Goal: Answer question/provide support: Share knowledge or assist other users

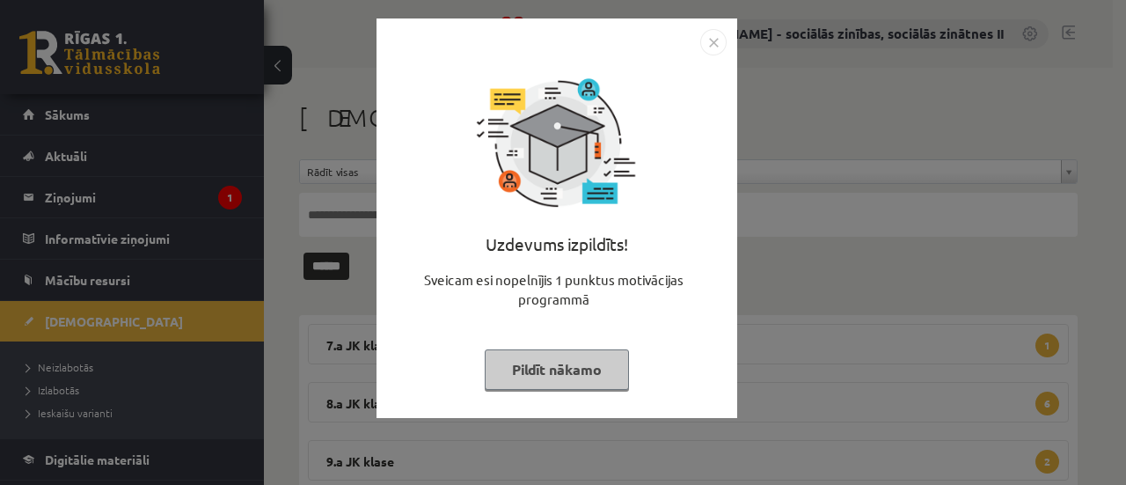
click at [713, 44] on img "Close" at bounding box center [713, 42] width 26 height 26
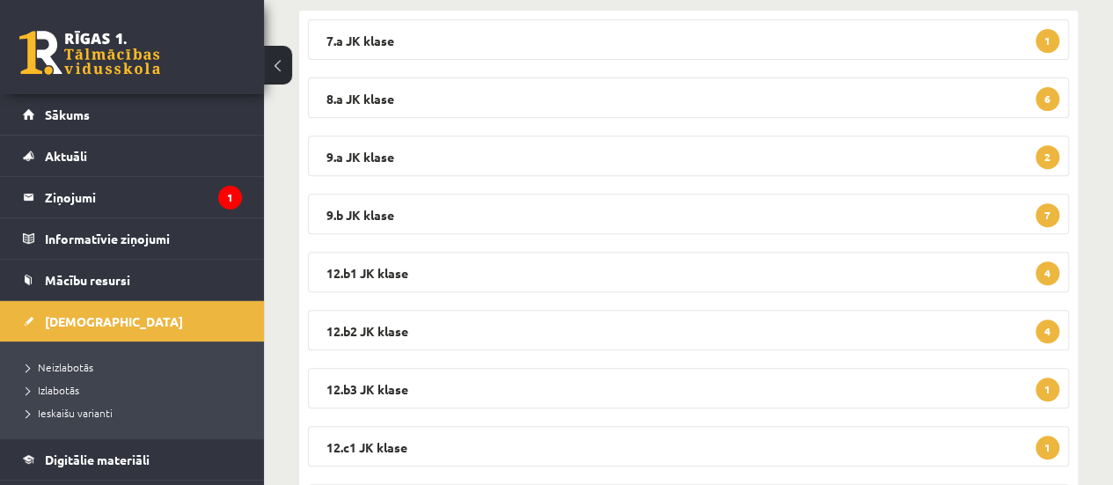
scroll to position [302, 0]
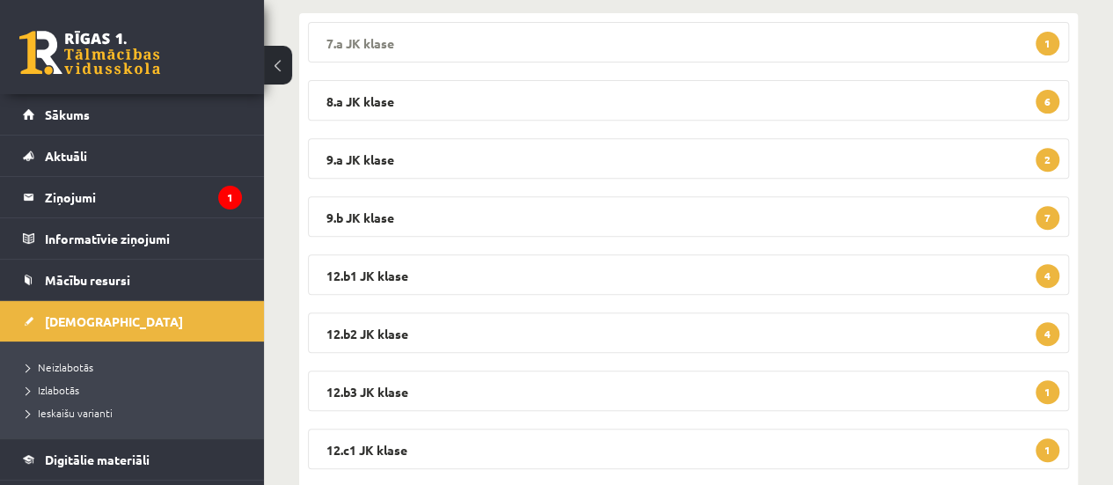
click at [1048, 52] on span "1" at bounding box center [1047, 44] width 24 height 24
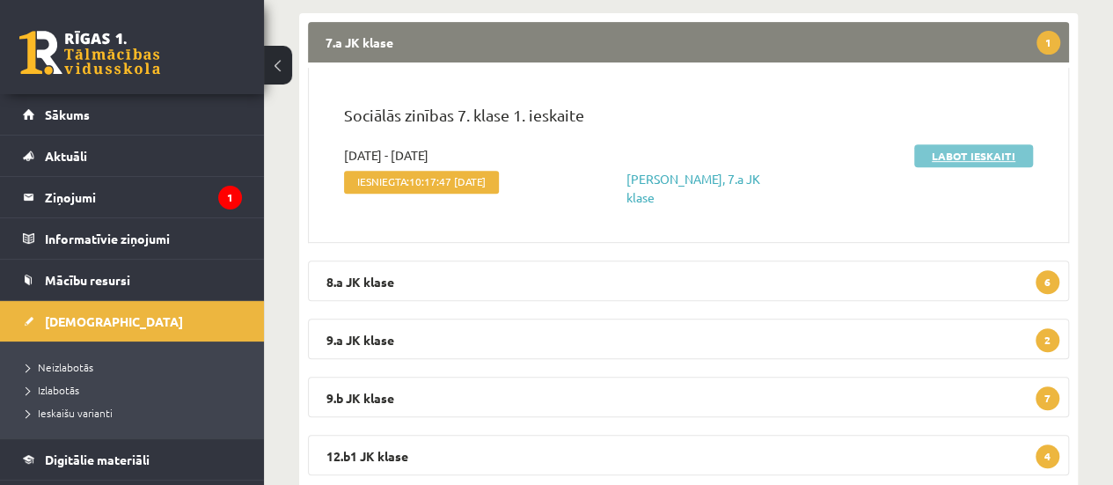
click at [961, 157] on link "Labot ieskaiti" at bounding box center [973, 155] width 119 height 23
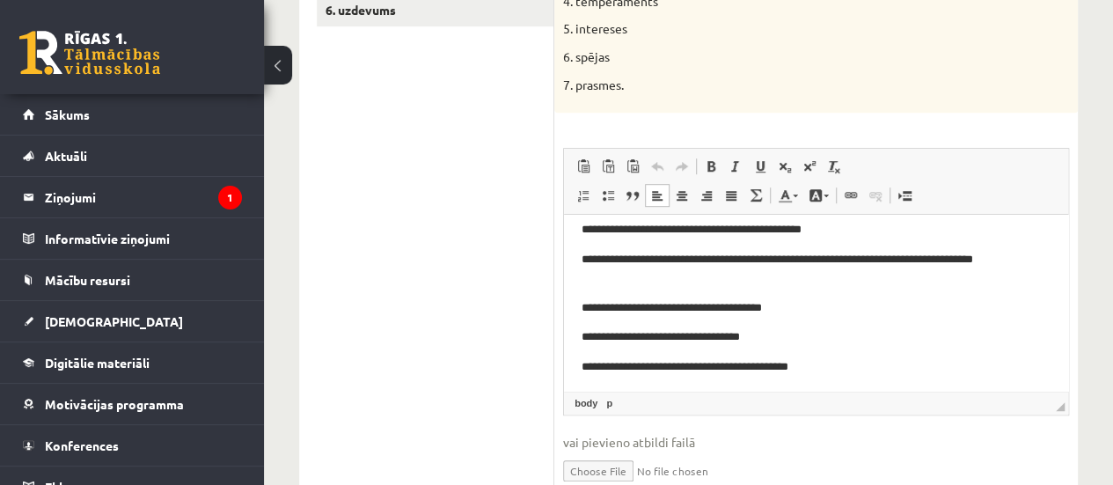
scroll to position [74, 0]
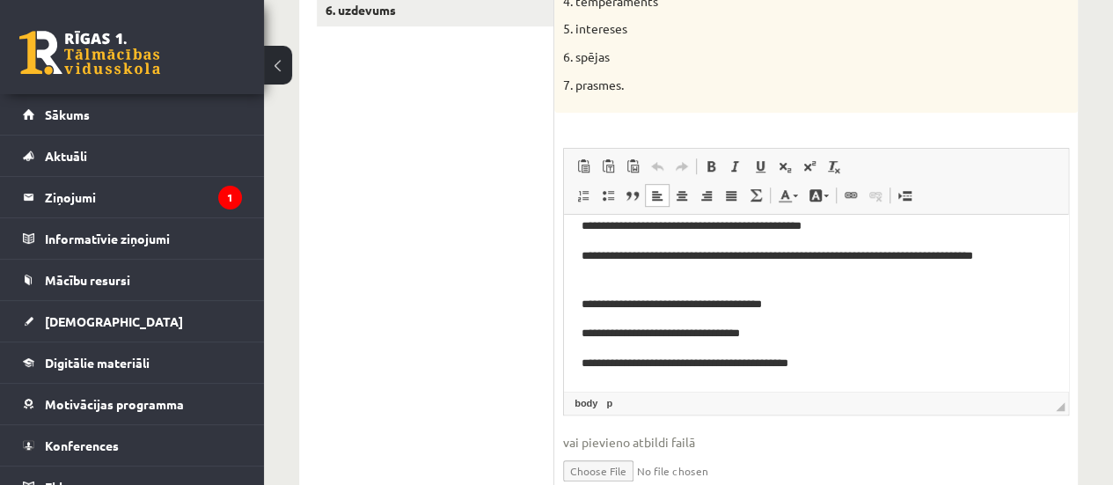
drag, startPoint x: 1060, startPoint y: 260, endPoint x: 1640, endPoint y: 537, distance: 643.2
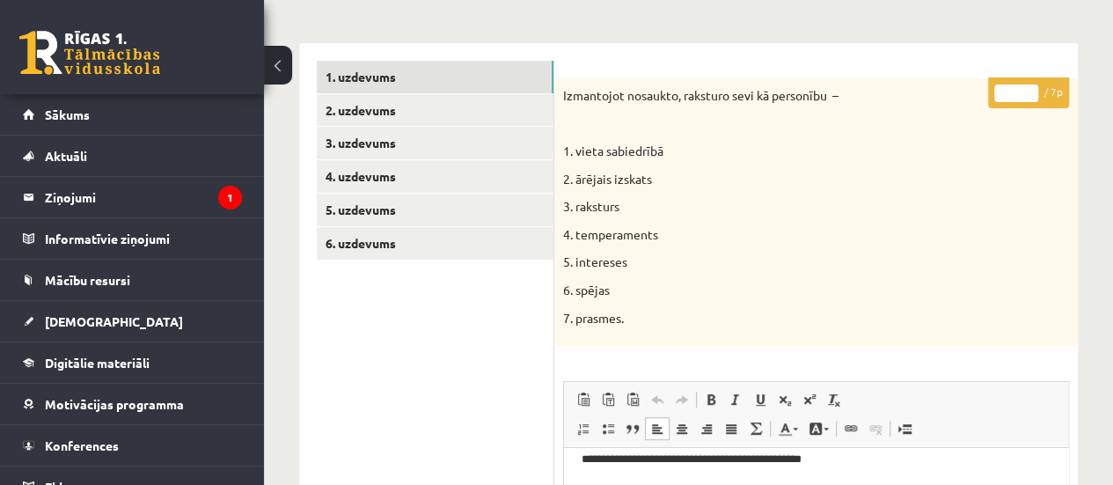
scroll to position [209, 0]
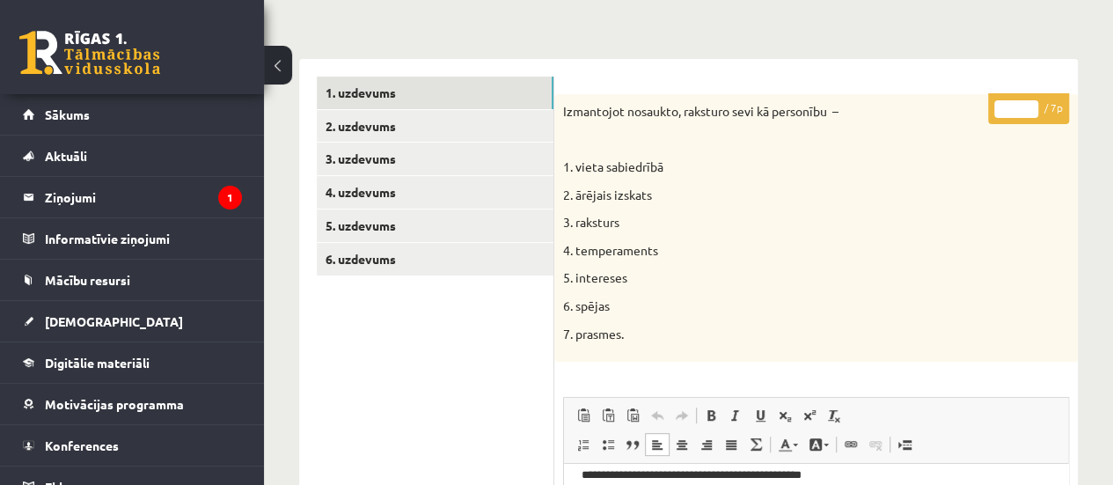
type input "*"
click at [1026, 105] on input "*" at bounding box center [1016, 109] width 44 height 18
click at [394, 128] on link "2. uzdevums" at bounding box center [435, 126] width 237 height 33
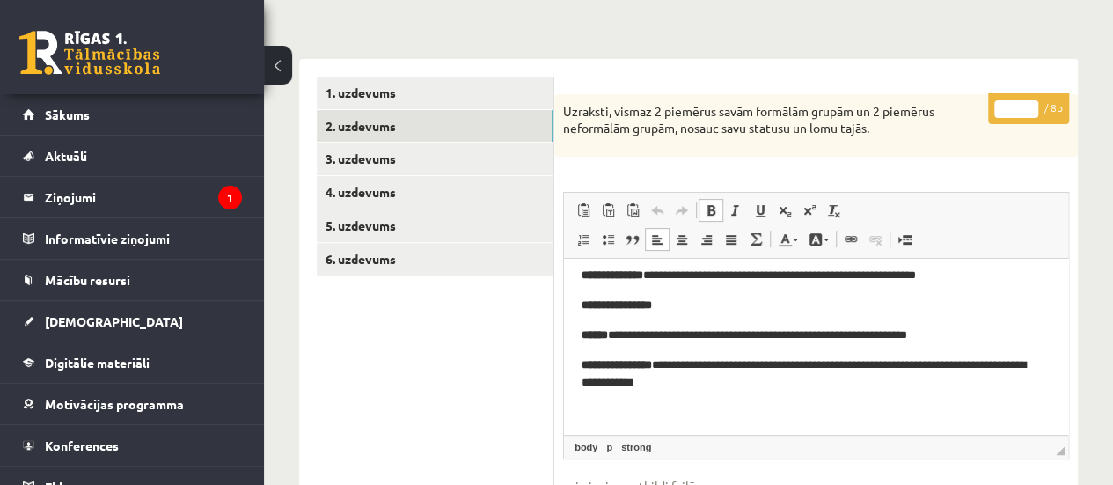
scroll to position [74, 0]
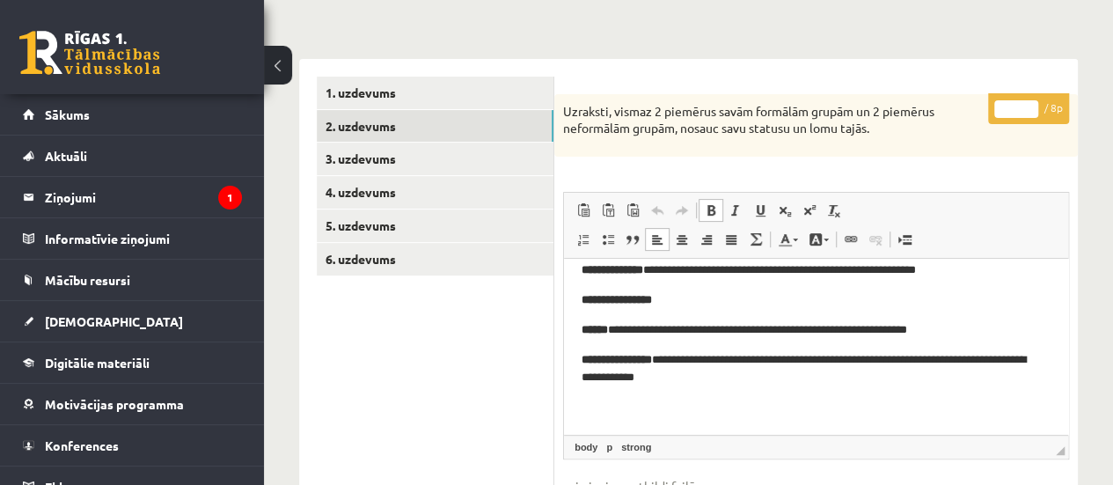
drag, startPoint x: 1063, startPoint y: 284, endPoint x: 1633, endPoint y: 585, distance: 644.5
type input "*"
click at [1028, 102] on input "*" at bounding box center [1016, 109] width 44 height 18
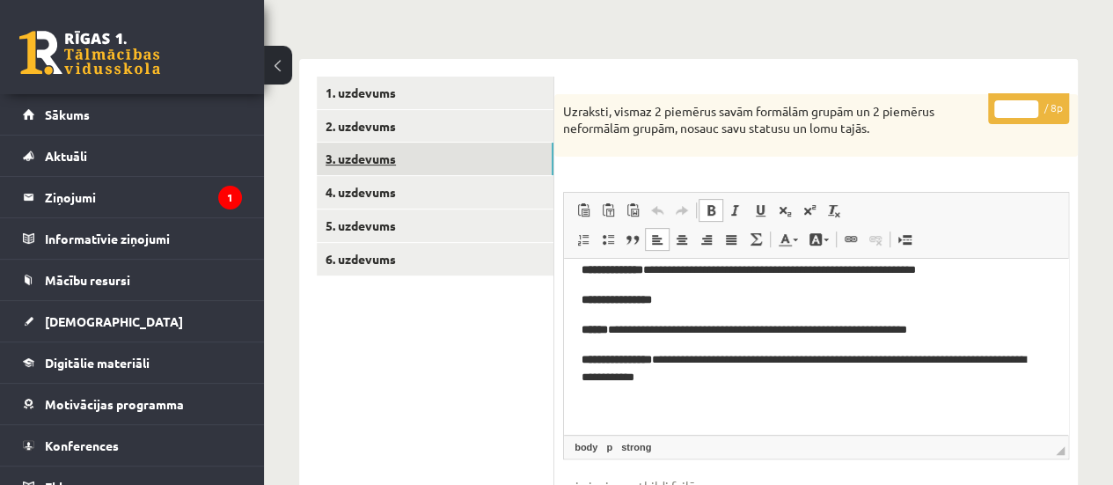
click at [440, 163] on link "3. uzdevums" at bounding box center [435, 158] width 237 height 33
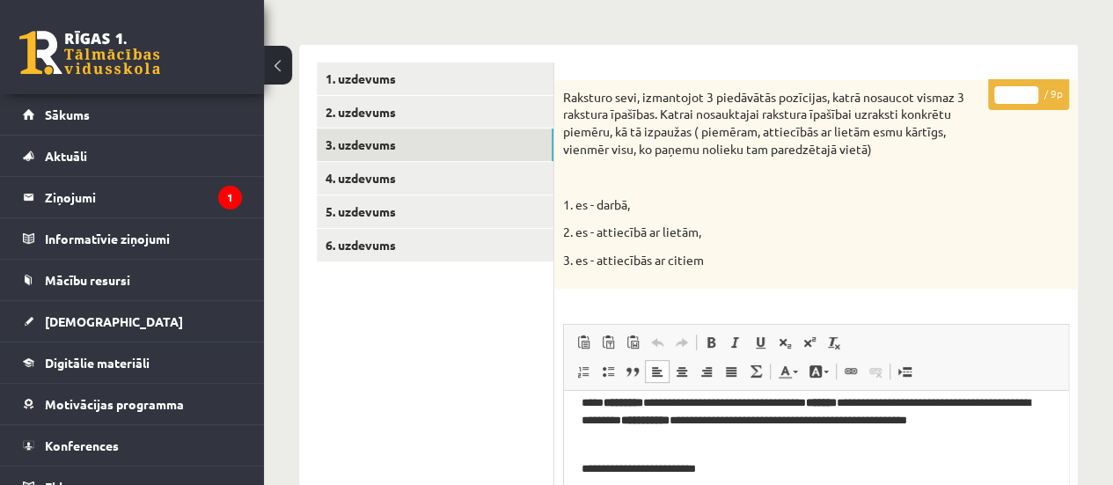
scroll to position [209, 0]
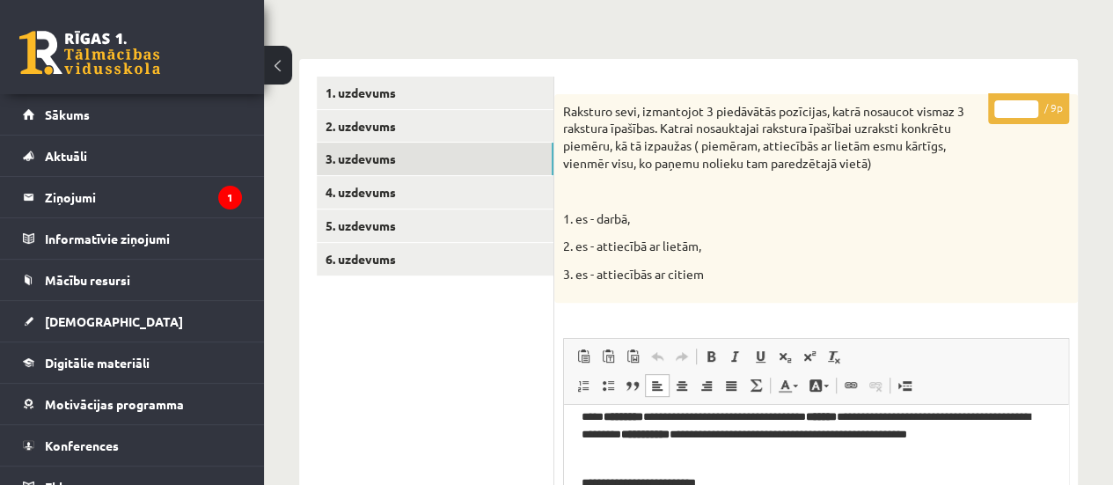
type input "*"
click at [1027, 102] on input "*" at bounding box center [1016, 109] width 44 height 18
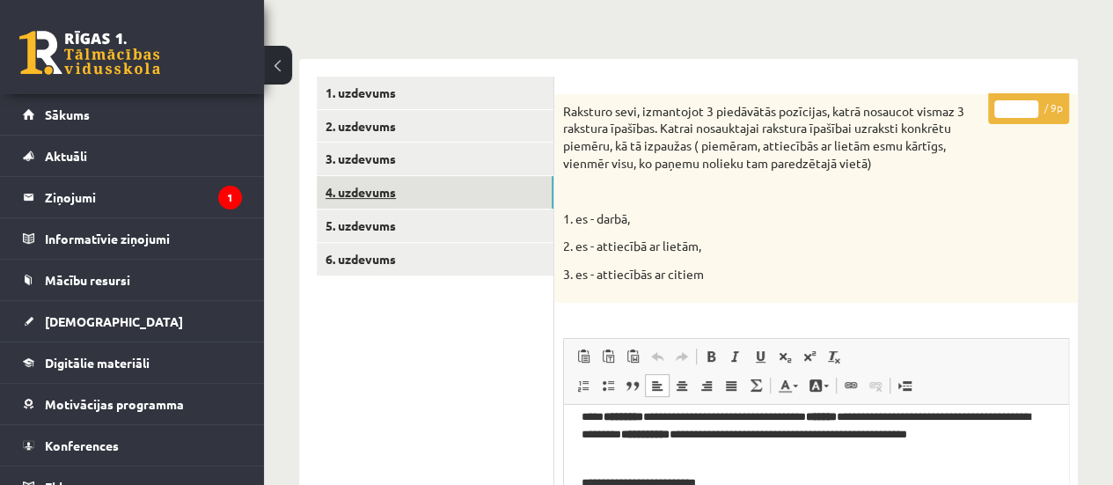
click at [442, 193] on link "4. uzdevums" at bounding box center [435, 192] width 237 height 33
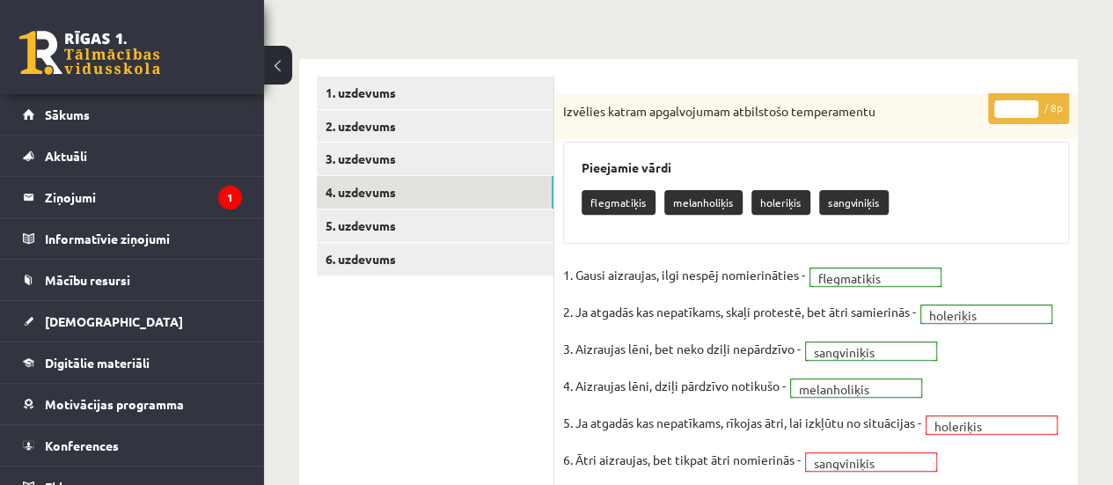
scroll to position [0, 0]
click at [376, 226] on link "5. uzdevums" at bounding box center [435, 225] width 237 height 33
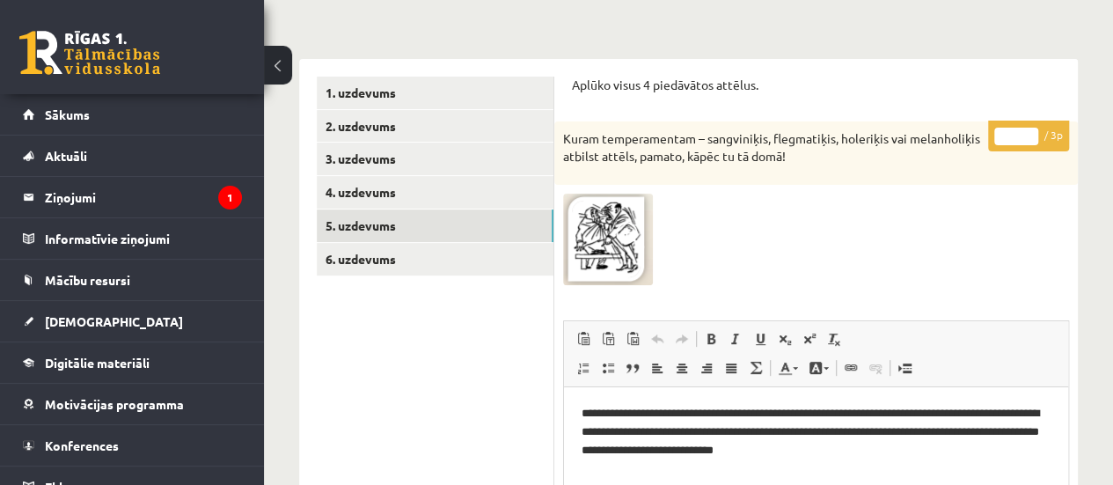
scroll to position [128, 0]
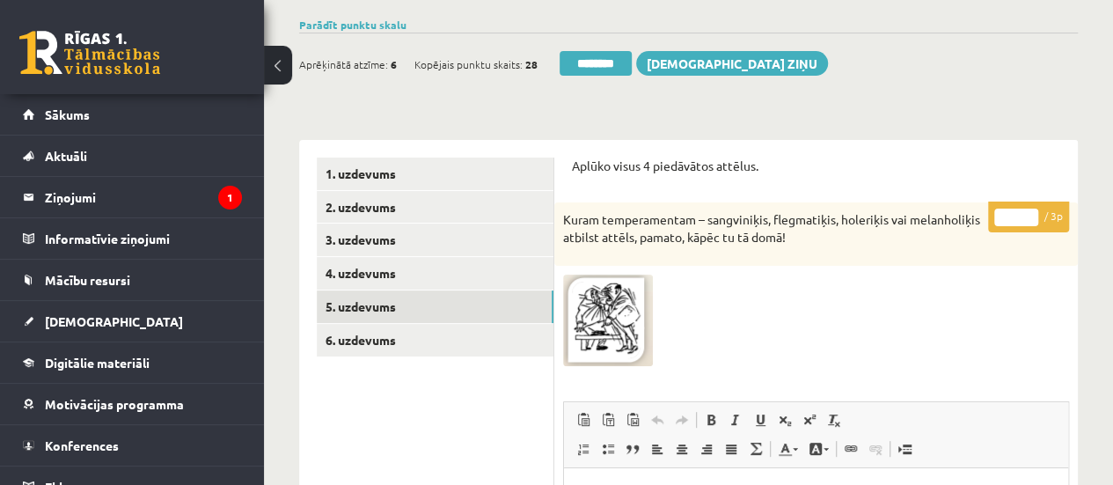
type input "*"
click at [1033, 208] on input "*" at bounding box center [1016, 217] width 44 height 18
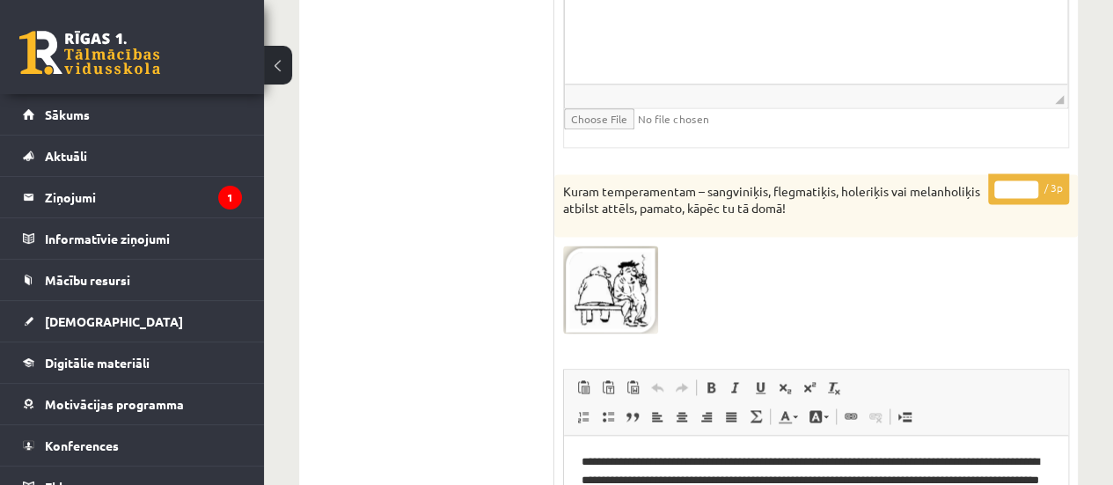
scroll to position [1122, 0]
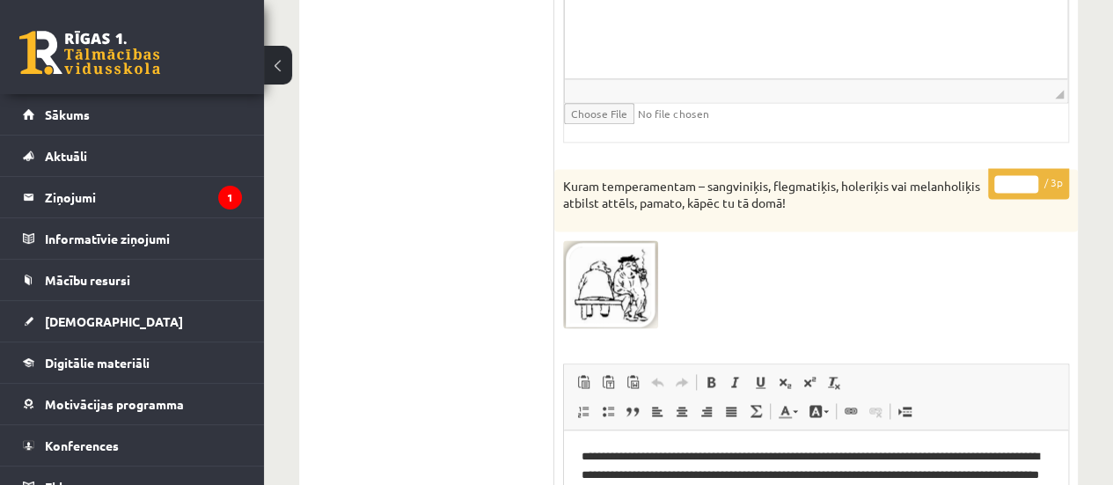
type input "*"
click at [1029, 178] on input "*" at bounding box center [1016, 184] width 44 height 18
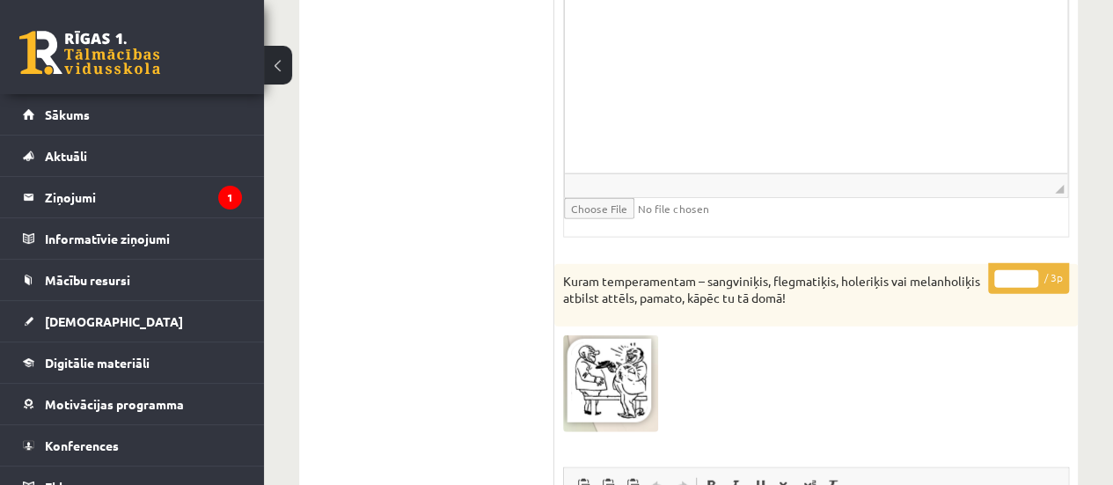
scroll to position [1995, 0]
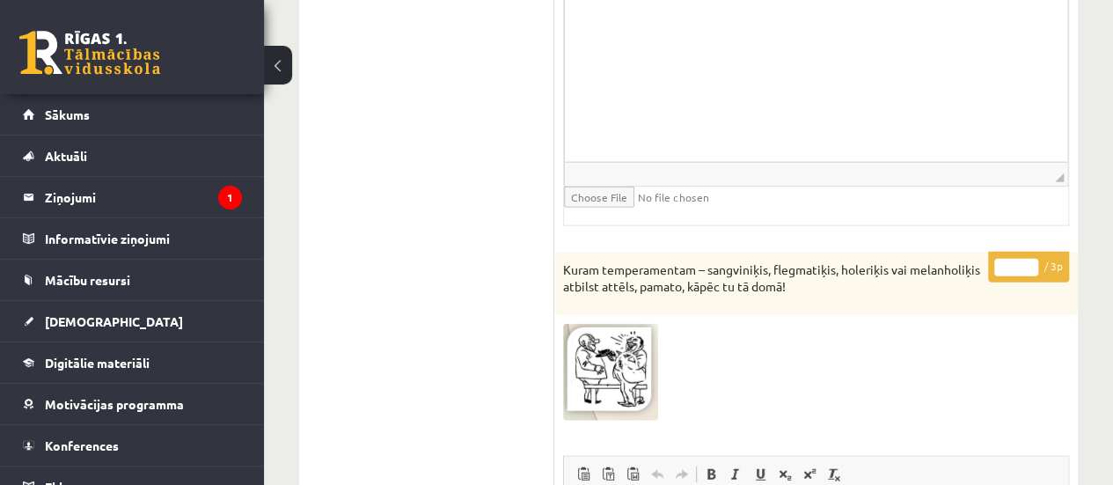
type input "*"
click at [1033, 261] on input "*" at bounding box center [1016, 268] width 44 height 18
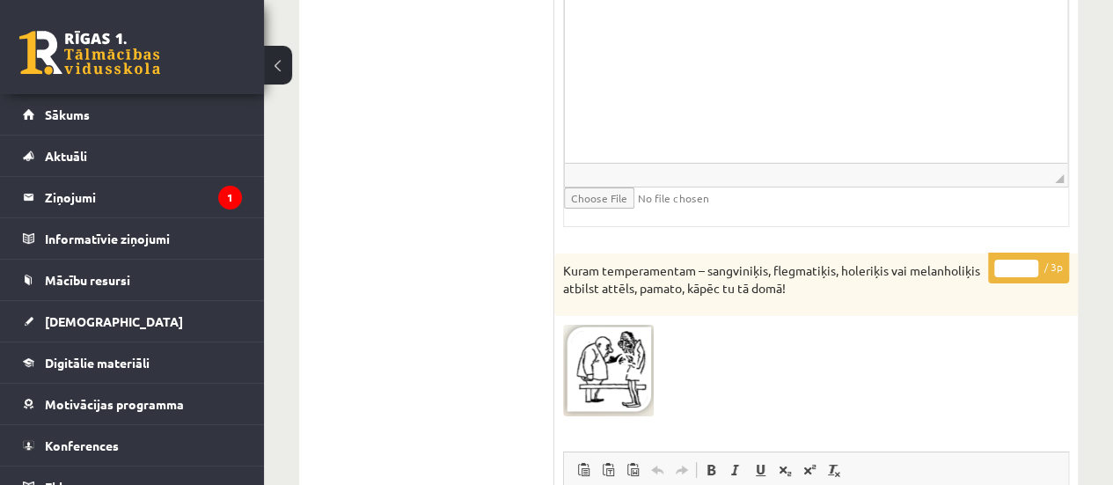
scroll to position [3002, 0]
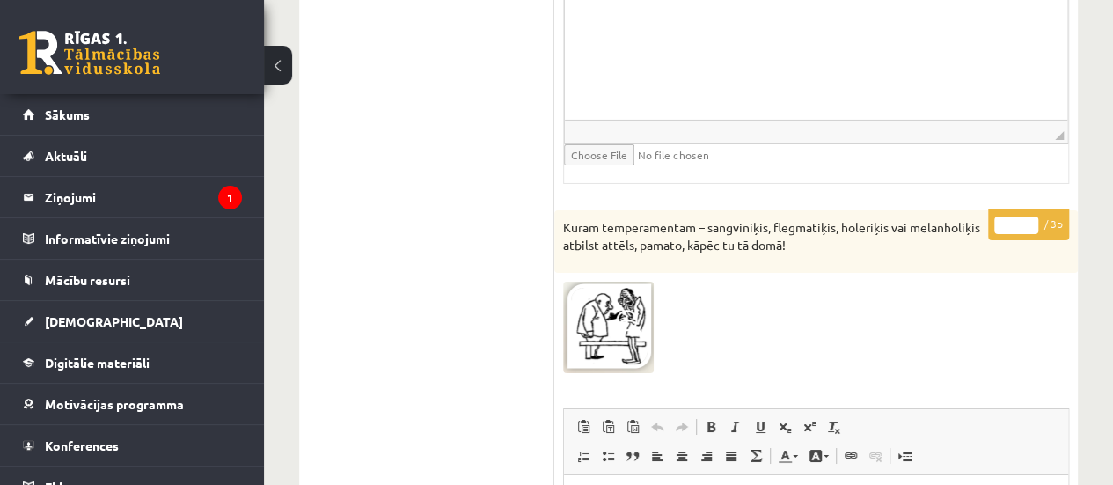
type input "*"
click at [1031, 216] on input "*" at bounding box center [1016, 225] width 44 height 18
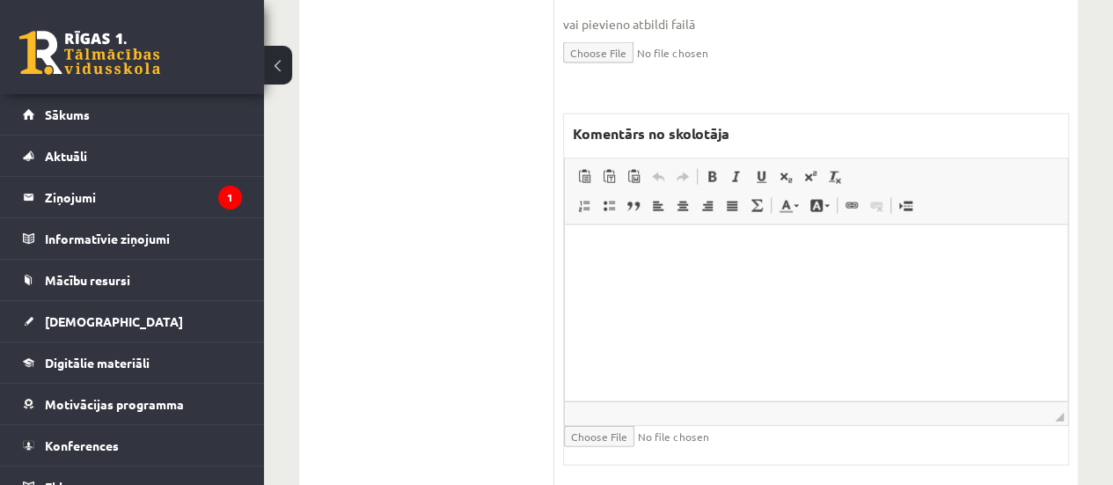
scroll to position [0, 0]
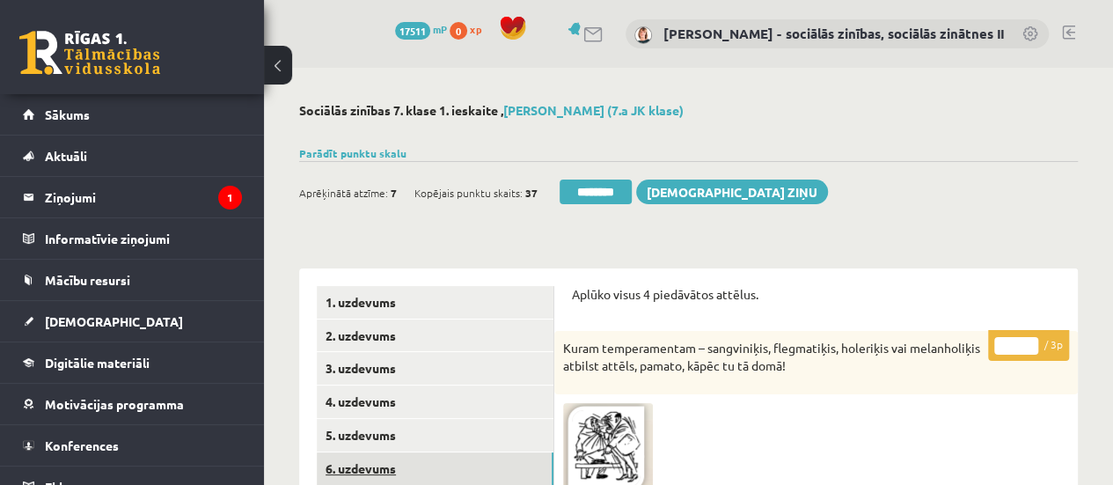
click at [443, 475] on link "6. uzdevums" at bounding box center [435, 468] width 237 height 33
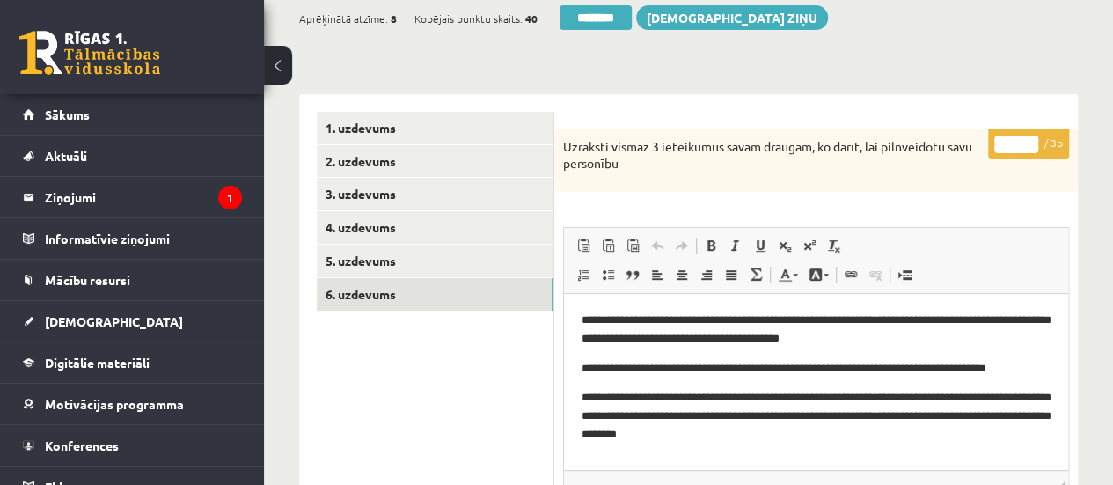
scroll to position [179, 0]
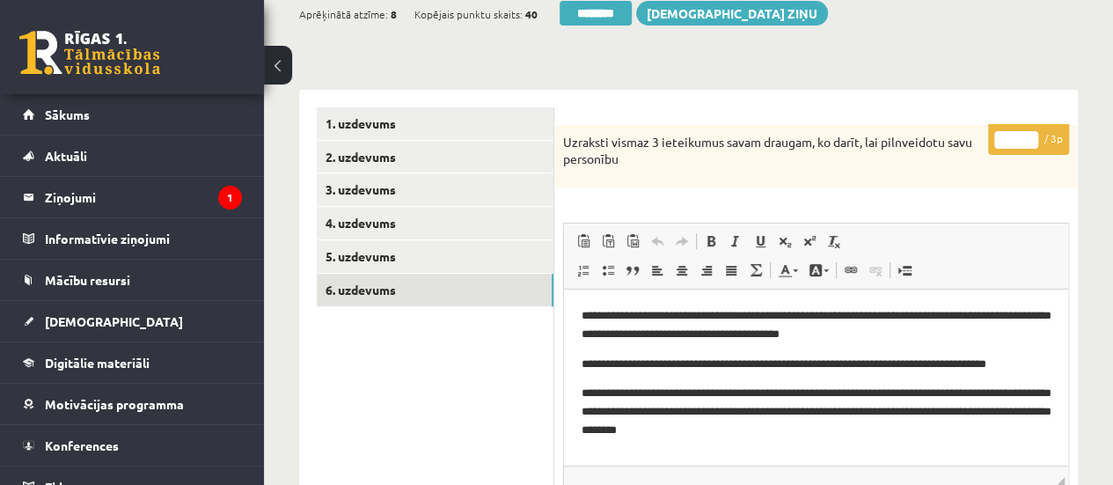
type input "*"
click at [1031, 136] on input "*" at bounding box center [1016, 140] width 44 height 18
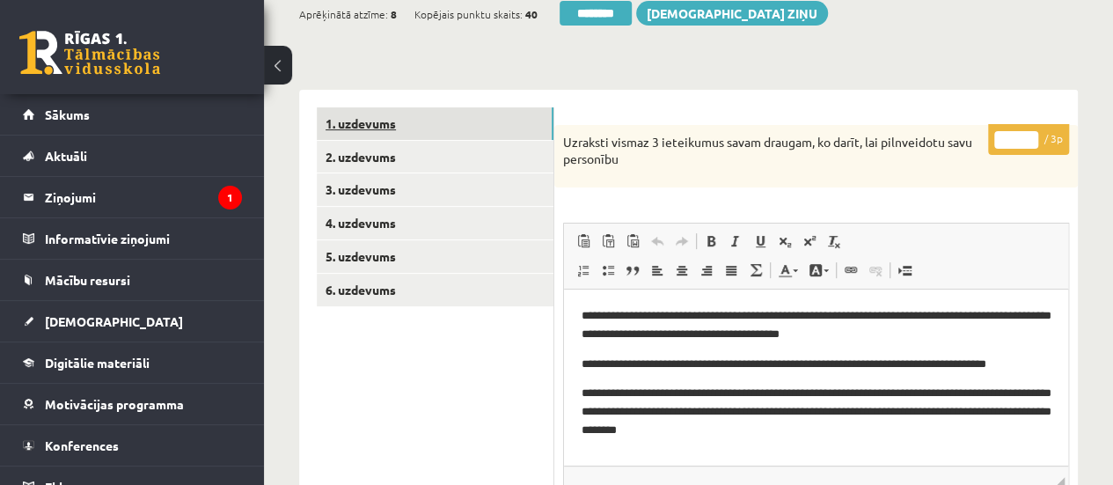
click at [526, 128] on link "1. uzdevums" at bounding box center [435, 123] width 237 height 33
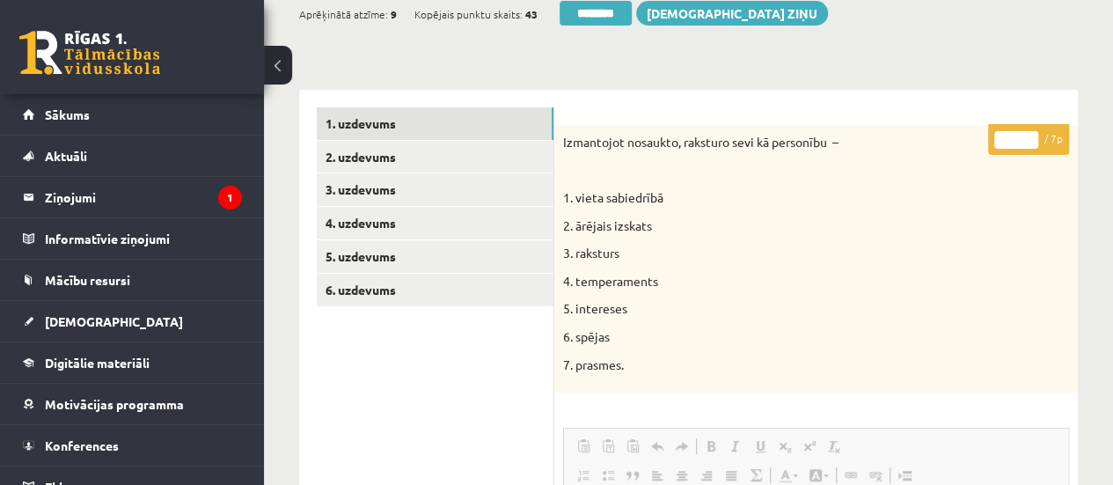
scroll to position [0, 0]
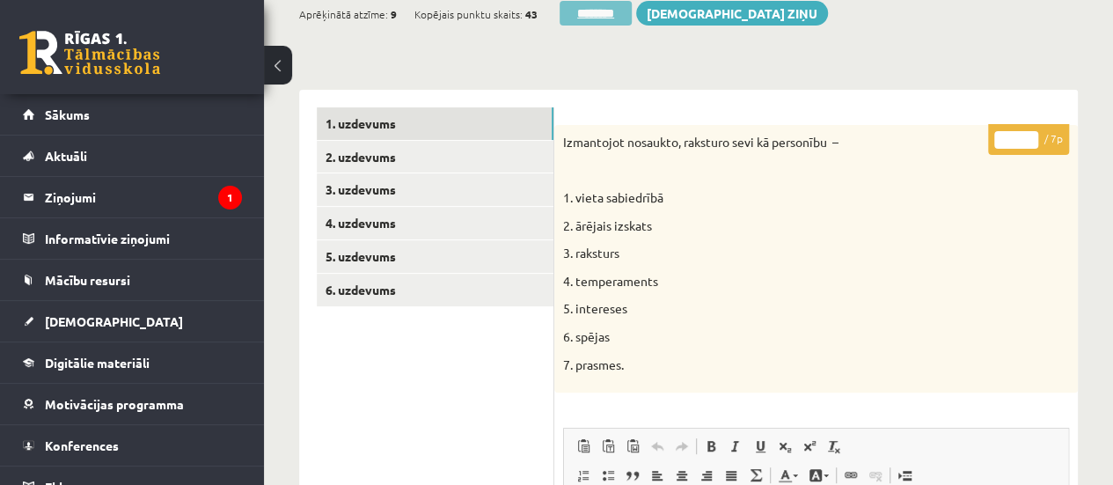
click at [588, 11] on input "********" at bounding box center [595, 13] width 72 height 25
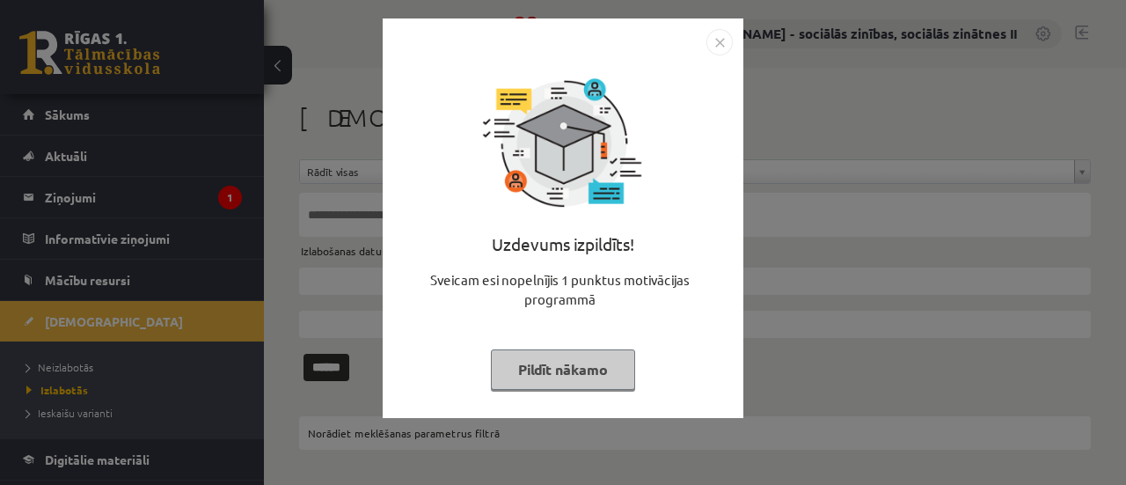
click at [556, 377] on button "Pildīt nākamo" at bounding box center [563, 369] width 144 height 40
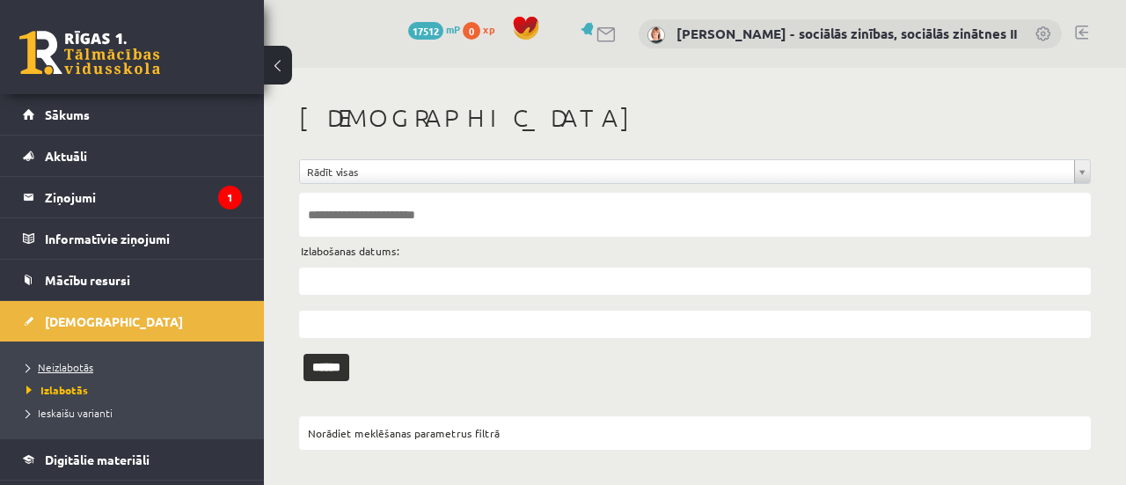
click at [78, 369] on span "Neizlabotās" at bounding box center [59, 367] width 67 height 14
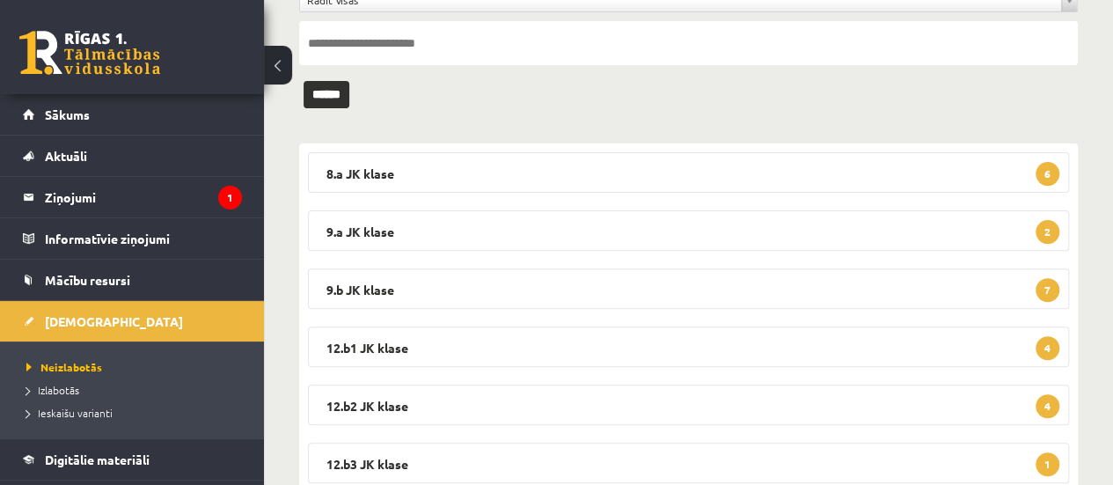
scroll to position [183, 0]
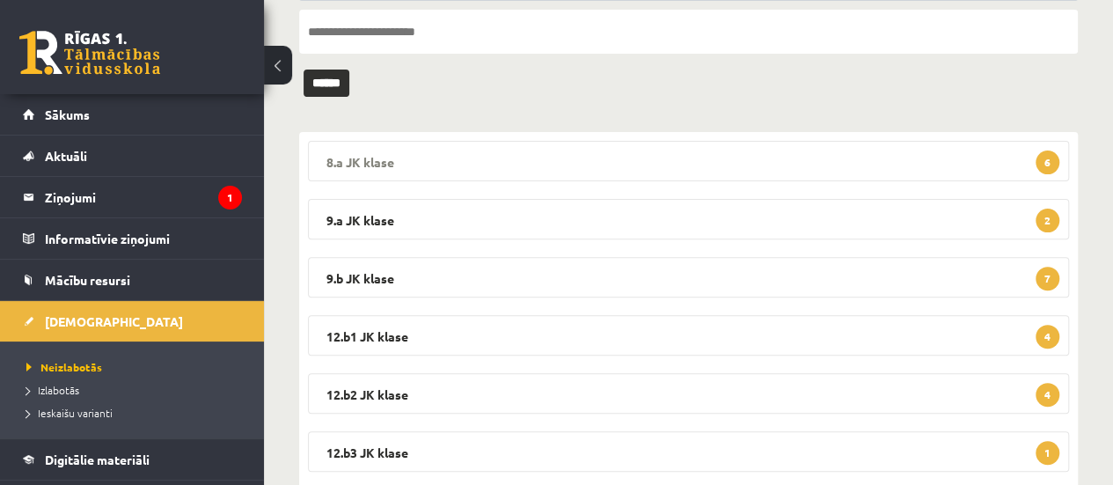
click at [1052, 157] on span "6" at bounding box center [1047, 162] width 24 height 24
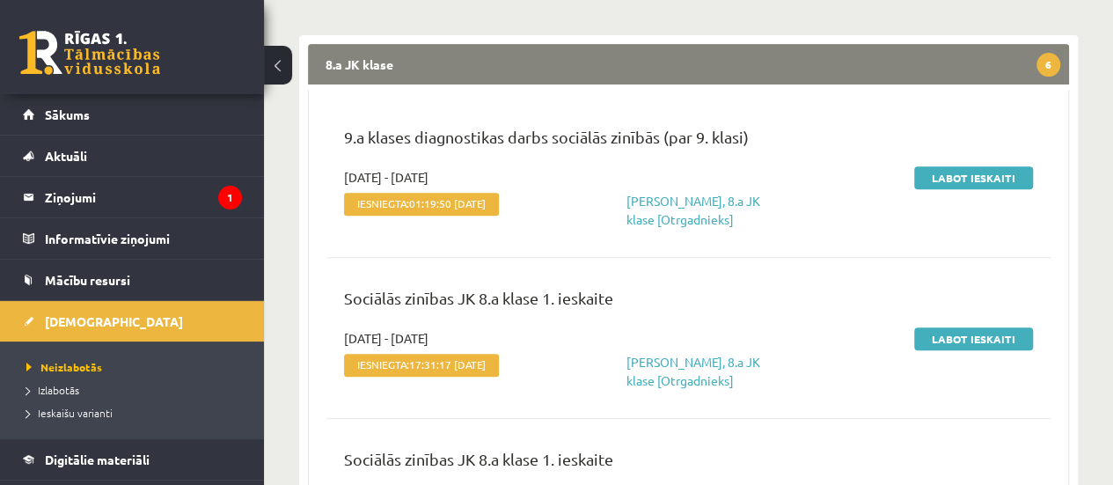
scroll to position [281, 0]
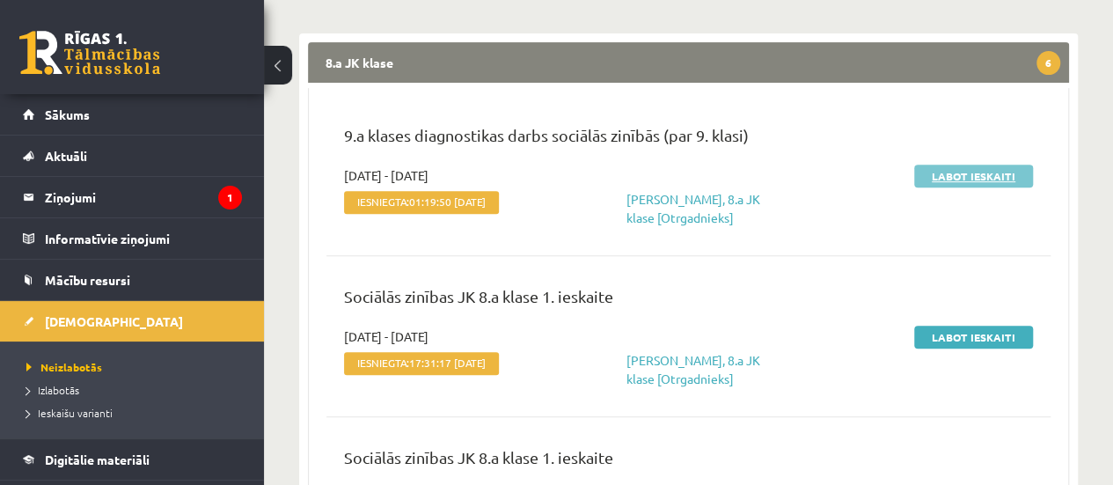
click at [960, 171] on link "Labot ieskaiti" at bounding box center [973, 175] width 119 height 23
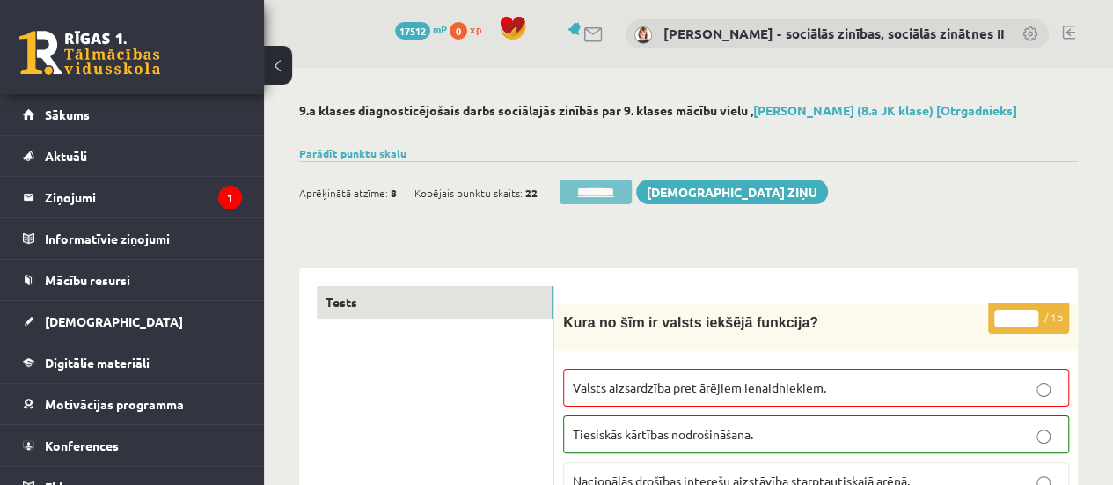
click at [596, 193] on input "********" at bounding box center [595, 191] width 72 height 25
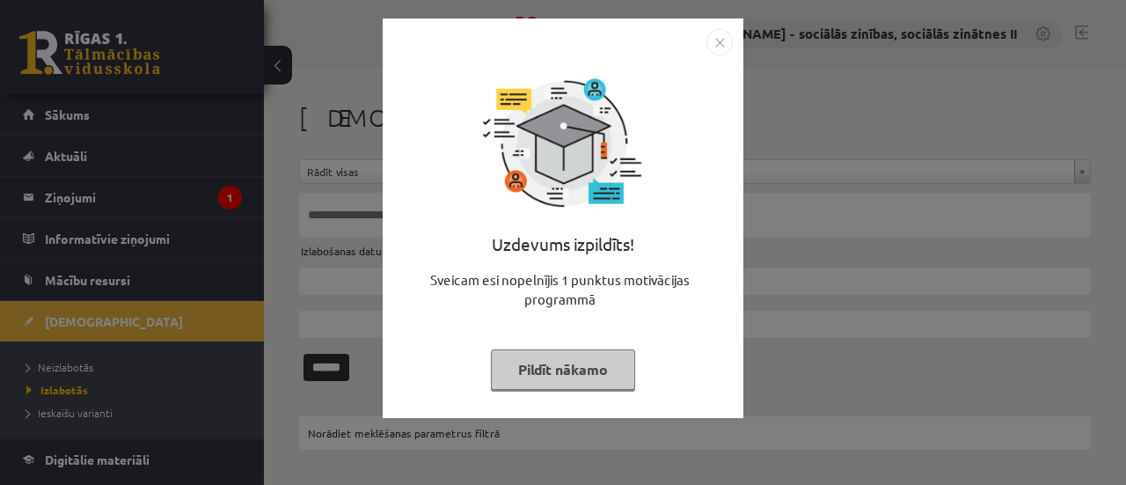
click at [720, 45] on img "Close" at bounding box center [719, 42] width 26 height 26
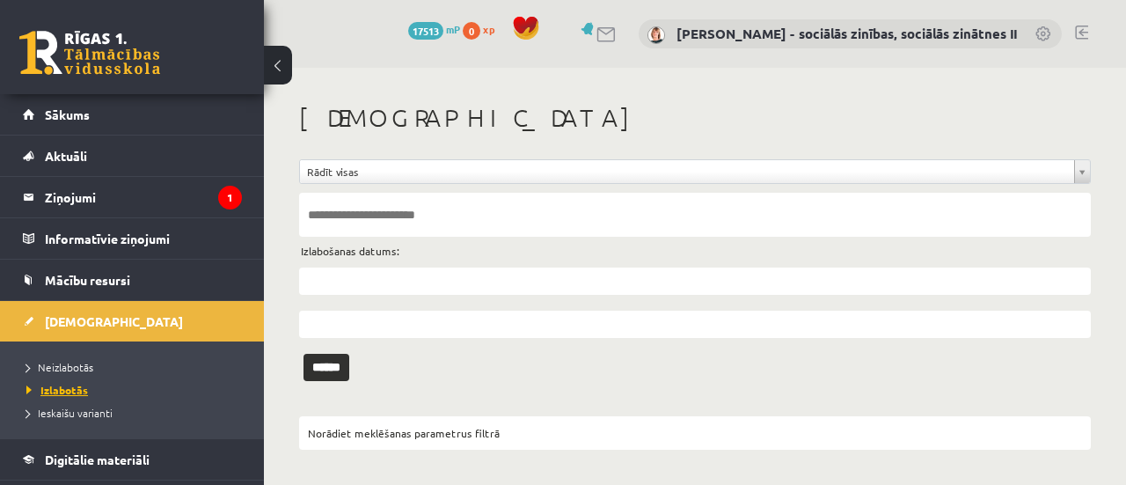
click at [67, 389] on span "Izlabotās" at bounding box center [57, 390] width 62 height 14
click at [427, 282] on input "text" at bounding box center [695, 280] width 792 height 27
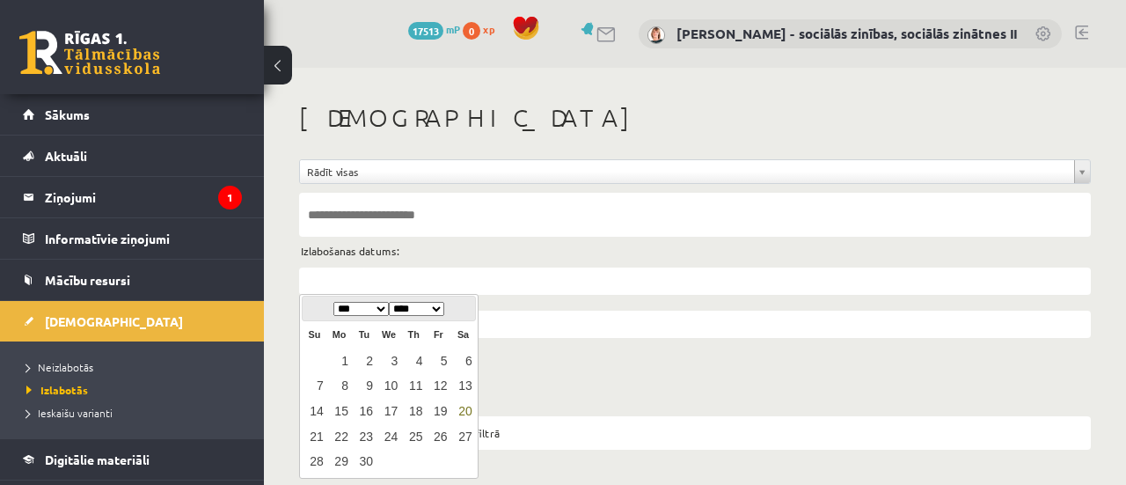
click at [465, 410] on link "20" at bounding box center [462, 411] width 23 height 24
type input "**********"
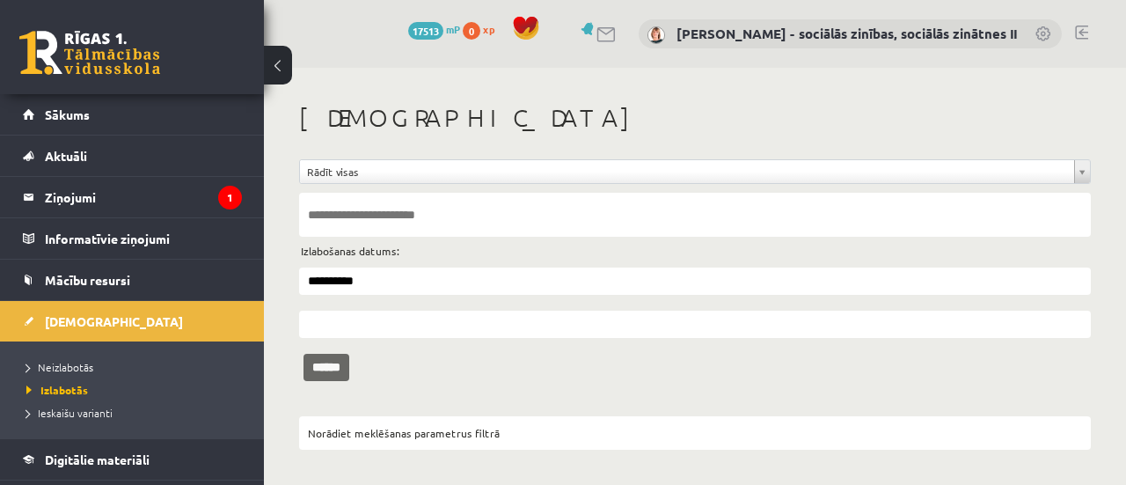
click at [329, 356] on input "******" at bounding box center [326, 367] width 46 height 27
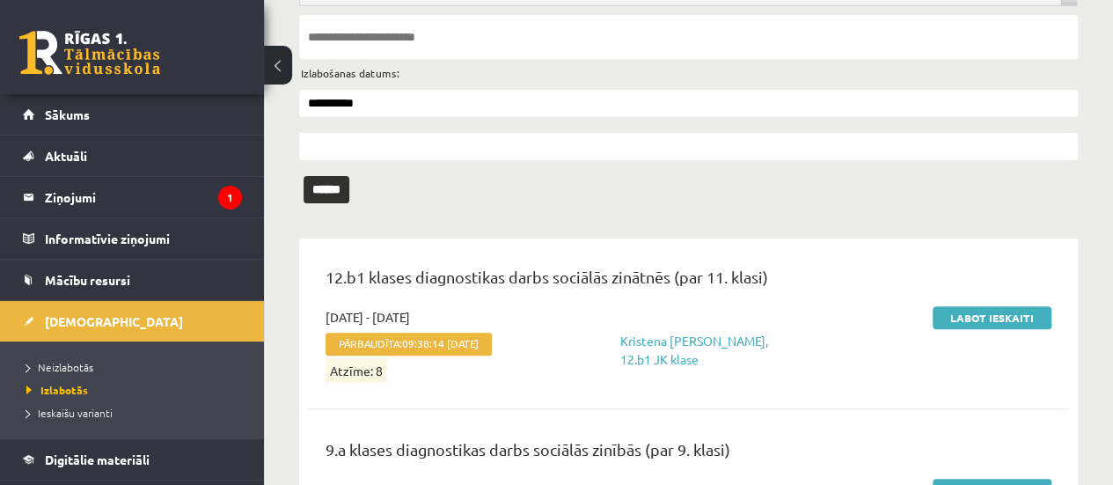
scroll to position [181, 0]
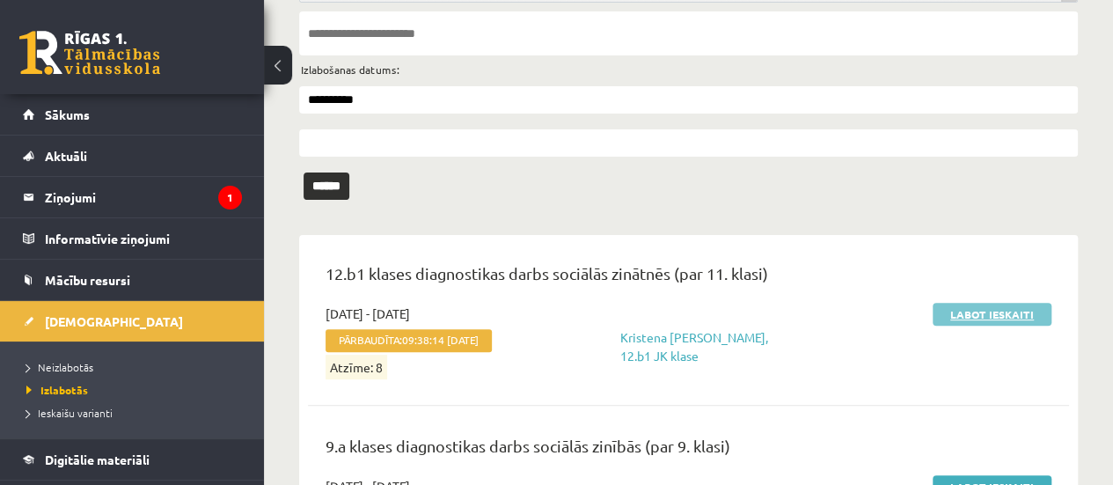
click at [989, 311] on link "Labot ieskaiti" at bounding box center [991, 314] width 119 height 23
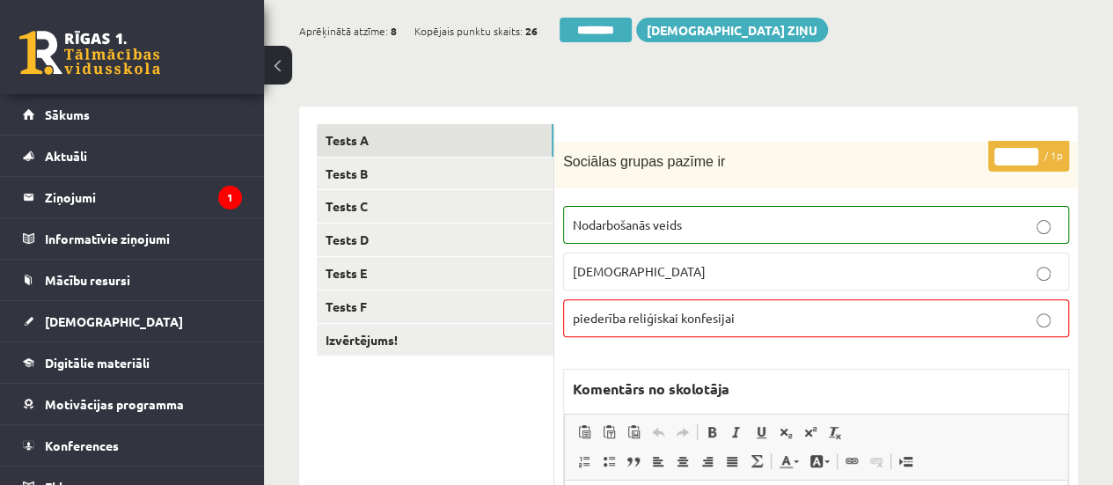
scroll to position [154, 0]
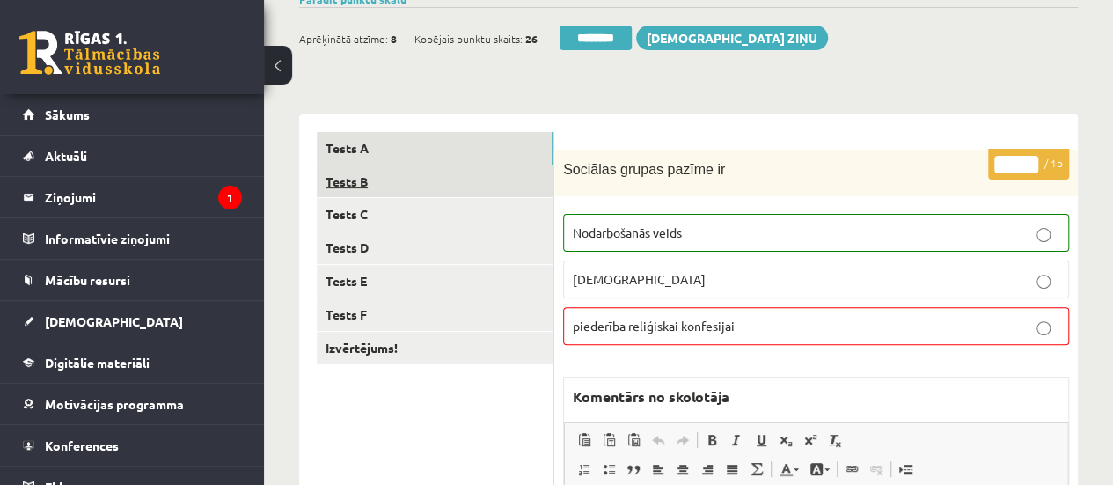
click at [514, 179] on link "Tests B" at bounding box center [435, 181] width 237 height 33
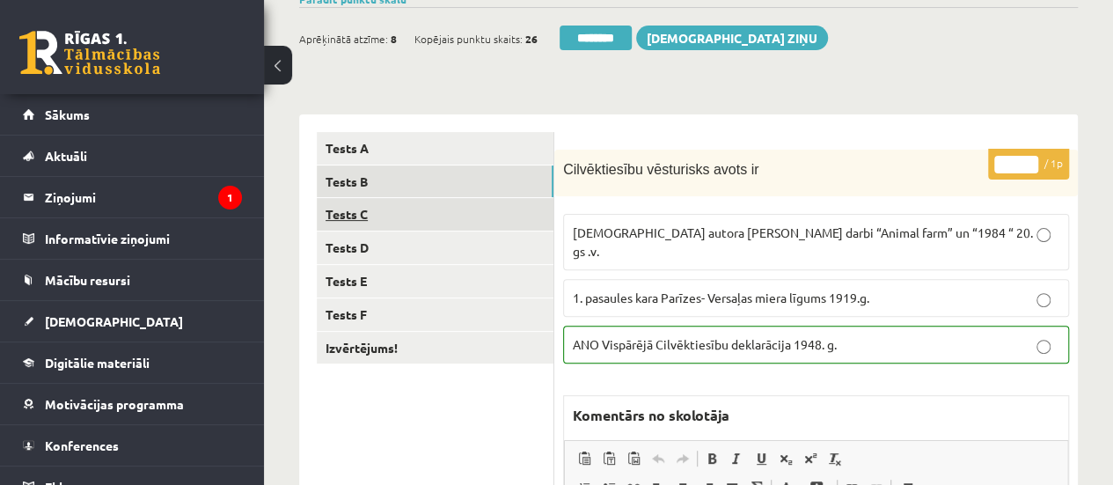
scroll to position [0, 0]
click at [495, 223] on link "Tests C" at bounding box center [435, 214] width 237 height 33
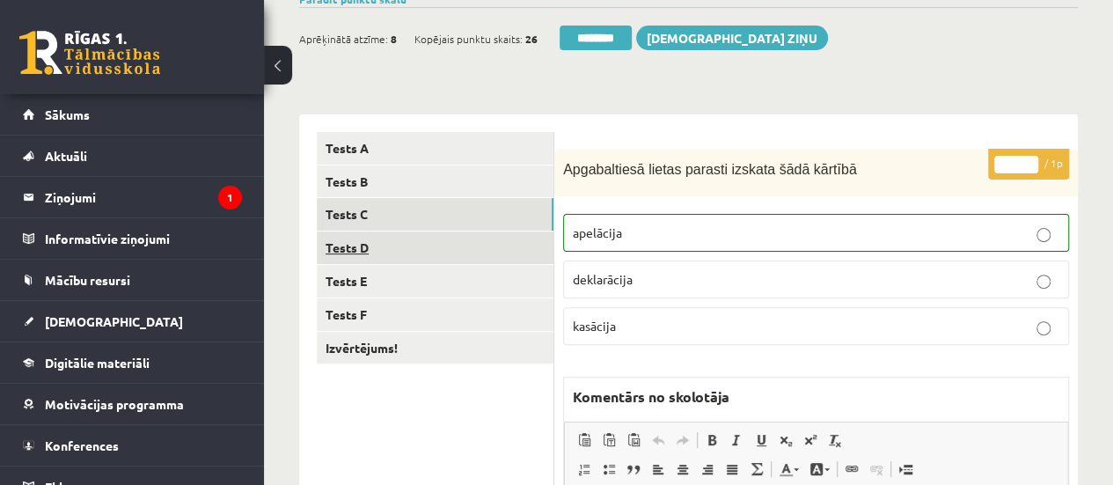
click at [496, 250] on link "Tests D" at bounding box center [435, 247] width 237 height 33
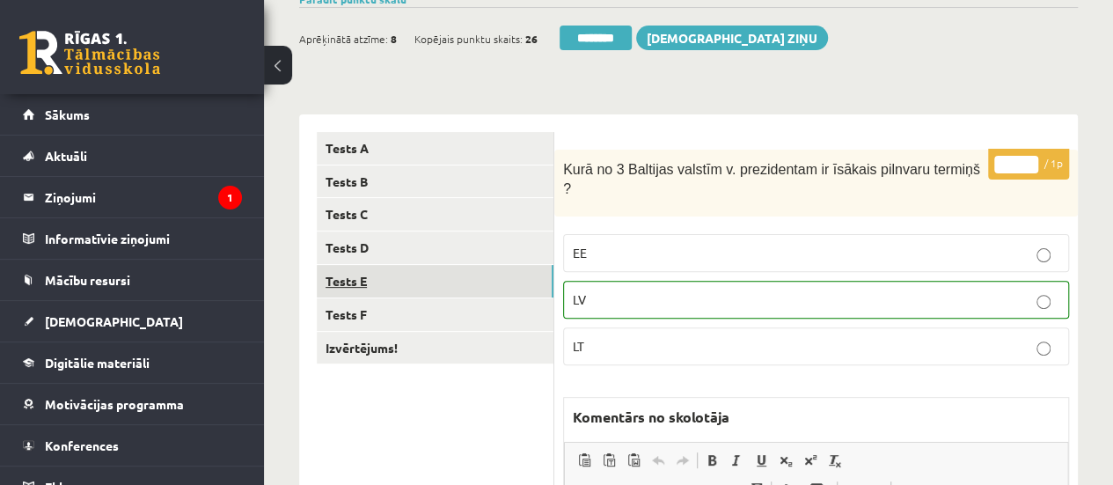
click at [500, 277] on link "Tests E" at bounding box center [435, 281] width 237 height 33
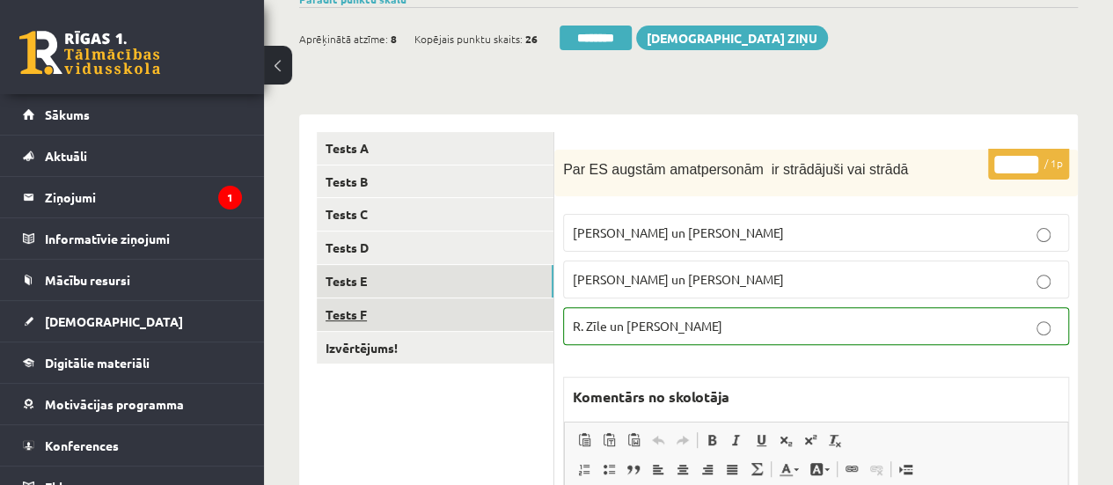
click at [504, 310] on link "Tests F" at bounding box center [435, 314] width 237 height 33
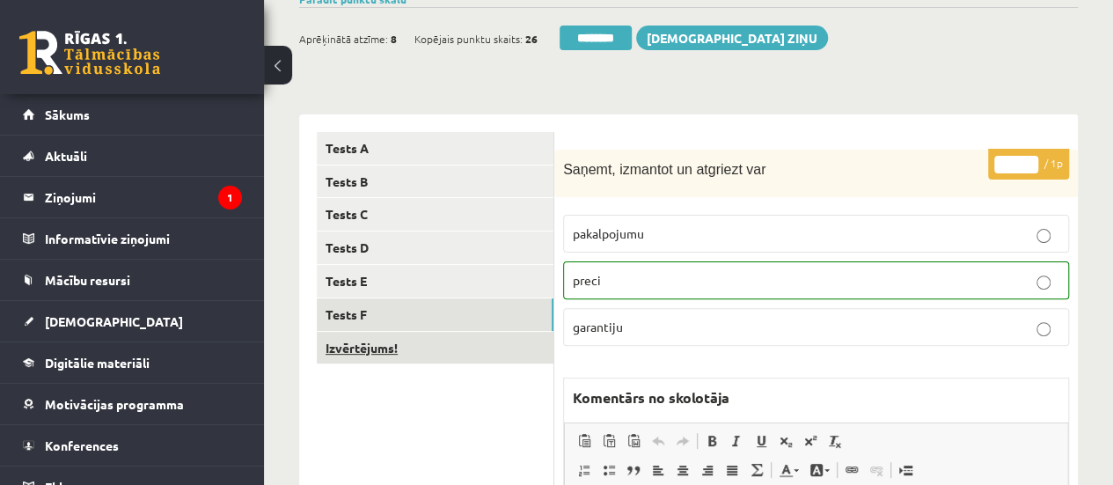
click at [511, 346] on link "Izvērtējums!" at bounding box center [435, 348] width 237 height 33
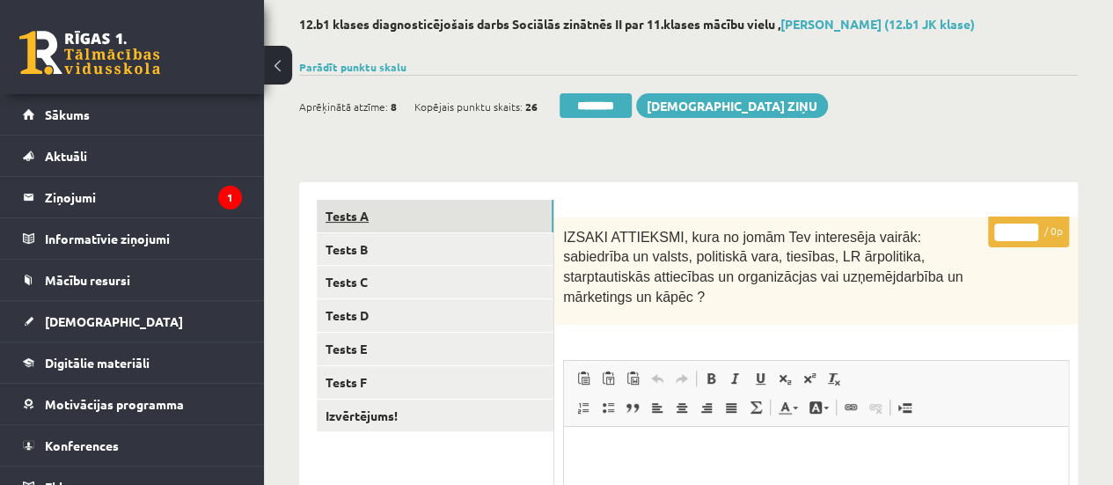
click at [494, 206] on link "Tests A" at bounding box center [435, 216] width 237 height 33
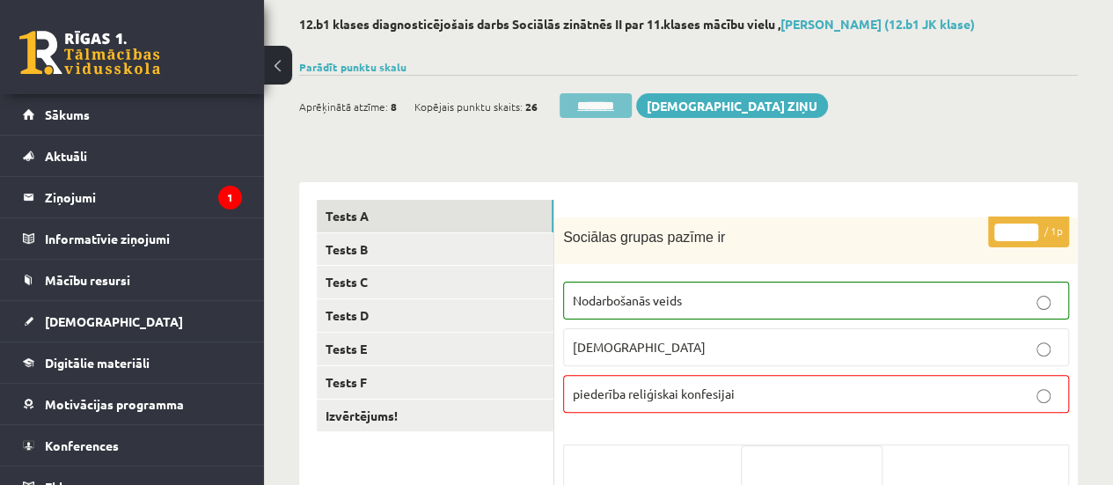
click at [579, 99] on input "********" at bounding box center [595, 105] width 72 height 25
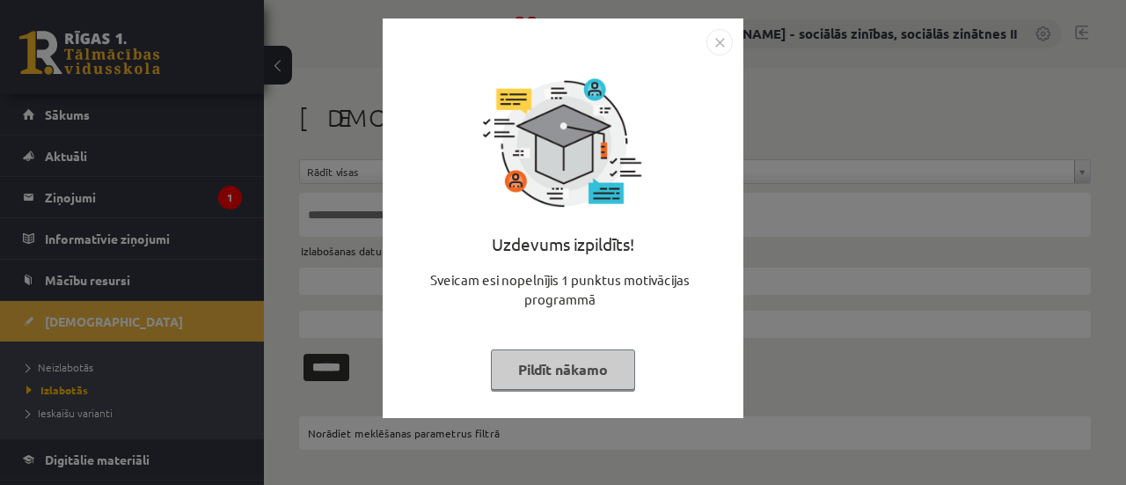
click at [600, 365] on button "Pildīt nākamo" at bounding box center [563, 369] width 144 height 40
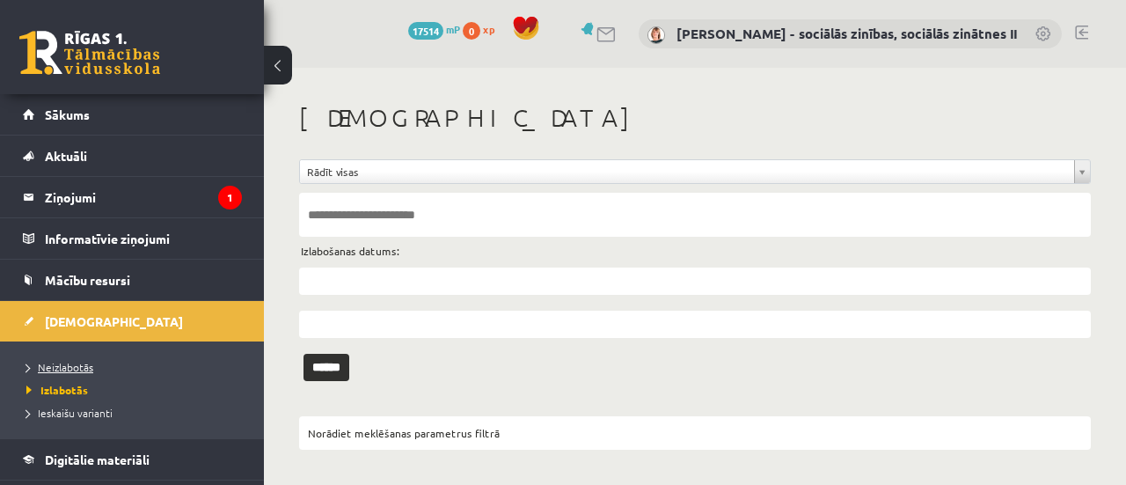
click at [56, 360] on span "Neizlabotās" at bounding box center [59, 367] width 67 height 14
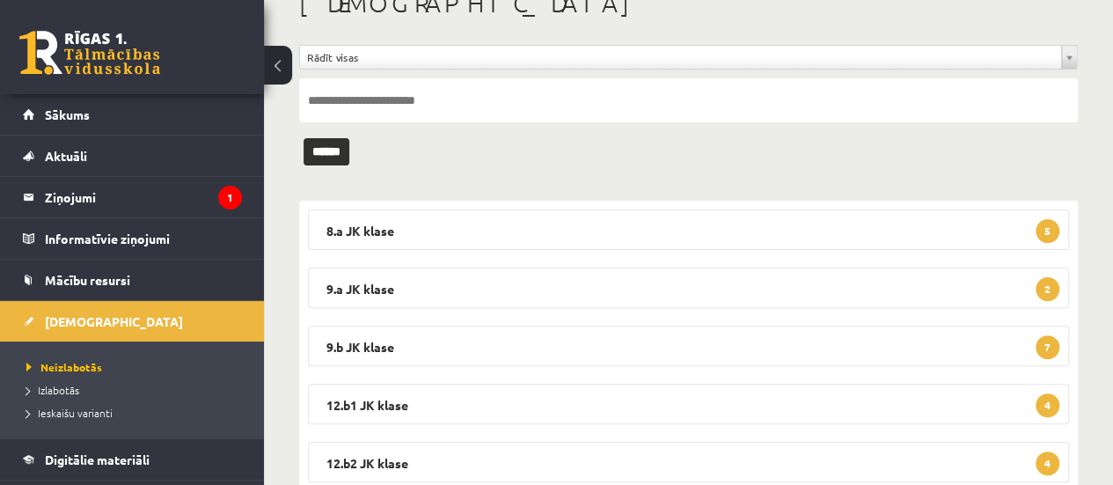
scroll to position [145, 0]
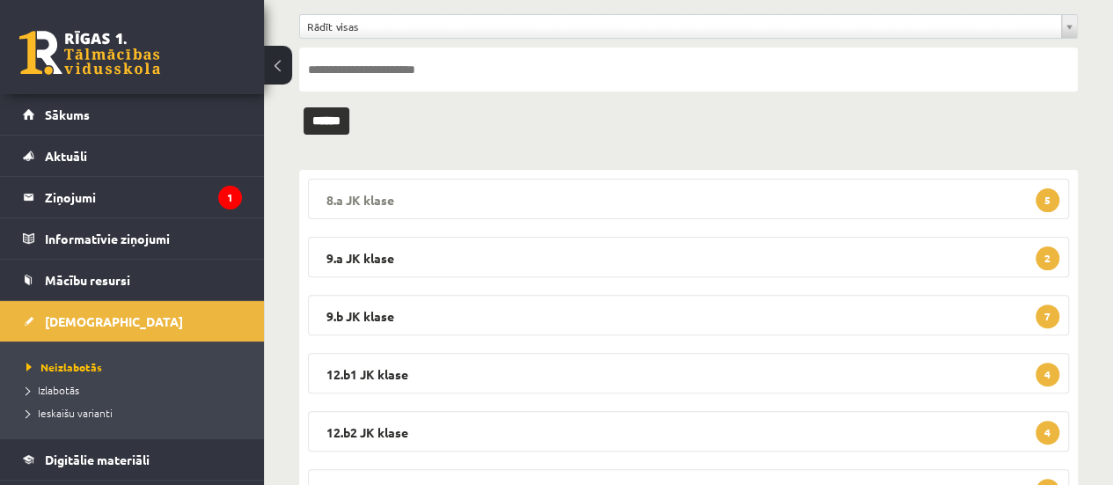
click at [956, 200] on legend "8.a JK klase 5" at bounding box center [688, 199] width 761 height 40
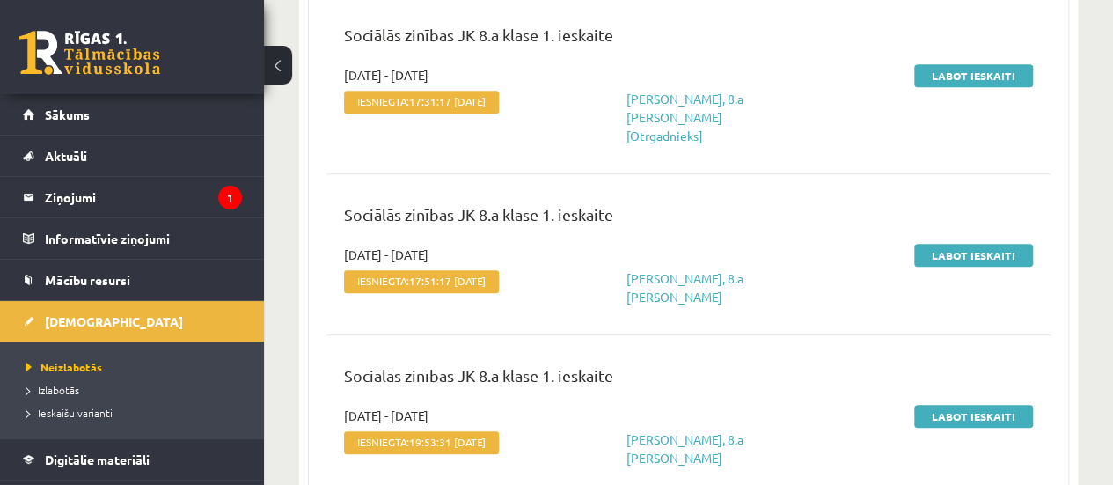
scroll to position [391, 0]
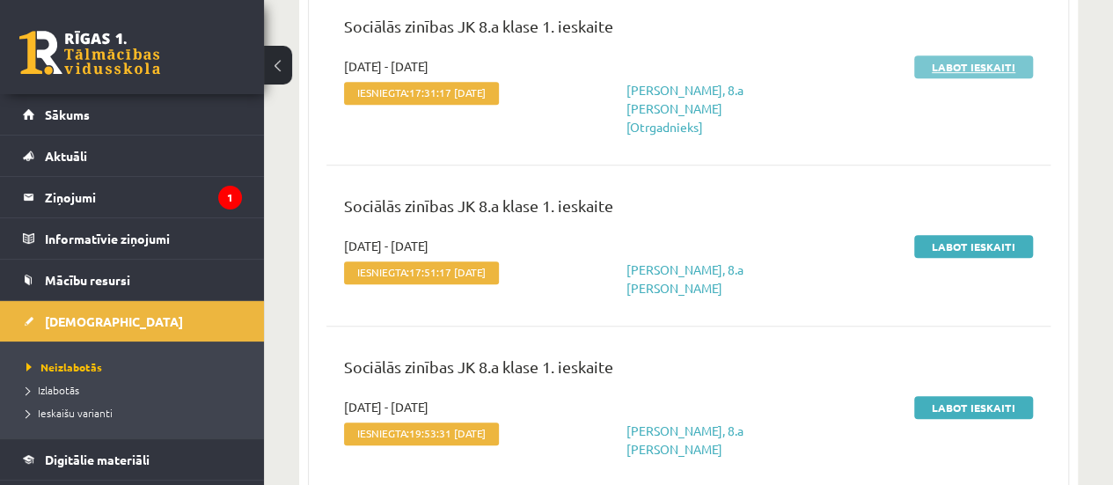
click at [968, 67] on link "Labot ieskaiti" at bounding box center [973, 66] width 119 height 23
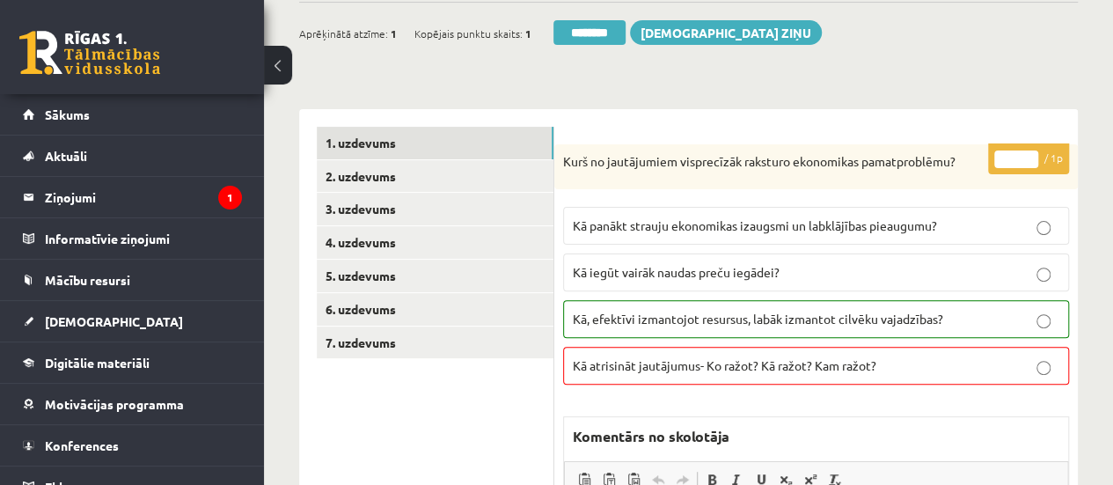
scroll to position [160, 0]
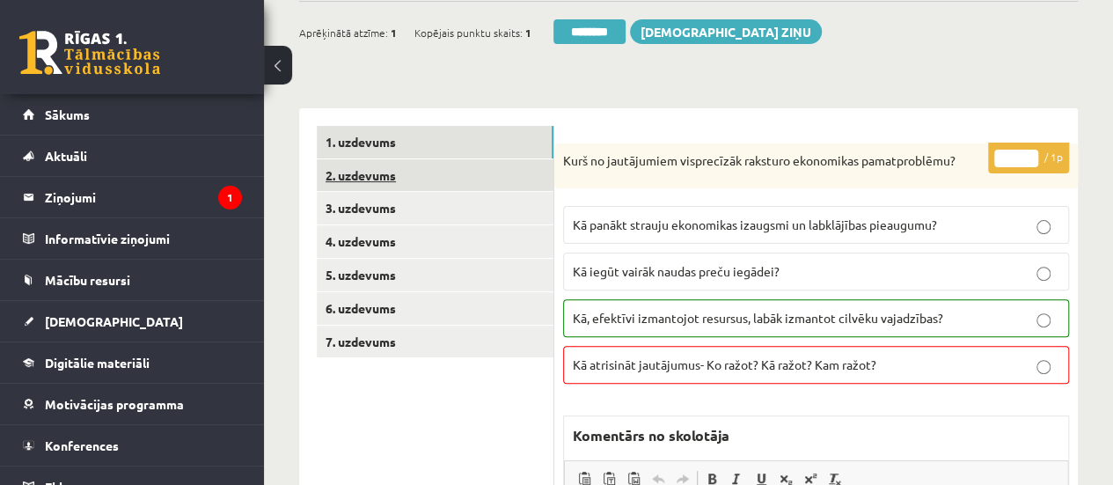
click at [434, 177] on link "2. uzdevums" at bounding box center [435, 175] width 237 height 33
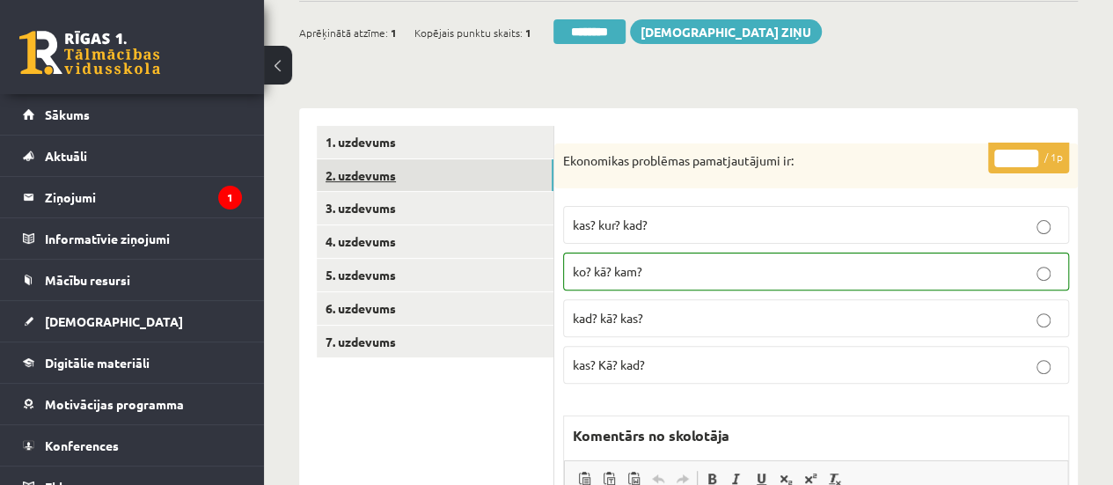
scroll to position [0, 0]
click at [435, 209] on link "3. uzdevums" at bounding box center [435, 208] width 237 height 33
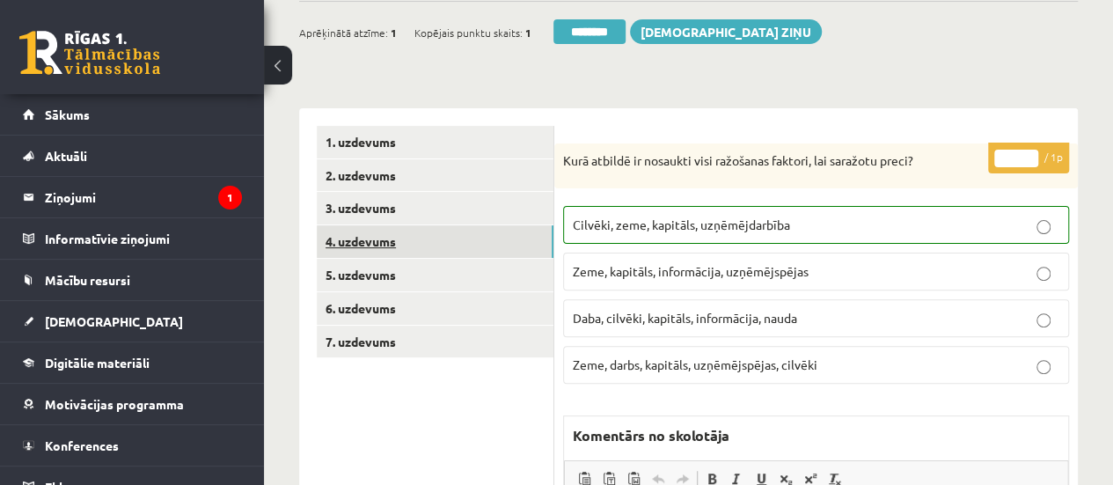
click at [446, 245] on link "4. uzdevums" at bounding box center [435, 241] width 237 height 33
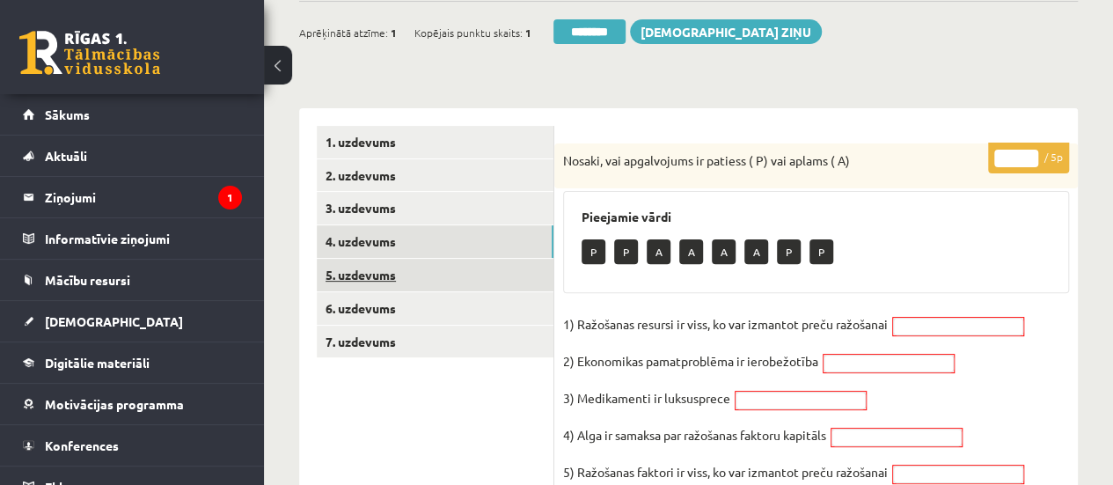
click at [454, 275] on link "5. uzdevums" at bounding box center [435, 275] width 237 height 33
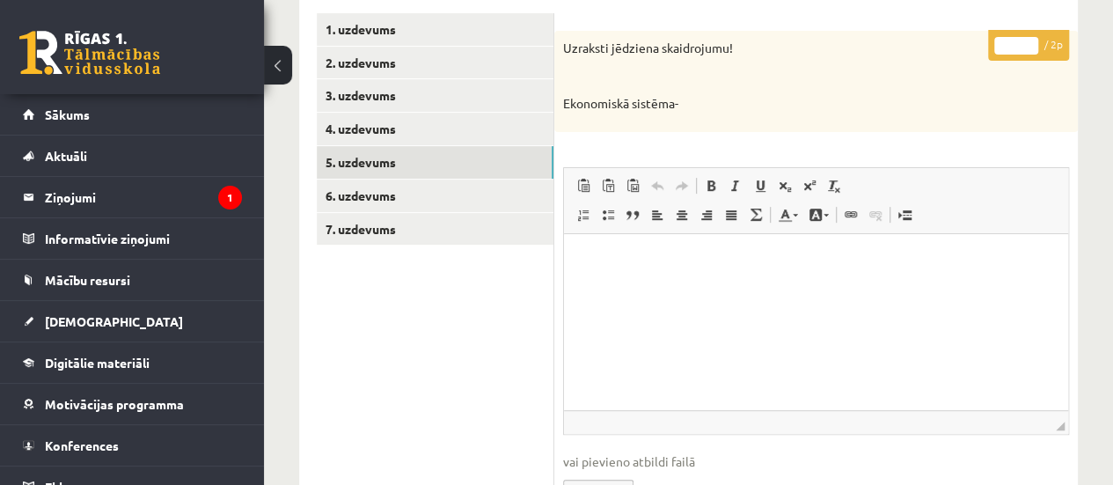
scroll to position [271, 0]
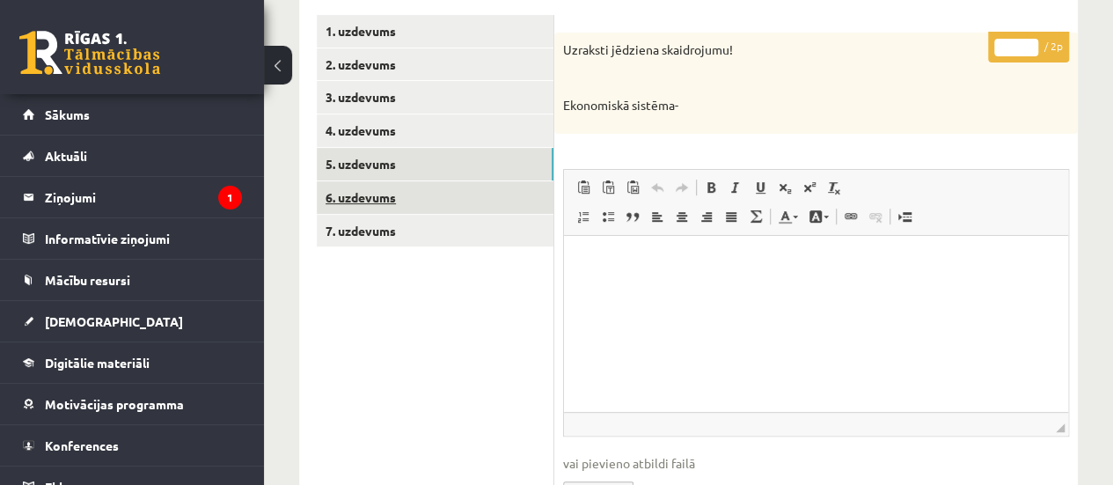
click at [450, 201] on link "6. uzdevums" at bounding box center [435, 197] width 237 height 33
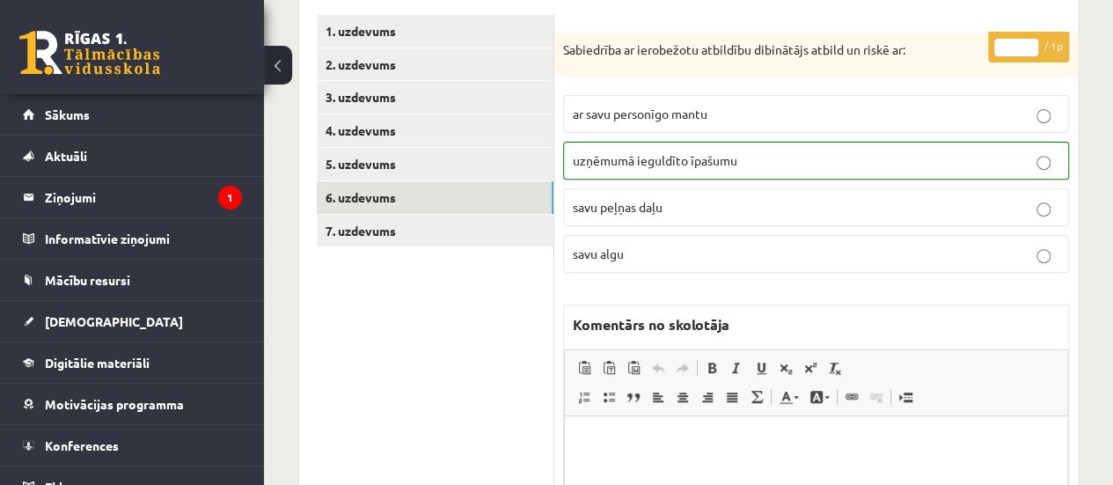
scroll to position [0, 0]
click at [484, 233] on link "7. uzdevums" at bounding box center [435, 231] width 237 height 33
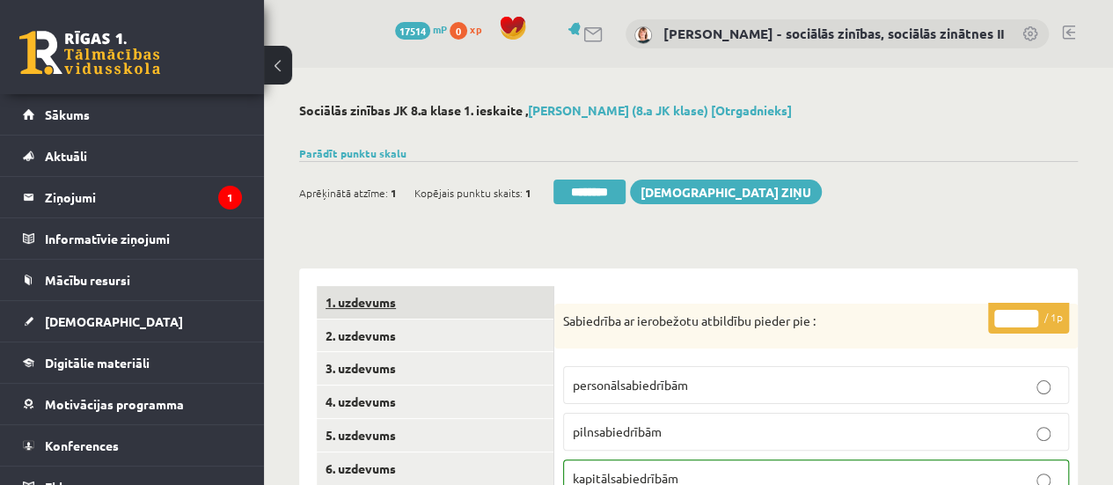
click at [405, 295] on link "1. uzdevums" at bounding box center [435, 302] width 237 height 33
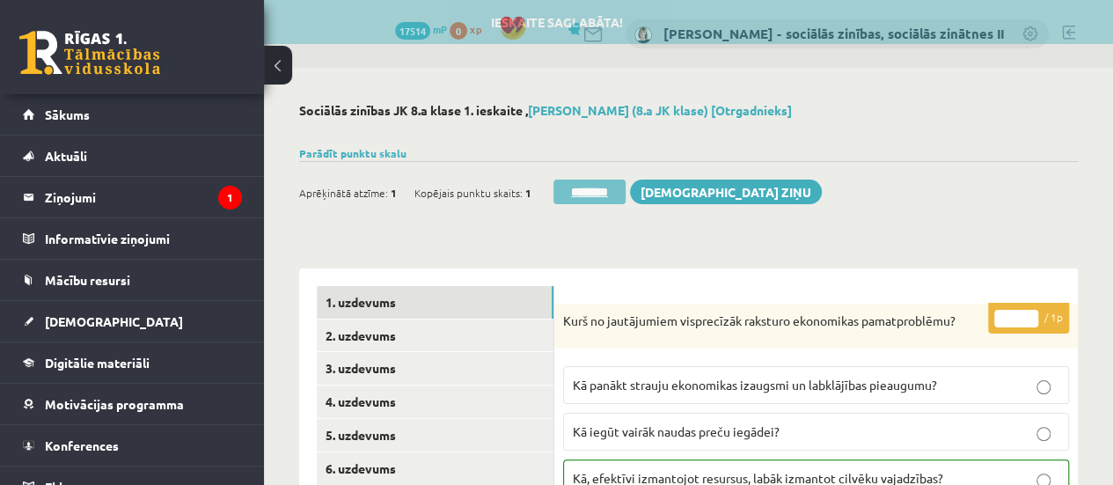
click at [600, 193] on input "********" at bounding box center [589, 191] width 72 height 25
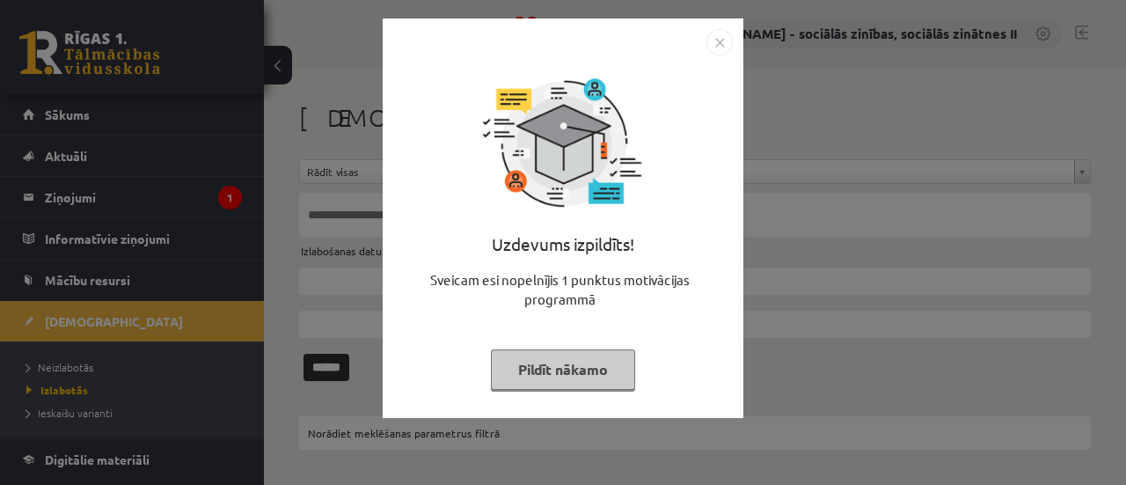
click at [537, 372] on button "Pildīt nākamo" at bounding box center [563, 369] width 144 height 40
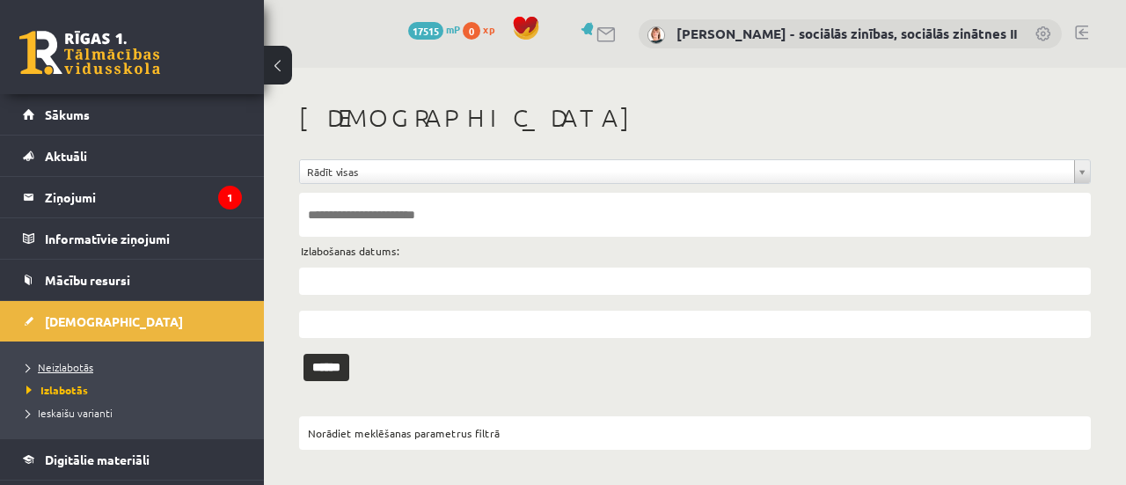
click at [66, 362] on span "Neizlabotās" at bounding box center [59, 367] width 67 height 14
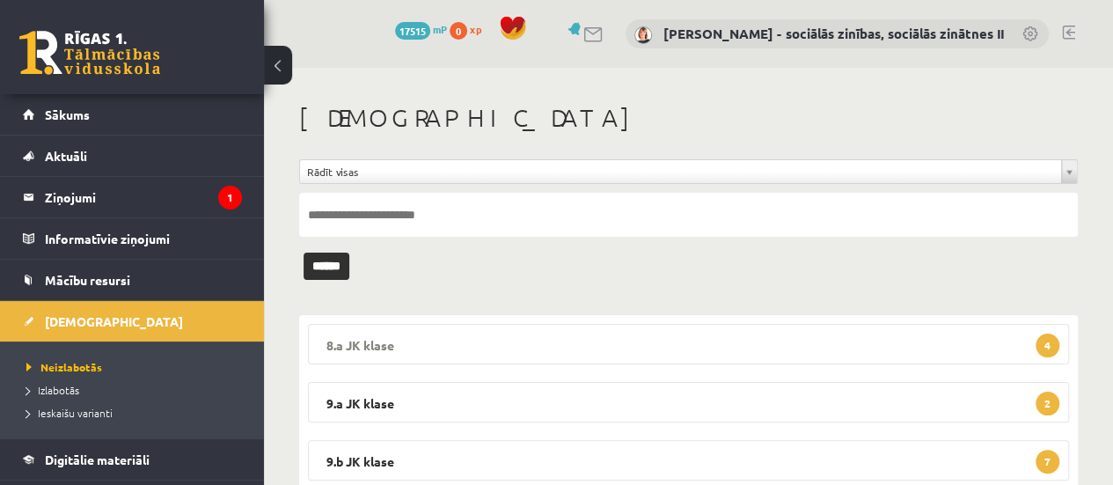
click at [771, 345] on legend "8.a JK klase 4" at bounding box center [688, 344] width 761 height 40
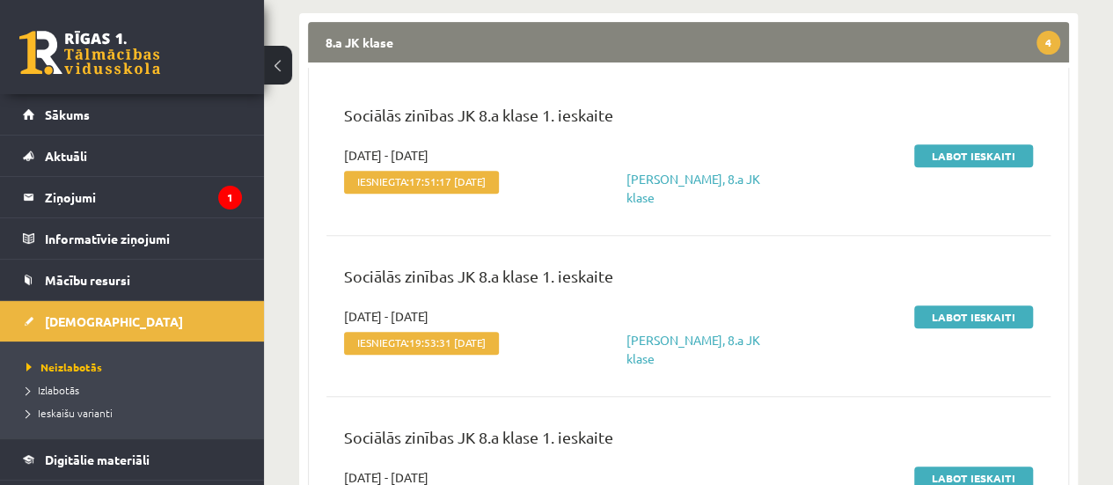
scroll to position [303, 0]
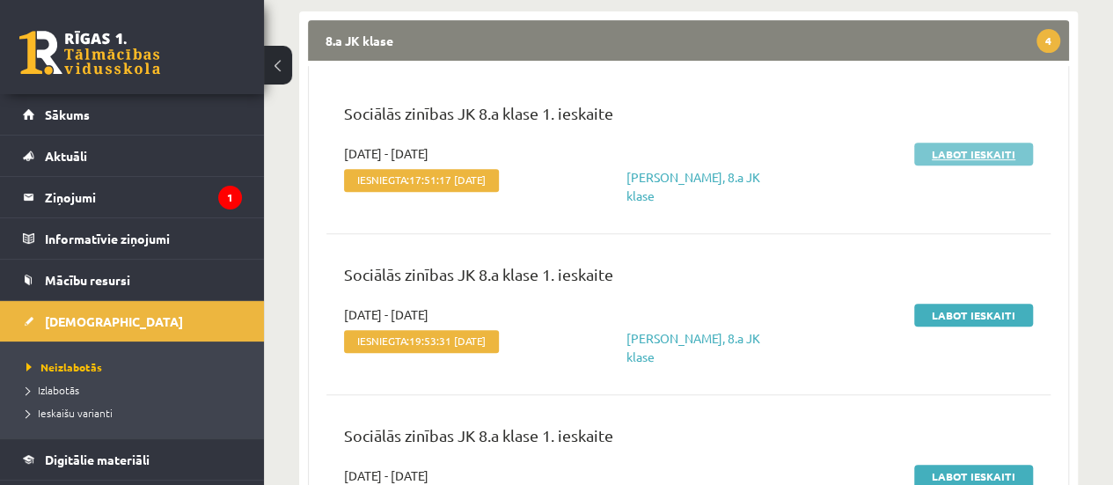
click at [966, 156] on link "Labot ieskaiti" at bounding box center [973, 153] width 119 height 23
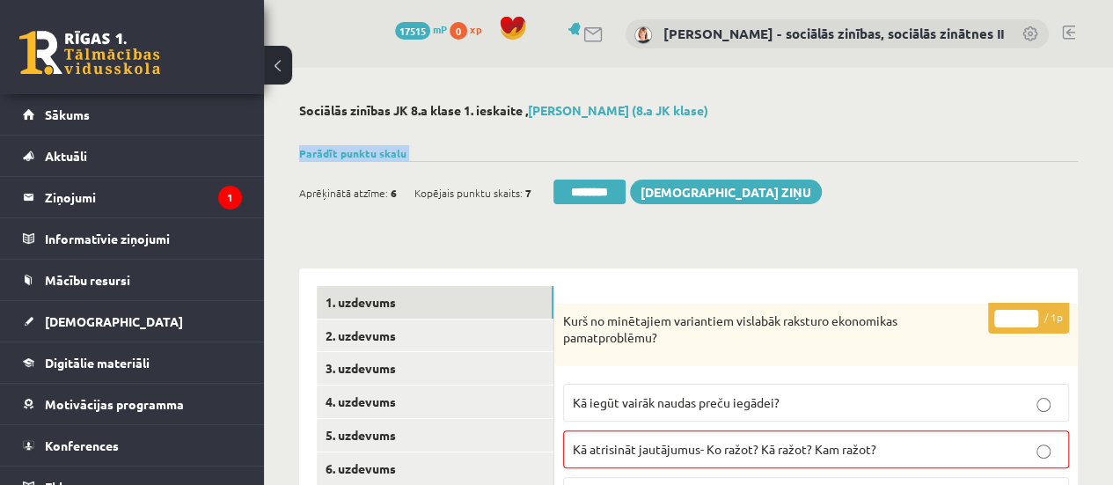
drag, startPoint x: 1112, startPoint y: 109, endPoint x: 1121, endPoint y: 165, distance: 57.1
click at [1112, 165] on html "0 Dāvanas 17515 mP 0 xp [PERSON_NAME] - sociālās zinības, sociālās zinātnes II …" at bounding box center [556, 242] width 1113 height 485
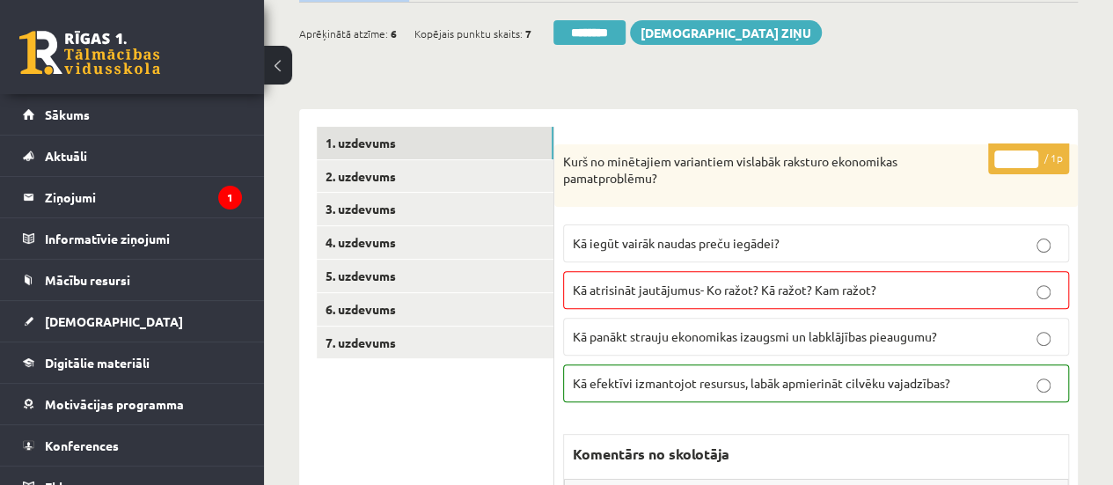
scroll to position [165, 0]
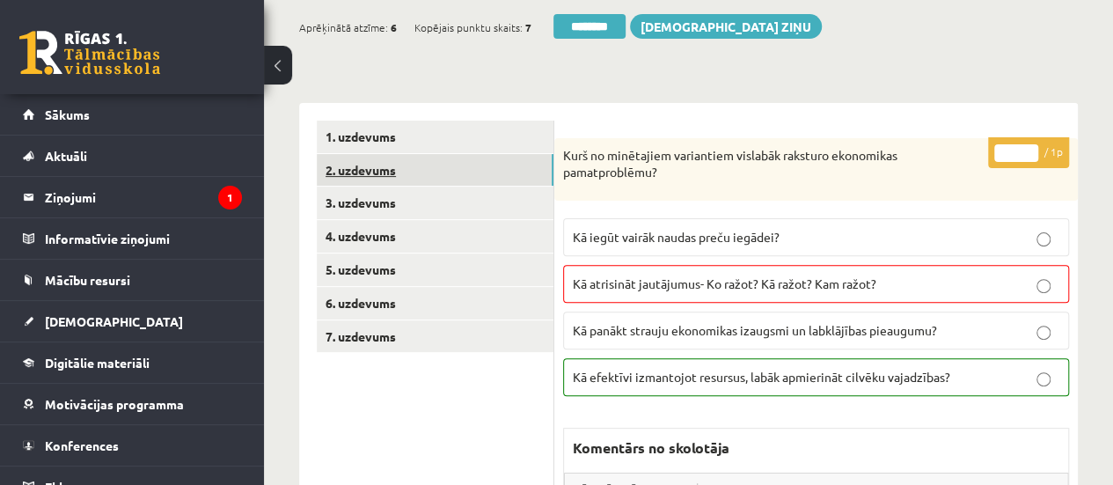
click at [427, 170] on link "2. uzdevums" at bounding box center [435, 170] width 237 height 33
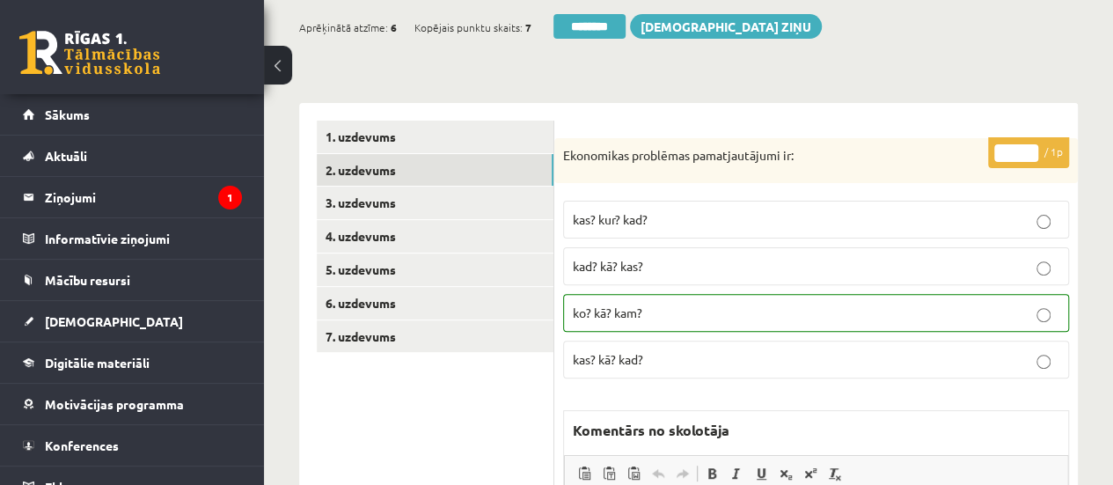
scroll to position [0, 0]
click at [515, 205] on link "3. uzdevums" at bounding box center [435, 202] width 237 height 33
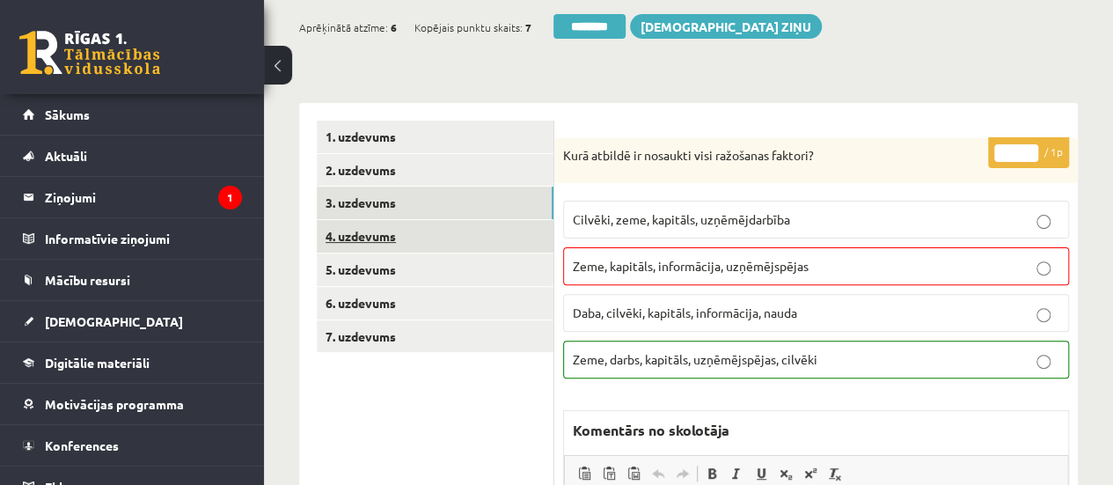
click at [515, 237] on link "4. uzdevums" at bounding box center [435, 236] width 237 height 33
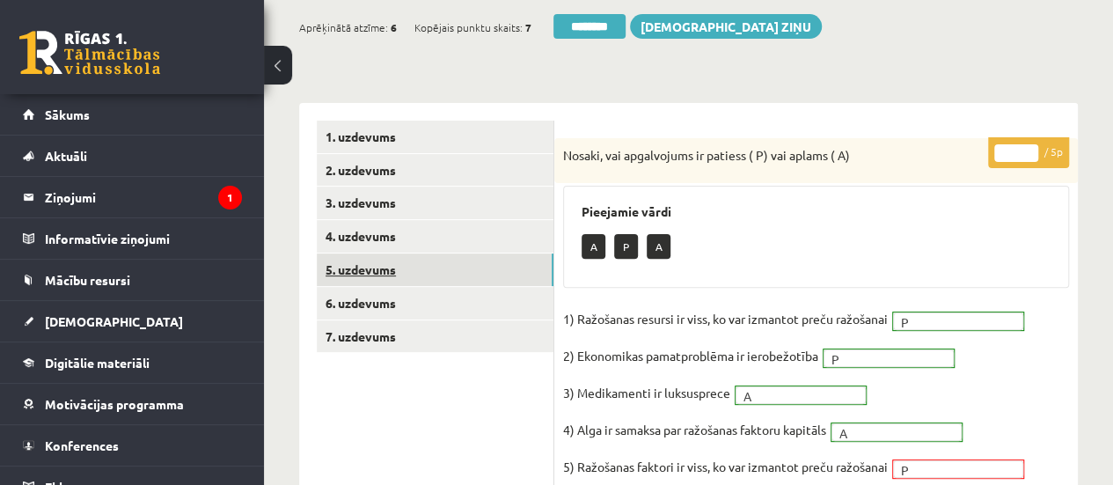
click at [480, 267] on link "5. uzdevums" at bounding box center [435, 269] width 237 height 33
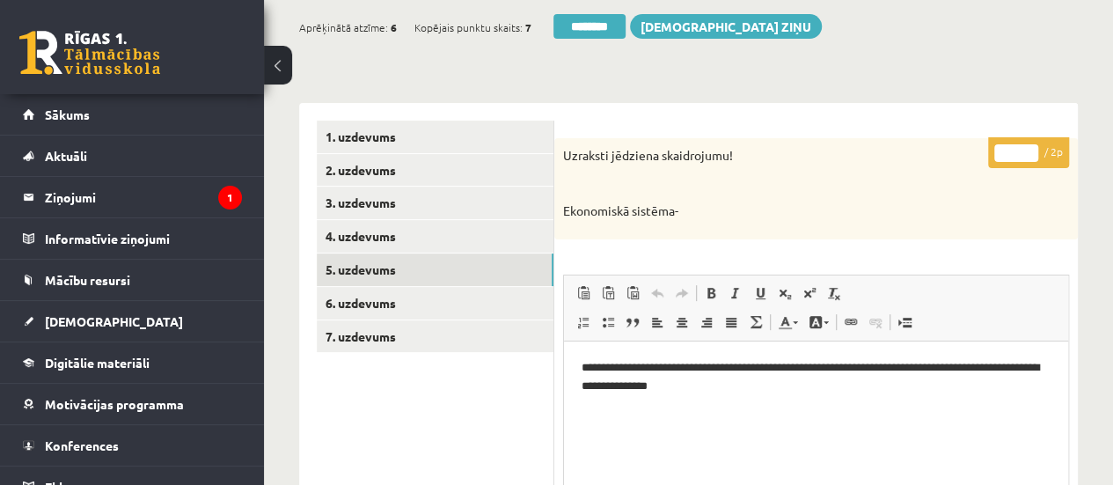
type input "*"
click at [1029, 146] on input "*" at bounding box center [1016, 153] width 44 height 18
click at [402, 303] on link "6. uzdevums" at bounding box center [435, 303] width 237 height 33
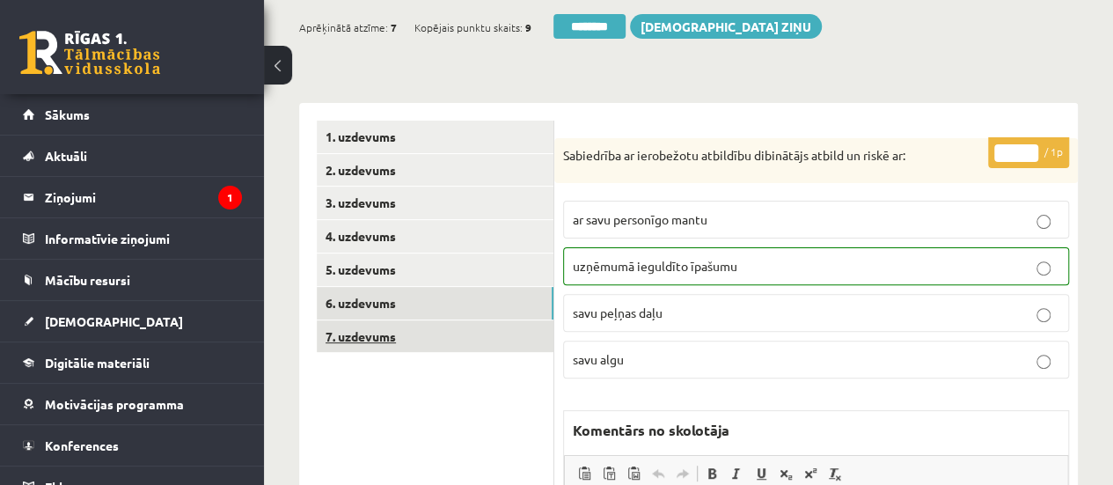
click at [466, 339] on link "7. uzdevums" at bounding box center [435, 336] width 237 height 33
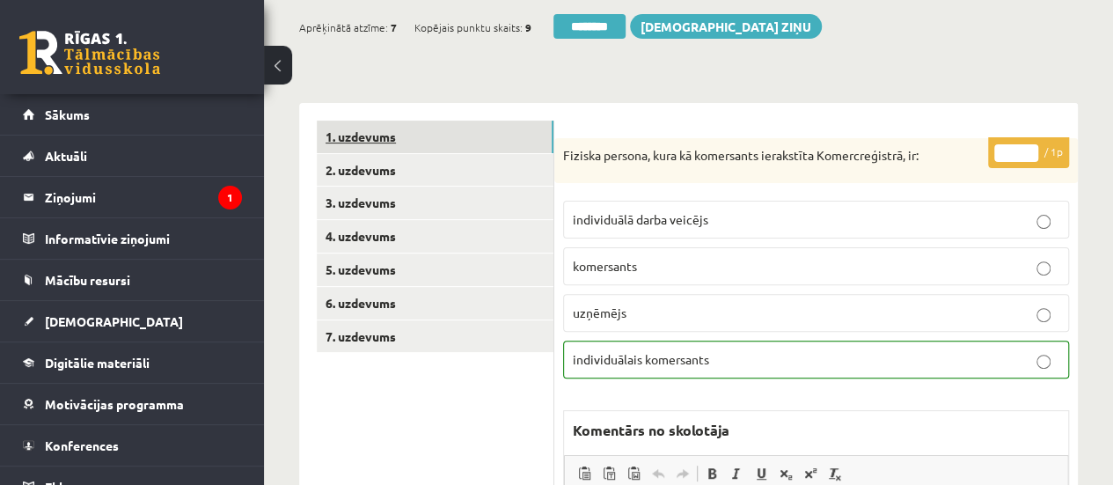
click at [512, 126] on link "1. uzdevums" at bounding box center [435, 137] width 237 height 33
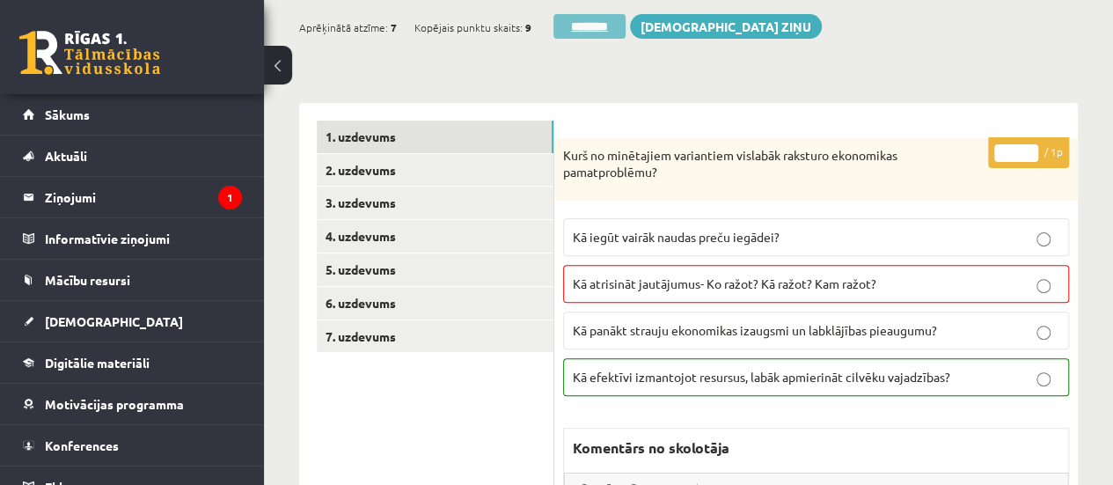
click at [590, 21] on input "********" at bounding box center [589, 26] width 72 height 25
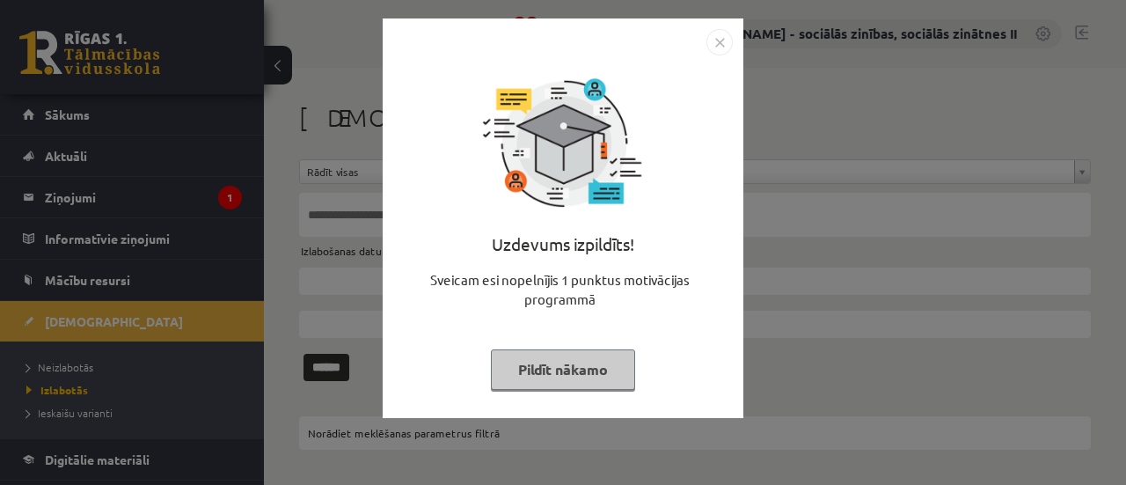
click at [580, 363] on button "Pildīt nākamo" at bounding box center [563, 369] width 144 height 40
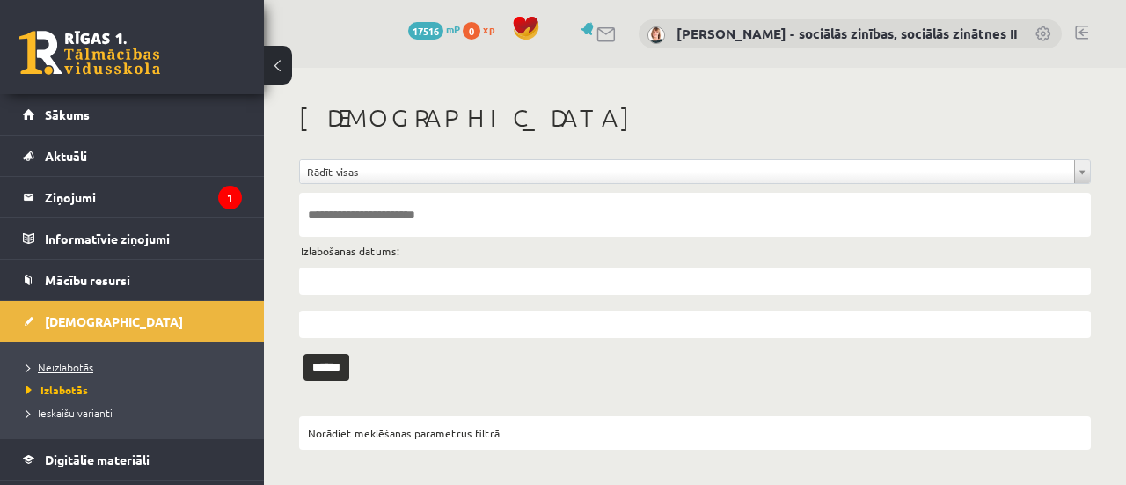
click at [76, 363] on span "Neizlabotās" at bounding box center [59, 367] width 67 height 14
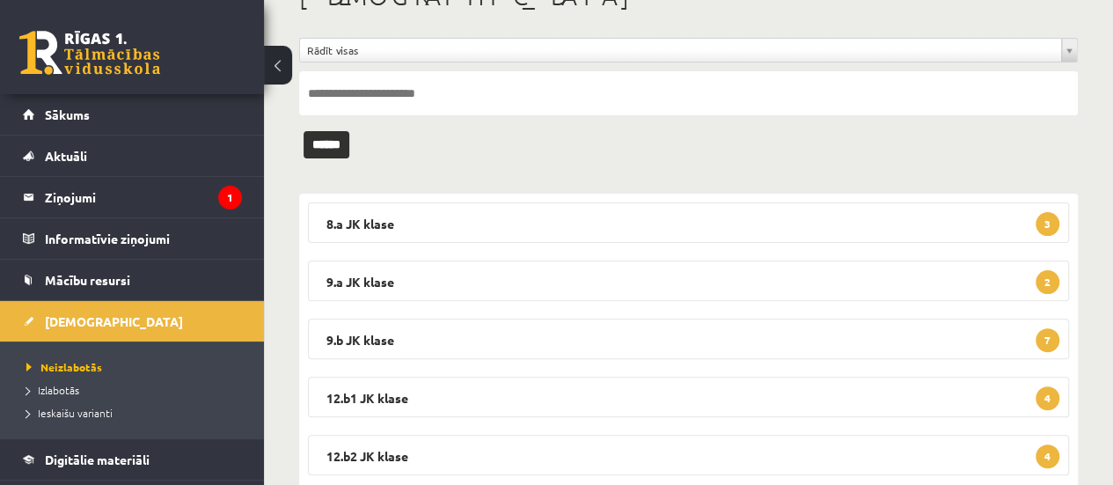
scroll to position [144, 0]
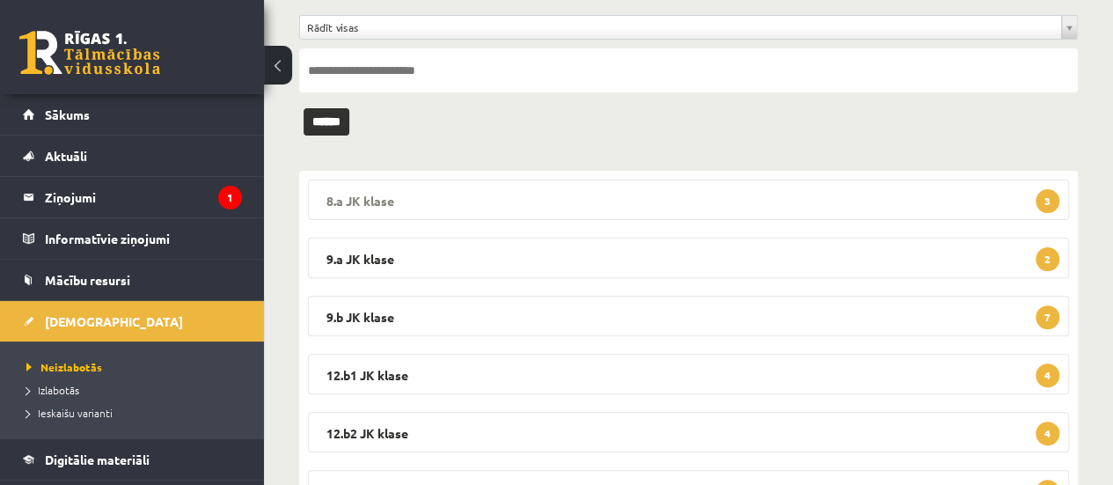
click at [939, 205] on legend "8.a JK klase 3" at bounding box center [688, 199] width 761 height 40
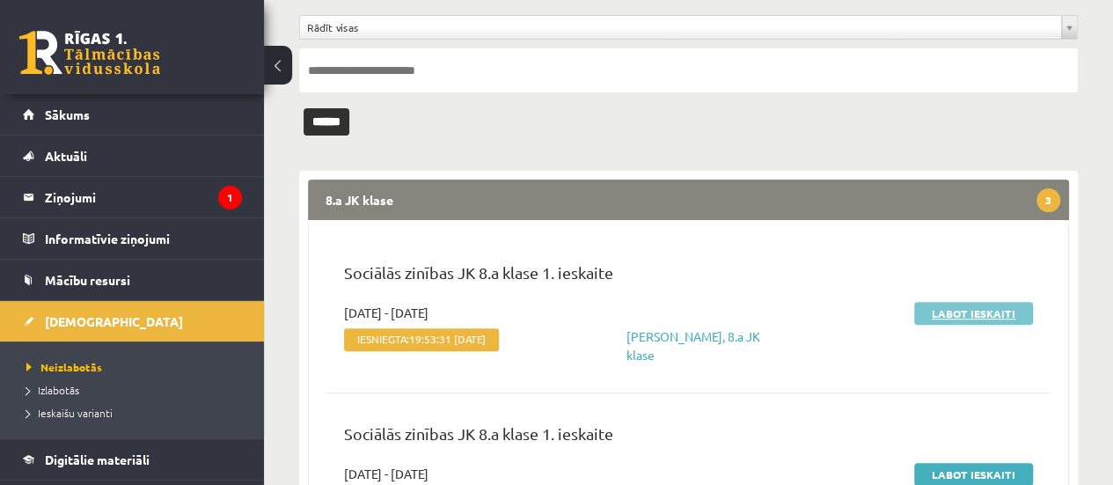
click at [983, 310] on link "Labot ieskaiti" at bounding box center [973, 313] width 119 height 23
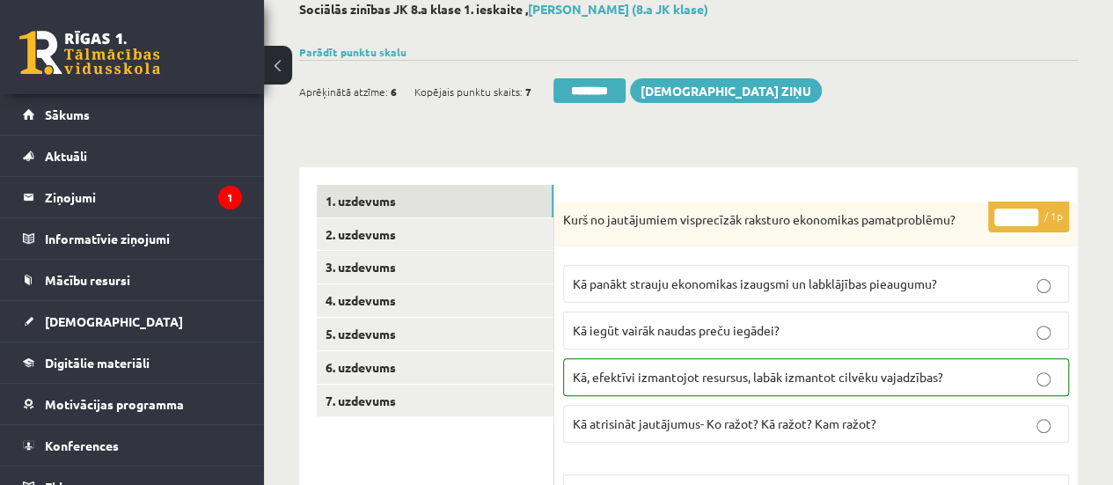
scroll to position [142, 0]
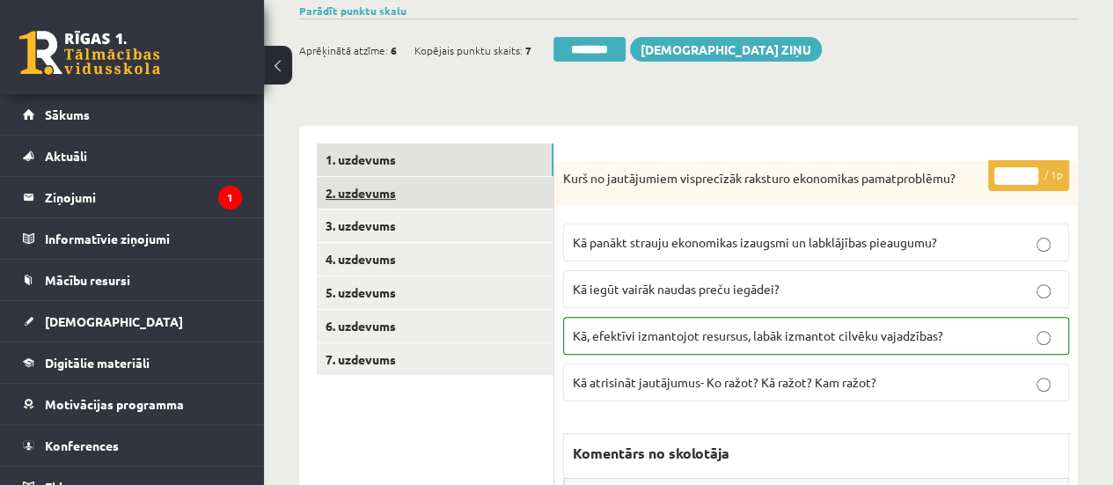
click at [396, 188] on link "2. uzdevums" at bounding box center [435, 193] width 237 height 33
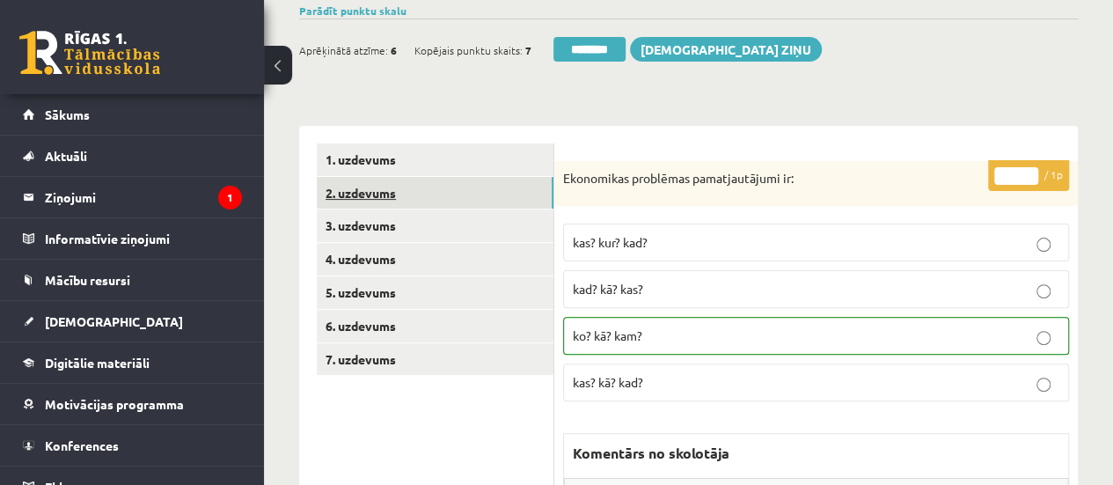
scroll to position [0, 0]
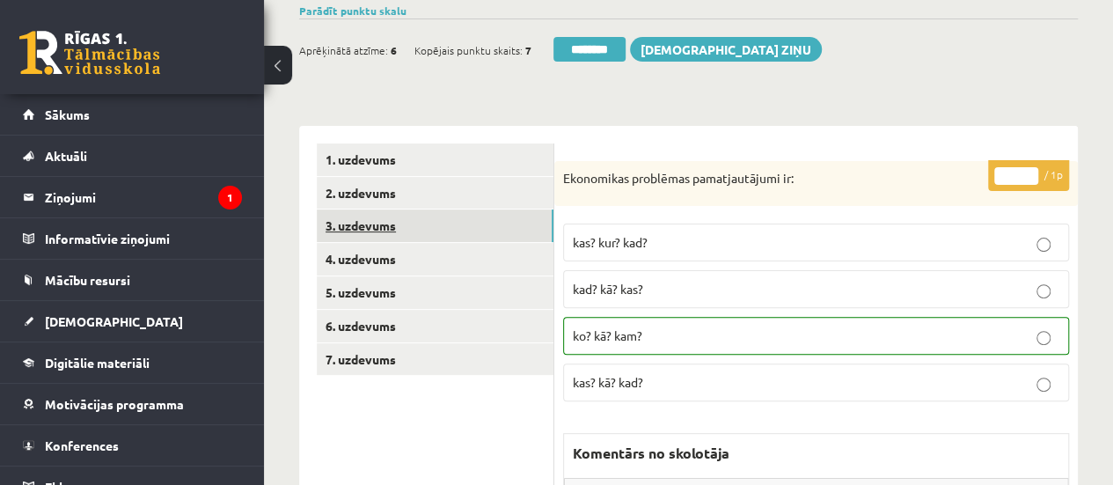
click at [353, 220] on link "3. uzdevums" at bounding box center [435, 225] width 237 height 33
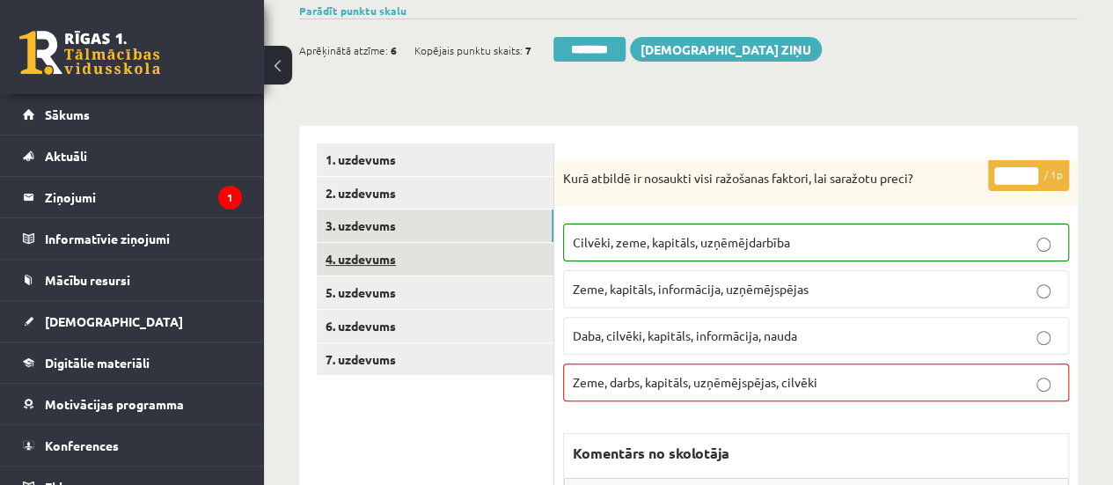
click at [420, 256] on link "4. uzdevums" at bounding box center [435, 259] width 237 height 33
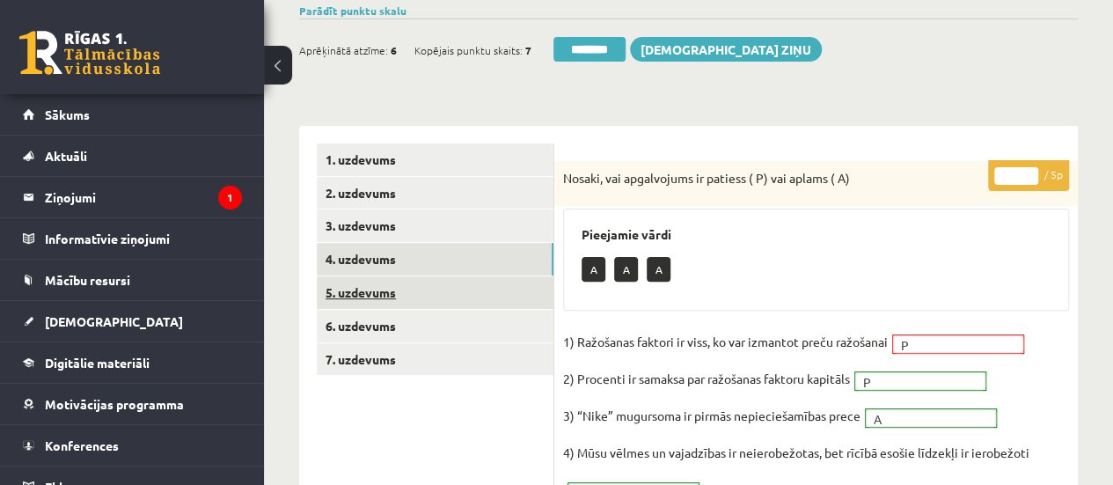
click at [426, 290] on link "5. uzdevums" at bounding box center [435, 292] width 237 height 33
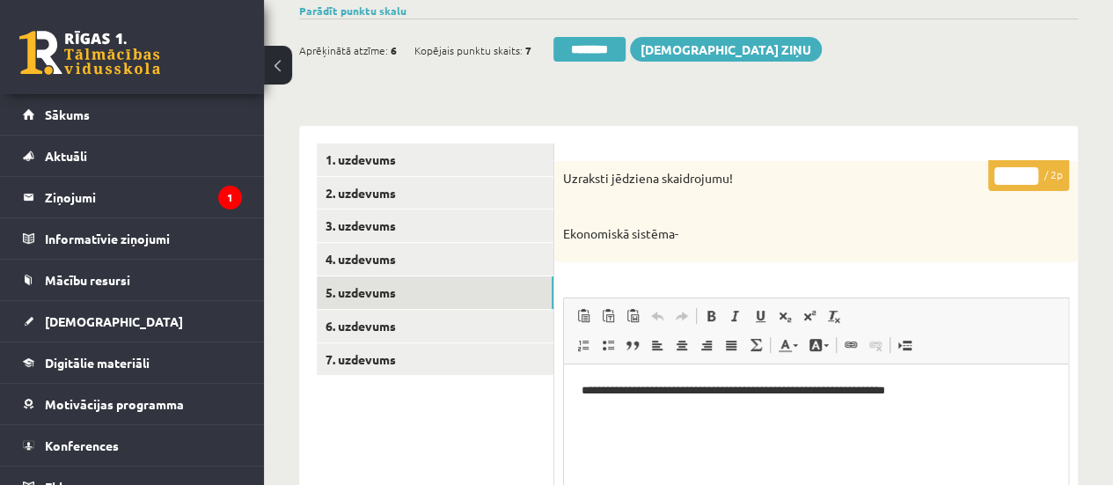
type input "*"
click at [1029, 170] on input "*" at bounding box center [1016, 176] width 44 height 18
click at [535, 323] on link "6. uzdevums" at bounding box center [435, 326] width 237 height 33
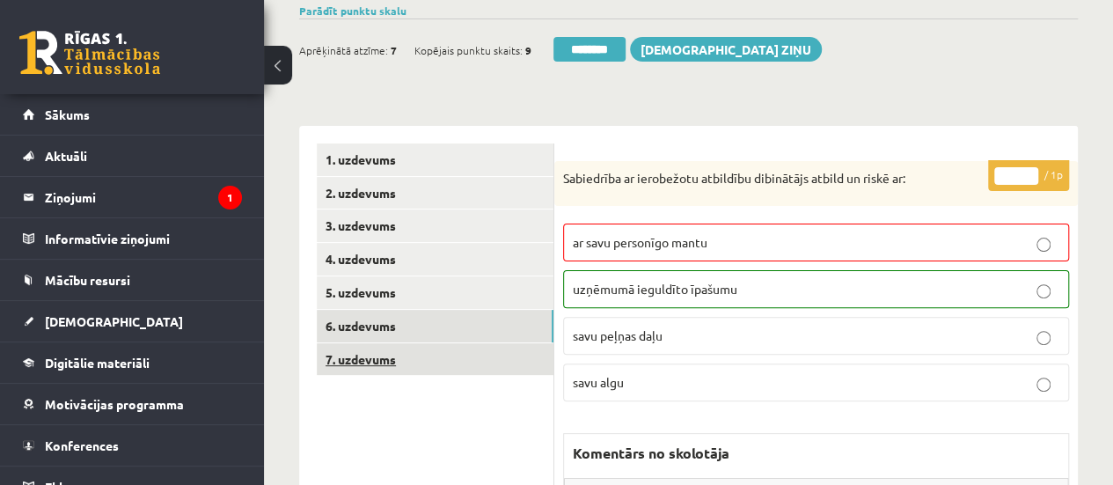
click at [493, 362] on link "7. uzdevums" at bounding box center [435, 359] width 237 height 33
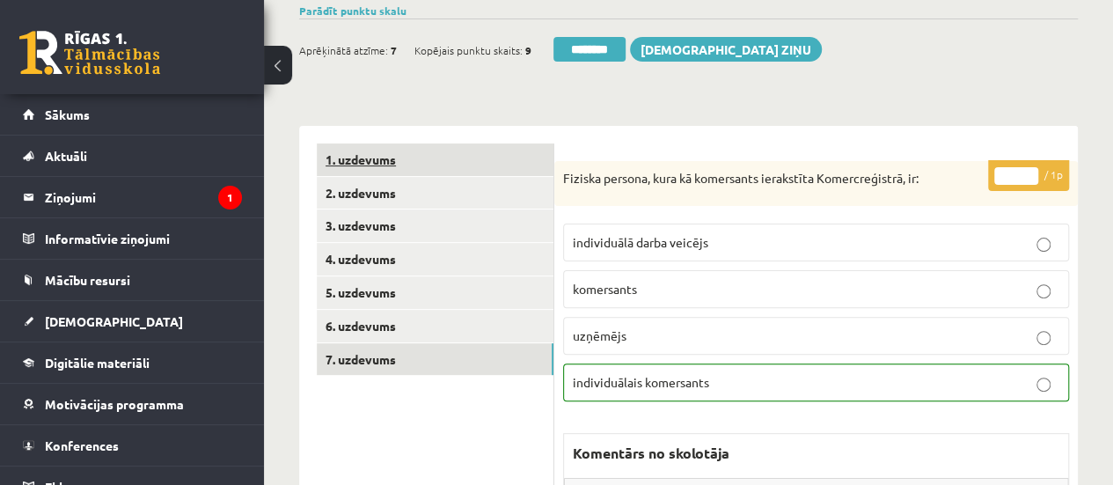
click at [477, 159] on link "1. uzdevums" at bounding box center [435, 159] width 237 height 33
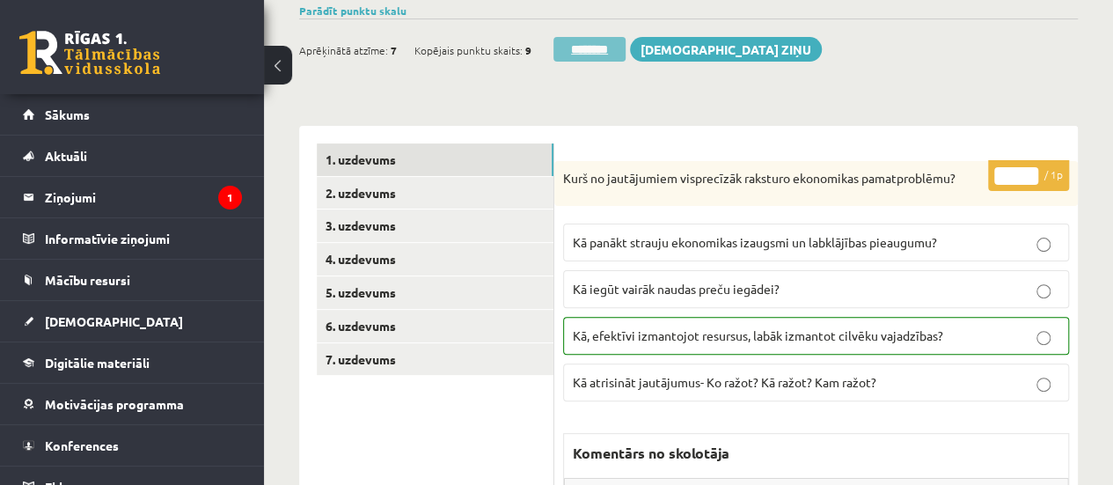
click at [583, 51] on input "********" at bounding box center [589, 49] width 72 height 25
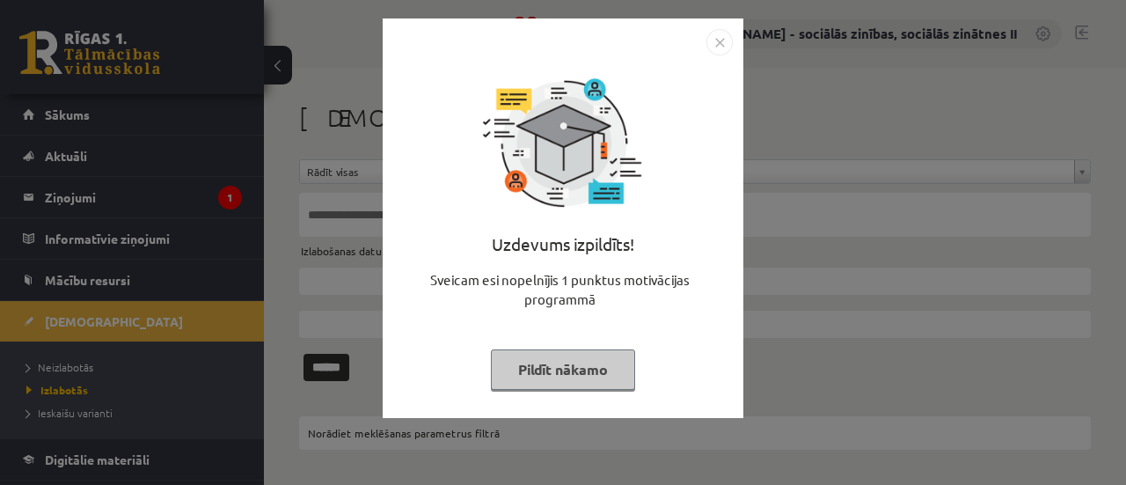
click at [585, 367] on button "Pildīt nākamo" at bounding box center [563, 369] width 144 height 40
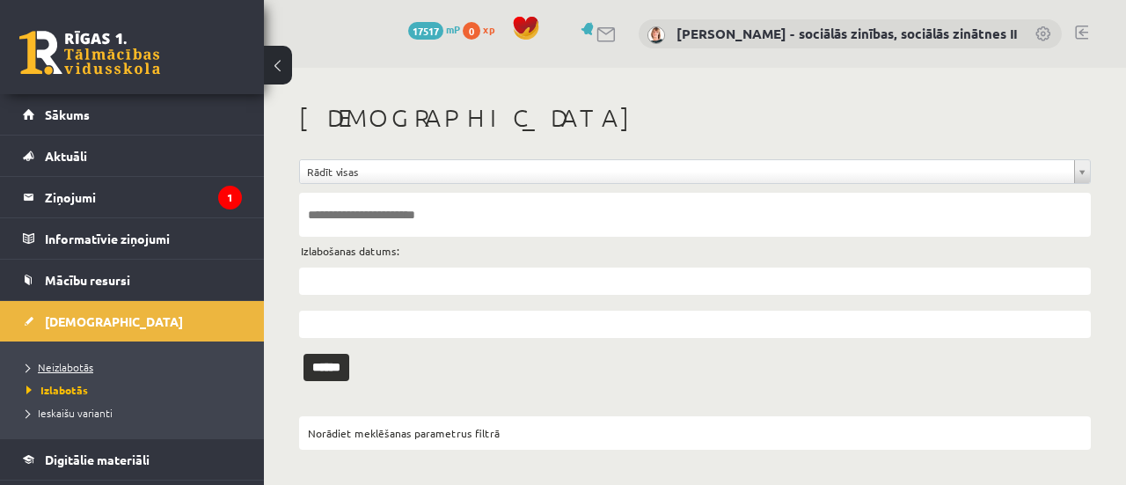
click at [74, 365] on span "Neizlabotās" at bounding box center [59, 367] width 67 height 14
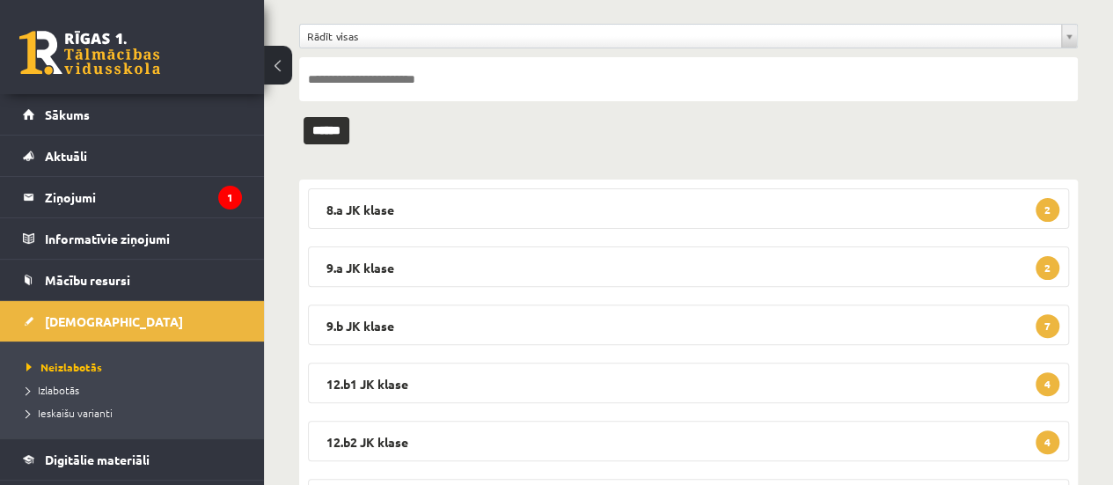
scroll to position [139, 0]
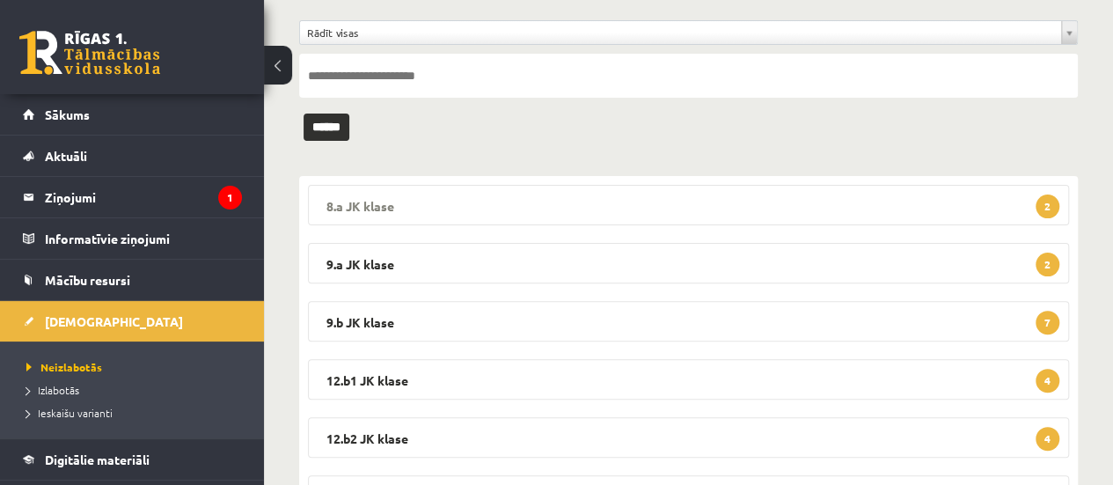
click at [1027, 207] on legend "8.a JK klase 2" at bounding box center [688, 205] width 761 height 40
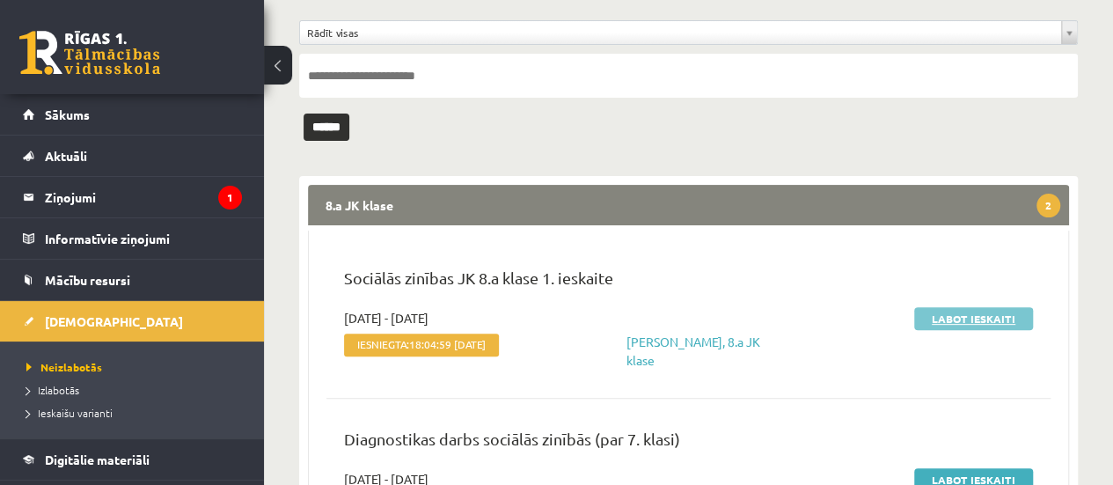
click at [987, 318] on link "Labot ieskaiti" at bounding box center [973, 318] width 119 height 23
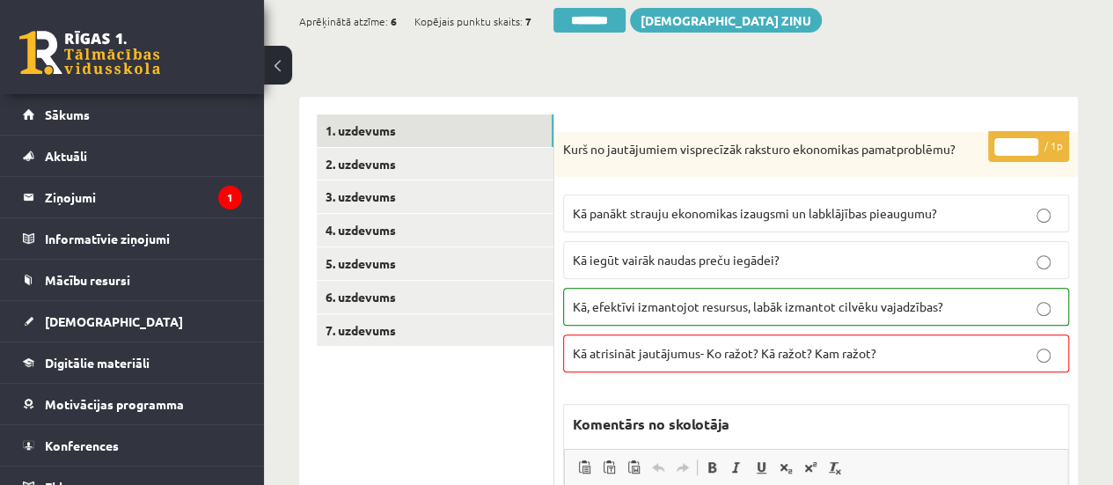
scroll to position [175, 0]
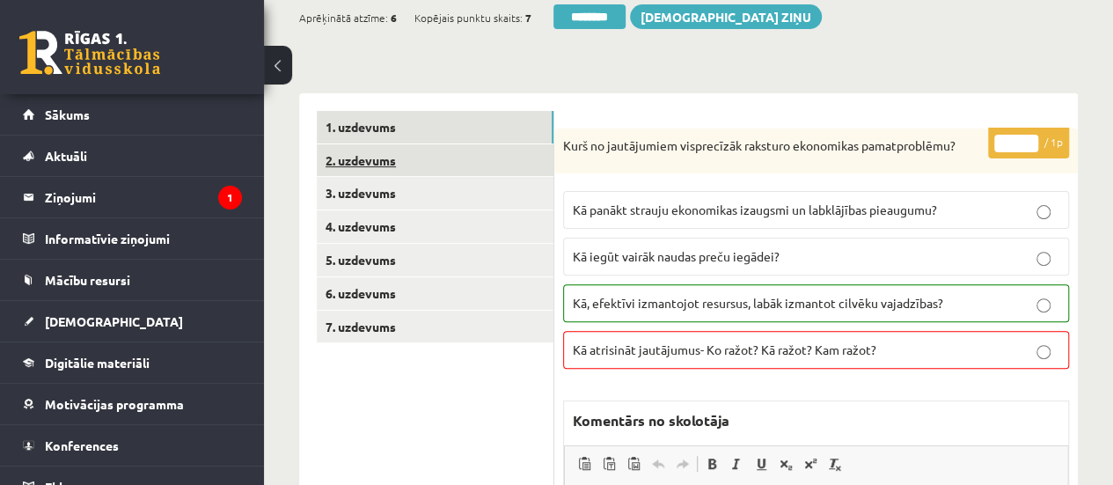
click at [509, 151] on link "2. uzdevums" at bounding box center [435, 160] width 237 height 33
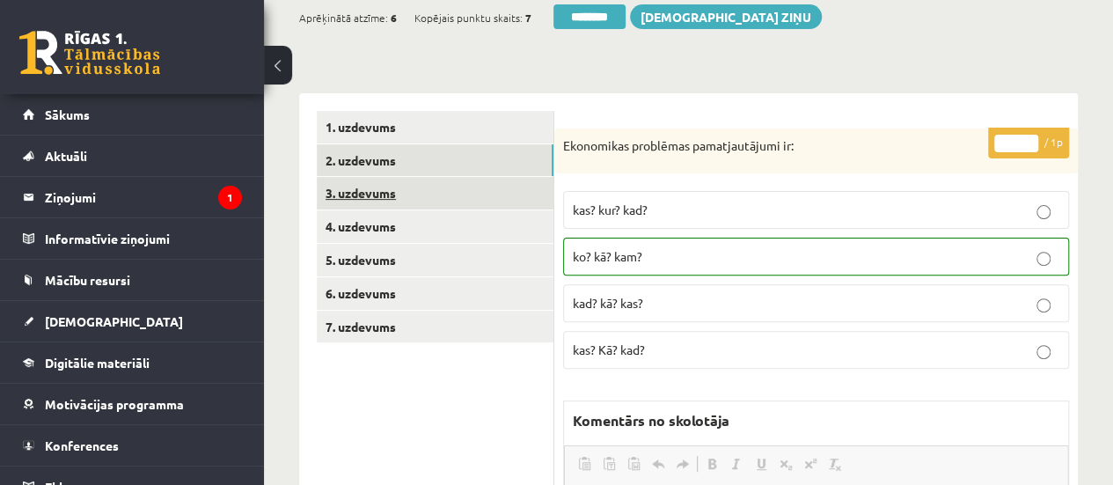
scroll to position [0, 0]
click at [524, 193] on link "3. uzdevums" at bounding box center [435, 193] width 237 height 33
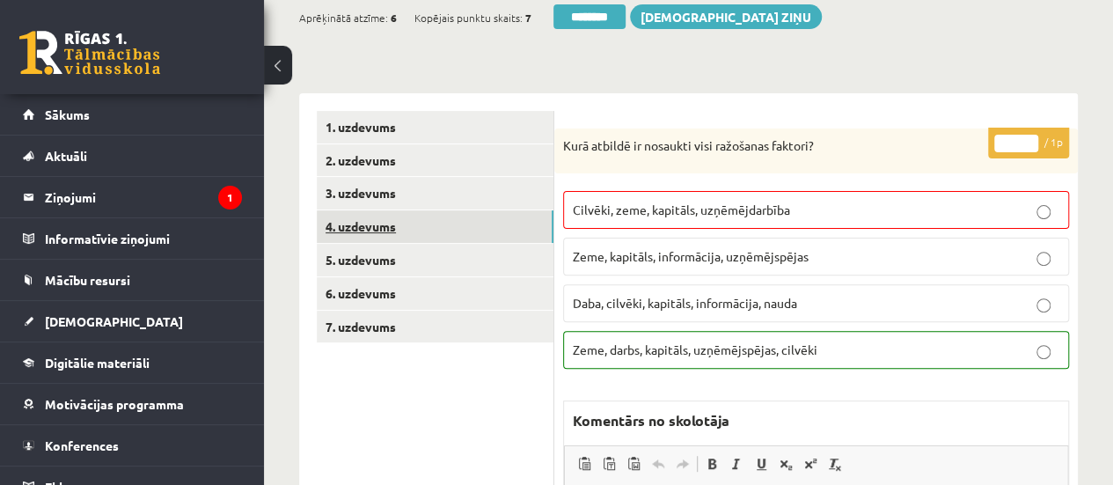
click at [509, 232] on link "4. uzdevums" at bounding box center [435, 226] width 237 height 33
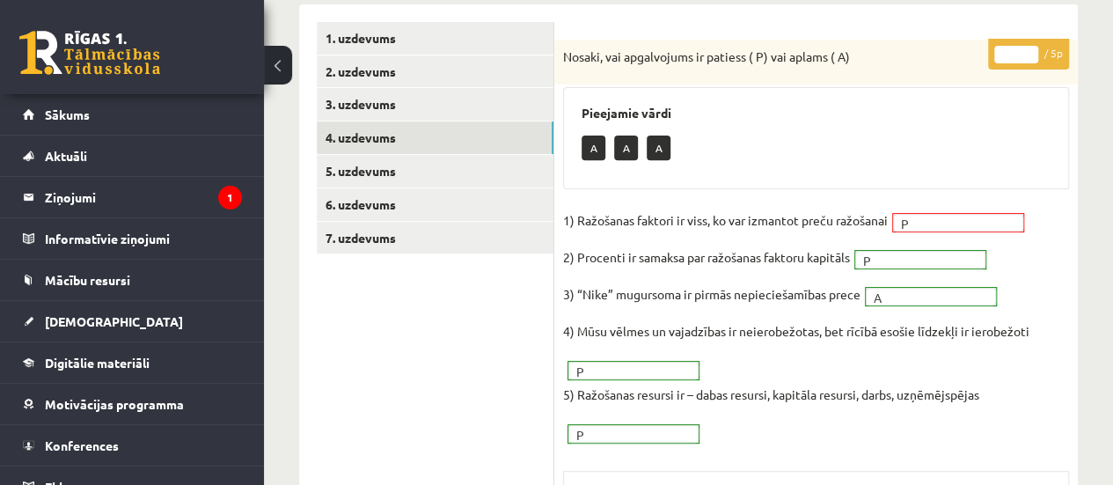
scroll to position [278, 0]
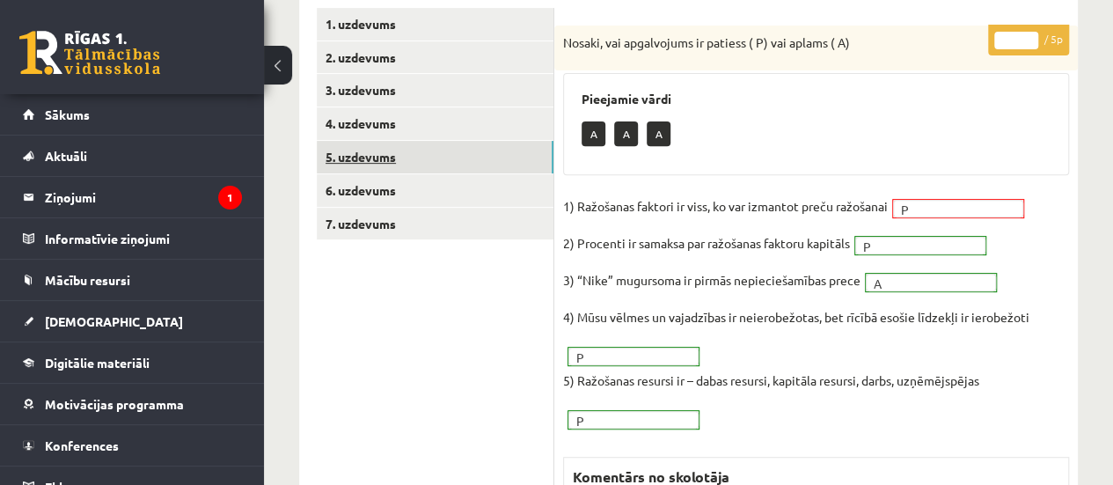
click at [463, 161] on link "5. uzdevums" at bounding box center [435, 157] width 237 height 33
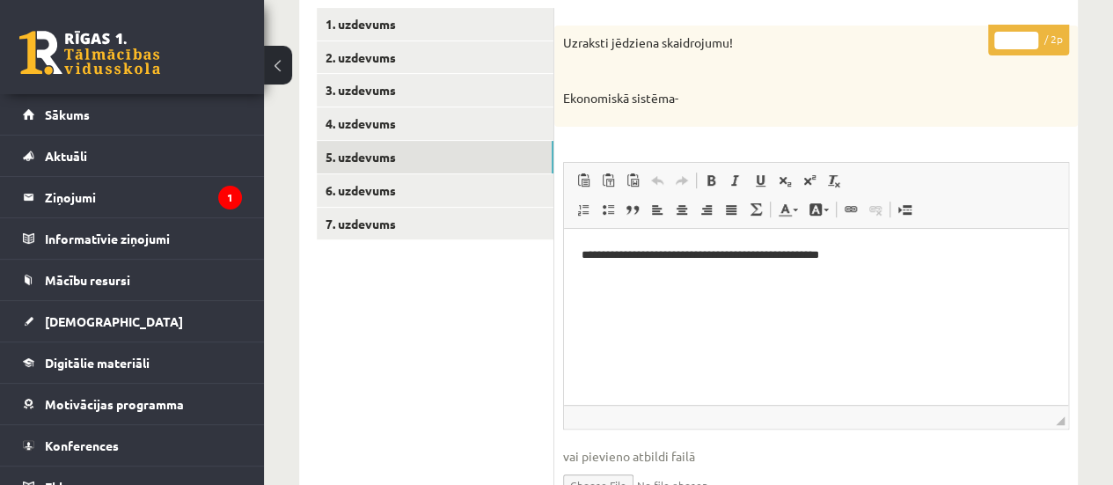
scroll to position [0, 0]
type input "*"
click at [1027, 34] on input "*" at bounding box center [1016, 41] width 44 height 18
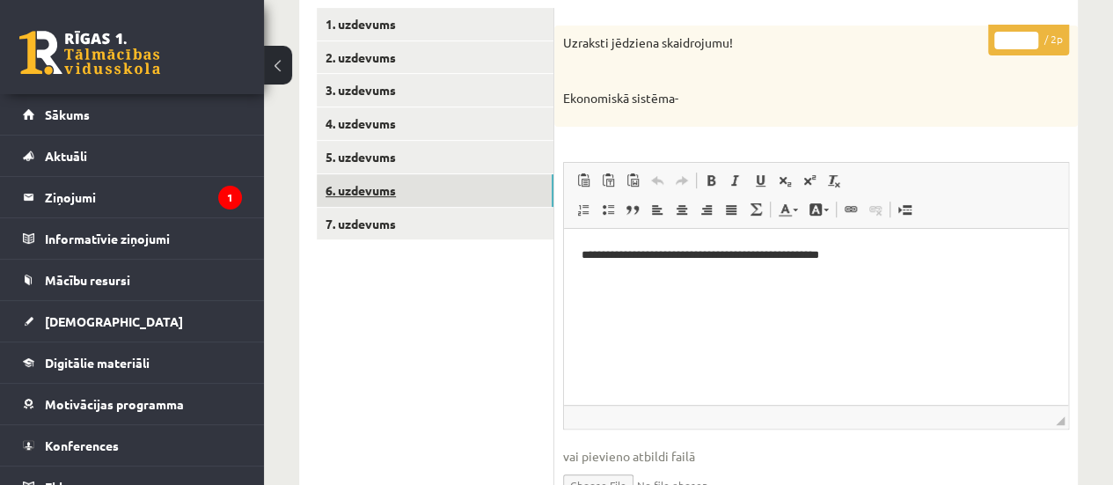
click at [498, 196] on link "6. uzdevums" at bounding box center [435, 190] width 237 height 33
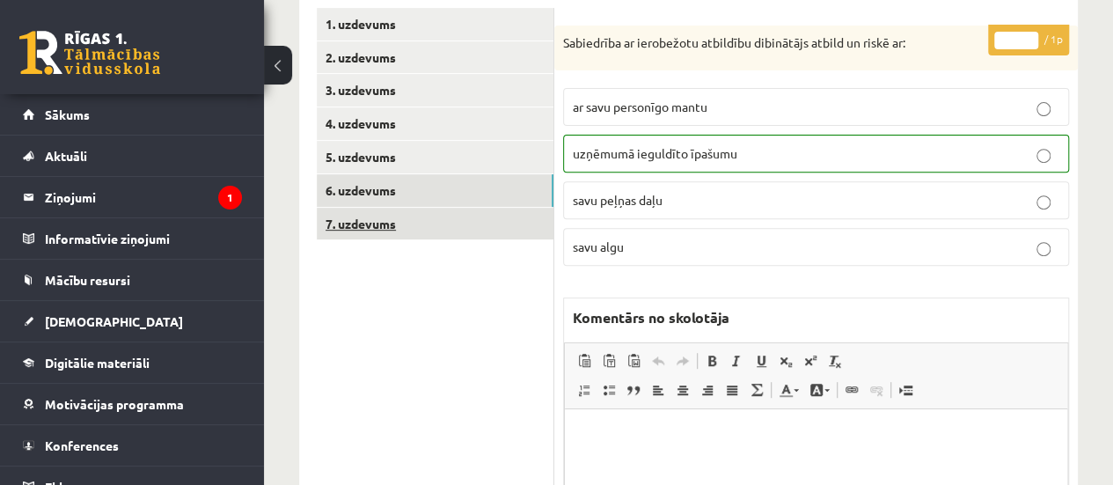
click at [427, 224] on link "7. uzdevums" at bounding box center [435, 224] width 237 height 33
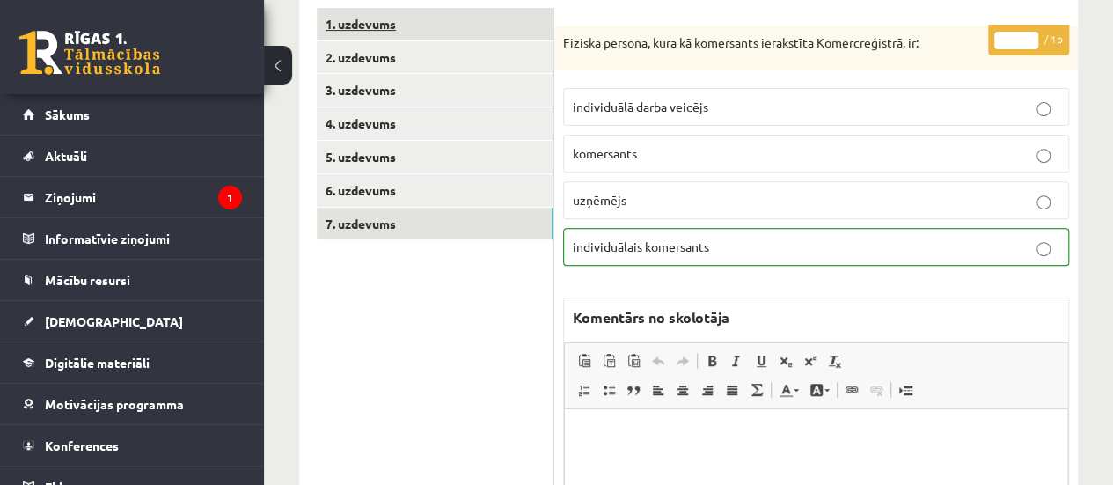
click at [482, 27] on link "1. uzdevums" at bounding box center [435, 24] width 237 height 33
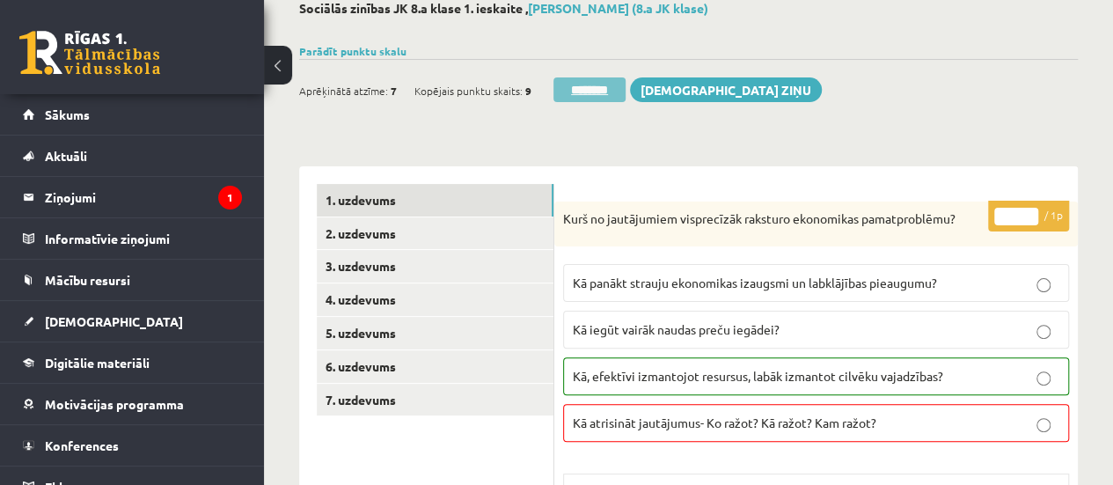
click at [601, 88] on input "********" at bounding box center [589, 89] width 72 height 25
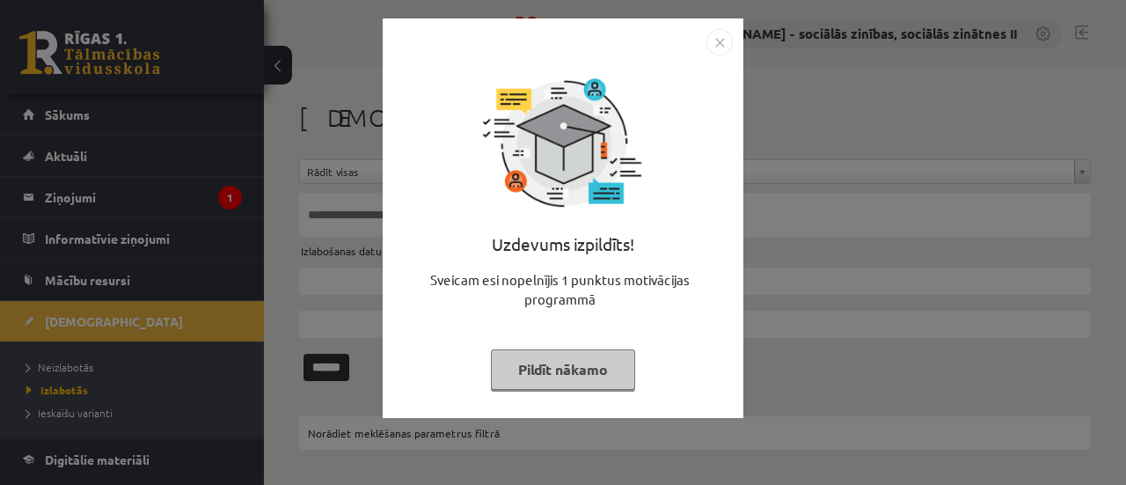
click at [537, 376] on button "Pildīt nākamo" at bounding box center [563, 369] width 144 height 40
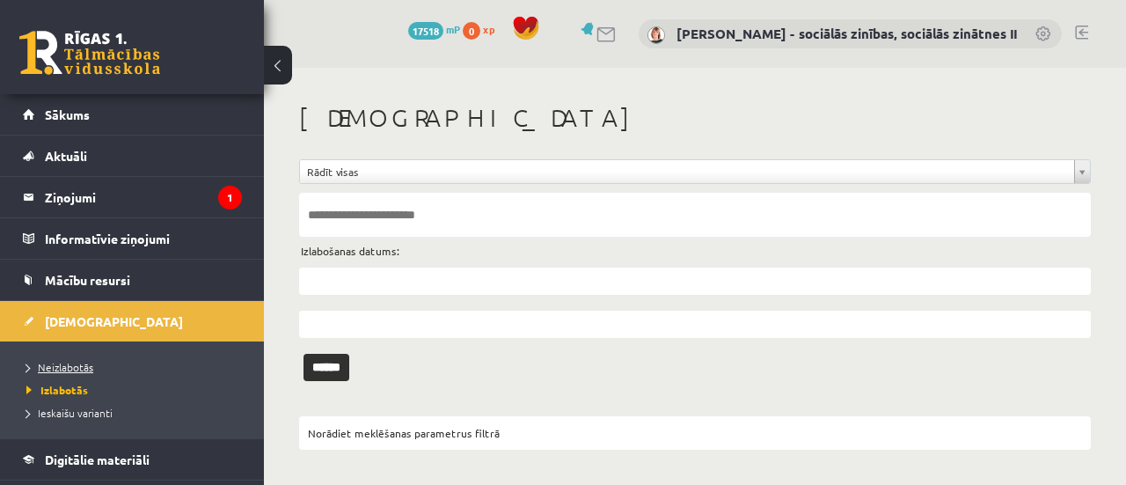
click at [67, 367] on span "Neizlabotās" at bounding box center [59, 367] width 67 height 14
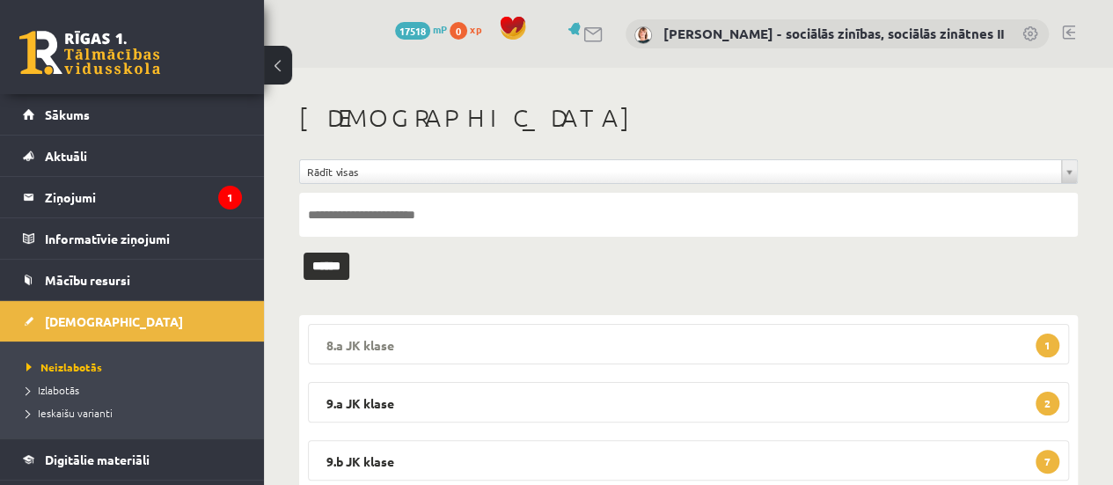
click at [550, 341] on legend "8.a JK klase 1" at bounding box center [688, 344] width 761 height 40
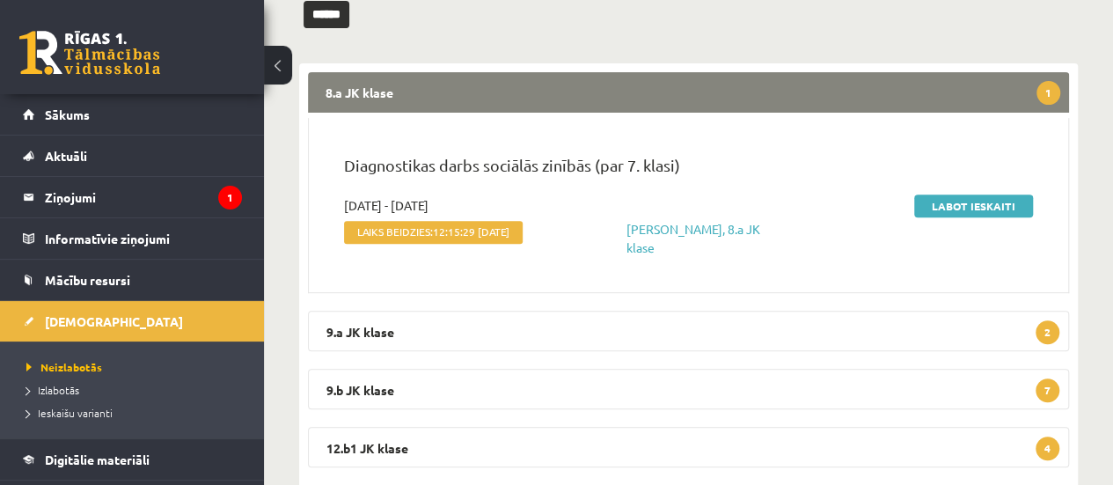
scroll to position [253, 0]
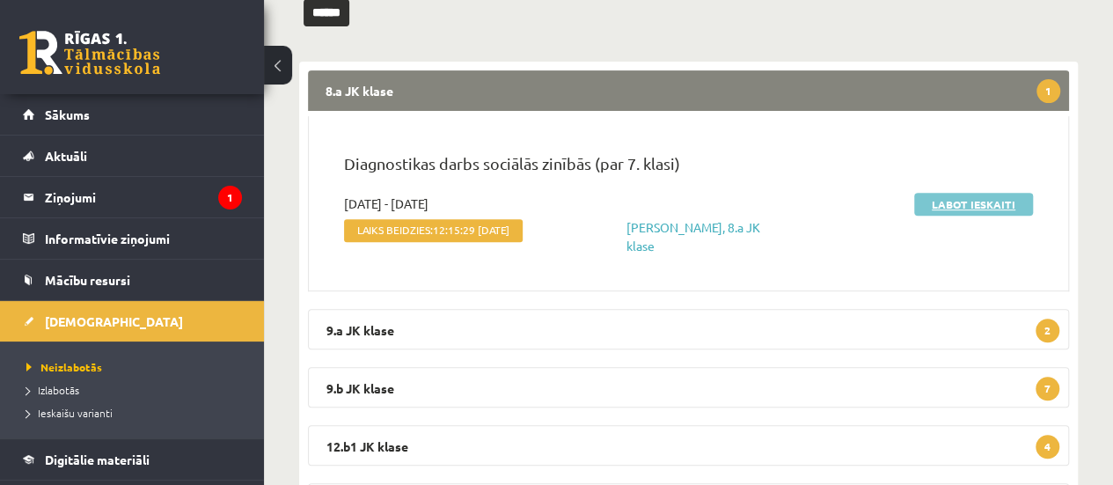
click at [973, 211] on link "Labot ieskaiti" at bounding box center [973, 204] width 119 height 23
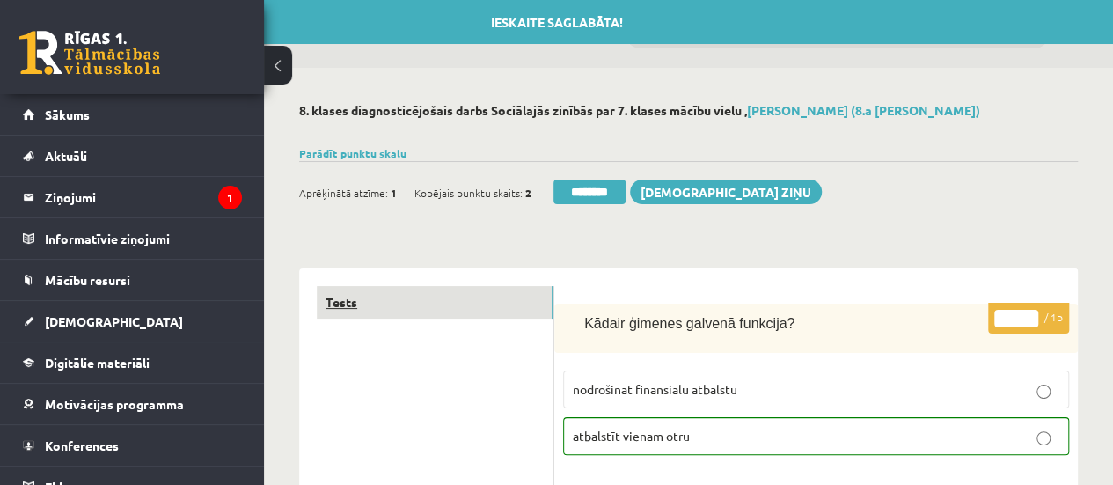
click at [365, 300] on link "Tests" at bounding box center [435, 302] width 237 height 33
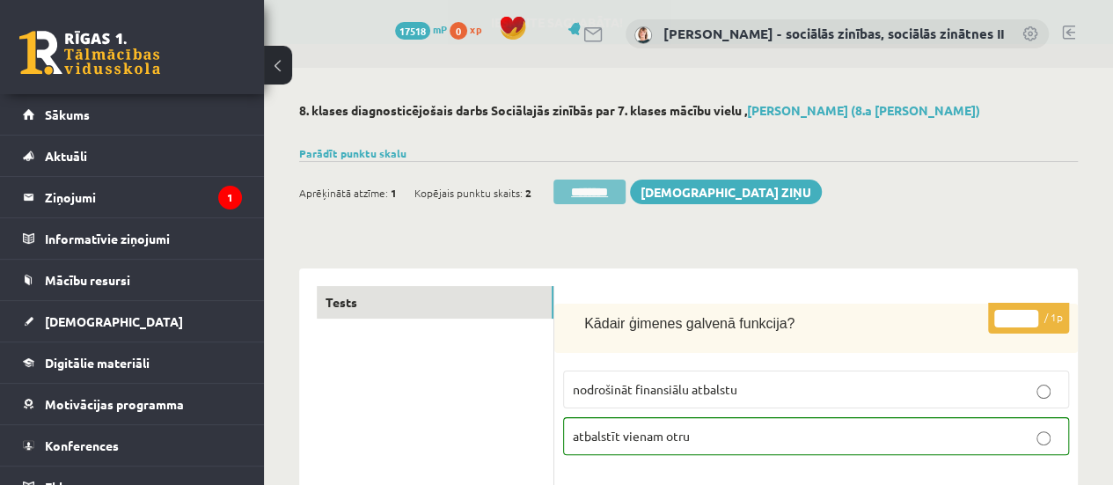
click at [563, 196] on input "********" at bounding box center [589, 191] width 72 height 25
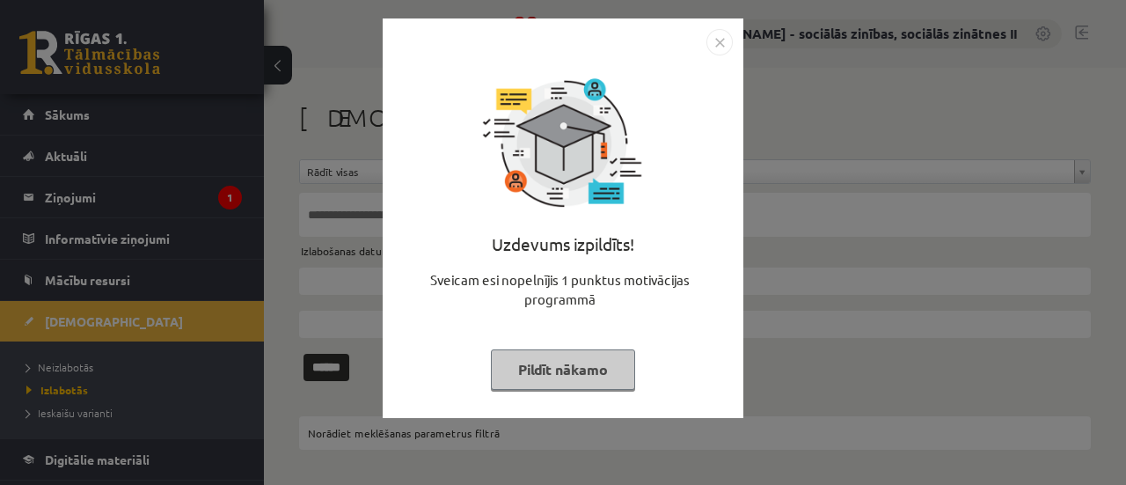
click at [557, 371] on button "Pildīt nākamo" at bounding box center [563, 369] width 144 height 40
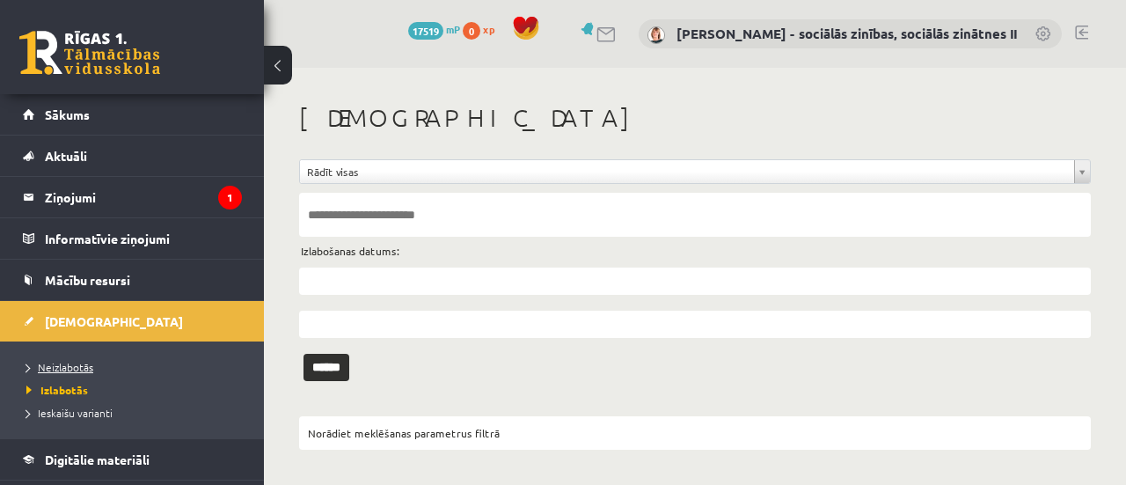
click at [71, 362] on span "Neizlabotās" at bounding box center [59, 367] width 67 height 14
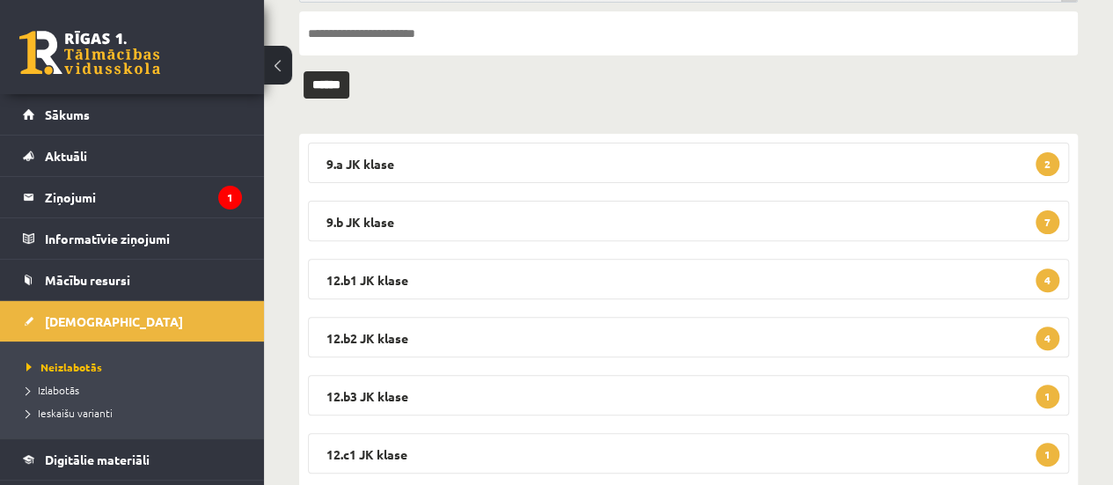
scroll to position [198, 0]
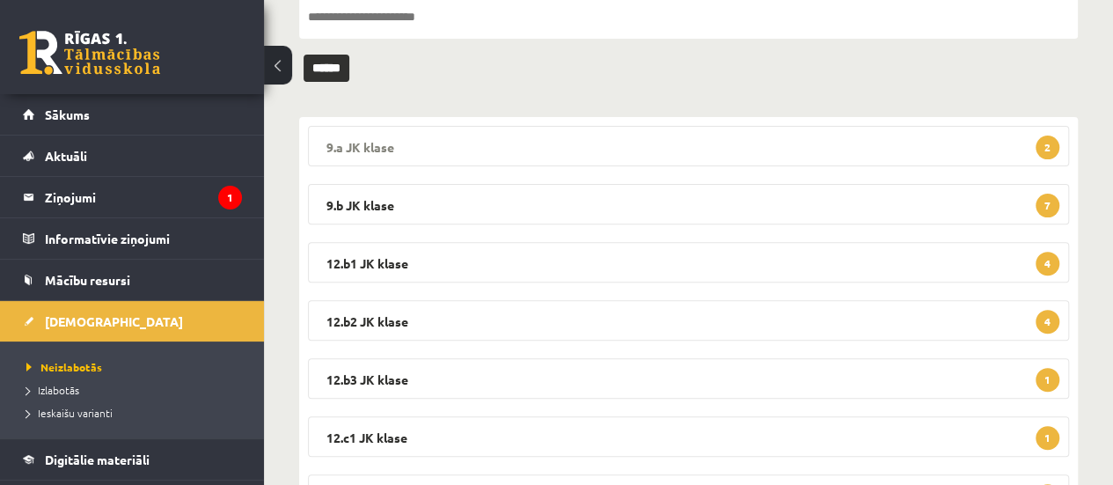
click at [1035, 153] on legend "9.a JK klase 2" at bounding box center [688, 146] width 761 height 40
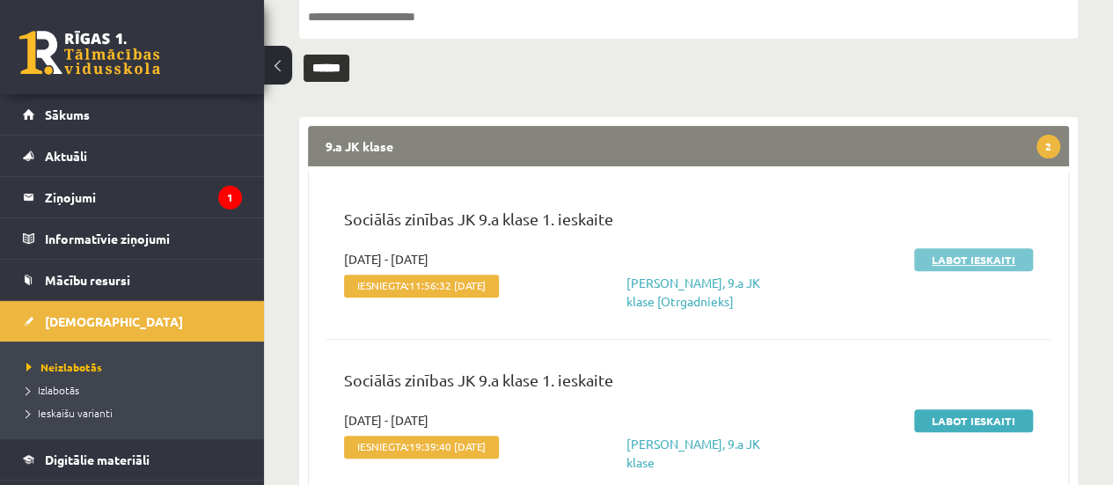
click at [957, 260] on link "Labot ieskaiti" at bounding box center [973, 259] width 119 height 23
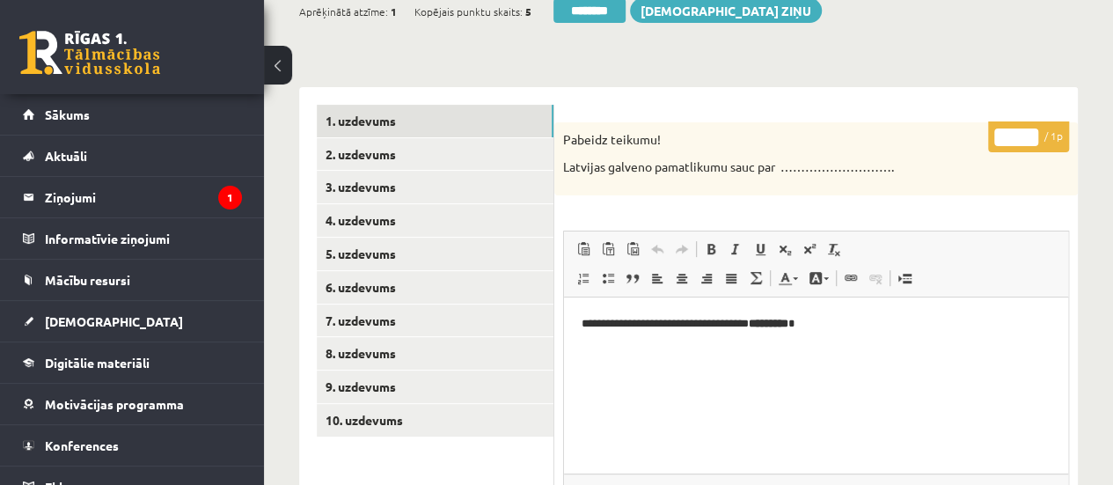
scroll to position [205, 0]
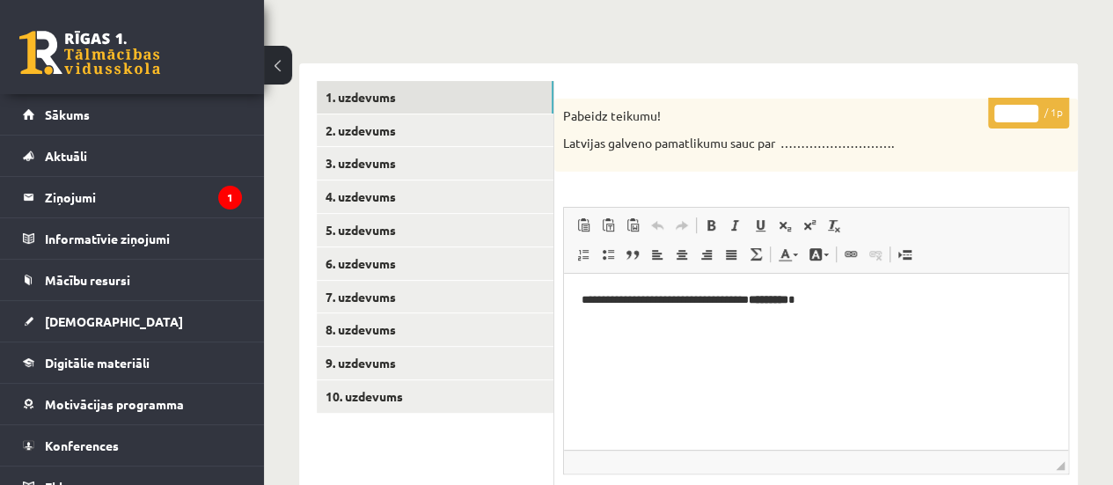
type input "*"
click at [1026, 106] on input "*" at bounding box center [1016, 114] width 44 height 18
click at [515, 135] on link "2. uzdevums" at bounding box center [435, 130] width 237 height 33
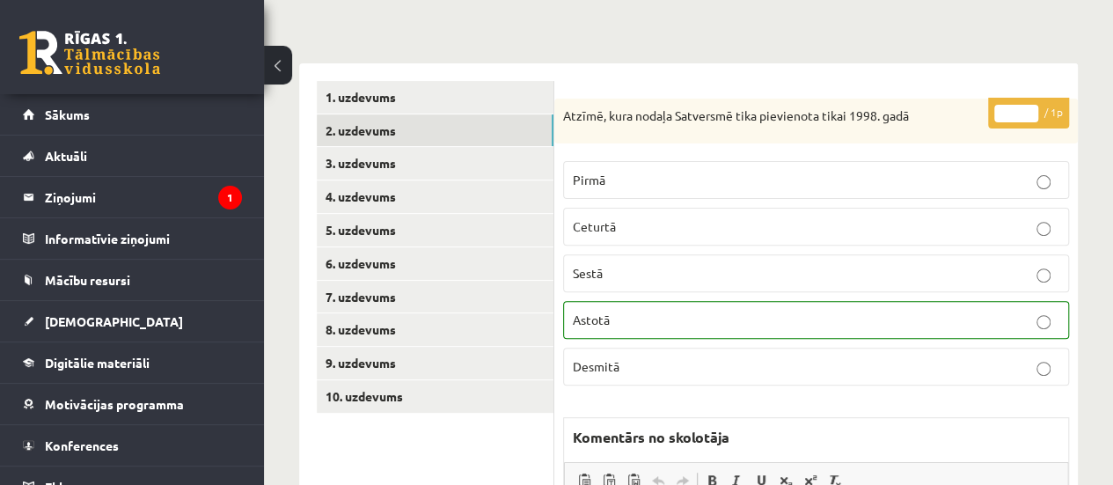
scroll to position [0, 0]
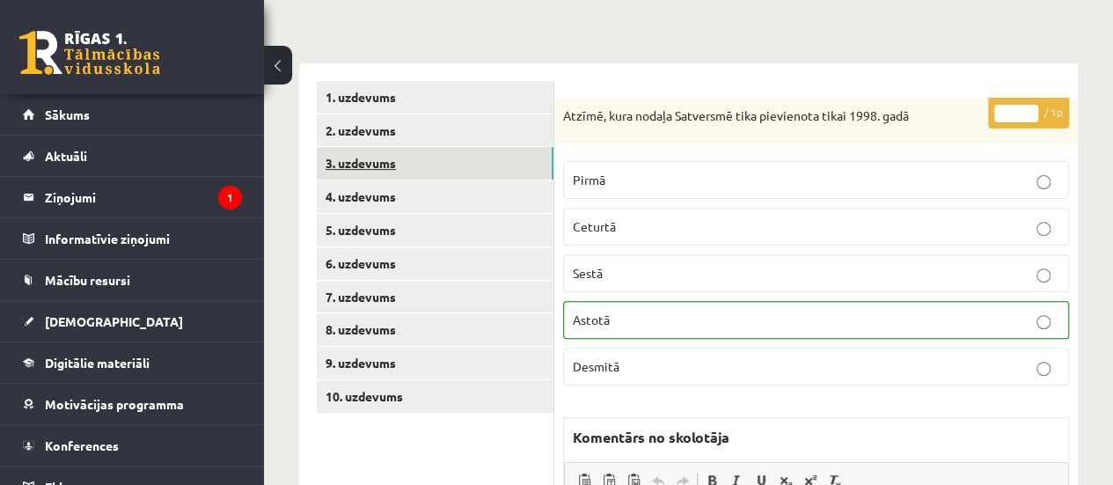
click at [505, 164] on link "3. uzdevums" at bounding box center [435, 163] width 237 height 33
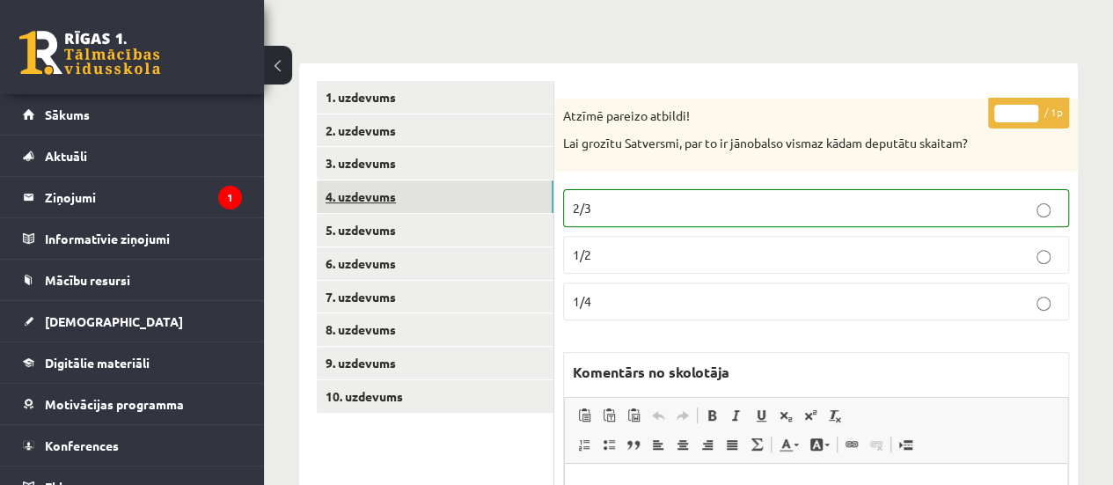
click at [480, 196] on link "4. uzdevums" at bounding box center [435, 196] width 237 height 33
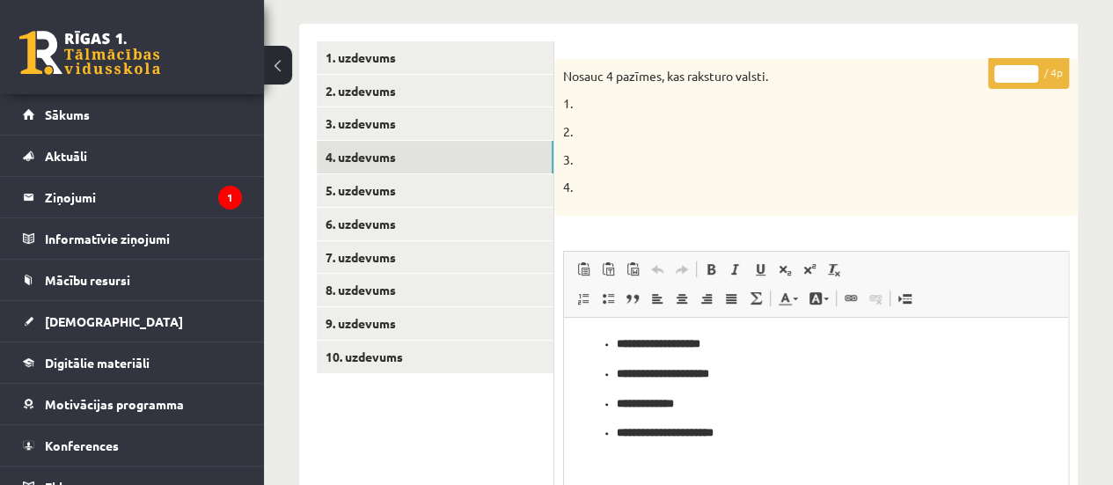
scroll to position [246, 0]
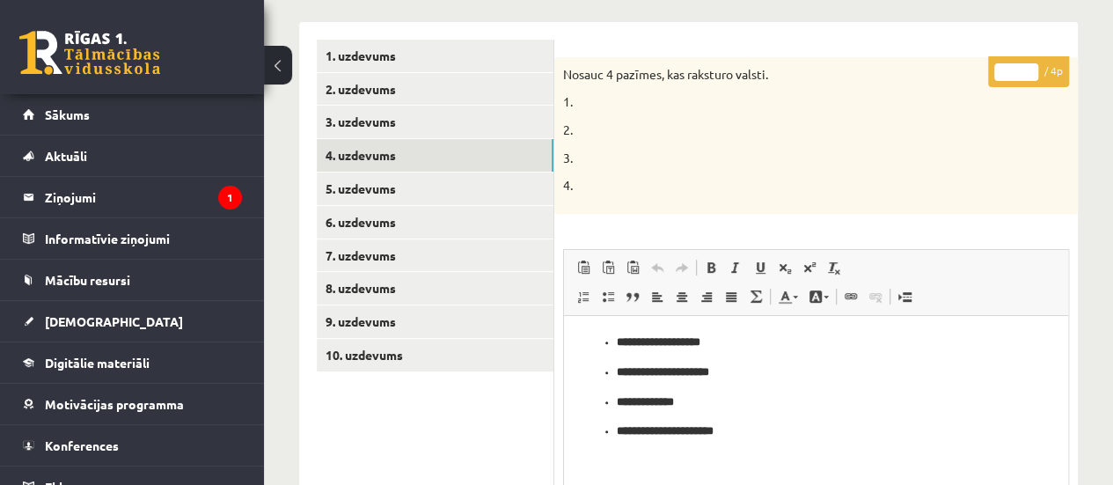
type input "*"
click at [1028, 68] on input "*" at bounding box center [1016, 72] width 44 height 18
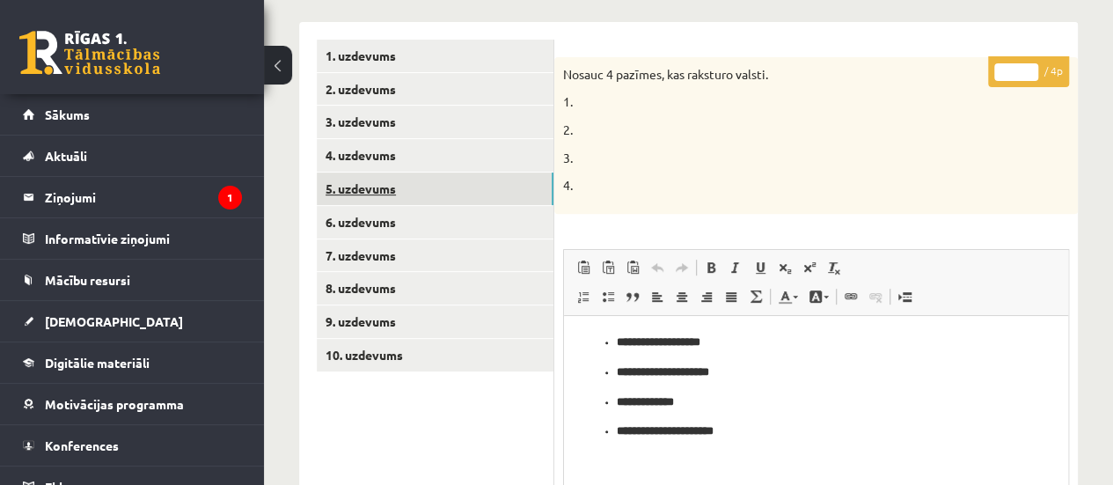
click at [490, 191] on link "5. uzdevums" at bounding box center [435, 188] width 237 height 33
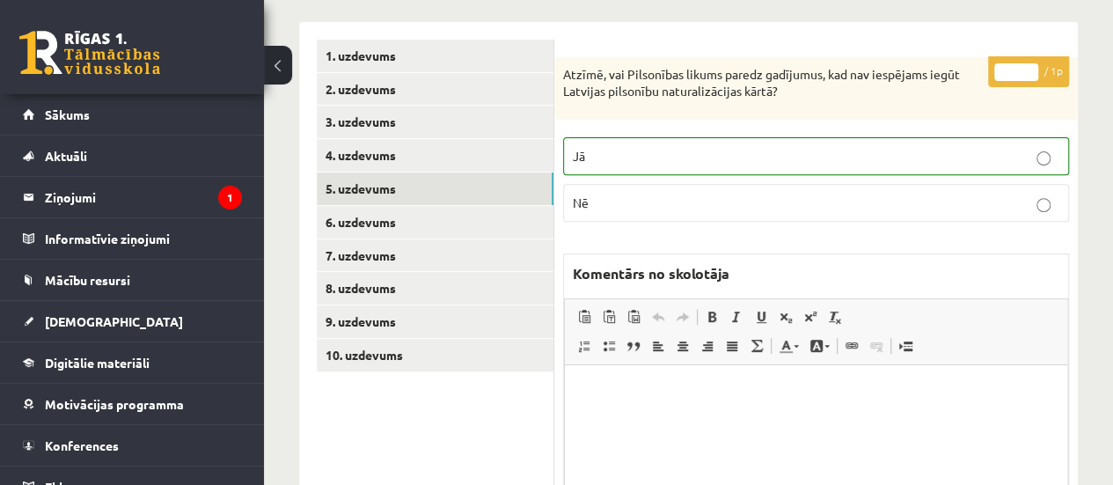
scroll to position [0, 0]
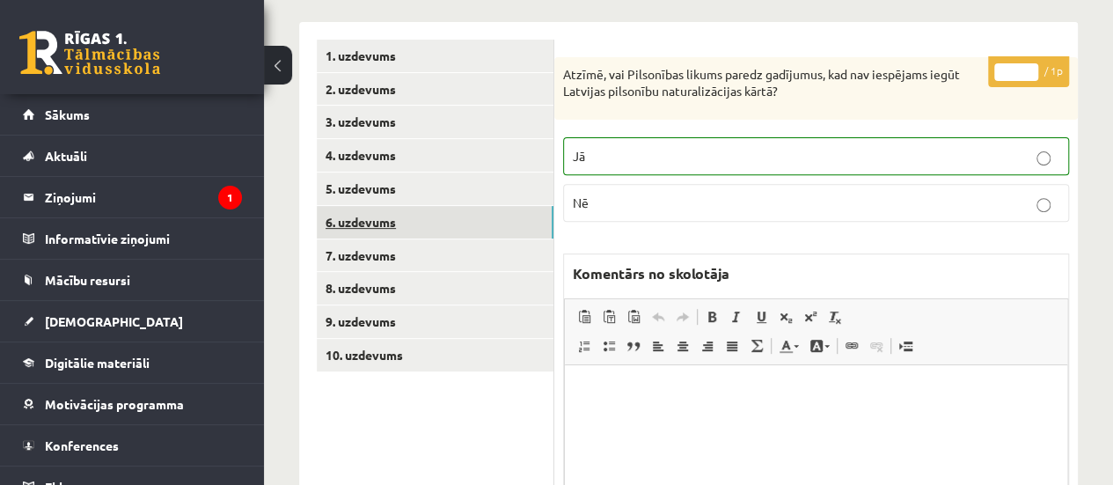
click at [507, 218] on link "6. uzdevums" at bounding box center [435, 222] width 237 height 33
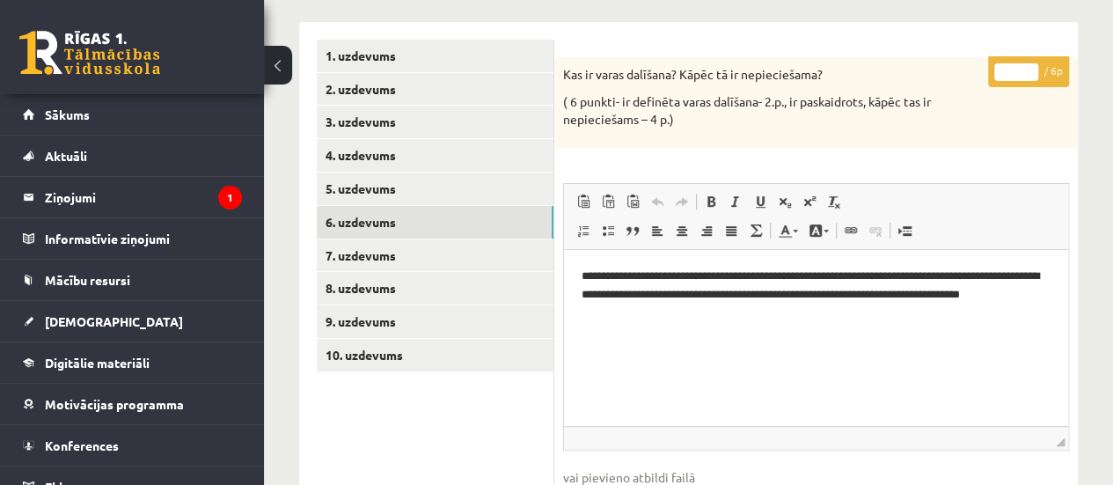
type input "*"
click at [1031, 67] on input "*" at bounding box center [1016, 72] width 44 height 18
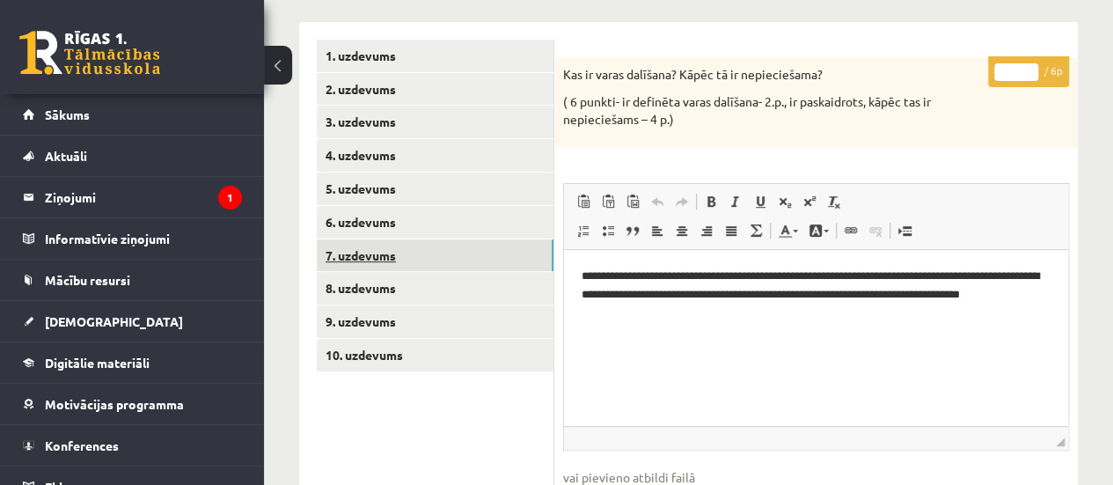
click at [472, 251] on link "7. uzdevums" at bounding box center [435, 255] width 237 height 33
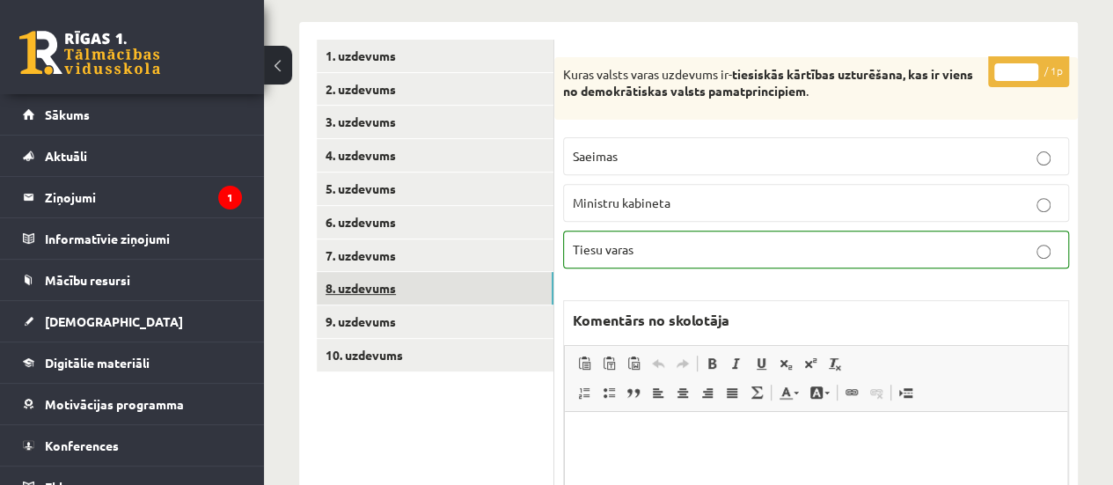
click at [485, 290] on link "8. uzdevums" at bounding box center [435, 288] width 237 height 33
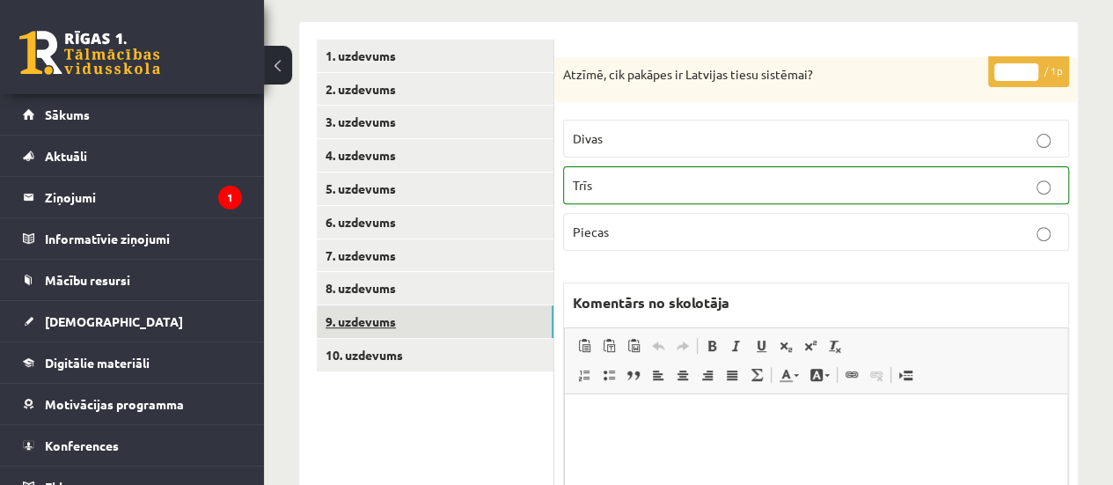
click at [479, 325] on link "9. uzdevums" at bounding box center [435, 321] width 237 height 33
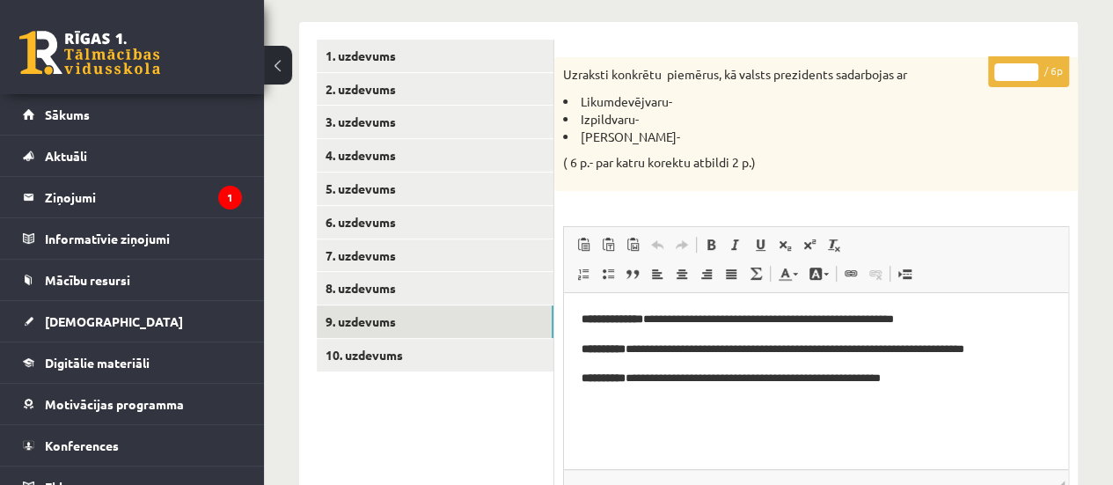
type input "*"
click at [1028, 66] on input "*" at bounding box center [1016, 72] width 44 height 18
click at [486, 361] on link "10. uzdevums" at bounding box center [435, 355] width 237 height 33
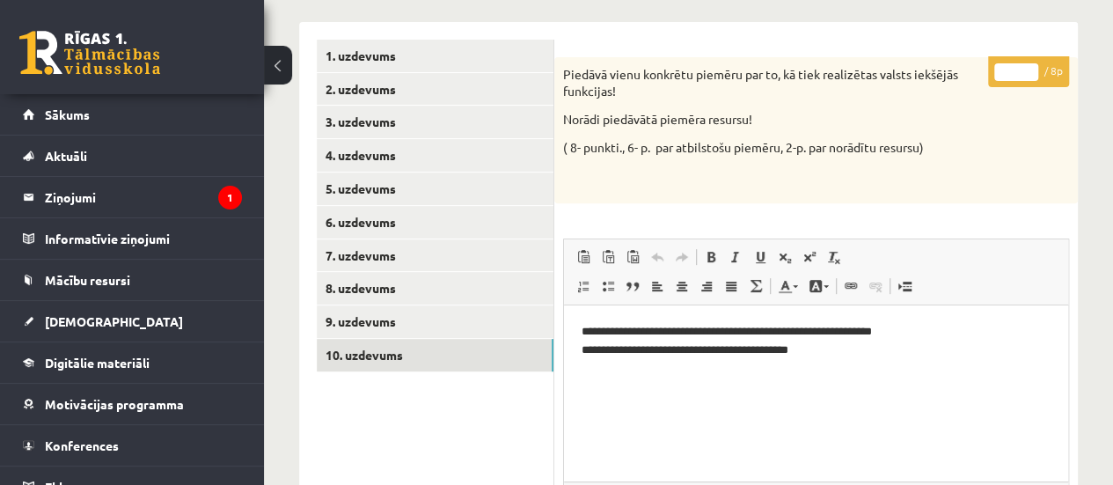
type input "*"
click at [1029, 66] on input "*" at bounding box center [1016, 72] width 44 height 18
click at [528, 54] on link "1. uzdevums" at bounding box center [435, 56] width 237 height 33
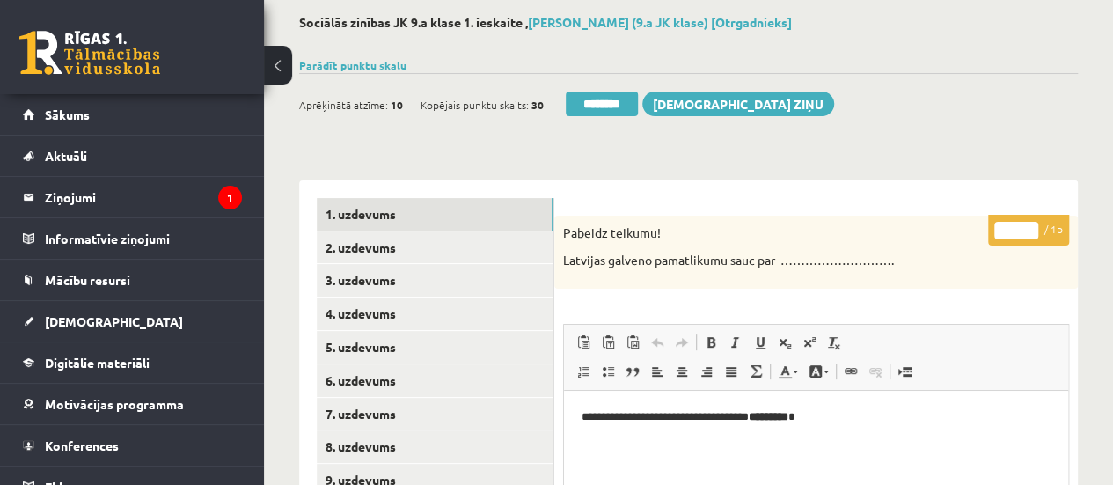
scroll to position [75, 0]
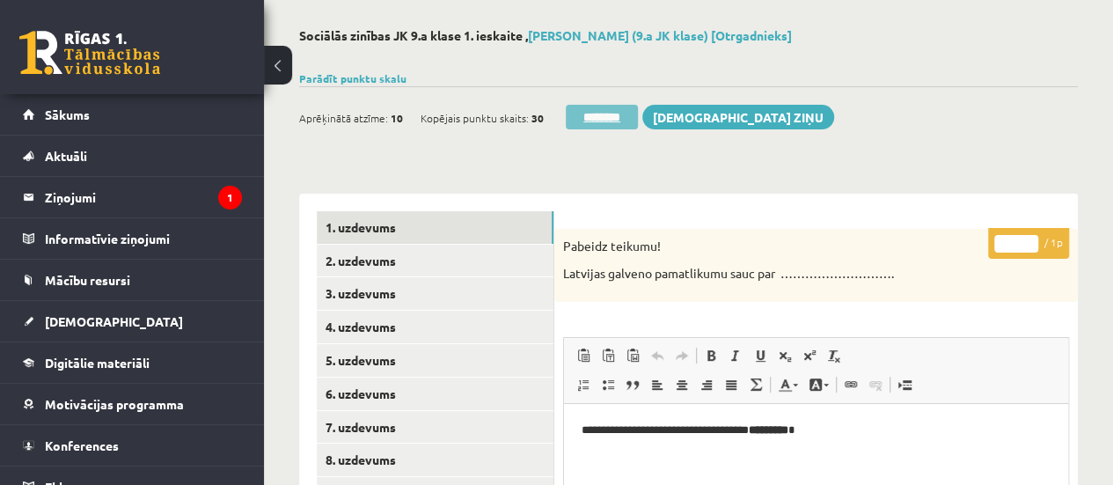
click at [598, 117] on input "********" at bounding box center [602, 117] width 72 height 25
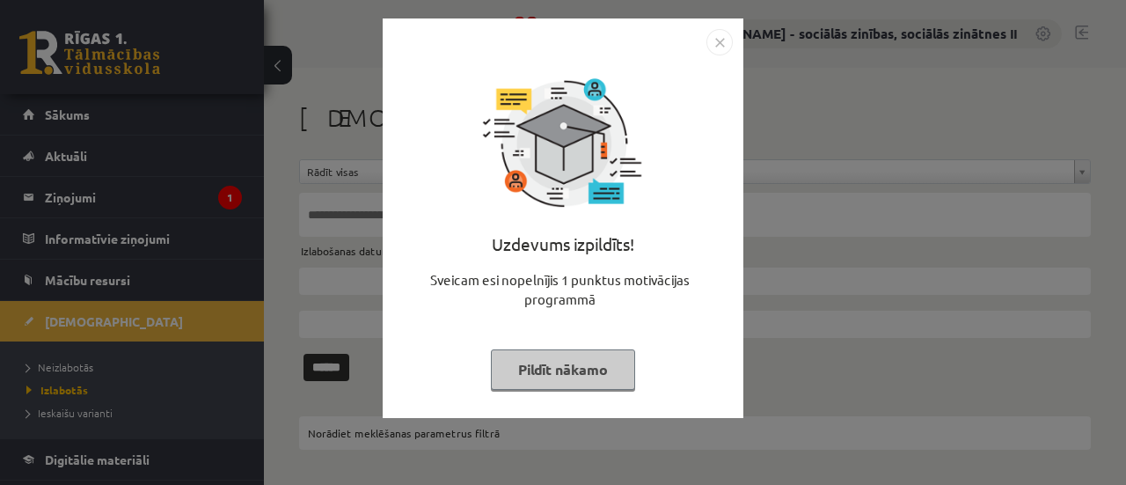
click at [560, 370] on button "Pildīt nākamo" at bounding box center [563, 369] width 144 height 40
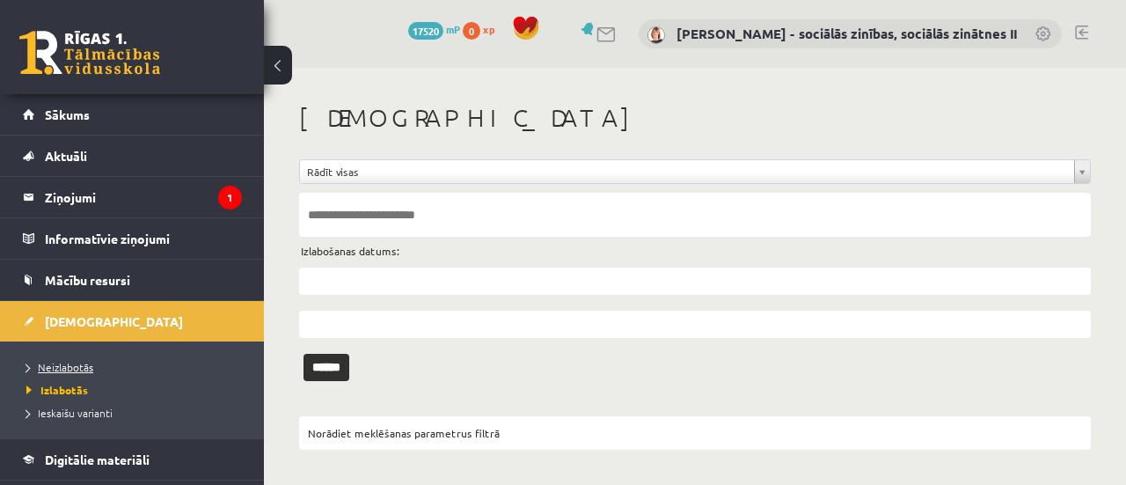
click at [81, 367] on span "Neizlabotās" at bounding box center [59, 367] width 67 height 14
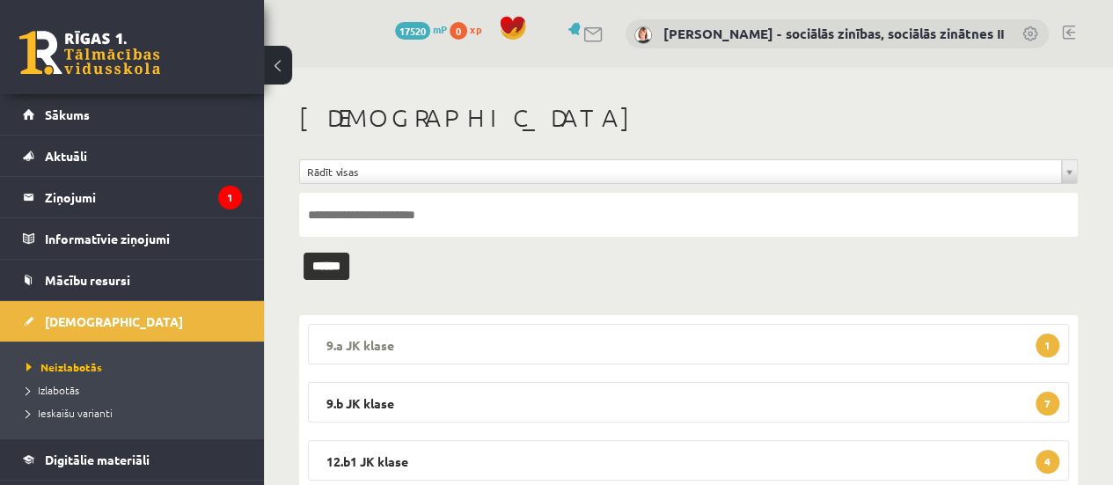
click at [1026, 344] on legend "9.a JK klase 1" at bounding box center [688, 344] width 761 height 40
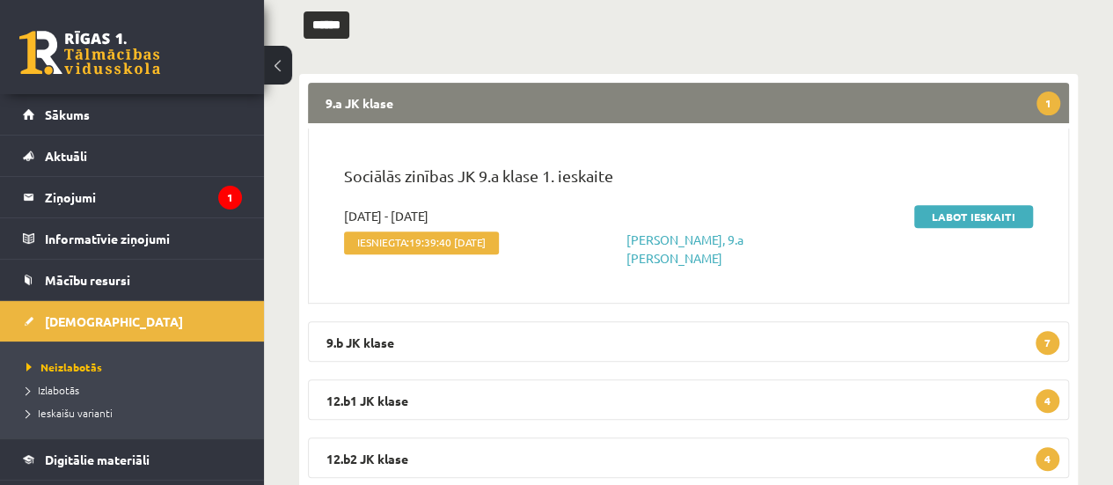
scroll to position [257, 0]
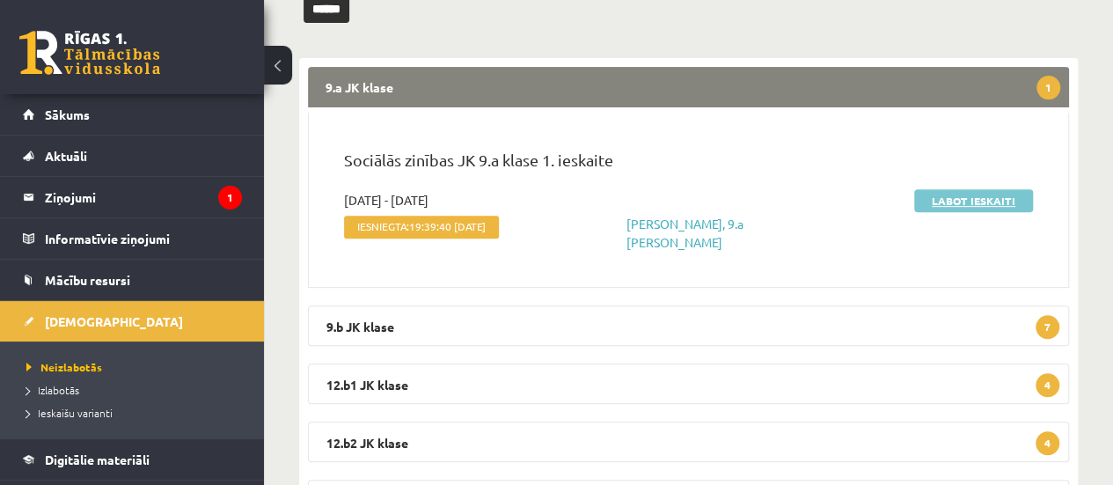
click at [960, 203] on link "Labot ieskaiti" at bounding box center [973, 200] width 119 height 23
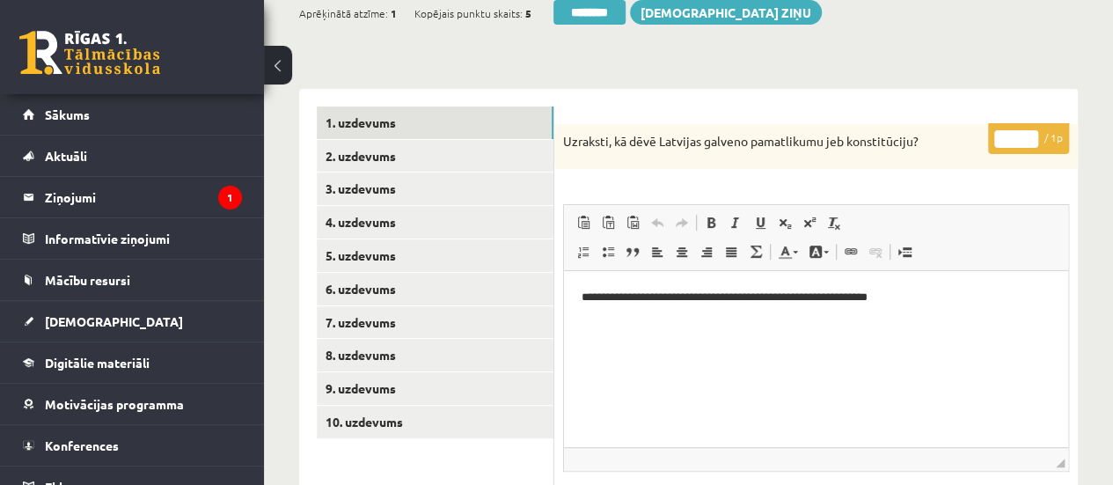
scroll to position [182, 0]
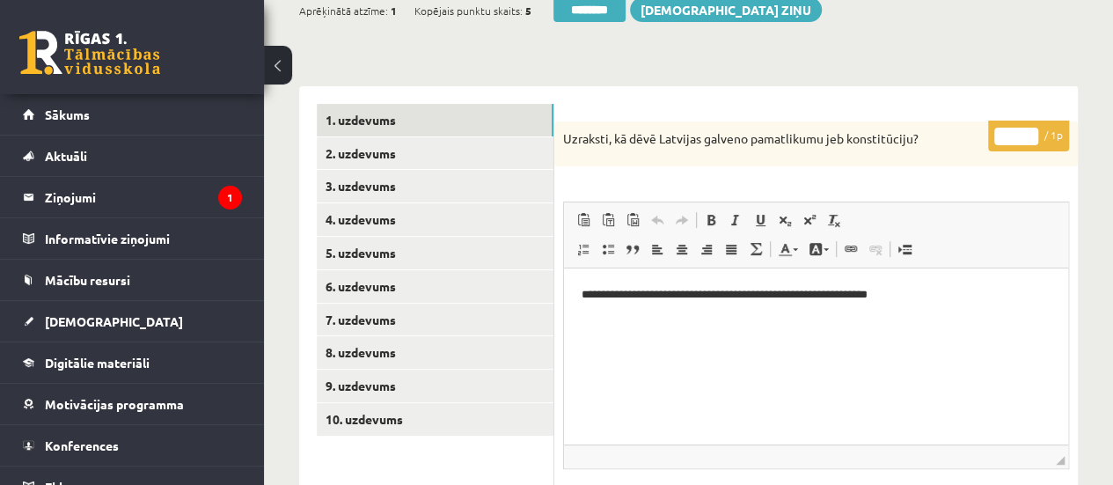
type input "*"
click at [1033, 134] on input "*" at bounding box center [1016, 137] width 44 height 18
click at [464, 152] on link "2. uzdevums" at bounding box center [435, 153] width 237 height 33
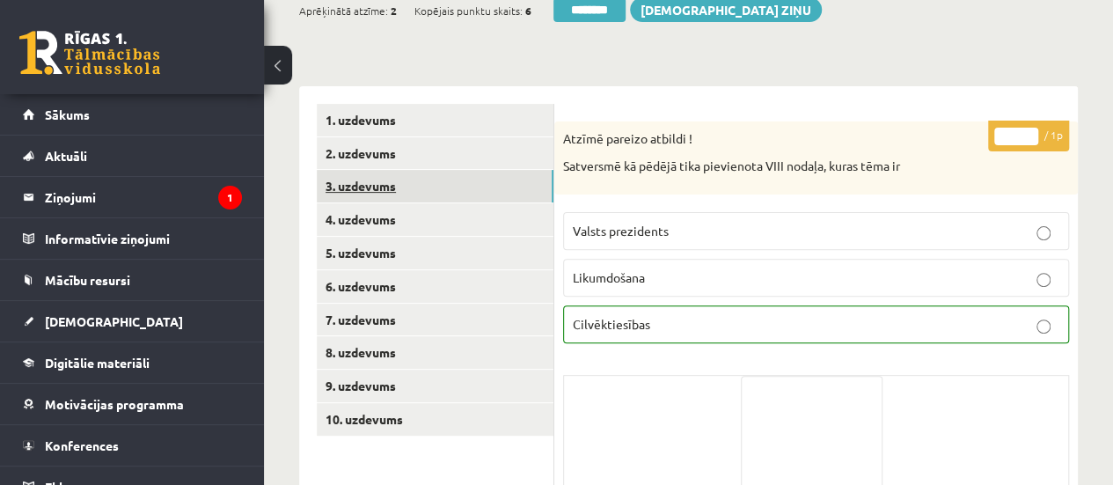
click at [468, 186] on link "3. uzdevums" at bounding box center [435, 186] width 237 height 33
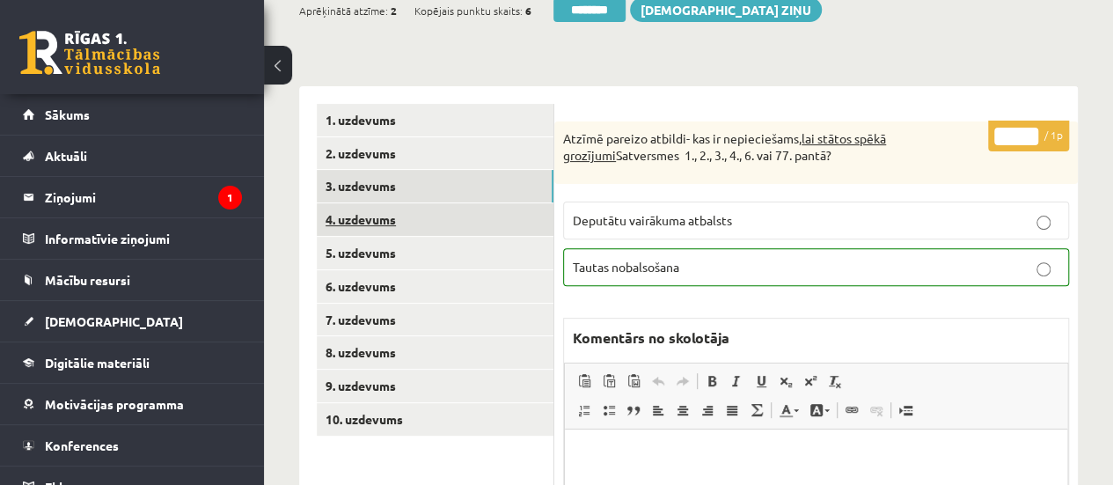
scroll to position [0, 0]
click at [478, 219] on link "4. uzdevums" at bounding box center [435, 219] width 237 height 33
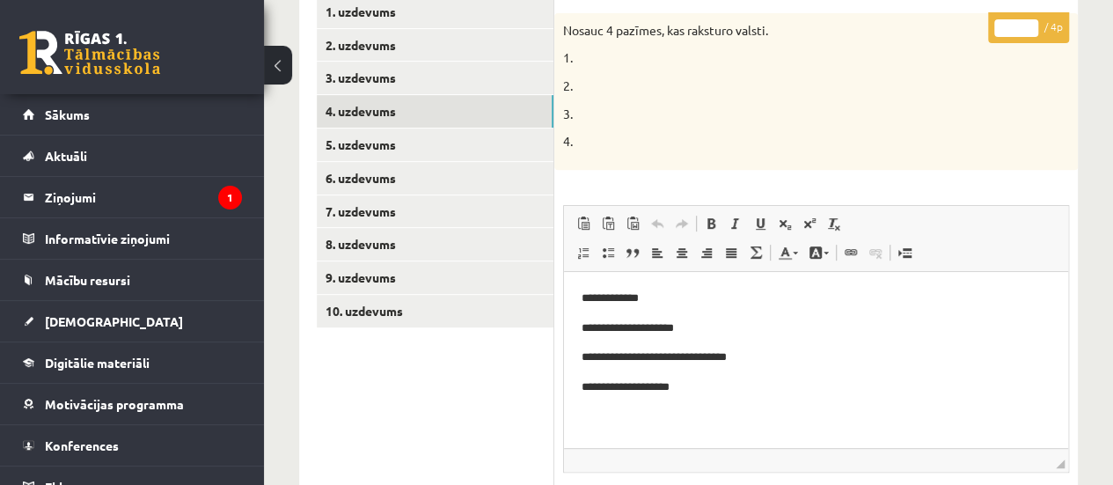
scroll to position [292, 0]
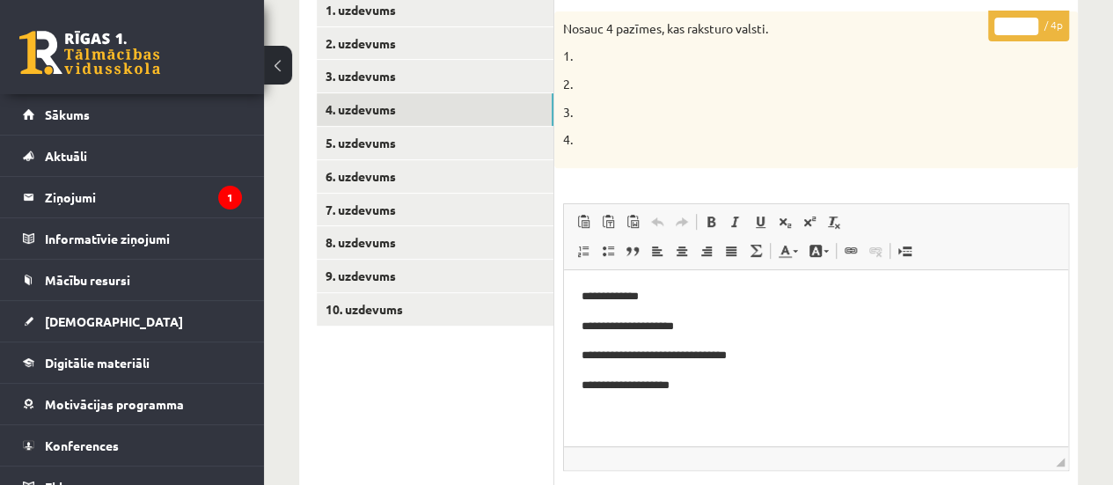
click at [1028, 22] on input "*" at bounding box center [1016, 27] width 44 height 18
type input "*"
click at [1028, 22] on input "*" at bounding box center [1016, 27] width 44 height 18
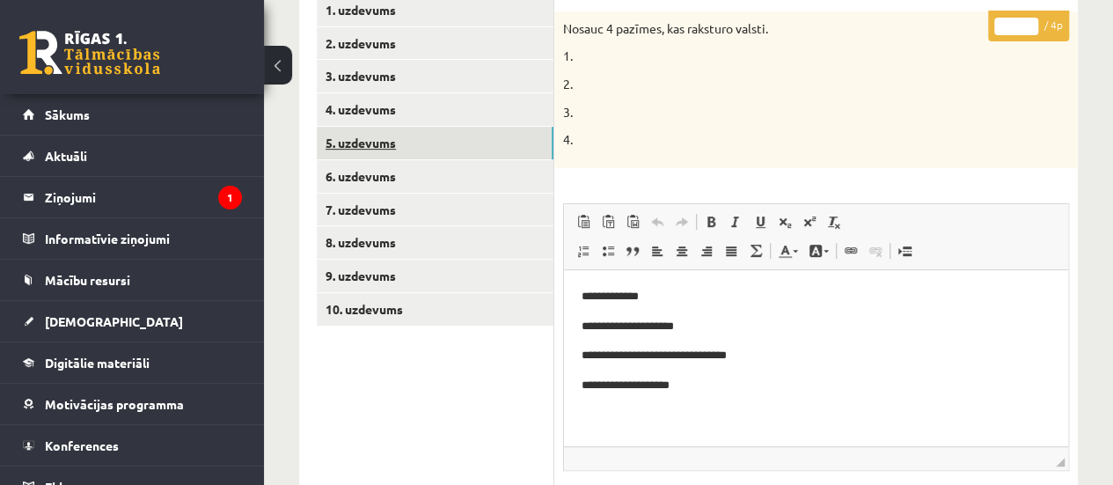
click at [533, 147] on link "5. uzdevums" at bounding box center [435, 143] width 237 height 33
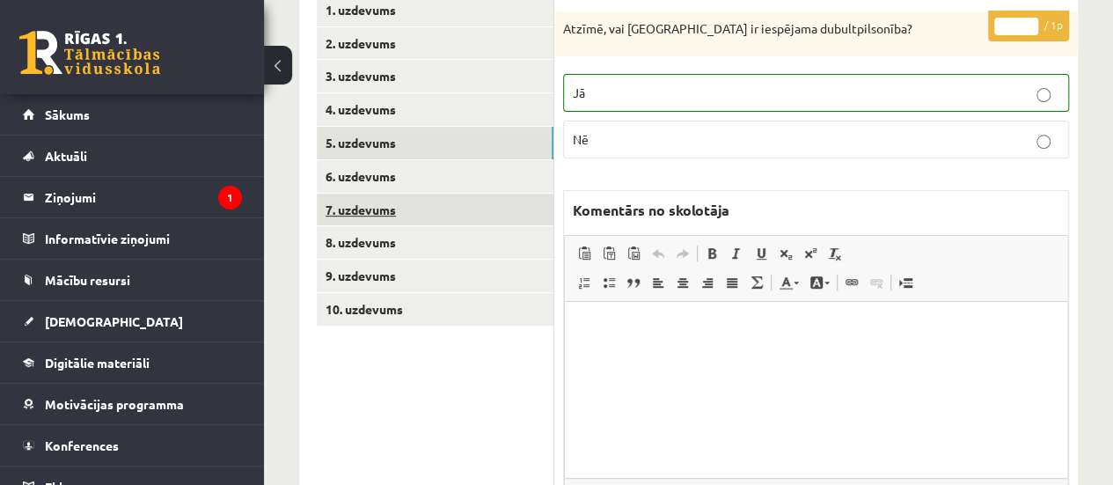
scroll to position [0, 0]
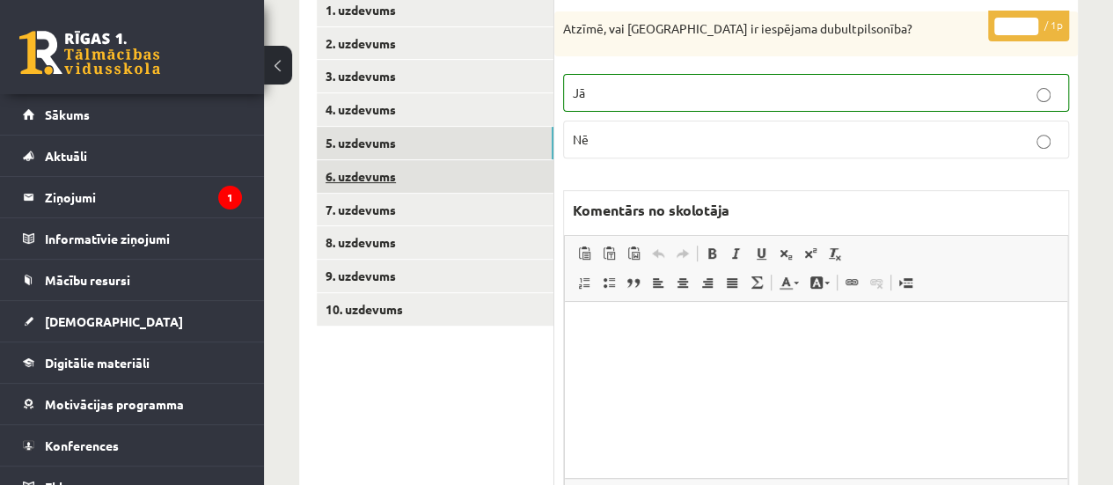
click at [521, 166] on link "6. uzdevums" at bounding box center [435, 176] width 237 height 33
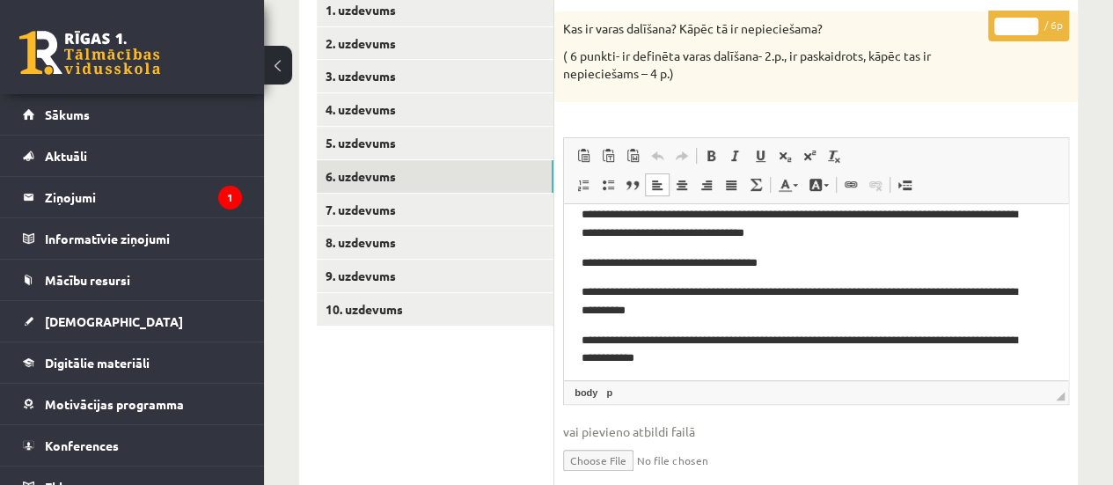
scroll to position [21, 0]
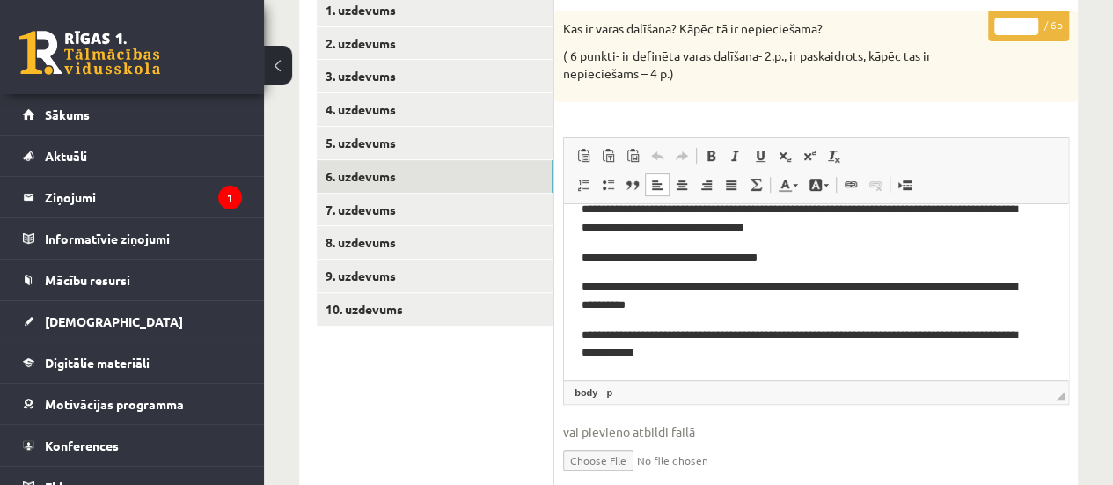
type input "*"
click at [1029, 18] on input "*" at bounding box center [1016, 27] width 44 height 18
click at [451, 212] on link "7. uzdevums" at bounding box center [435, 210] width 237 height 33
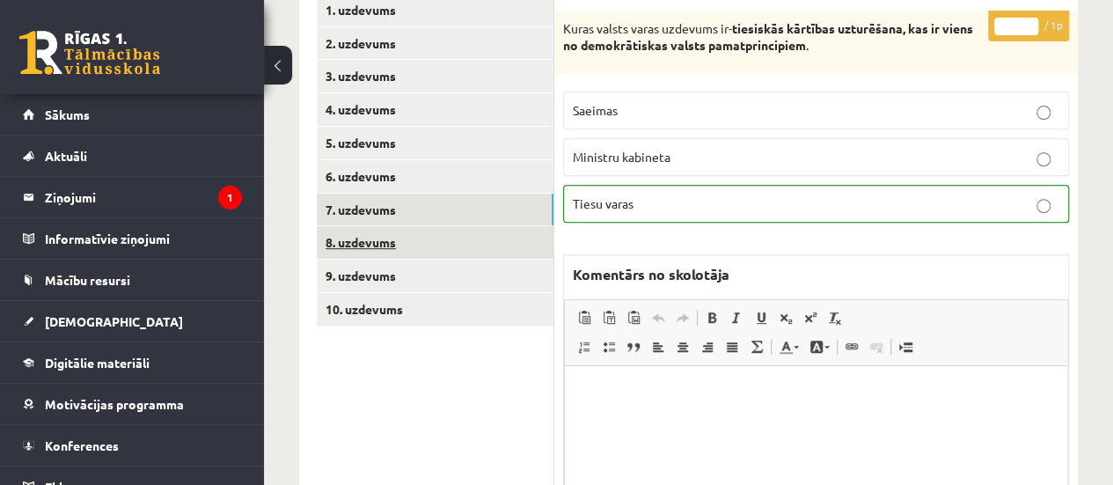
scroll to position [0, 0]
click at [456, 238] on link "8. uzdevums" at bounding box center [435, 242] width 237 height 33
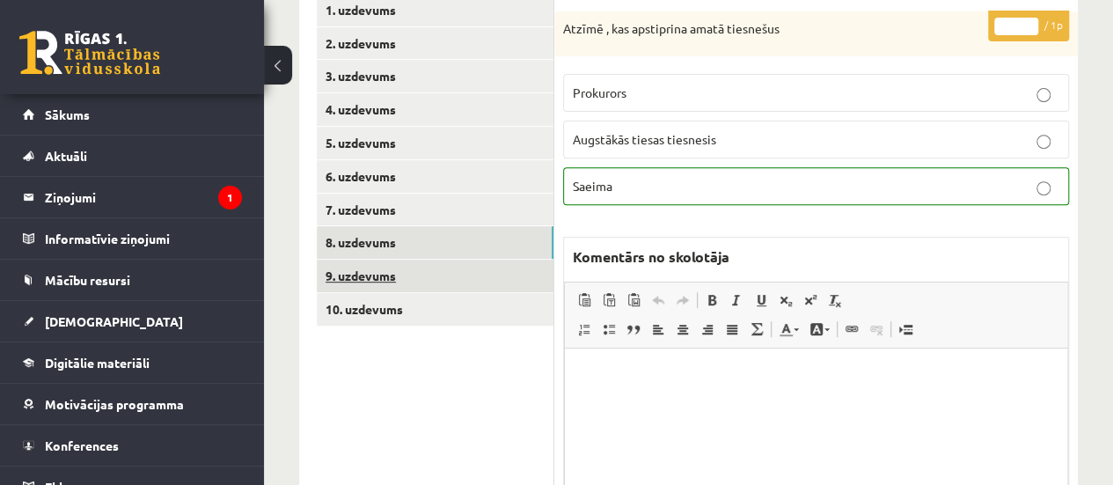
click at [496, 274] on link "9. uzdevums" at bounding box center [435, 275] width 237 height 33
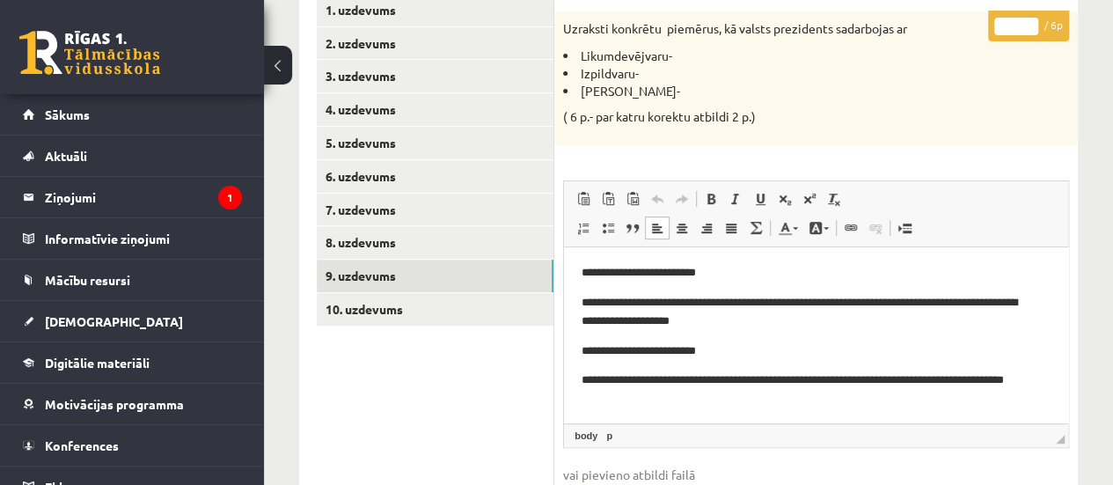
scroll to position [62, 0]
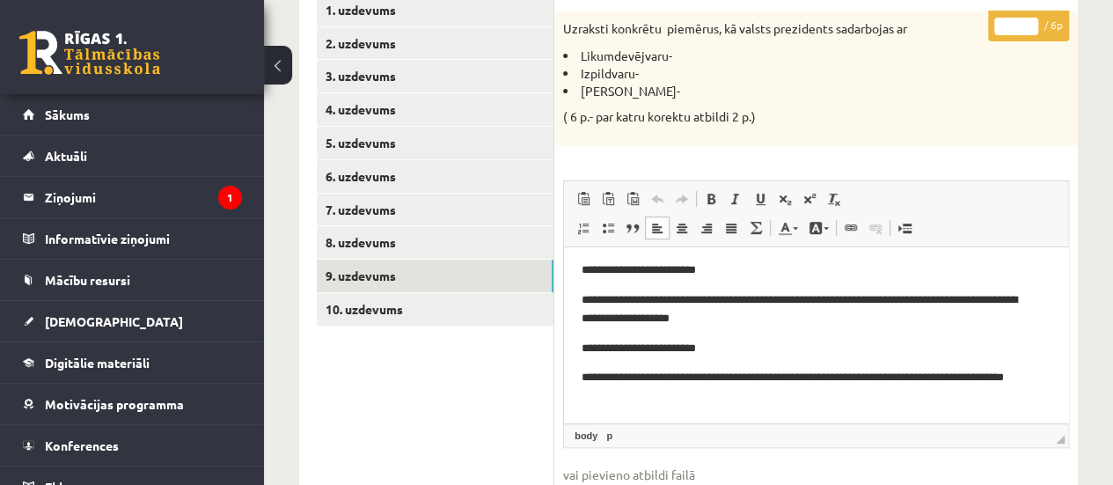
type input "*"
click at [1031, 22] on input "*" at bounding box center [1016, 27] width 44 height 18
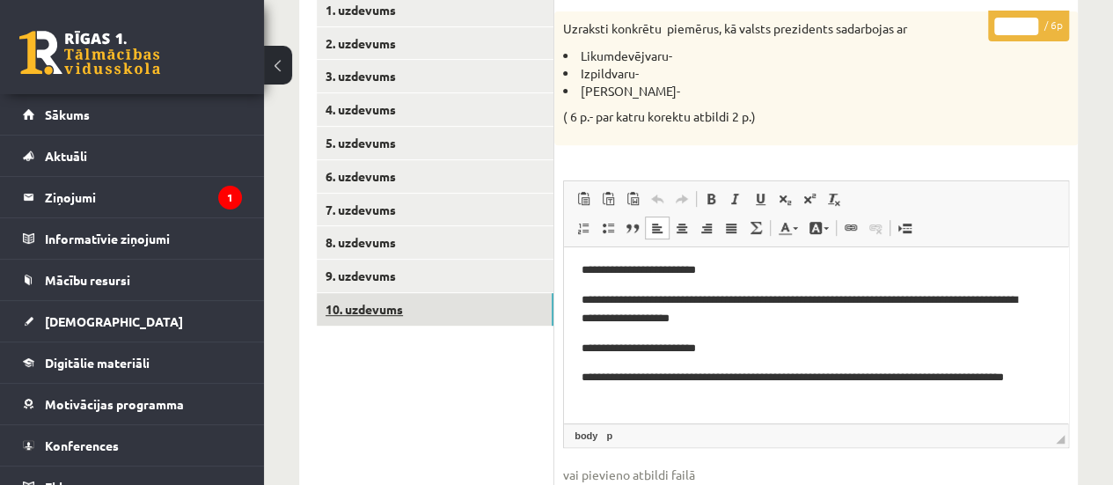
click at [488, 316] on link "10. uzdevums" at bounding box center [435, 309] width 237 height 33
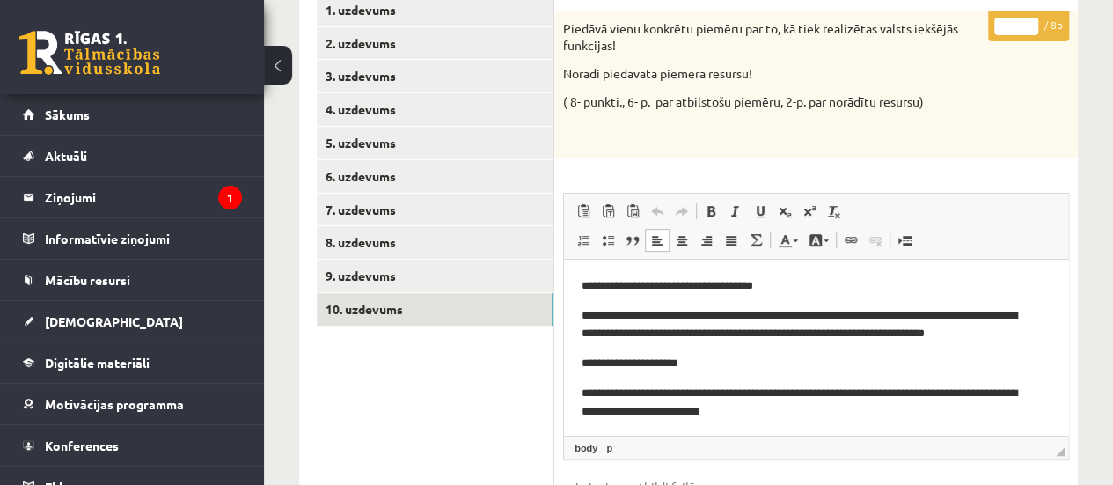
scroll to position [4, 0]
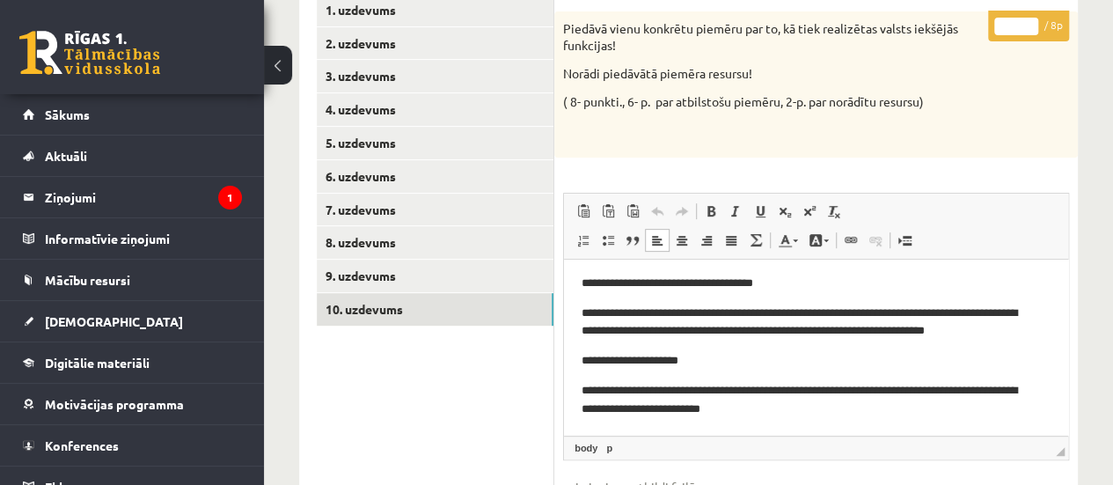
type input "*"
click at [1026, 22] on input "*" at bounding box center [1016, 27] width 44 height 18
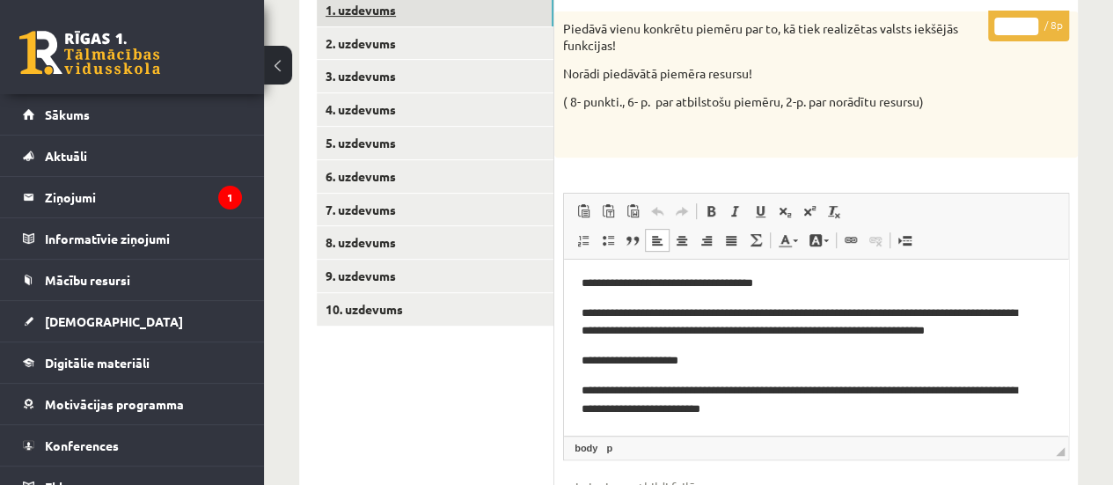
click at [482, 8] on link "1. uzdevums" at bounding box center [435, 10] width 237 height 33
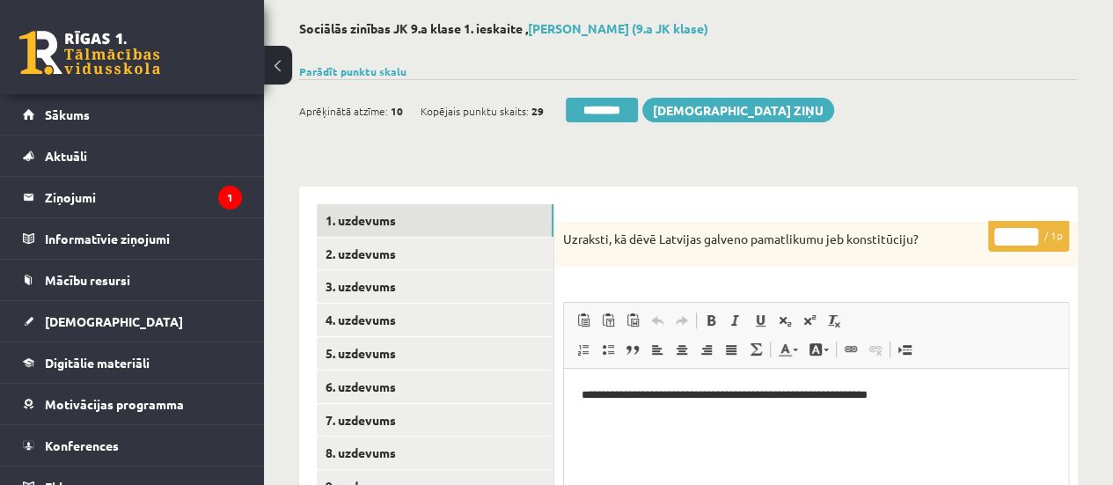
scroll to position [0, 0]
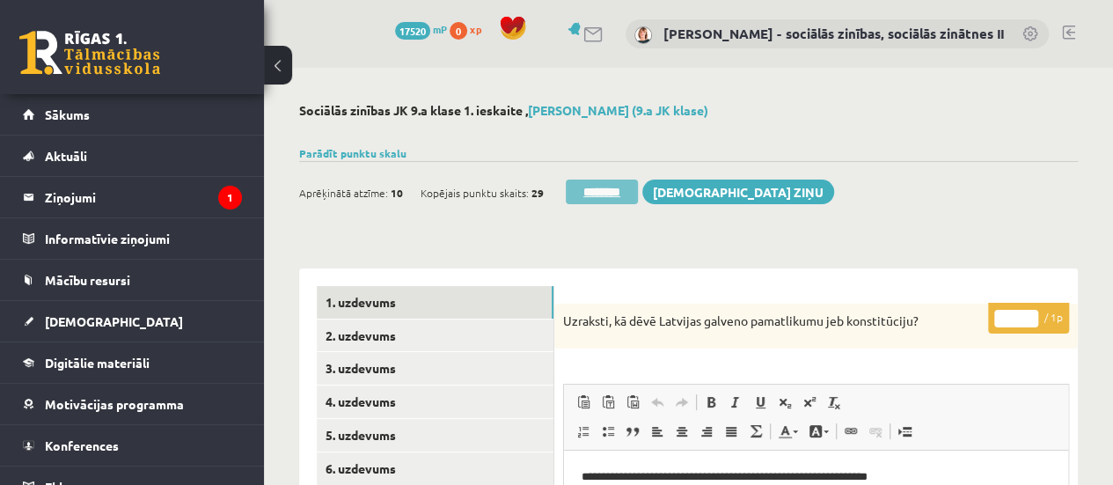
click at [616, 193] on input "********" at bounding box center [602, 191] width 72 height 25
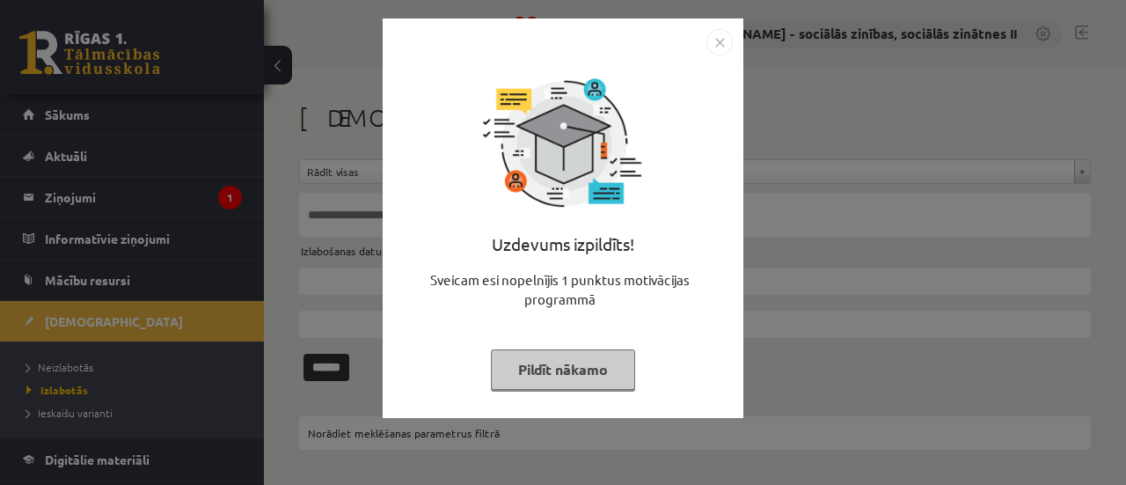
click at [558, 378] on button "Pildīt nākamo" at bounding box center [563, 369] width 144 height 40
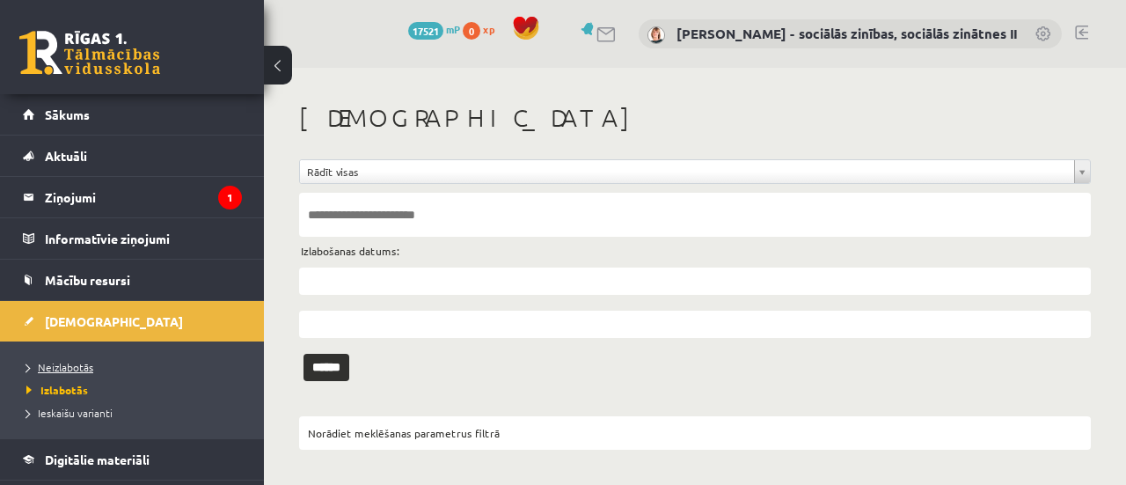
click at [74, 359] on link "Neizlabotās" at bounding box center [136, 367] width 220 height 16
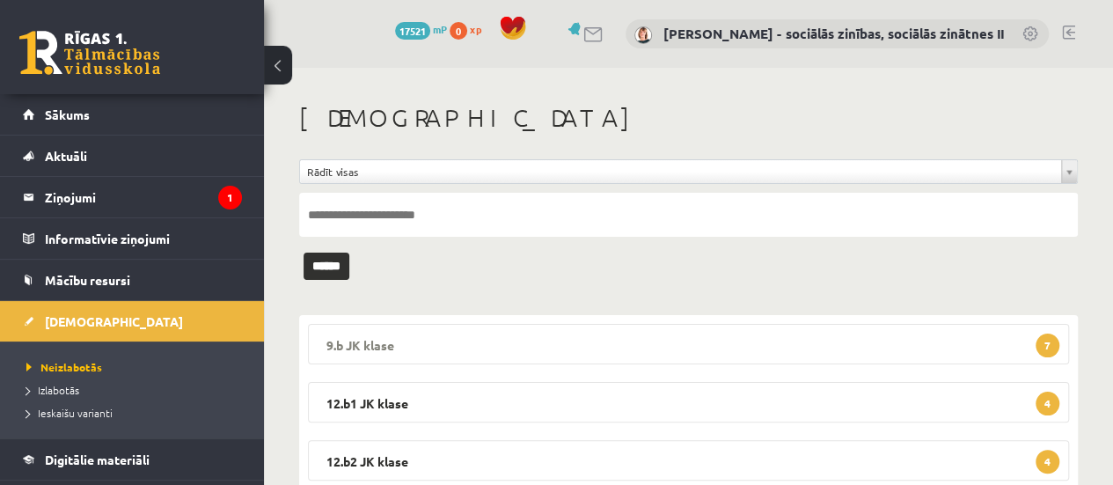
click at [781, 346] on legend "9.b JK klase 7" at bounding box center [688, 344] width 761 height 40
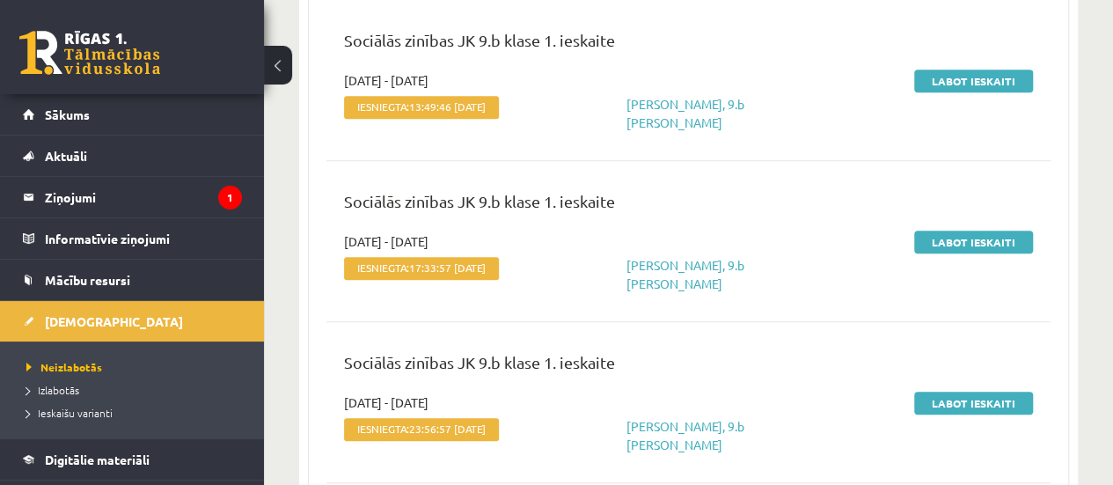
scroll to position [379, 0]
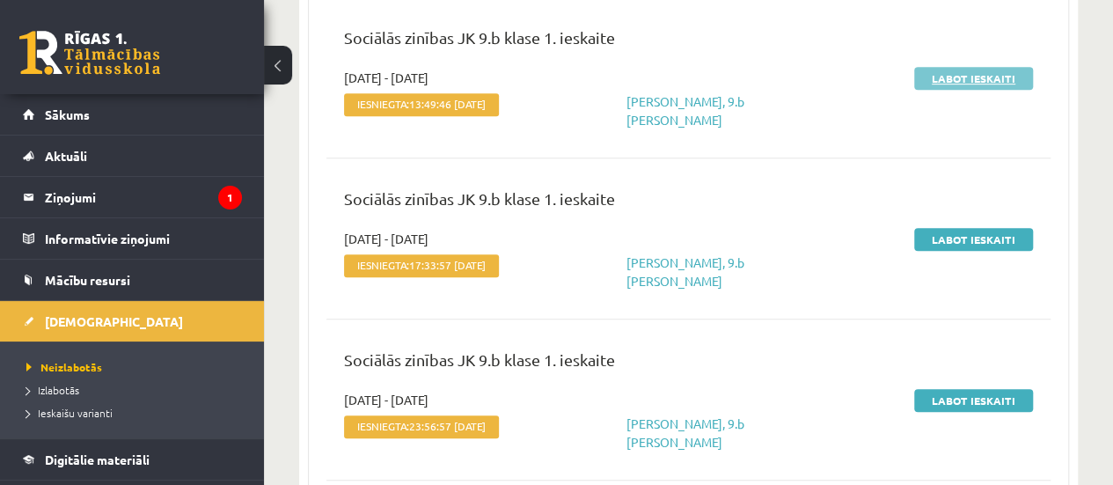
click at [966, 79] on link "Labot ieskaiti" at bounding box center [973, 78] width 119 height 23
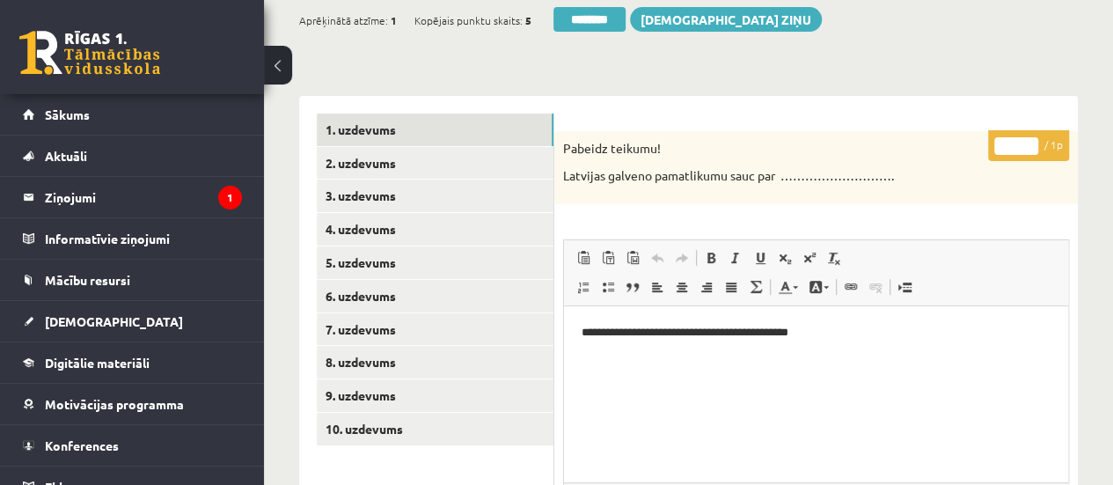
scroll to position [177, 0]
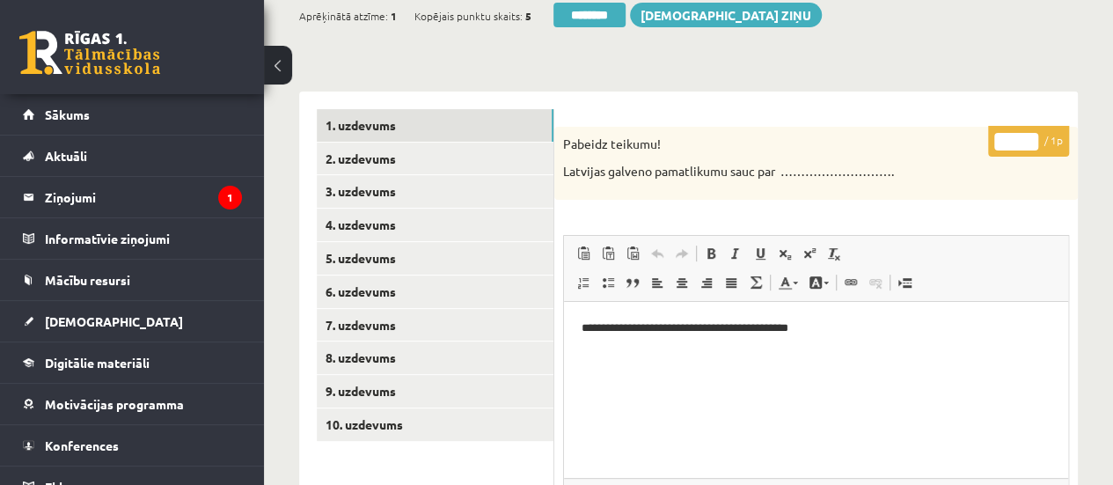
type input "*"
click at [1027, 138] on input "*" at bounding box center [1016, 142] width 44 height 18
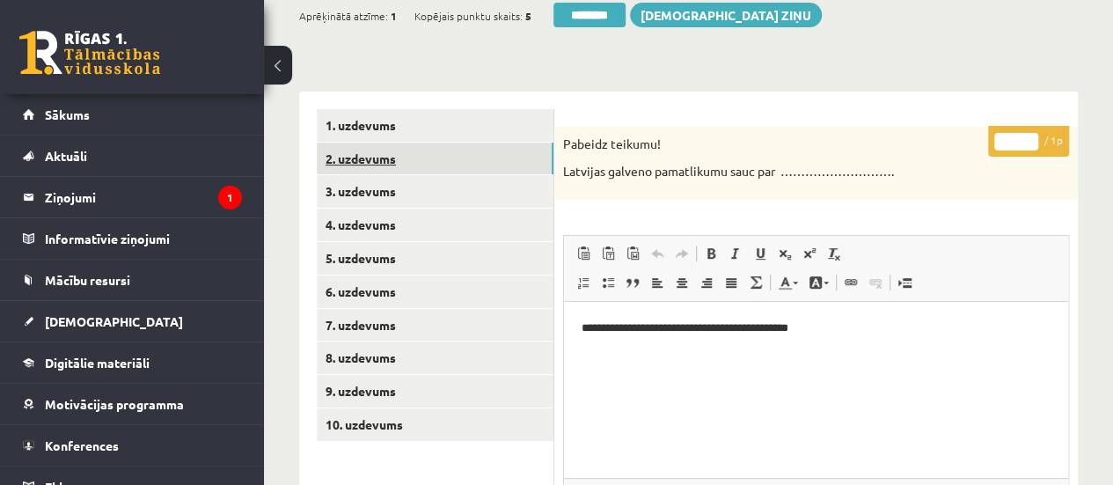
click at [493, 161] on link "2. uzdevums" at bounding box center [435, 158] width 237 height 33
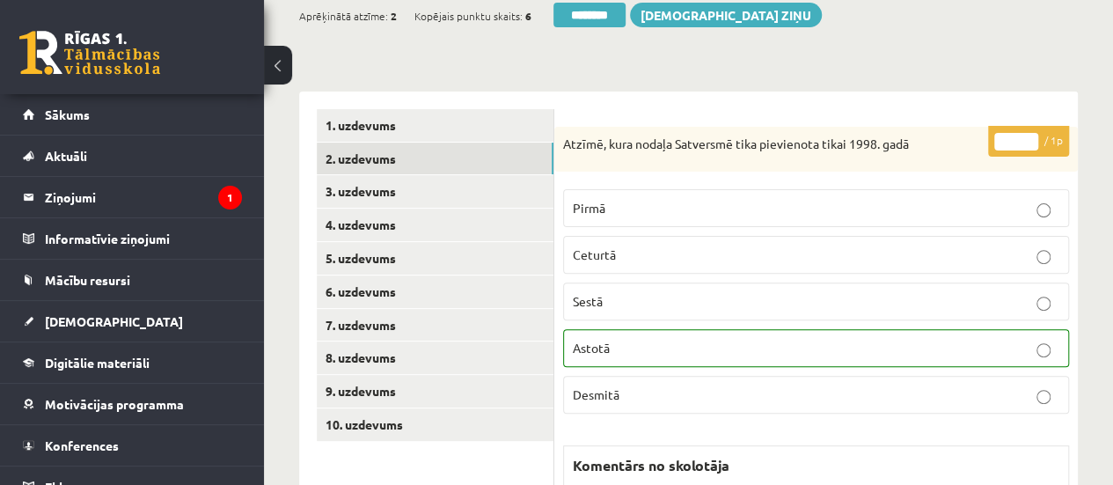
scroll to position [0, 0]
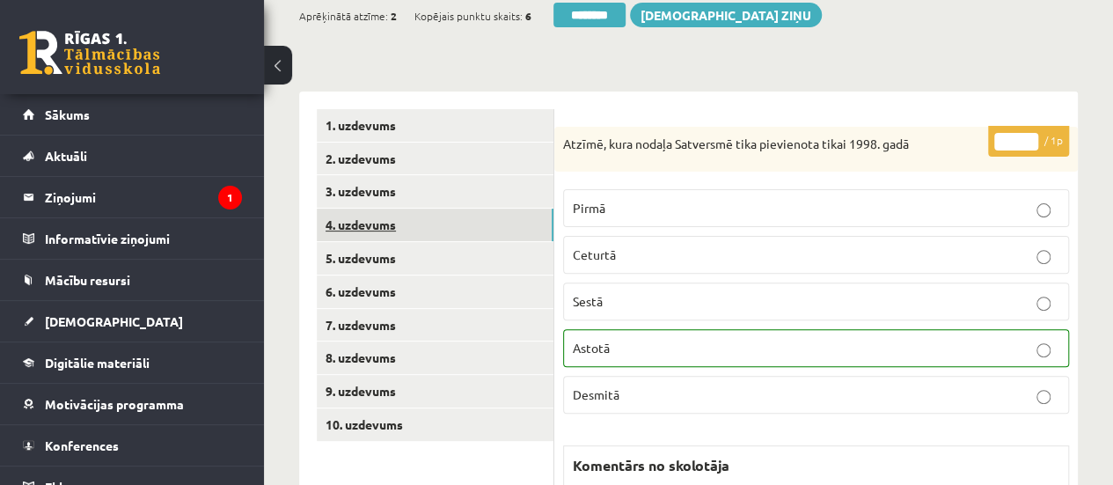
click at [460, 230] on link "4. uzdevums" at bounding box center [435, 224] width 237 height 33
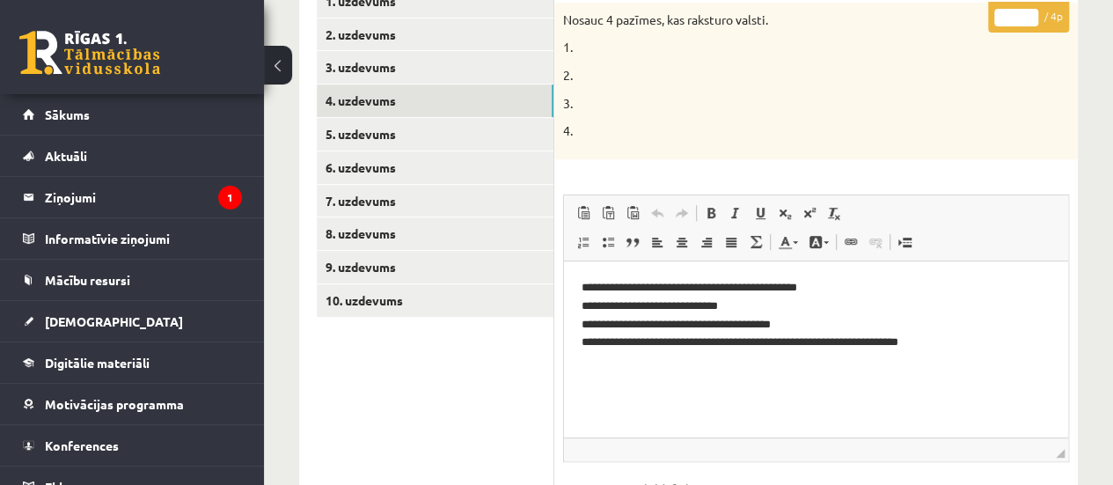
scroll to position [299, 0]
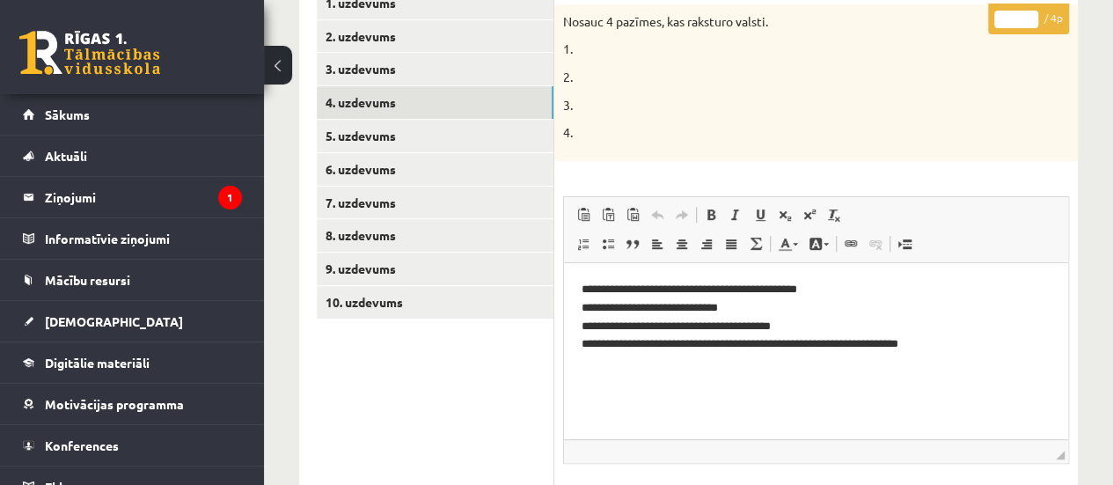
click at [1029, 11] on input "*" at bounding box center [1016, 20] width 44 height 18
type input "*"
click at [1029, 11] on input "*" at bounding box center [1016, 20] width 44 height 18
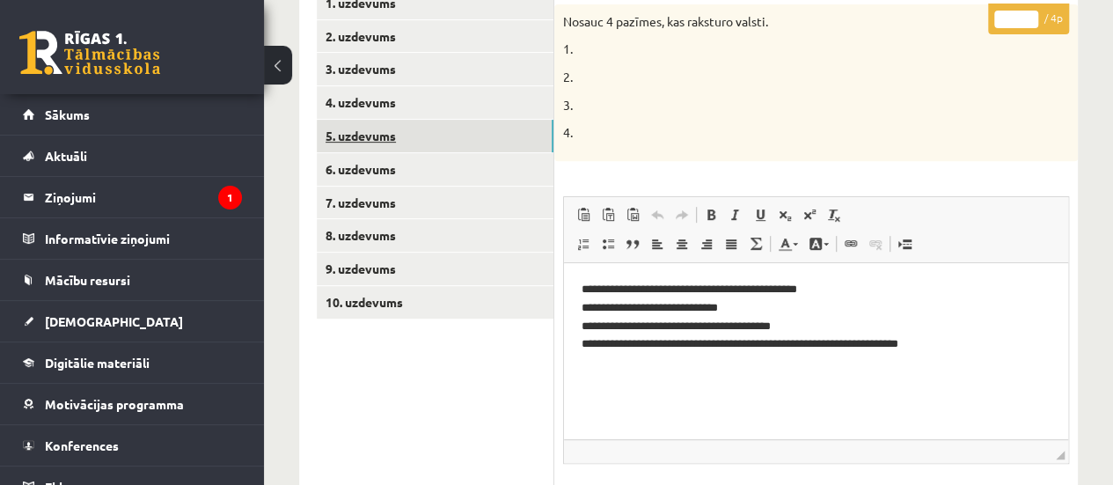
click at [489, 132] on link "5. uzdevums" at bounding box center [435, 136] width 237 height 33
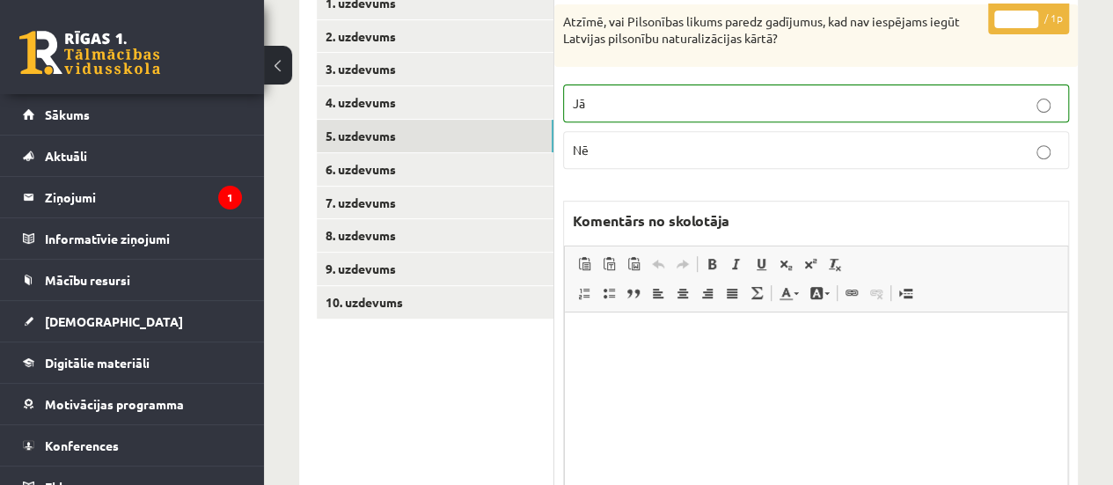
scroll to position [0, 0]
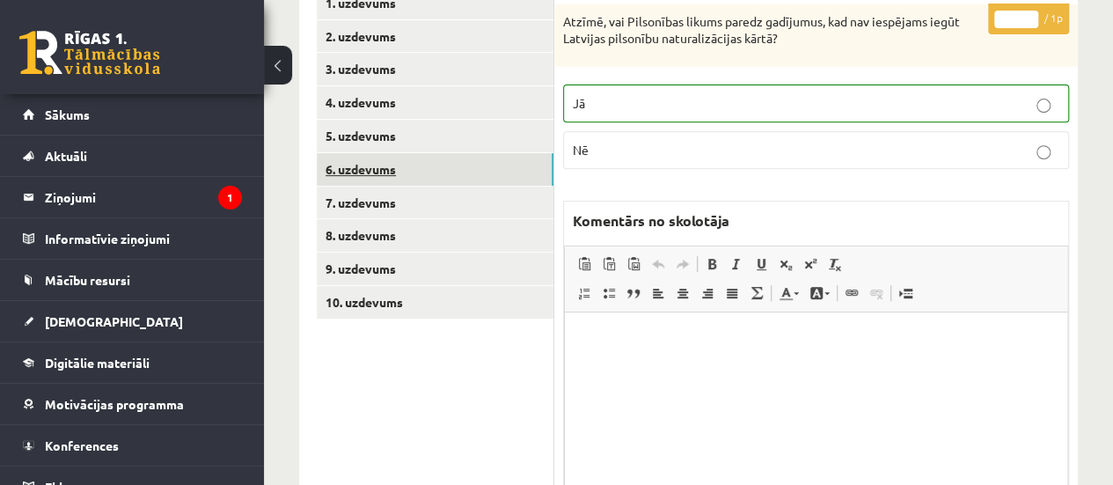
click at [457, 165] on link "6. uzdevums" at bounding box center [435, 169] width 237 height 33
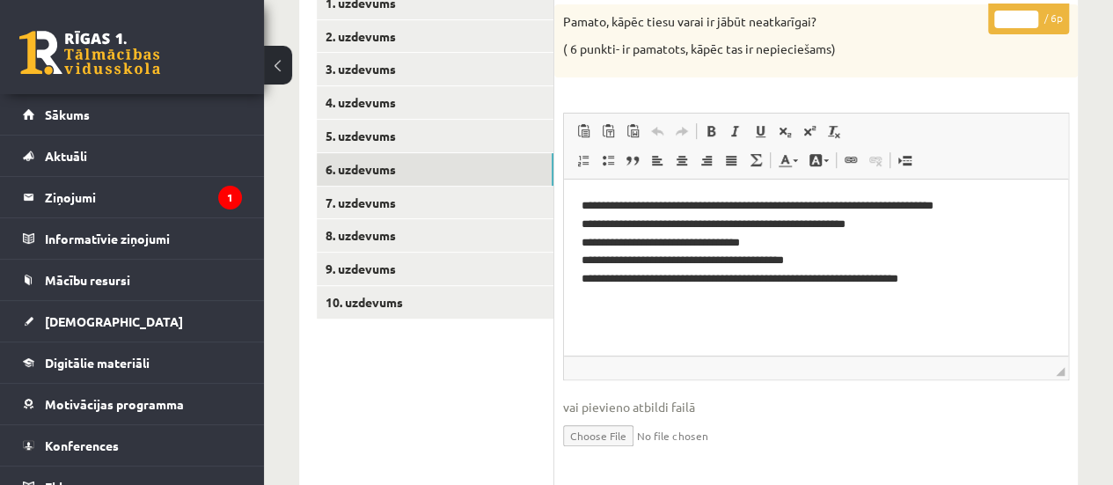
click at [1031, 18] on input "*" at bounding box center [1016, 20] width 44 height 18
click at [1026, 11] on input "*" at bounding box center [1016, 20] width 44 height 18
type input "*"
click at [1026, 13] on input "*" at bounding box center [1016, 20] width 44 height 18
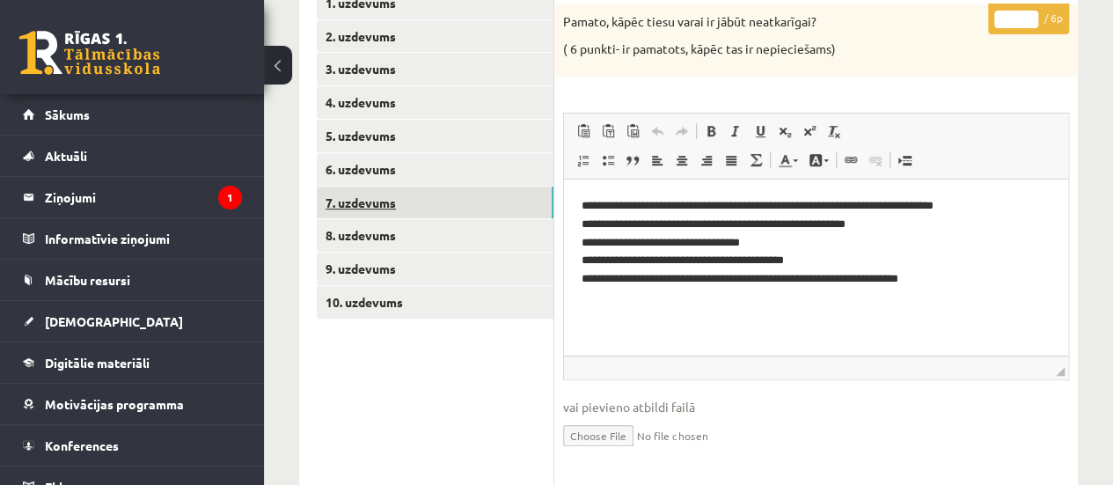
click at [459, 198] on link "7. uzdevums" at bounding box center [435, 202] width 237 height 33
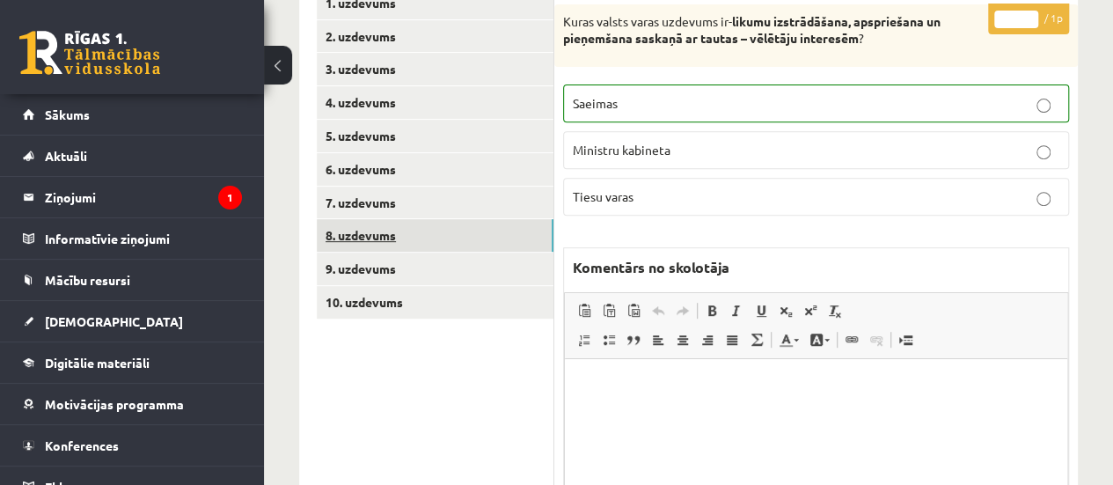
click at [494, 238] on link "8. uzdevums" at bounding box center [435, 235] width 237 height 33
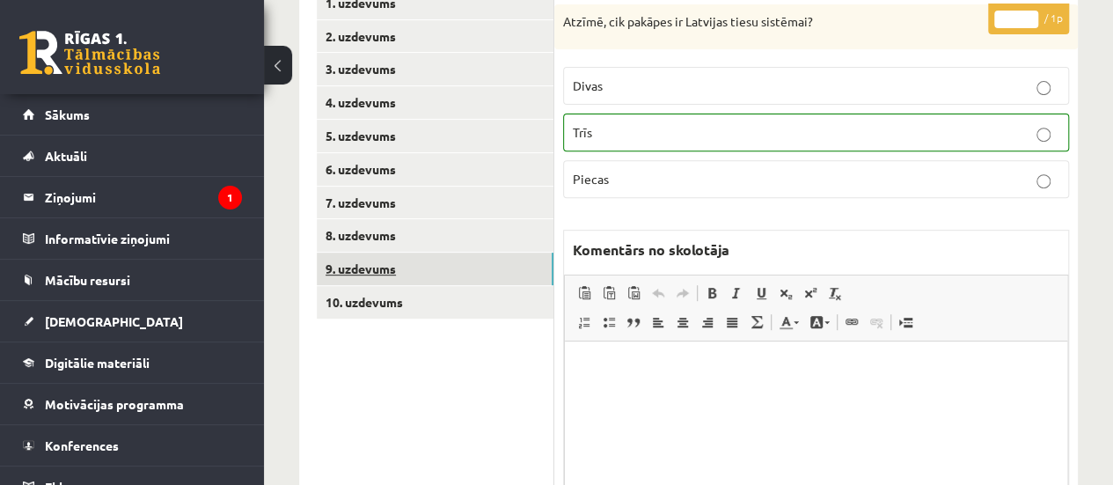
click at [482, 259] on link "9. uzdevums" at bounding box center [435, 268] width 237 height 33
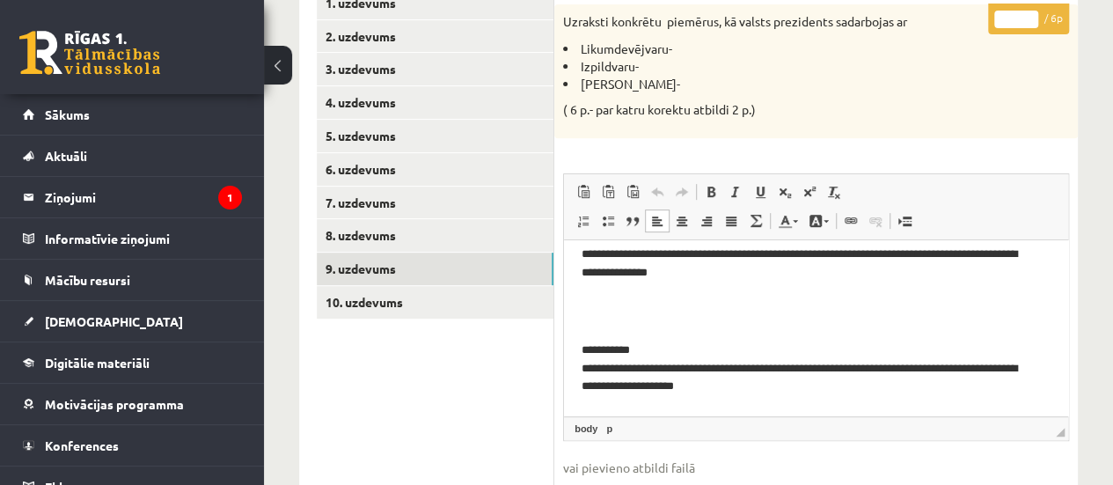
scroll to position [138, 0]
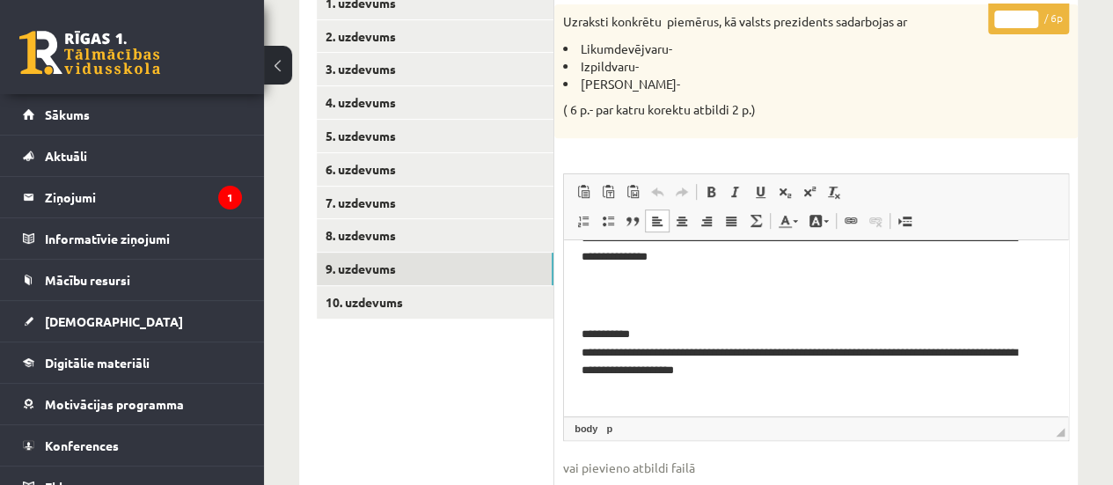
type input "*"
click at [1029, 15] on input "*" at bounding box center [1016, 20] width 44 height 18
click at [477, 296] on link "10. uzdevums" at bounding box center [435, 302] width 237 height 33
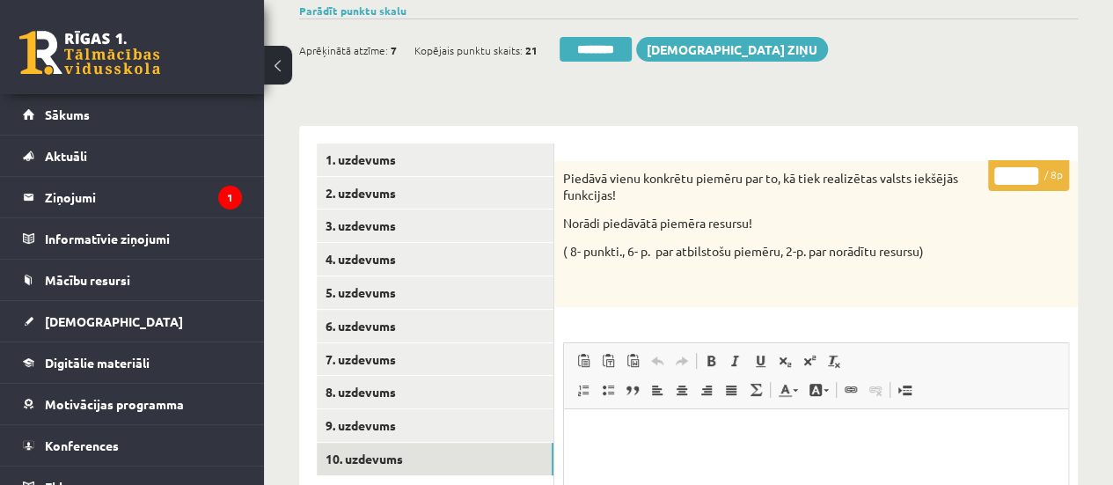
scroll to position [141, 0]
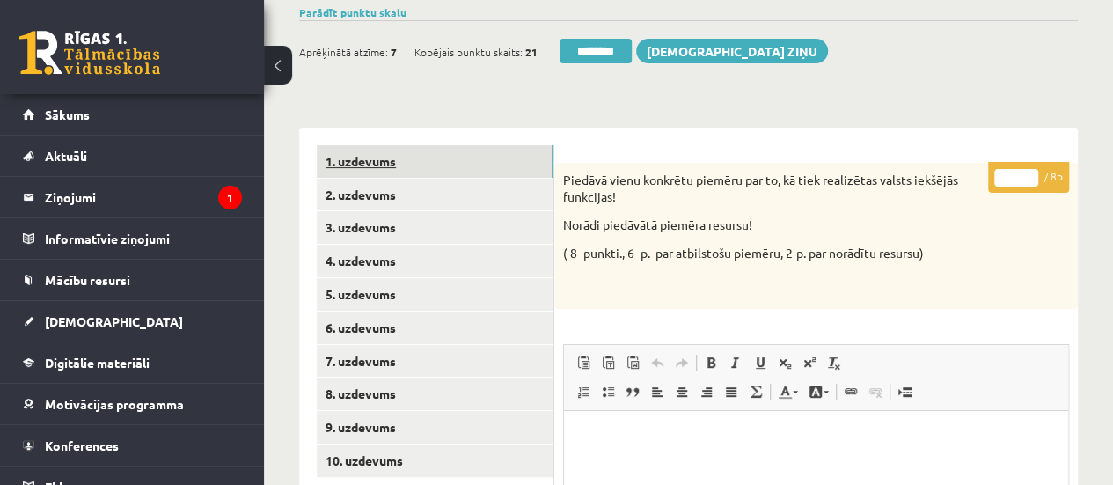
click at [484, 164] on link "1. uzdevums" at bounding box center [435, 161] width 237 height 33
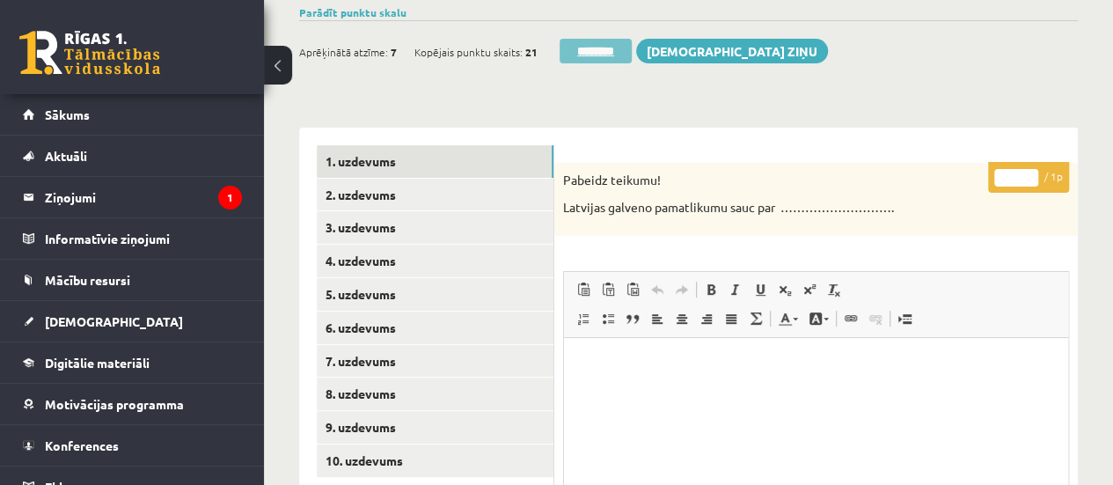
click at [593, 55] on input "********" at bounding box center [595, 51] width 72 height 25
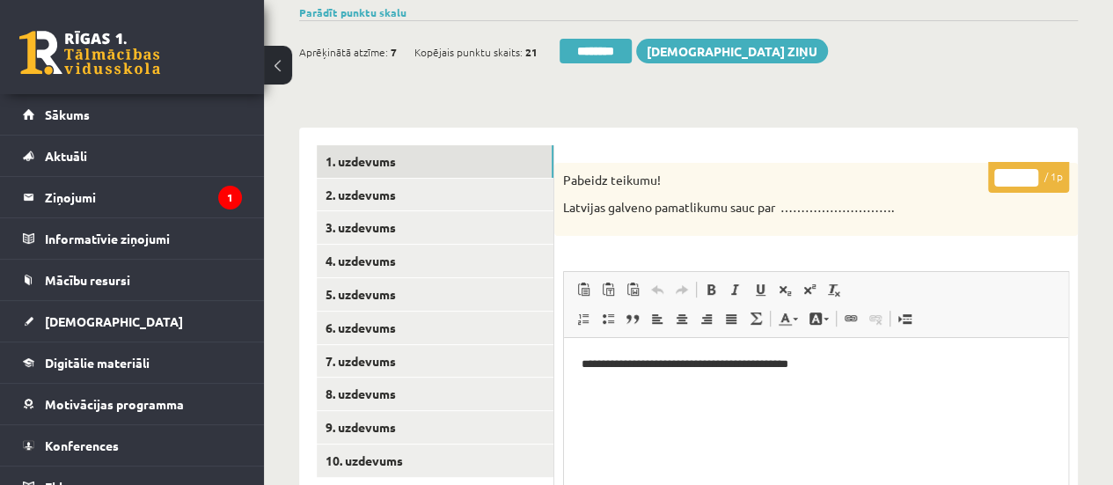
scroll to position [0, 0]
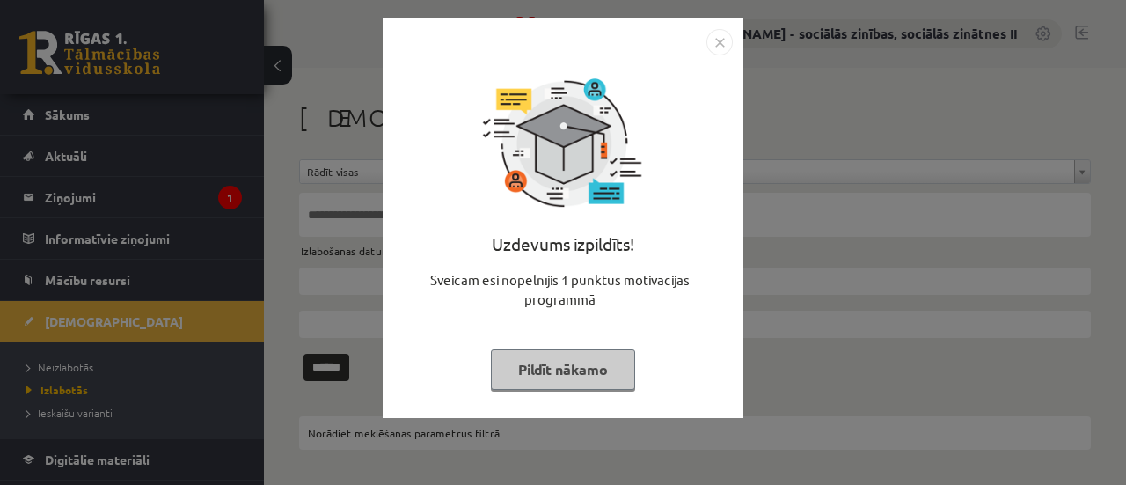
click at [559, 370] on button "Pildīt nākamo" at bounding box center [563, 369] width 144 height 40
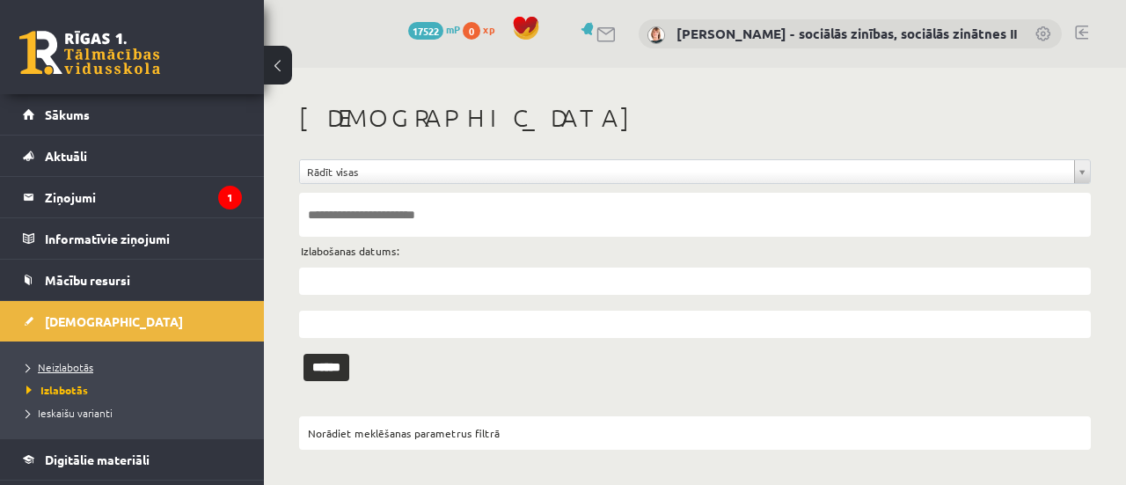
click at [82, 362] on span "Neizlabotās" at bounding box center [59, 367] width 67 height 14
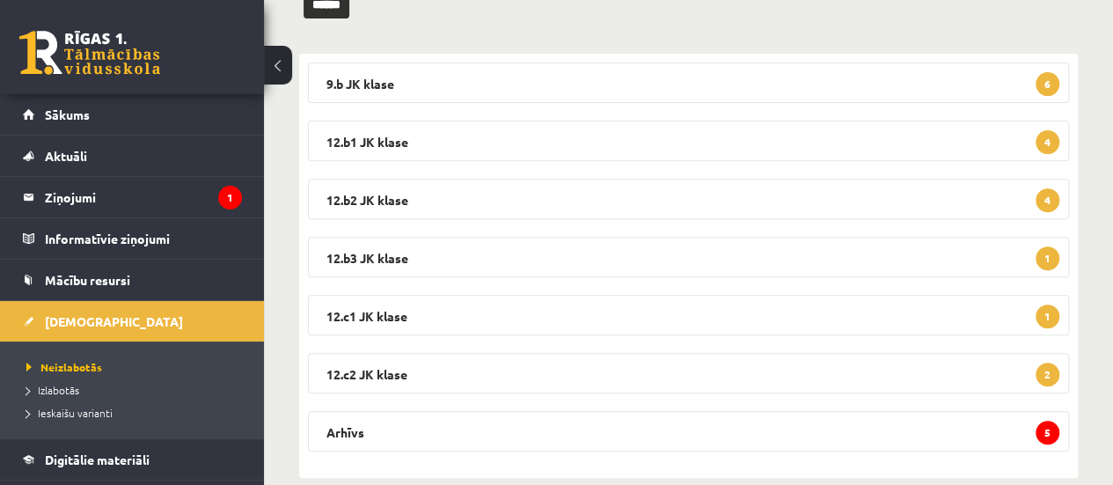
scroll to position [259, 0]
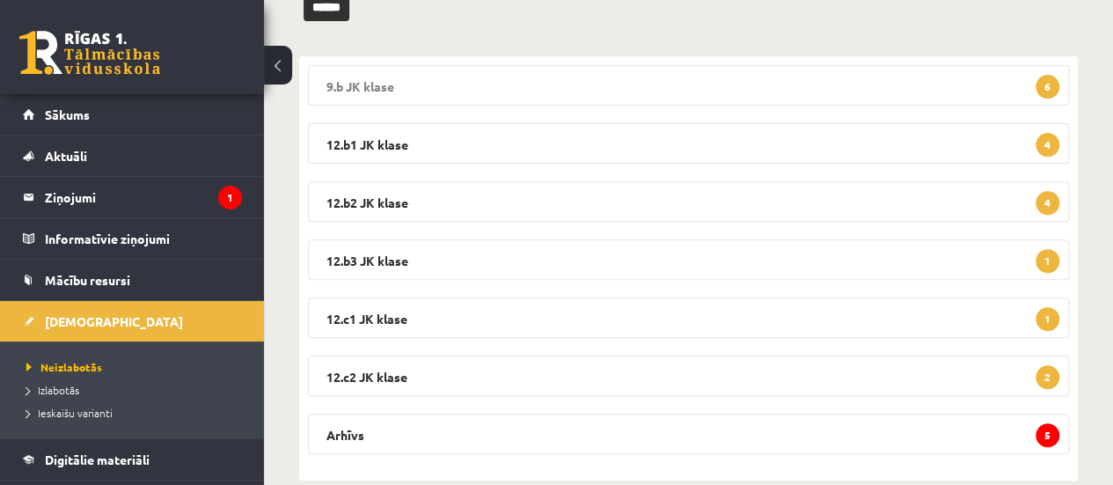
click at [964, 91] on legend "9.b JK klase 6" at bounding box center [688, 85] width 761 height 40
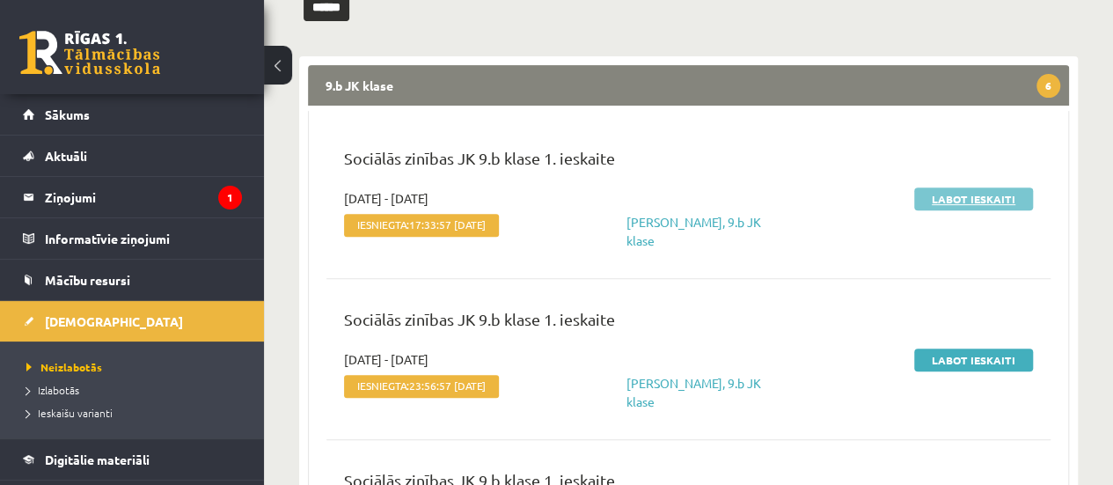
click at [945, 194] on link "Labot ieskaiti" at bounding box center [973, 198] width 119 height 23
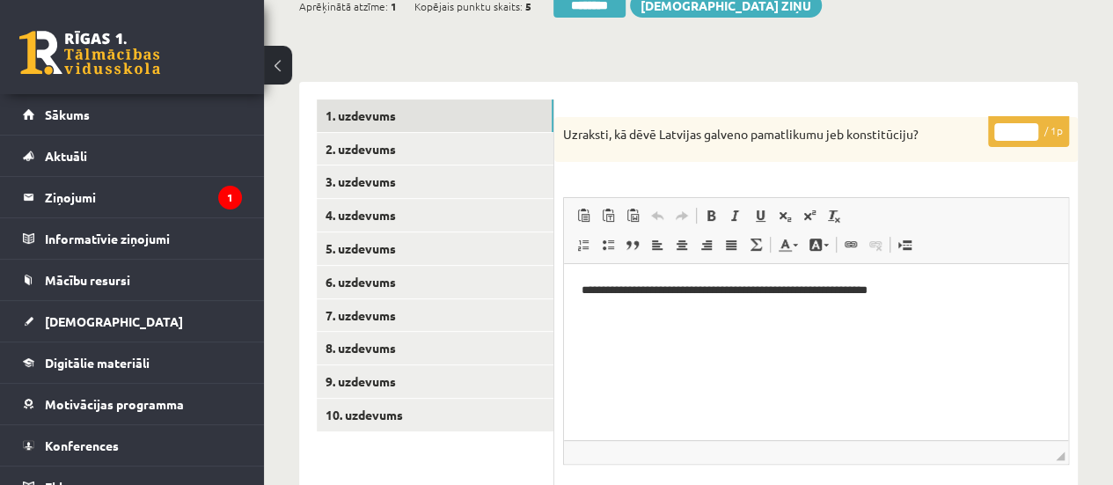
scroll to position [196, 0]
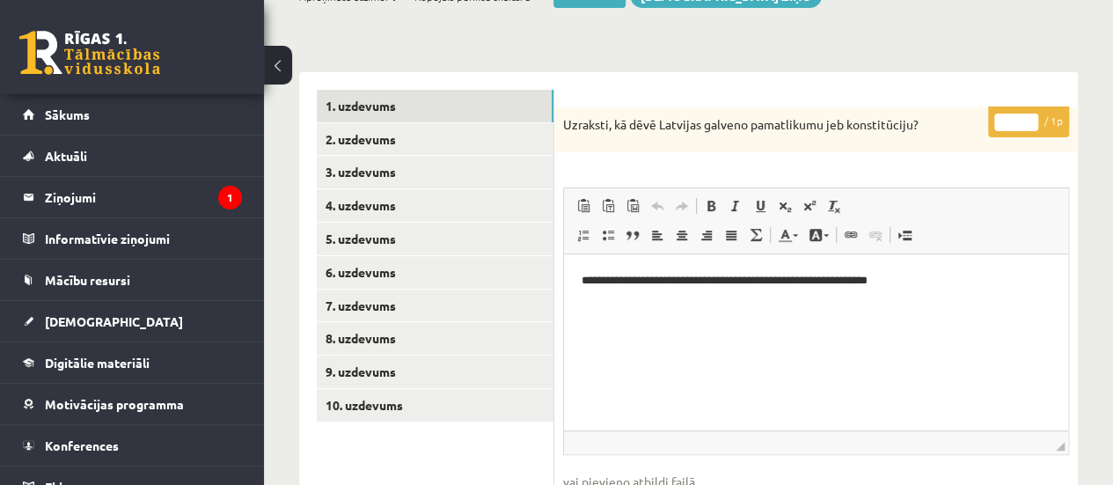
type input "*"
click at [1027, 116] on input "*" at bounding box center [1016, 122] width 44 height 18
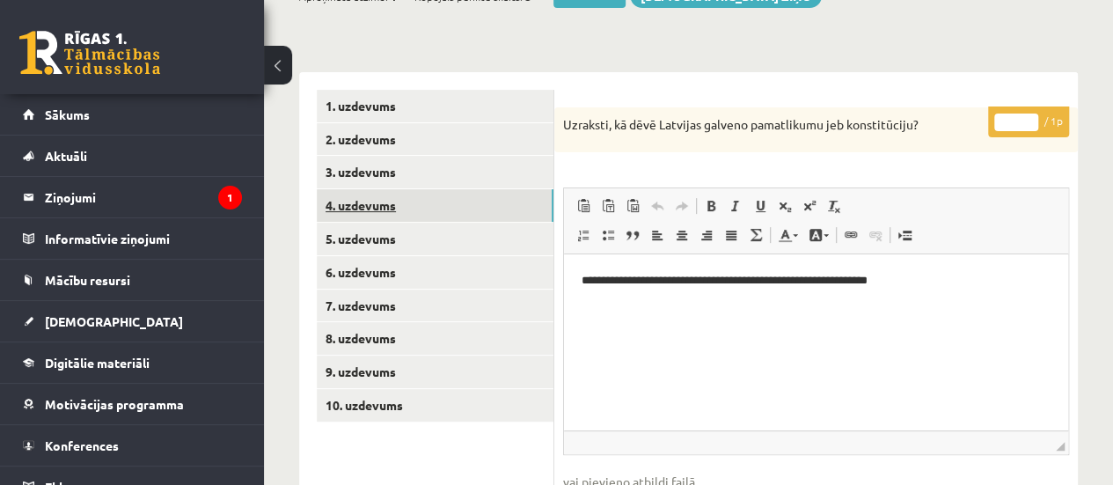
click at [513, 201] on link "4. uzdevums" at bounding box center [435, 205] width 237 height 33
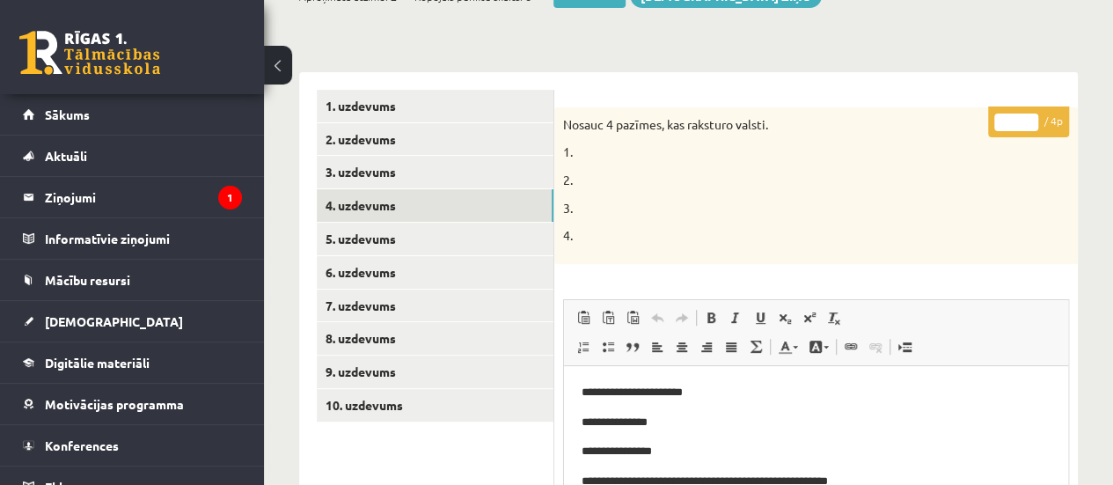
scroll to position [0, 0]
type input "*"
click at [1030, 113] on input "*" at bounding box center [1016, 122] width 44 height 18
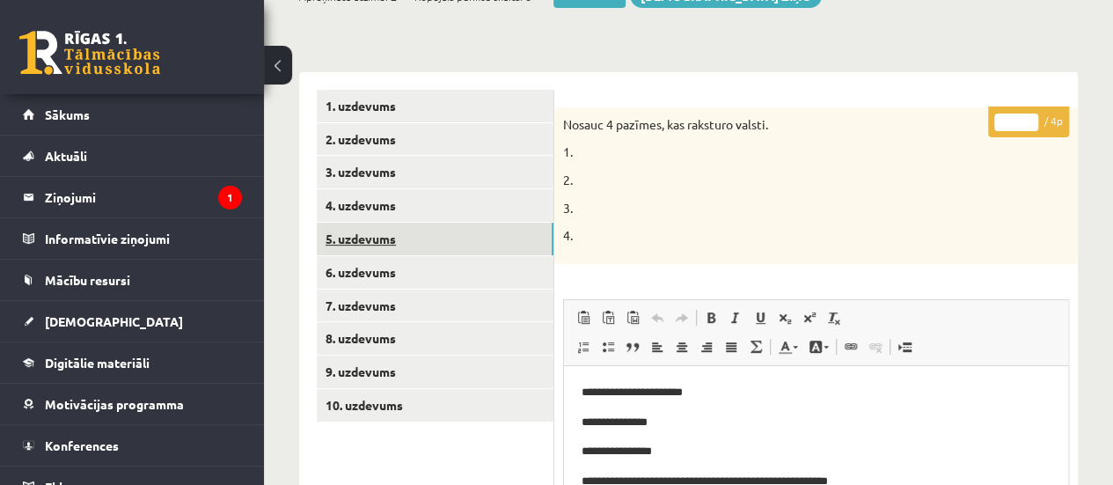
click at [517, 242] on link "5. uzdevums" at bounding box center [435, 239] width 237 height 33
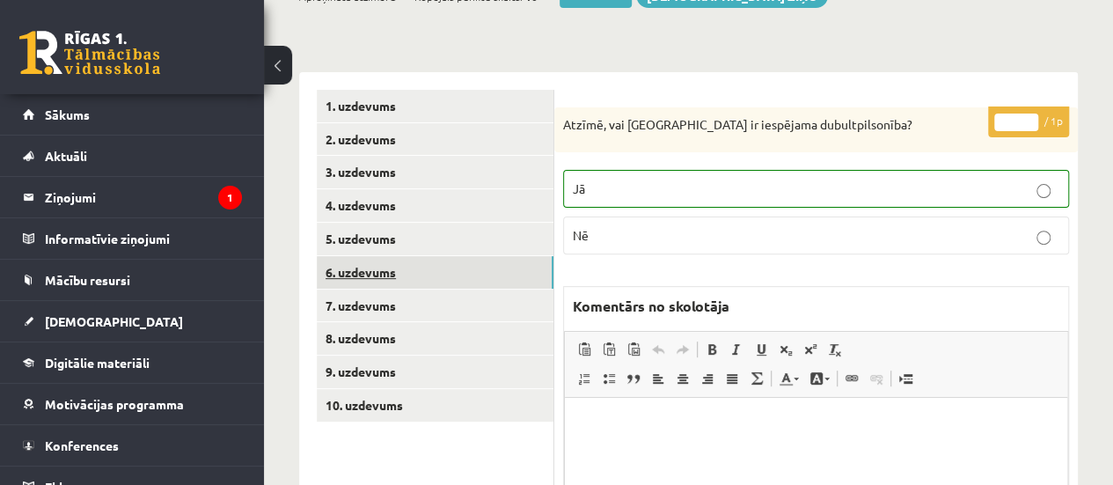
click at [521, 276] on link "6. uzdevums" at bounding box center [435, 272] width 237 height 33
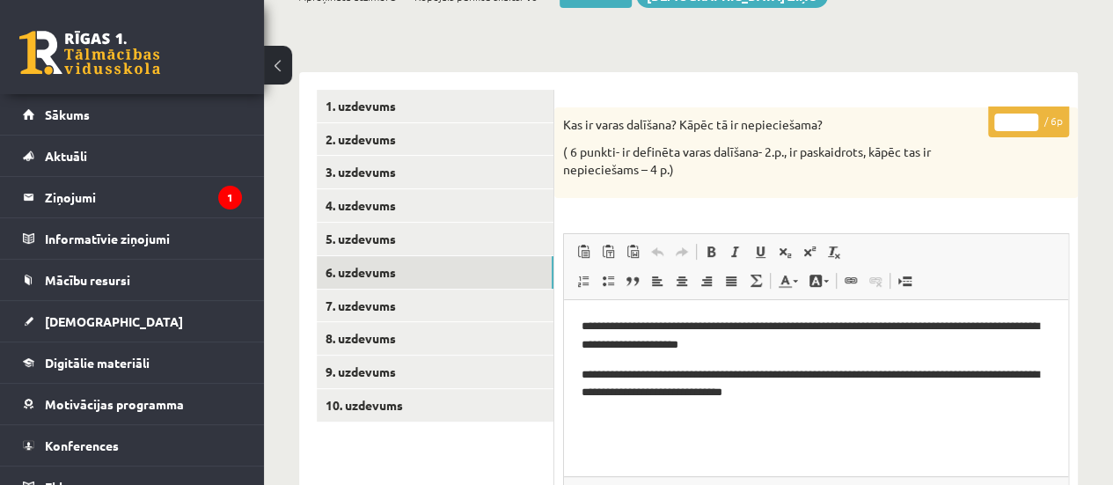
type input "*"
click at [1028, 113] on input "*" at bounding box center [1016, 122] width 44 height 18
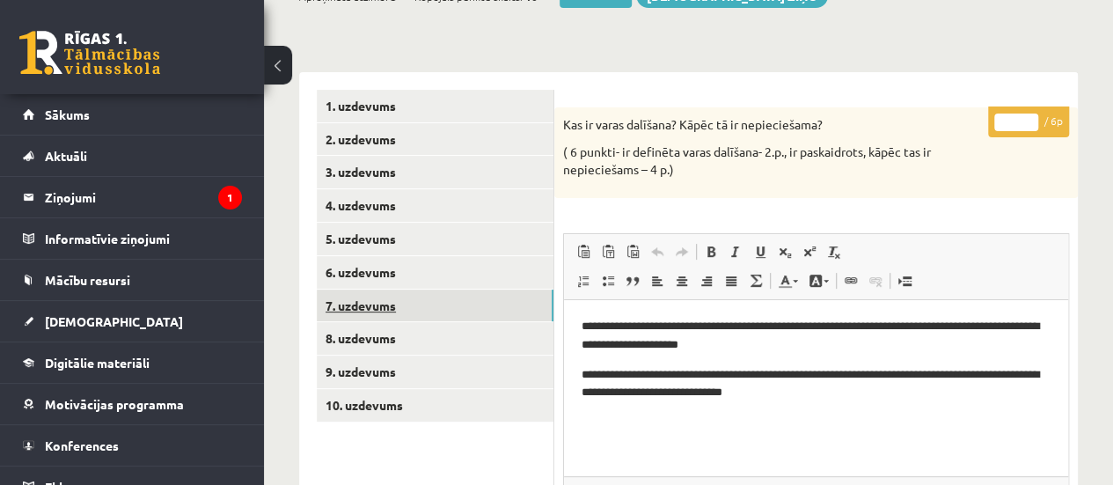
click at [517, 303] on link "7. uzdevums" at bounding box center [435, 305] width 237 height 33
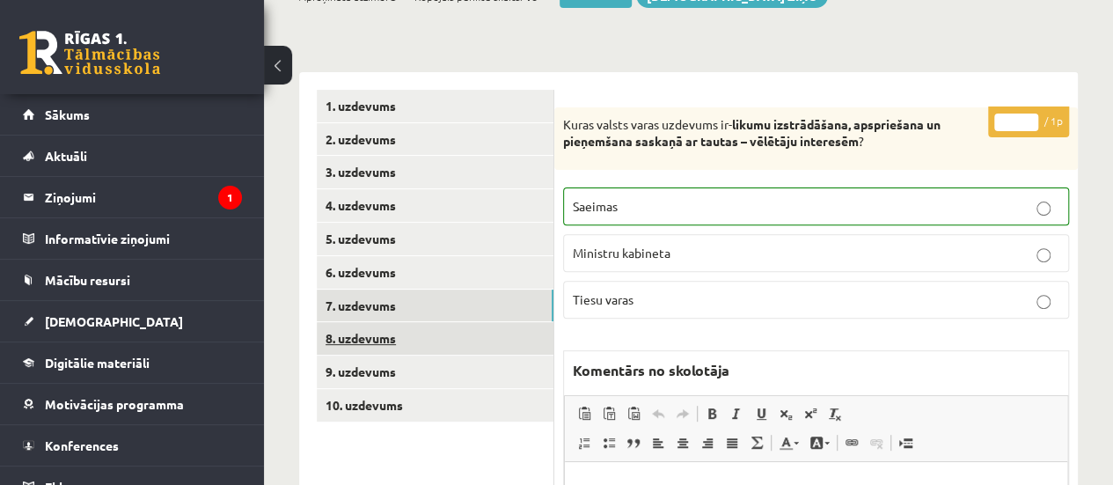
click at [524, 331] on link "8. uzdevums" at bounding box center [435, 338] width 237 height 33
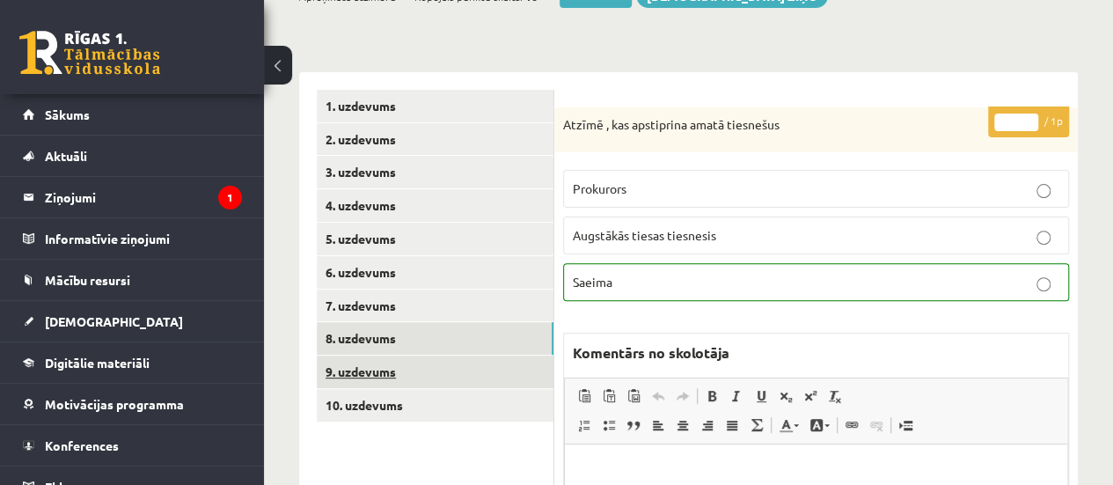
click at [527, 369] on link "9. uzdevums" at bounding box center [435, 371] width 237 height 33
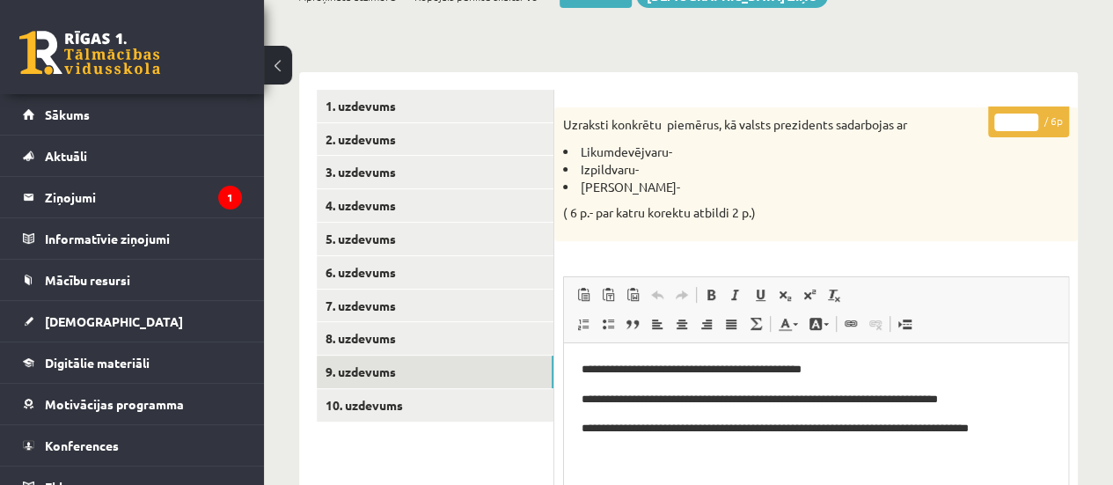
type input "*"
click at [1029, 119] on input "*" at bounding box center [1016, 122] width 44 height 18
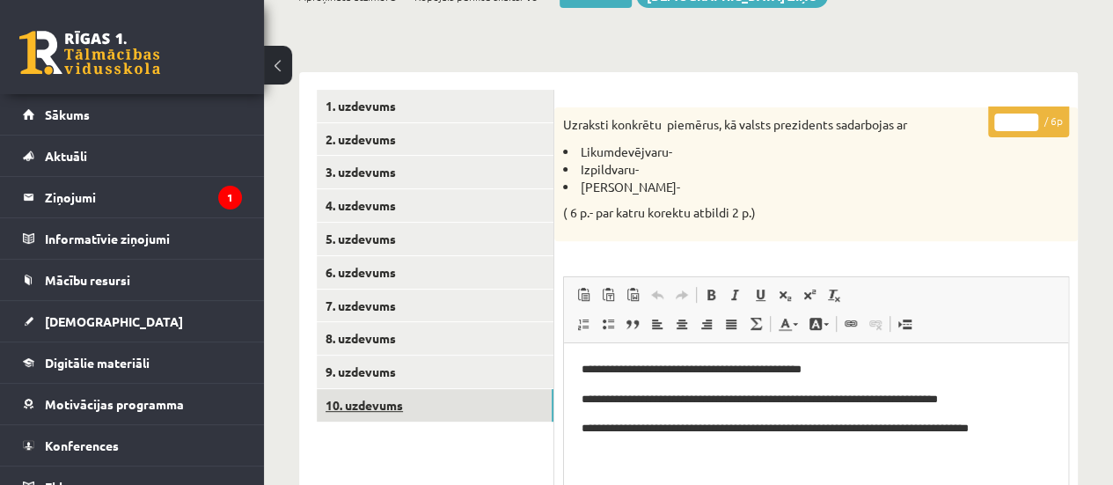
click at [512, 413] on link "10. uzdevums" at bounding box center [435, 405] width 237 height 33
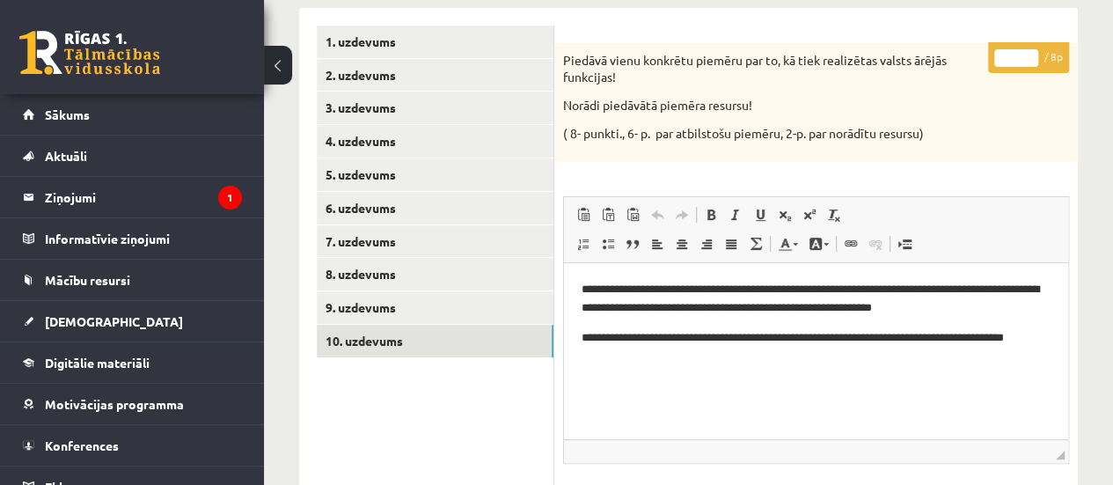
scroll to position [262, 0]
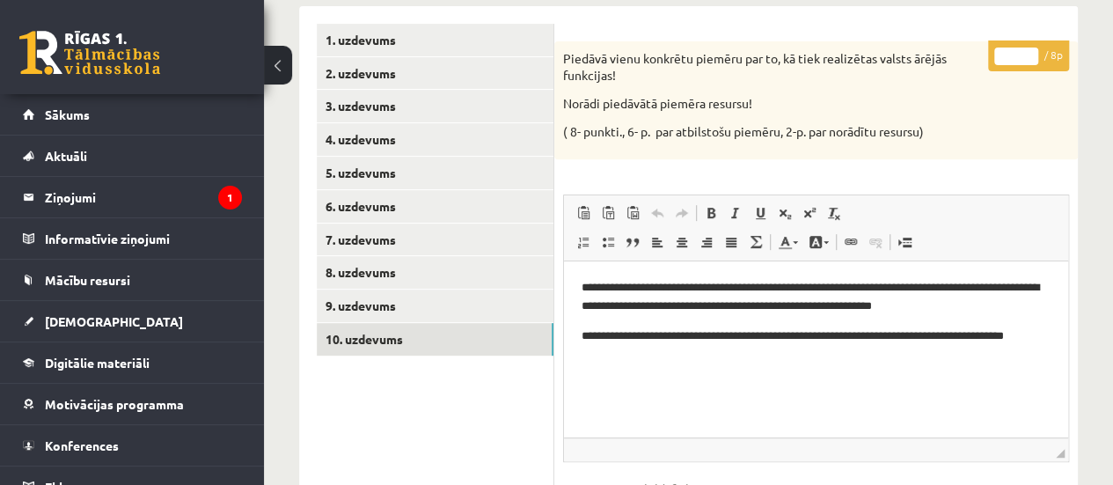
click at [1029, 51] on input "*" at bounding box center [1016, 56] width 44 height 18
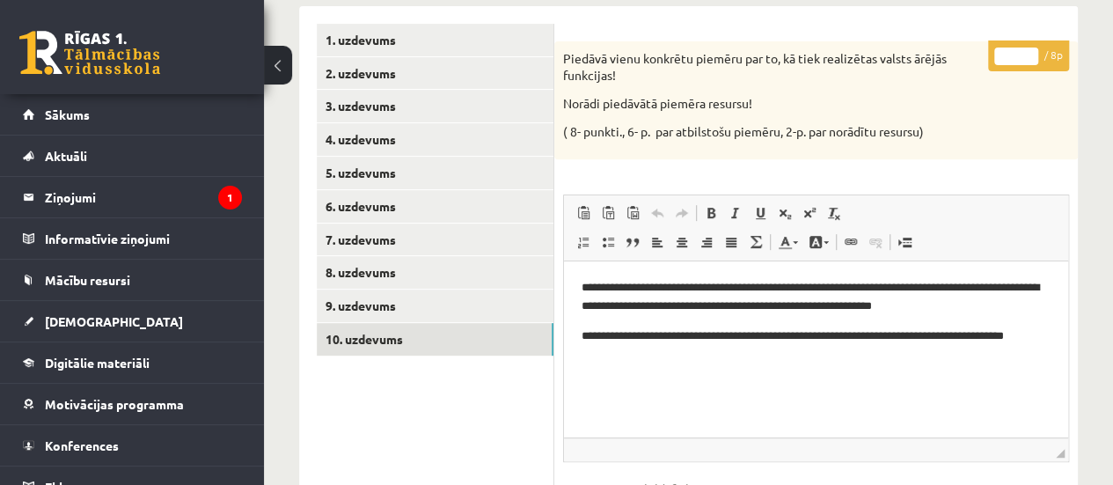
type input "*"
click at [1029, 51] on input "*" at bounding box center [1016, 56] width 44 height 18
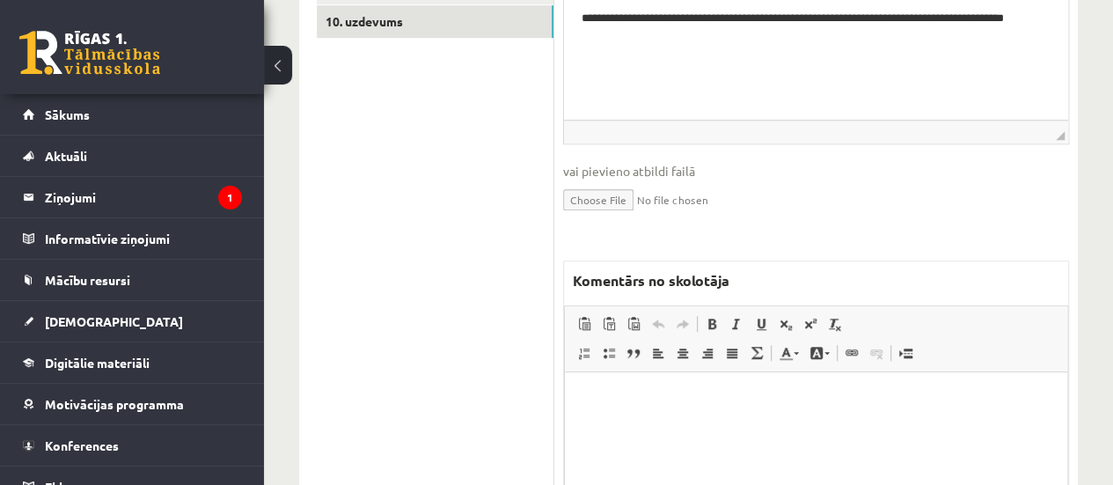
scroll to position [583, 0]
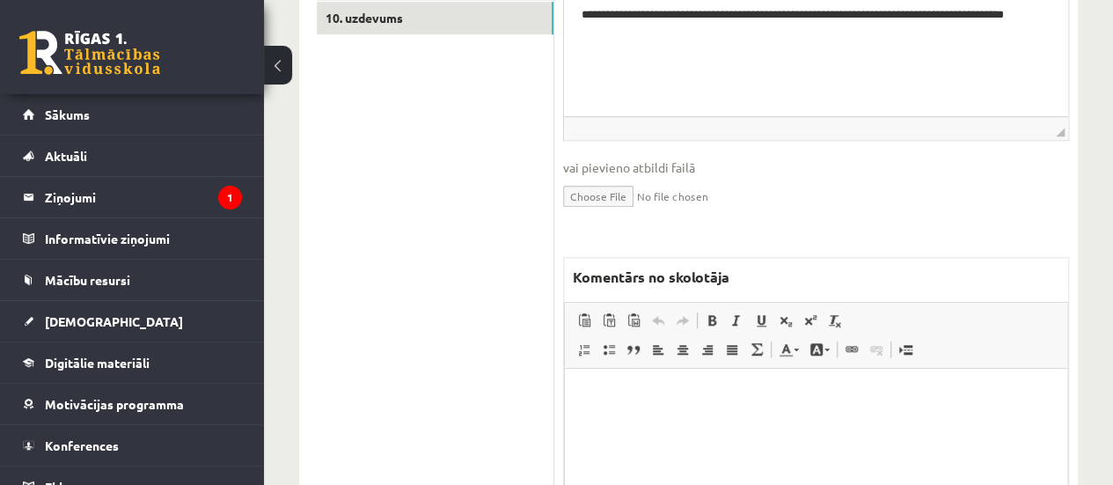
click at [764, 422] on html at bounding box center [816, 396] width 502 height 54
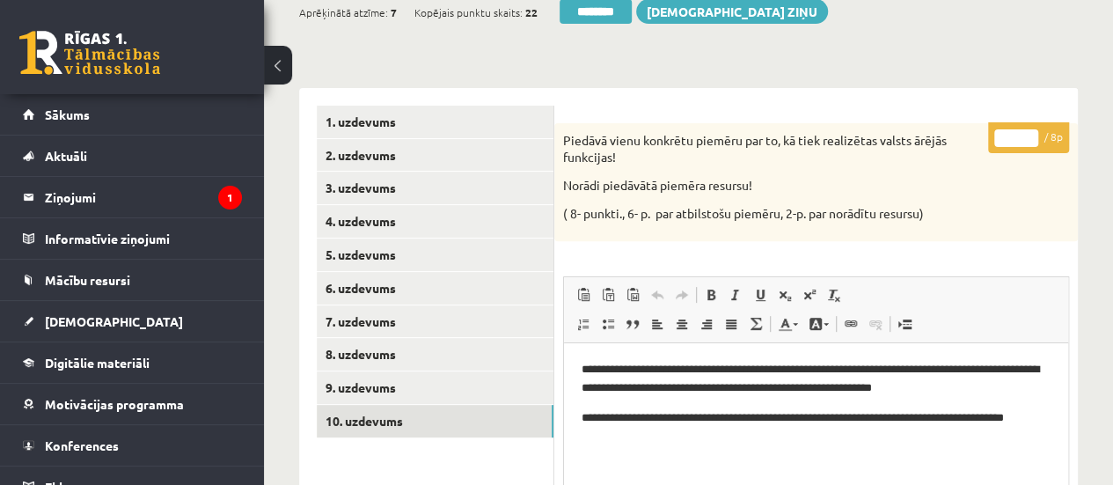
scroll to position [164, 0]
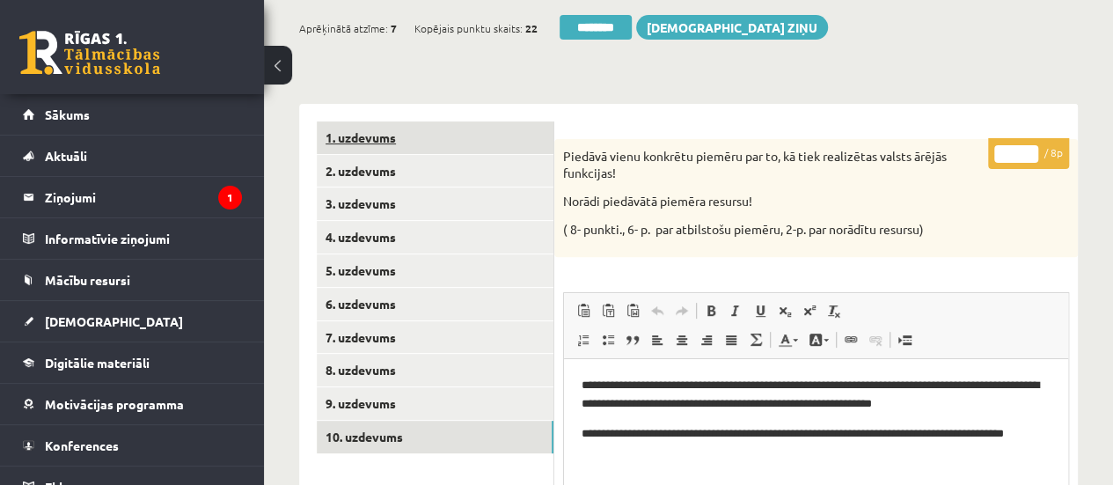
click at [452, 128] on link "1. uzdevums" at bounding box center [435, 137] width 237 height 33
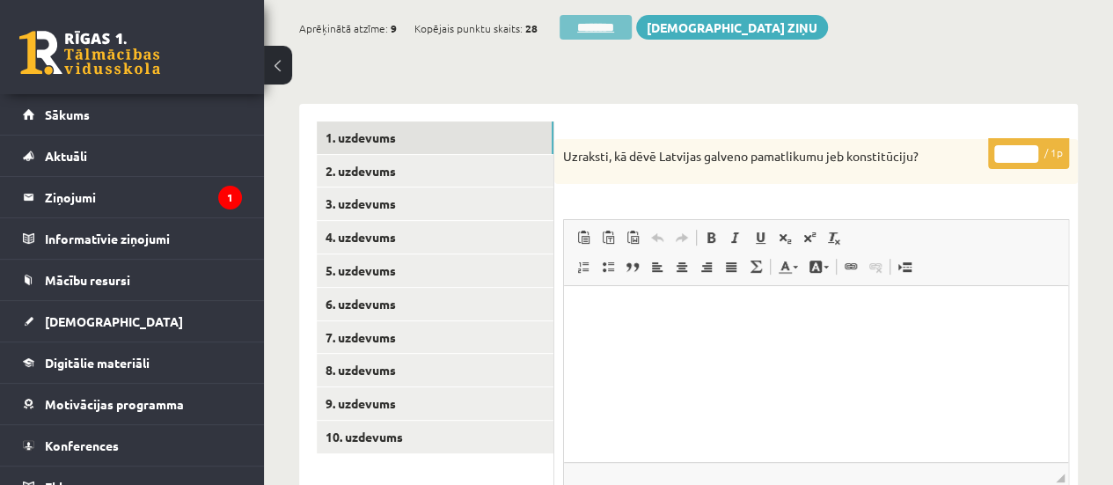
click at [610, 26] on input "********" at bounding box center [595, 27] width 72 height 25
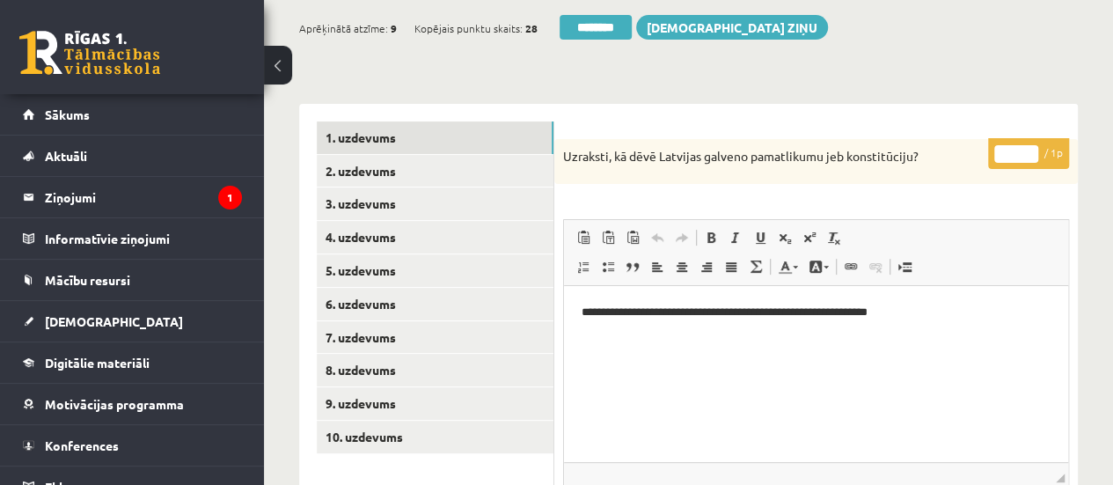
scroll to position [0, 0]
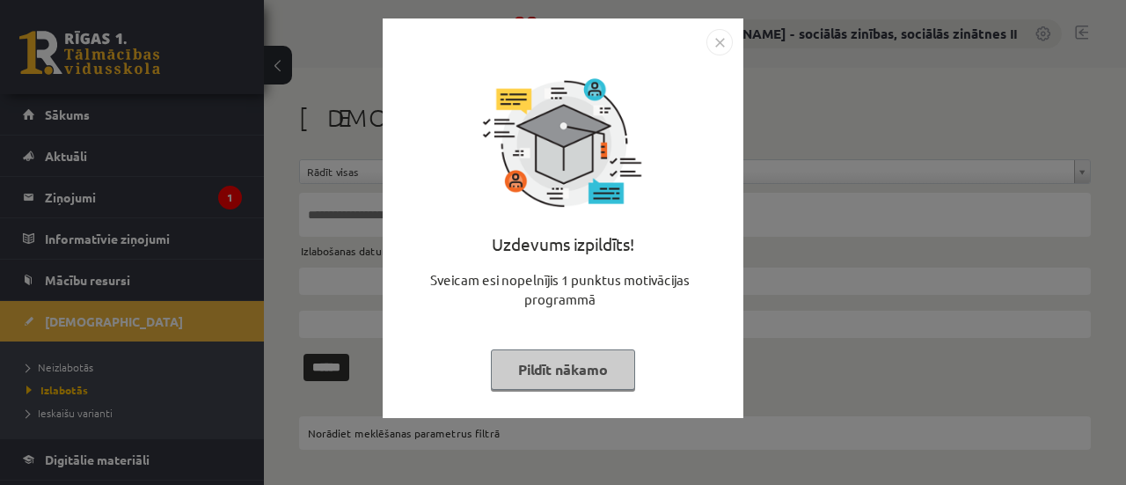
click at [559, 362] on button "Pildīt nākamo" at bounding box center [563, 369] width 144 height 40
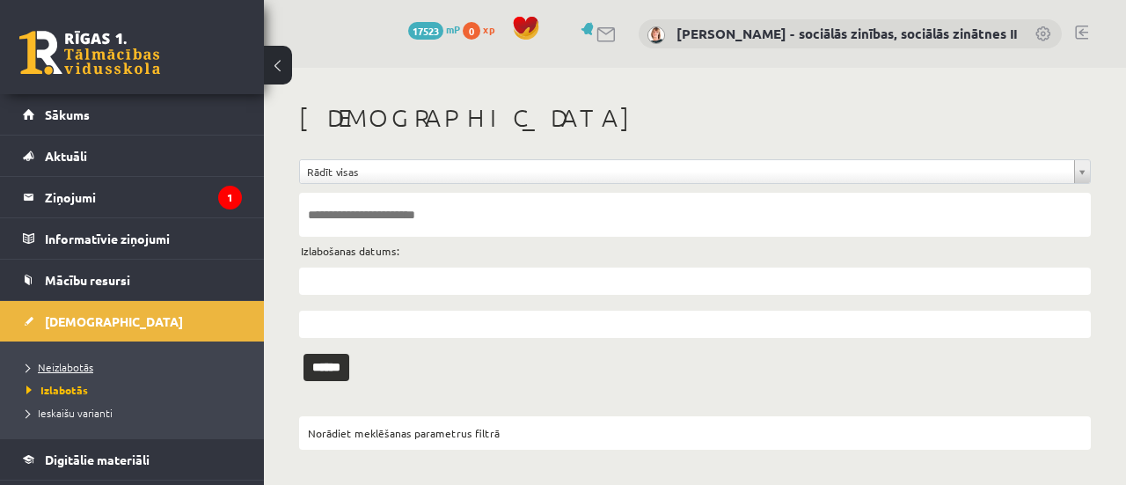
click at [73, 362] on span "Neizlabotās" at bounding box center [59, 367] width 67 height 14
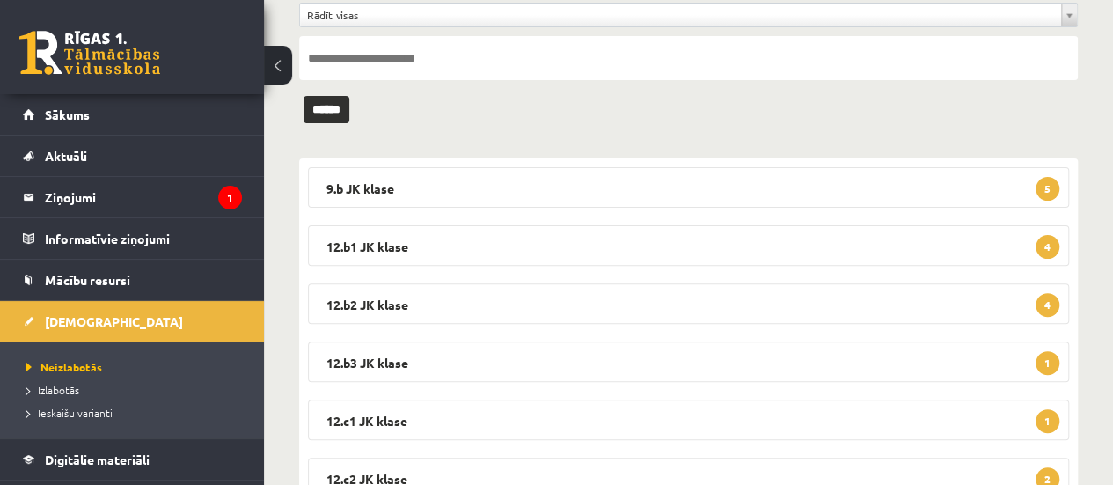
scroll to position [157, 0]
click at [919, 190] on legend "9.b JK klase 5" at bounding box center [688, 186] width 761 height 40
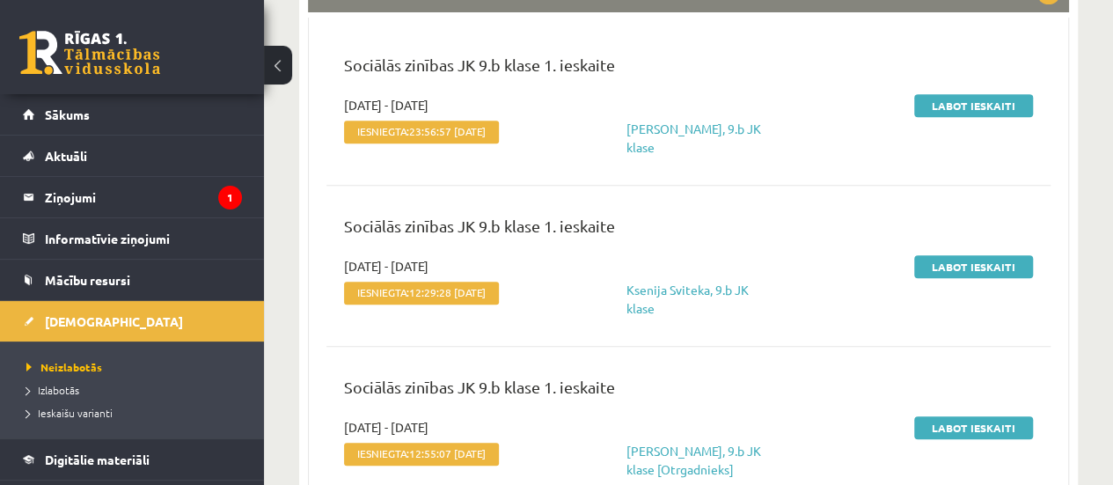
scroll to position [356, 0]
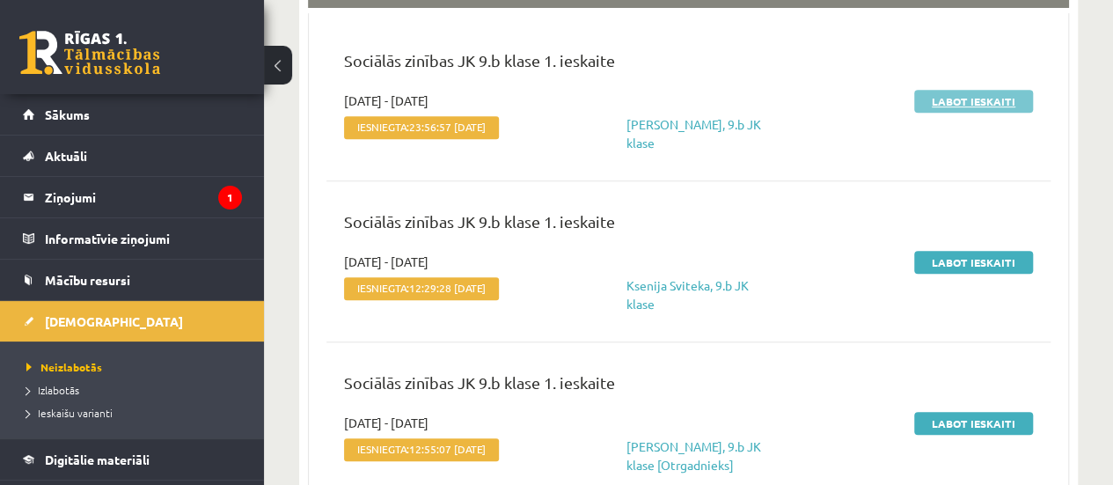
click at [959, 105] on link "Labot ieskaiti" at bounding box center [973, 101] width 119 height 23
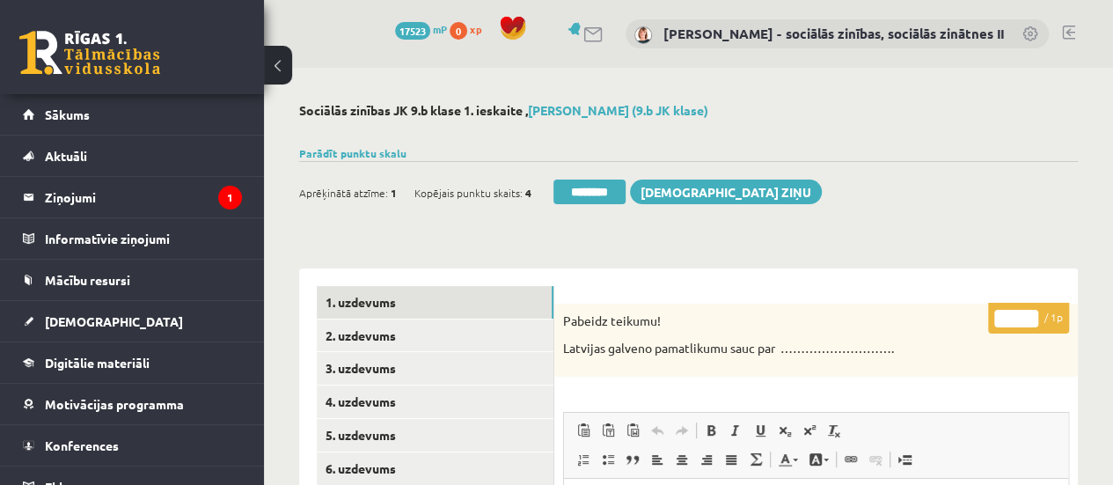
type input "*"
click at [1027, 310] on input "*" at bounding box center [1016, 319] width 44 height 18
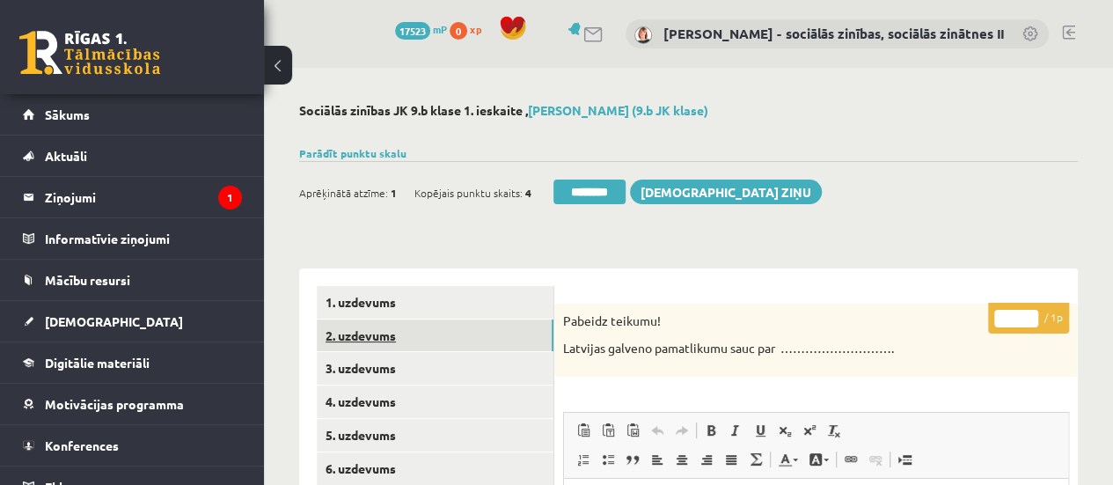
click at [509, 326] on link "2. uzdevums" at bounding box center [435, 335] width 237 height 33
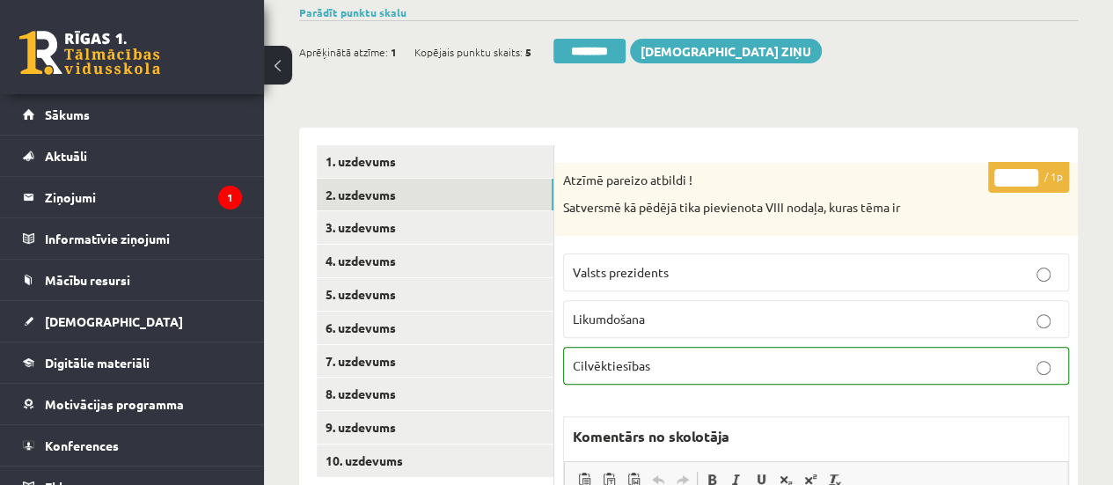
scroll to position [144, 0]
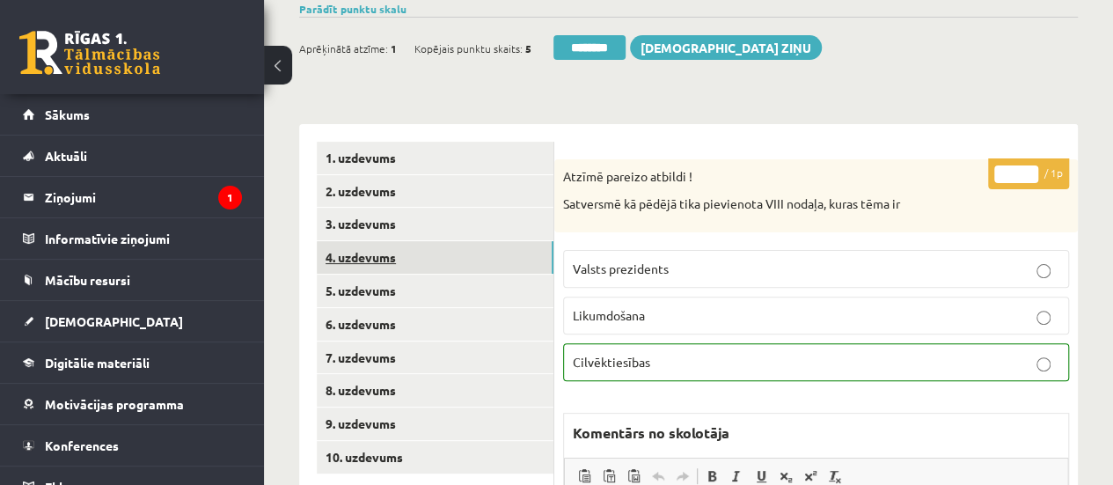
click at [473, 259] on link "4. uzdevums" at bounding box center [435, 257] width 237 height 33
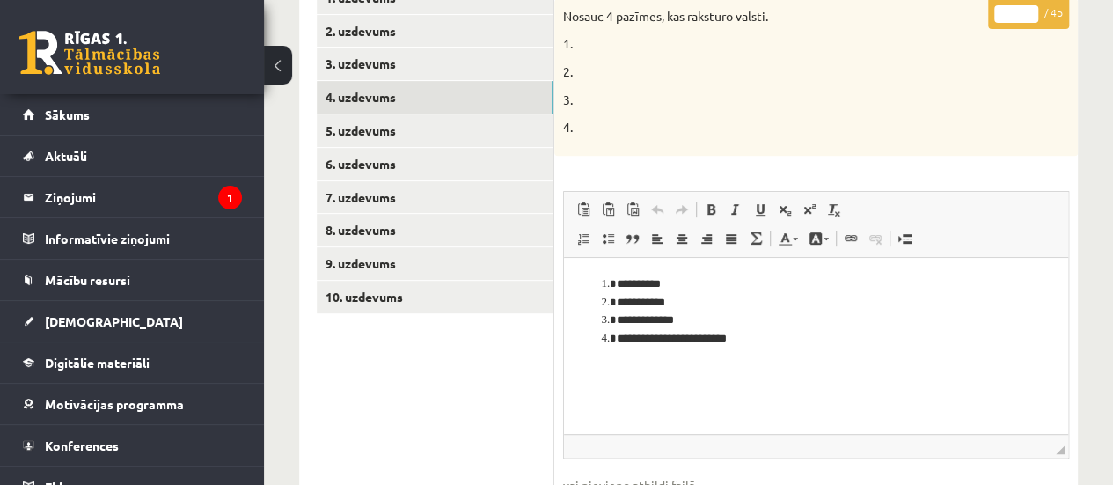
scroll to position [306, 0]
click at [1026, 4] on input "*" at bounding box center [1016, 13] width 44 height 18
type input "*"
click at [1026, 4] on input "*" at bounding box center [1016, 13] width 44 height 18
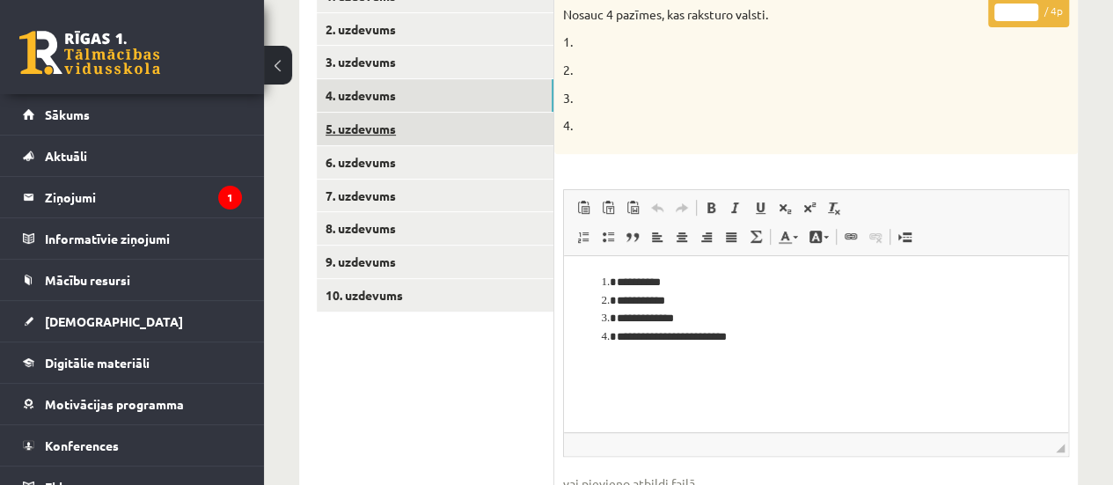
click at [487, 135] on link "5. uzdevums" at bounding box center [435, 129] width 237 height 33
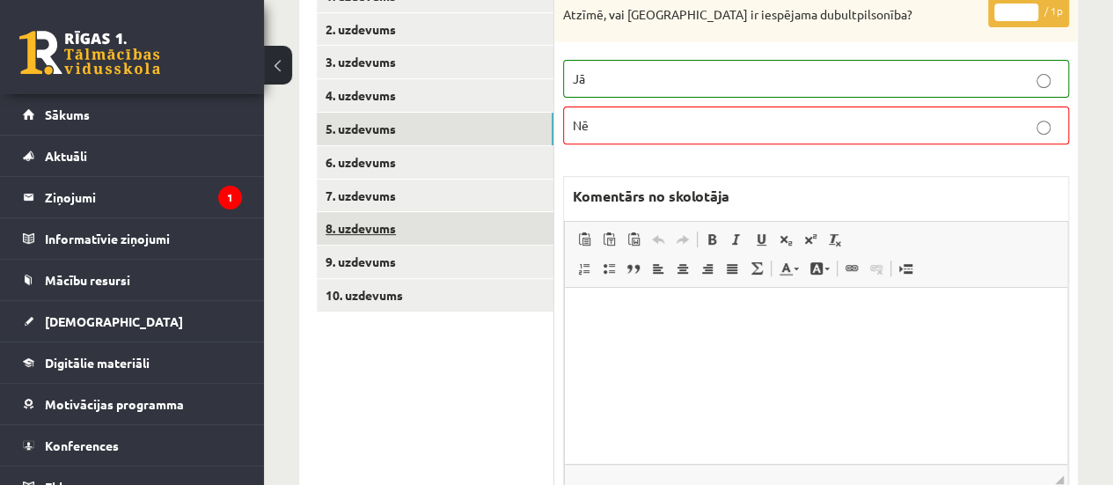
scroll to position [0, 0]
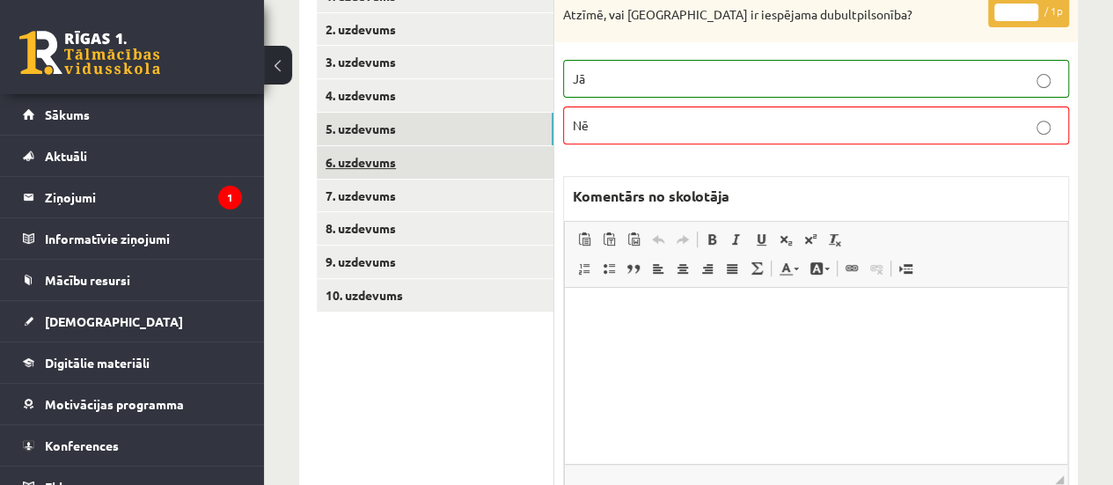
click at [531, 157] on link "6. uzdevums" at bounding box center [435, 162] width 237 height 33
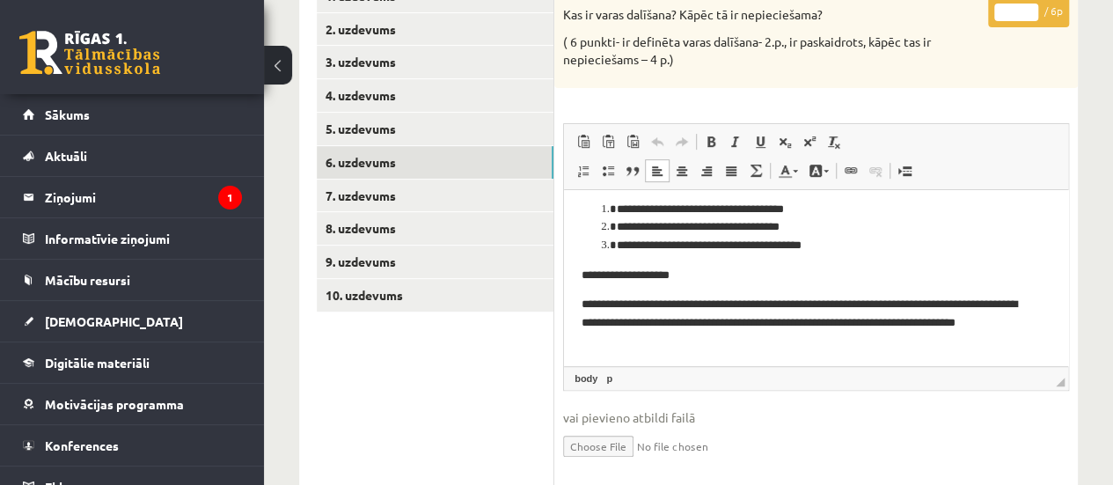
scroll to position [37, 0]
type input "*"
click at [1029, 6] on input "*" at bounding box center [1016, 13] width 44 height 18
click at [483, 189] on link "7. uzdevums" at bounding box center [435, 195] width 237 height 33
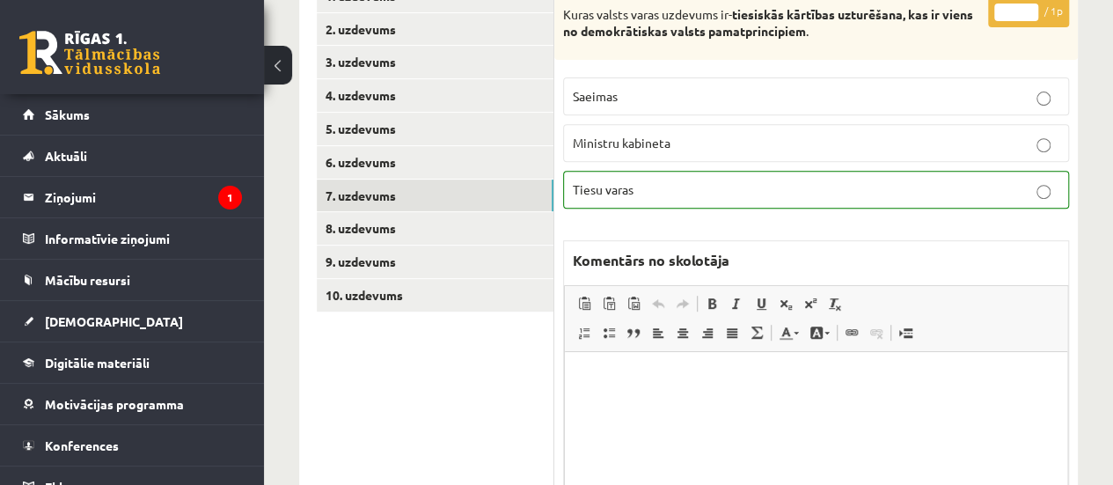
scroll to position [0, 0]
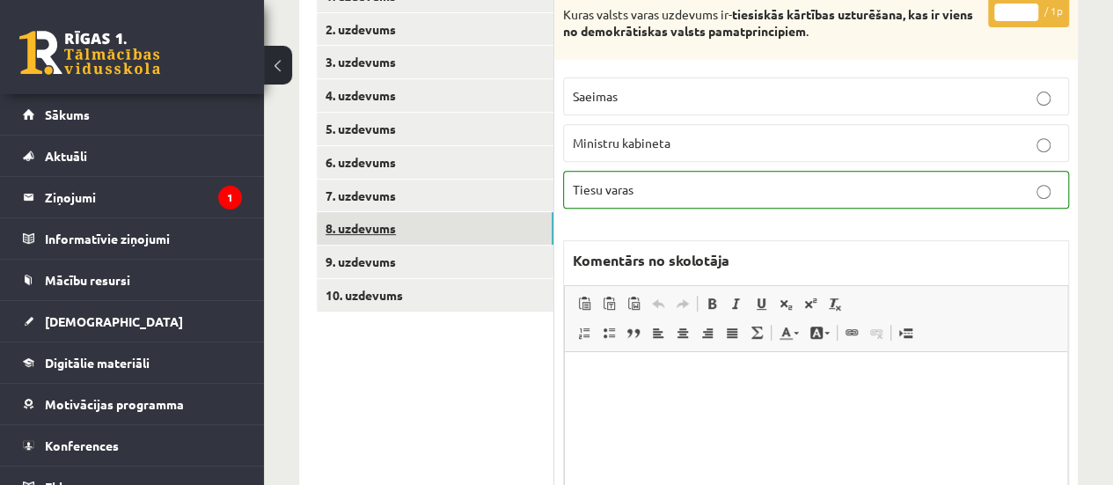
click at [514, 233] on link "8. uzdevums" at bounding box center [435, 228] width 237 height 33
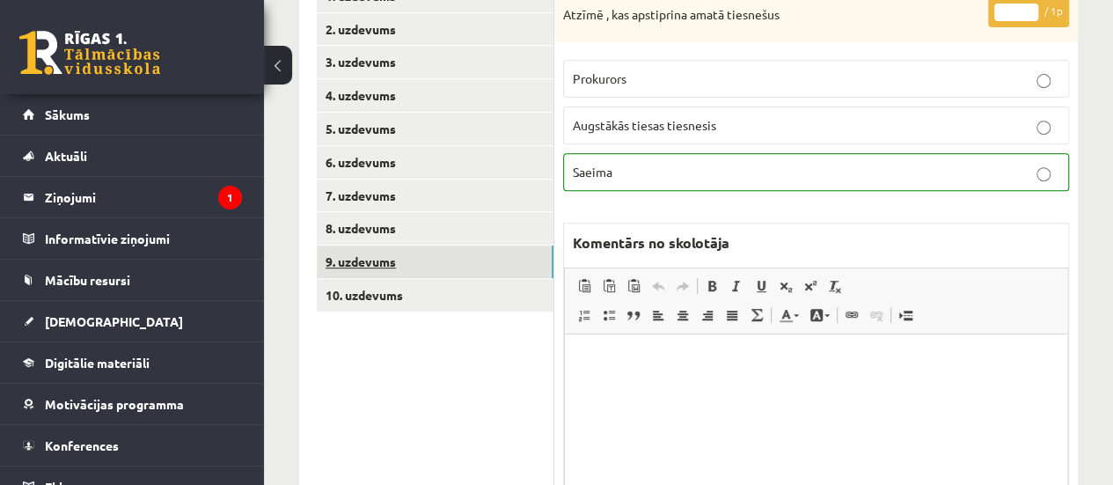
click at [494, 268] on link "9. uzdevums" at bounding box center [435, 261] width 237 height 33
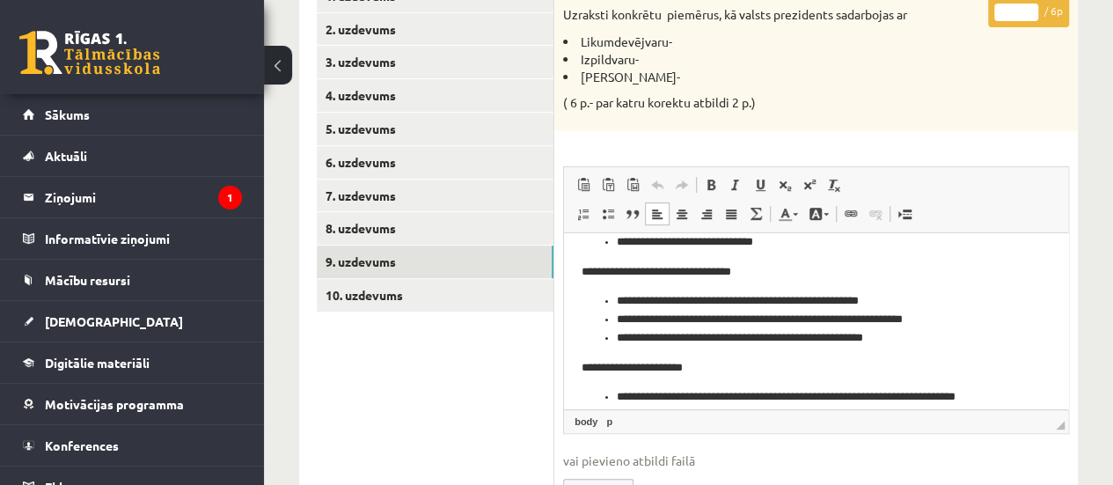
scroll to position [154, 0]
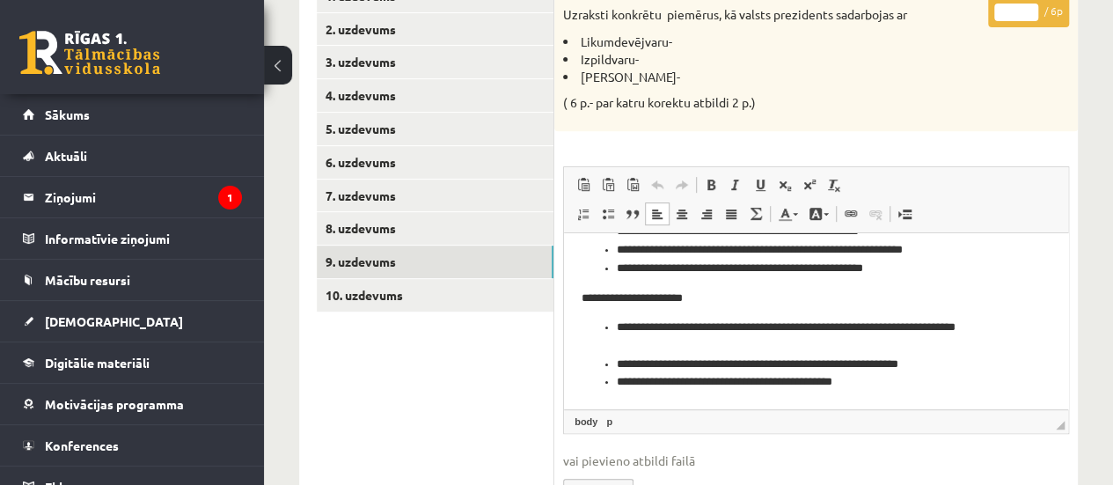
drag, startPoint x: 1064, startPoint y: 290, endPoint x: 1642, endPoint y: 622, distance: 666.3
type input "*"
click at [1027, 4] on input "*" at bounding box center [1016, 13] width 44 height 18
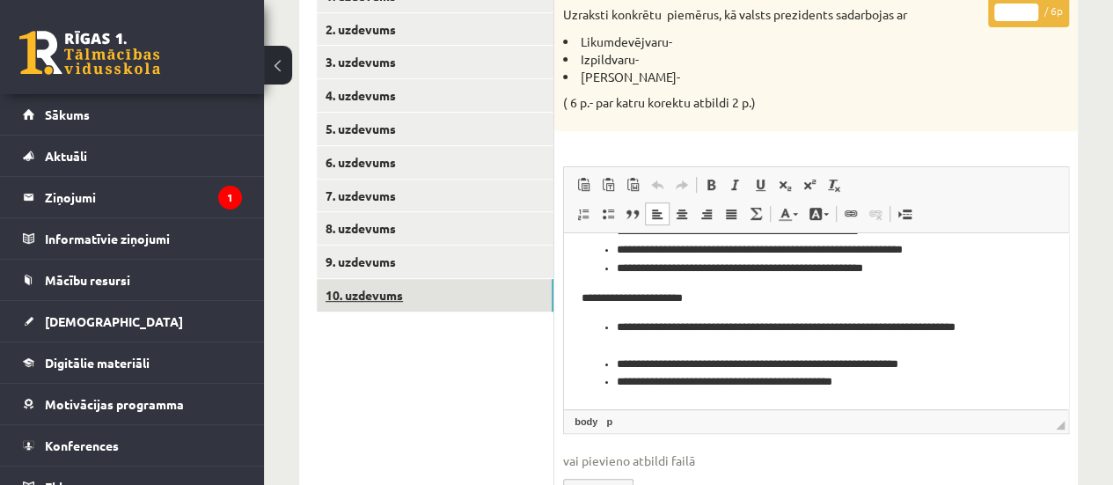
click at [412, 291] on link "10. uzdevums" at bounding box center [435, 295] width 237 height 33
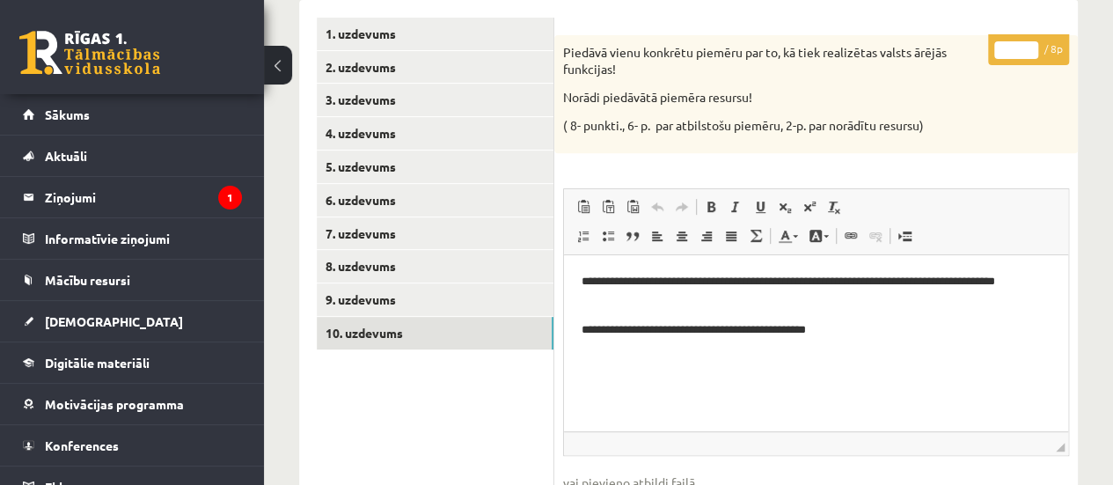
scroll to position [262, 0]
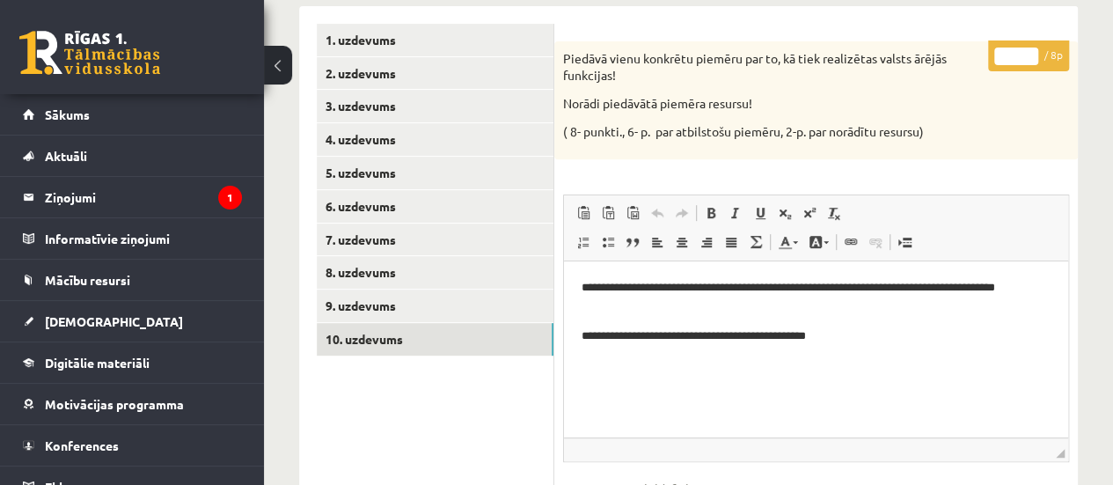
click at [1024, 52] on input "*" at bounding box center [1016, 56] width 44 height 18
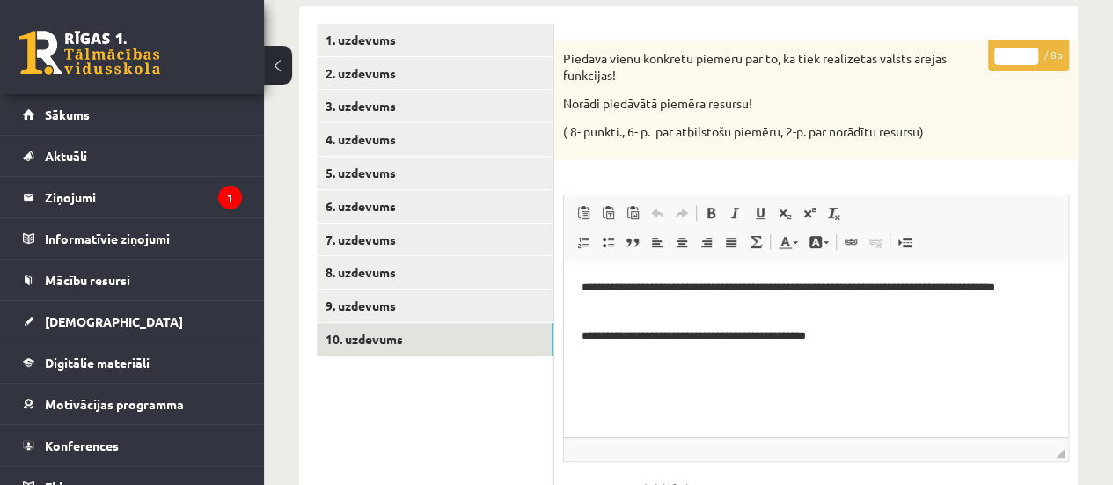
type input "*"
click at [1024, 52] on input "*" at bounding box center [1016, 56] width 44 height 18
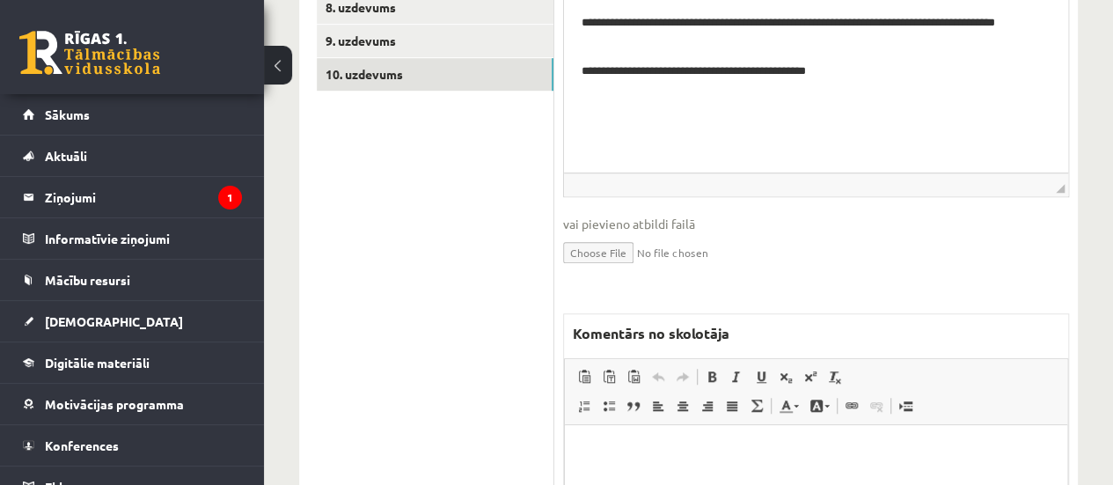
scroll to position [579, 0]
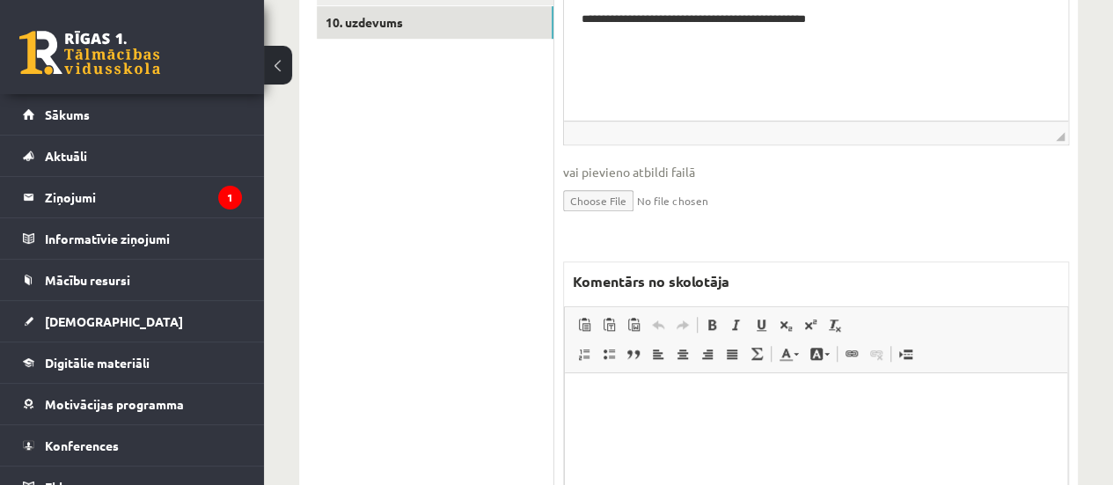
click at [714, 394] on p "Bagātinātā teksta redaktors, wiswyg-editor-47433875977880-1758363420-101" at bounding box center [815, 400] width 467 height 18
drag, startPoint x: 845, startPoint y: 409, endPoint x: 580, endPoint y: 396, distance: 266.0
click at [580, 396] on html "**********" at bounding box center [816, 400] width 502 height 54
copy p "**********"
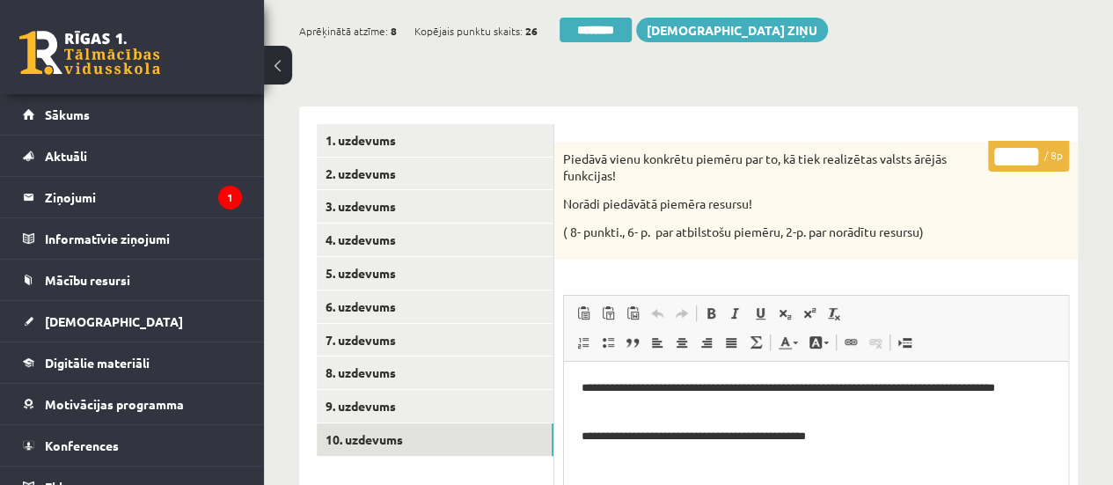
scroll to position [139, 0]
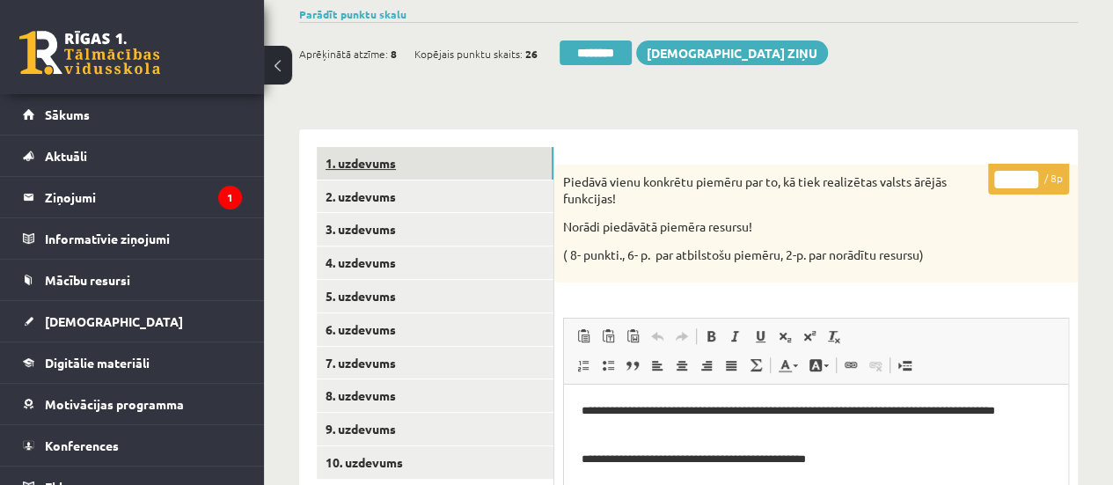
click at [495, 172] on link "1. uzdevums" at bounding box center [435, 163] width 237 height 33
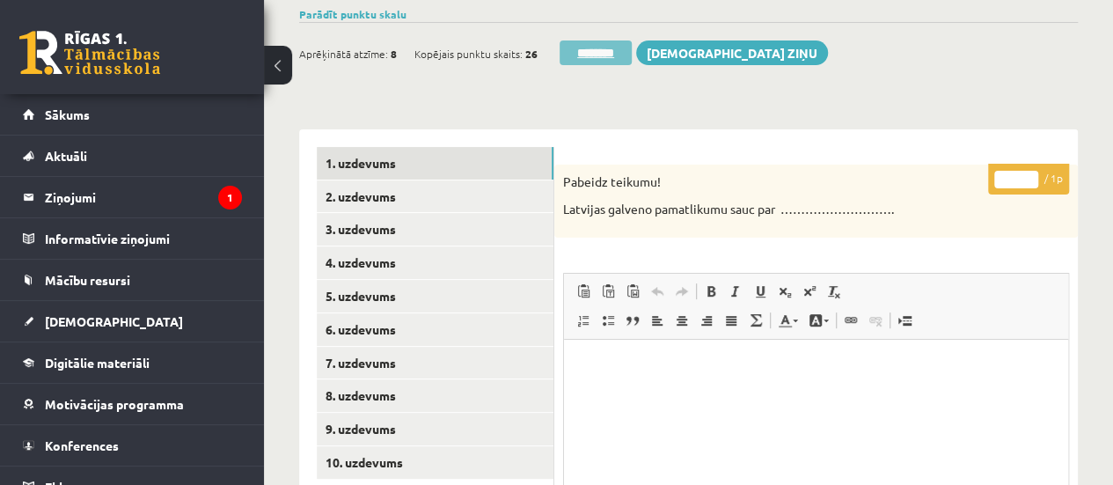
click at [598, 56] on input "********" at bounding box center [595, 52] width 72 height 25
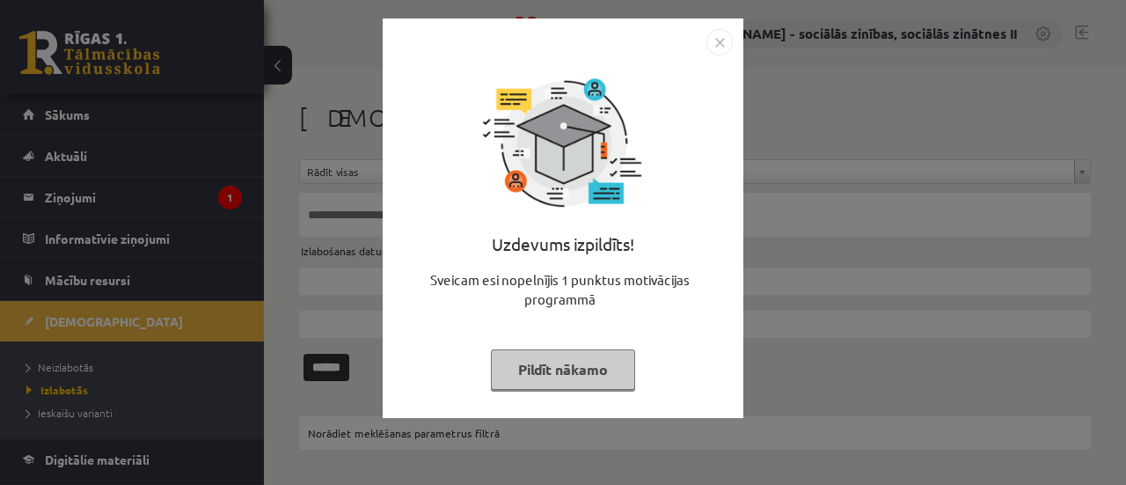
click at [549, 376] on button "Pildīt nākamo" at bounding box center [563, 369] width 144 height 40
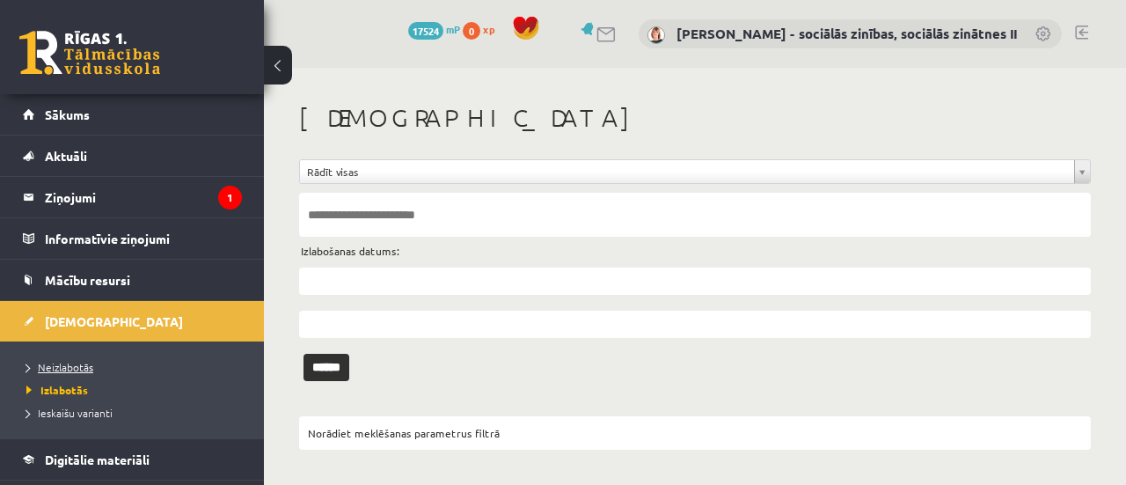
click at [65, 367] on span "Neizlabotās" at bounding box center [59, 367] width 67 height 14
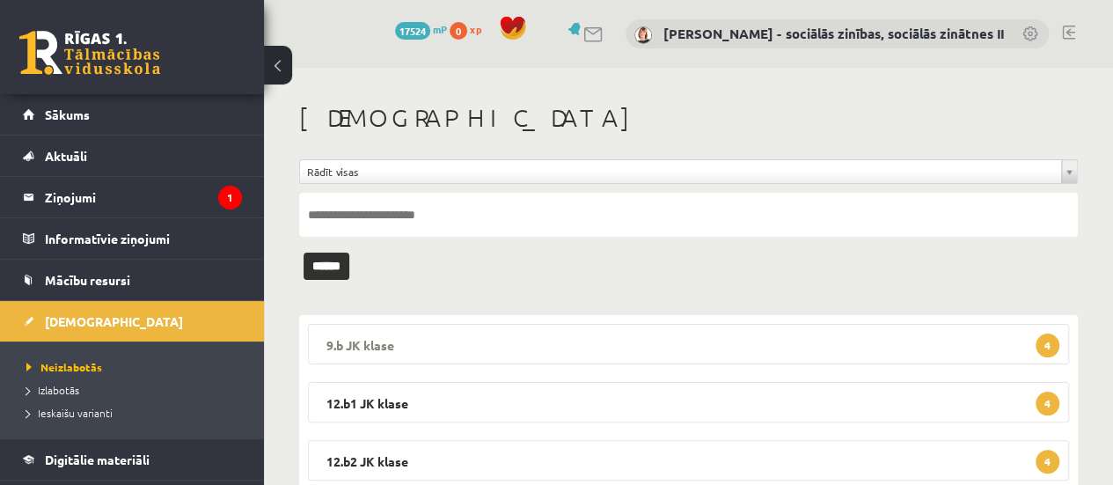
click at [839, 346] on legend "9.b JK klase 4" at bounding box center [688, 344] width 761 height 40
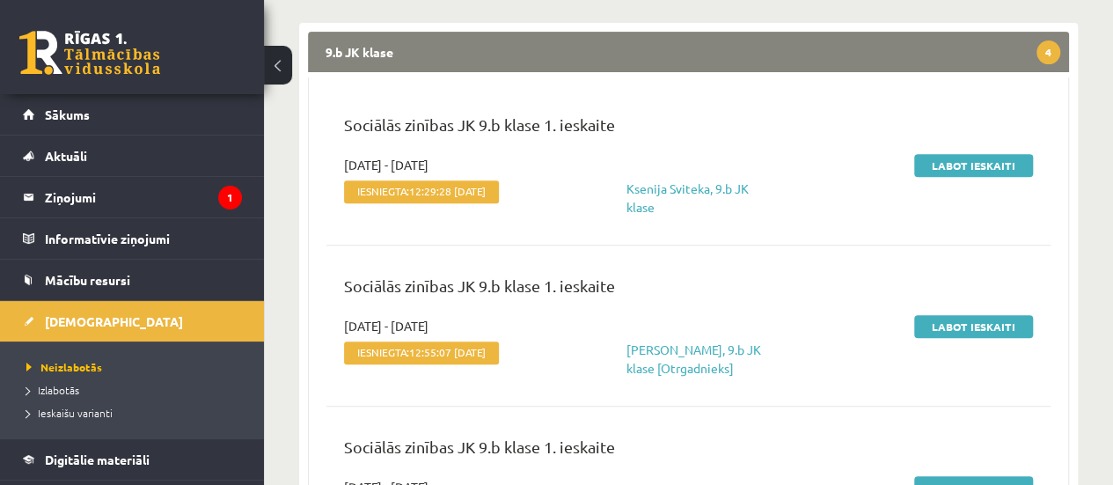
scroll to position [297, 0]
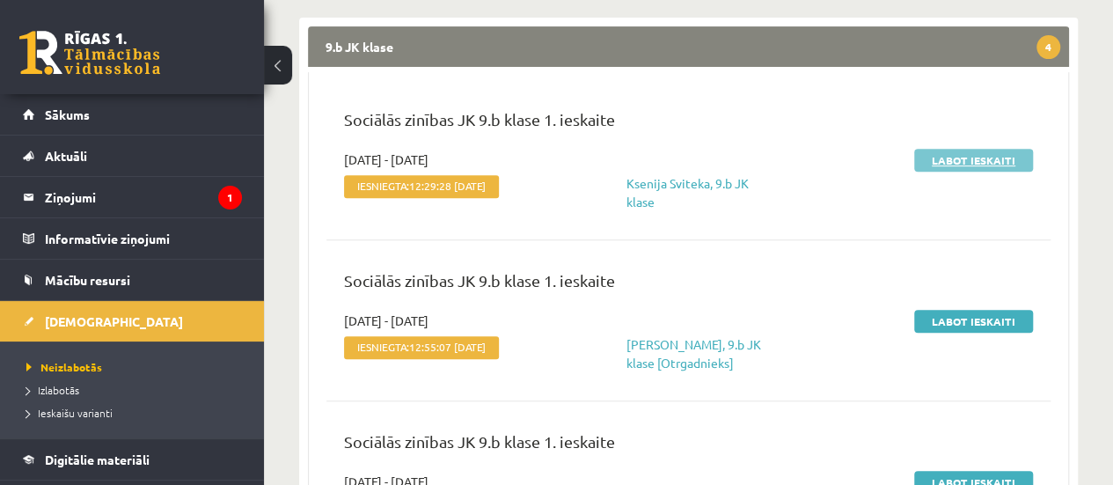
click at [983, 161] on link "Labot ieskaiti" at bounding box center [973, 160] width 119 height 23
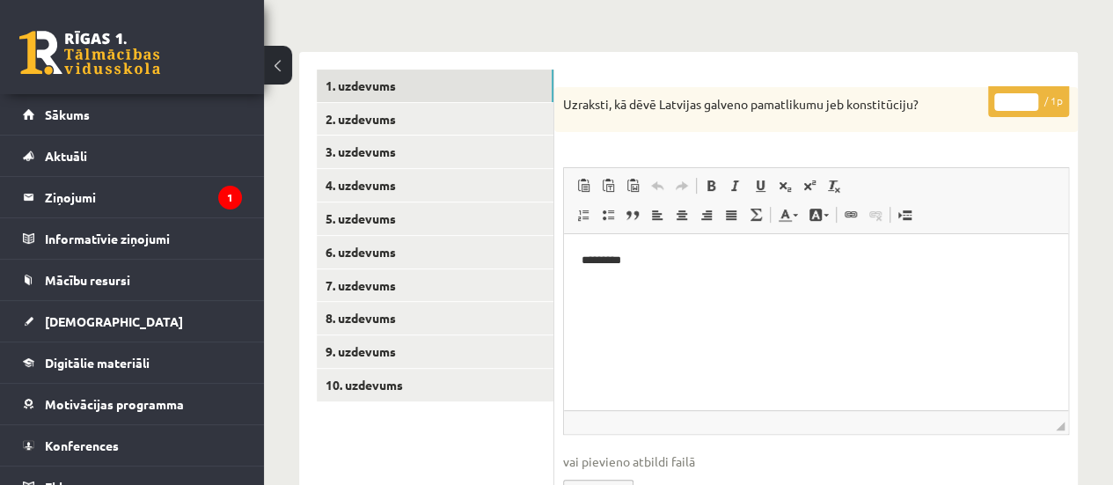
scroll to position [277, 0]
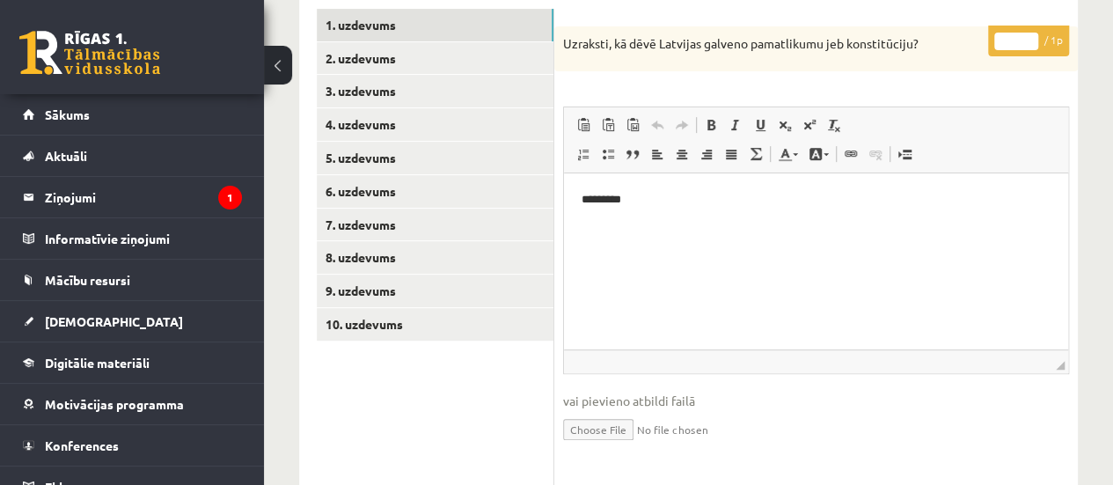
type input "*"
click at [1029, 36] on input "*" at bounding box center [1016, 42] width 44 height 18
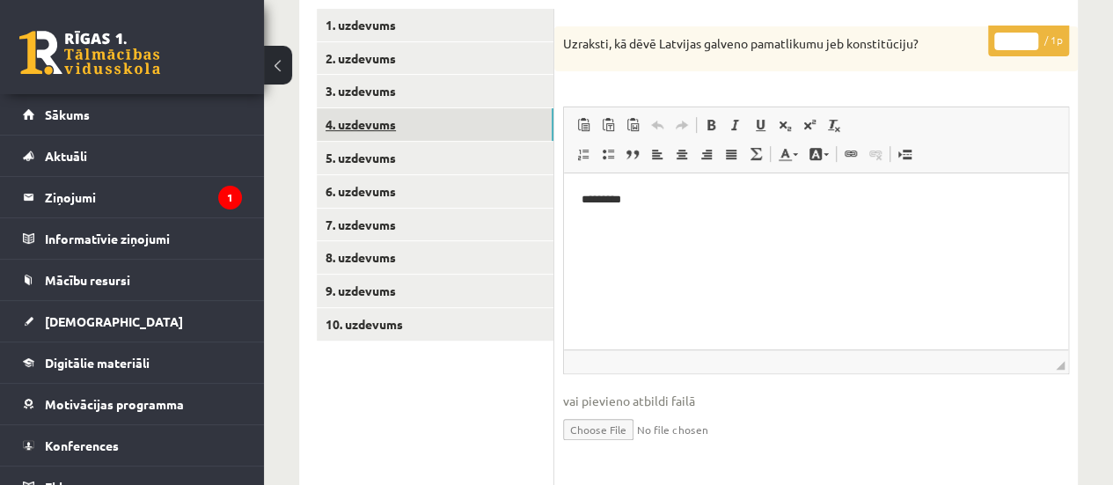
click at [479, 129] on link "4. uzdevums" at bounding box center [435, 124] width 237 height 33
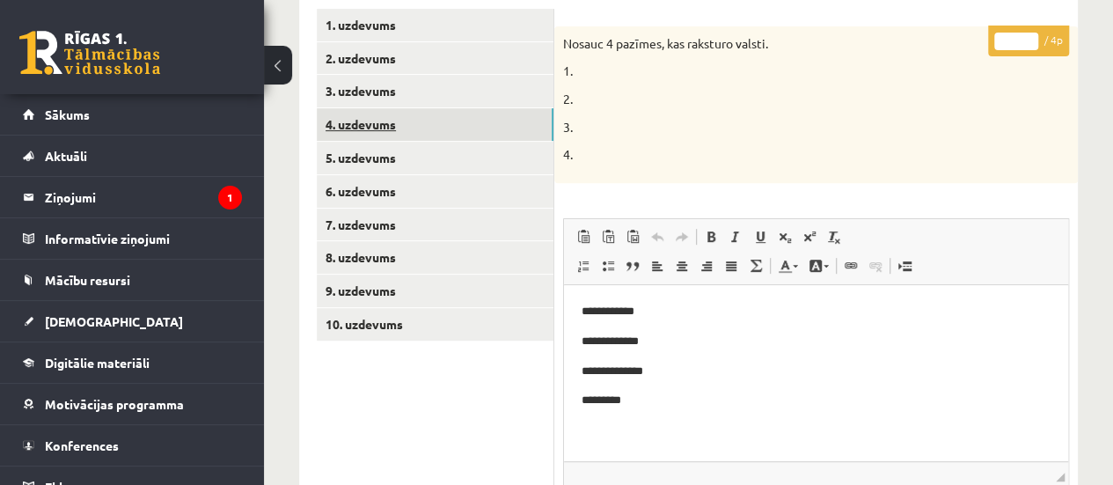
scroll to position [0, 0]
click at [1028, 33] on input "*" at bounding box center [1016, 42] width 44 height 18
type input "*"
click at [1028, 33] on input "*" at bounding box center [1016, 42] width 44 height 18
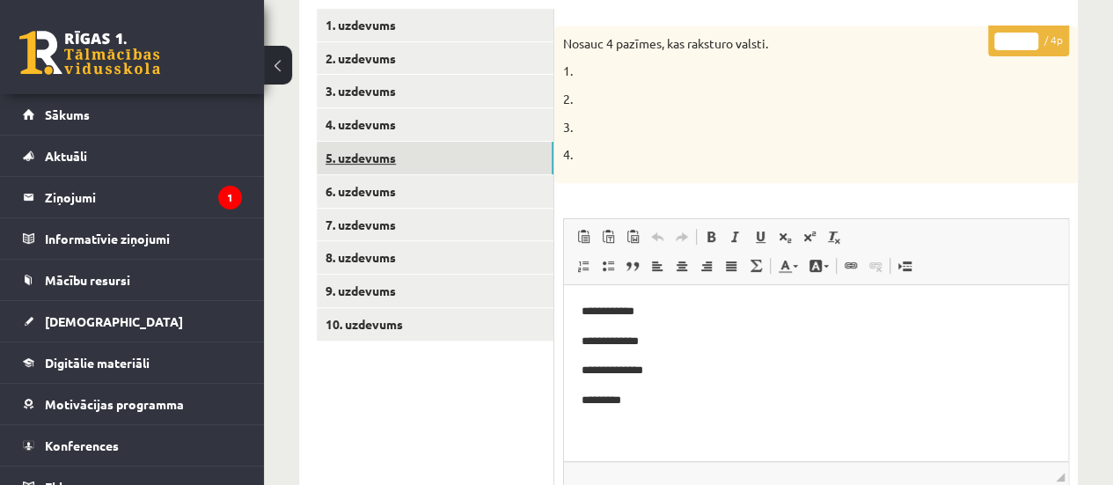
click at [484, 163] on link "5. uzdevums" at bounding box center [435, 158] width 237 height 33
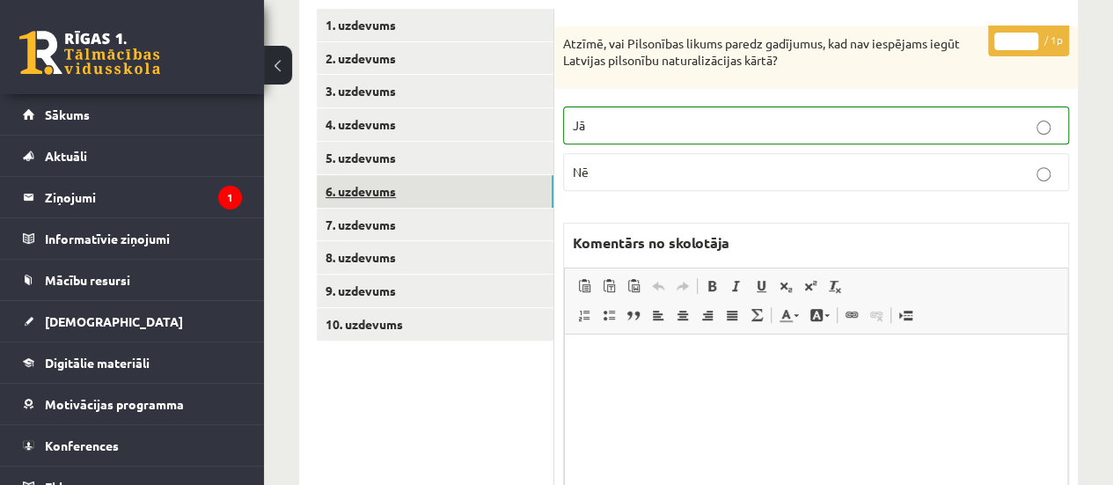
click at [494, 200] on link "6. uzdevums" at bounding box center [435, 191] width 237 height 33
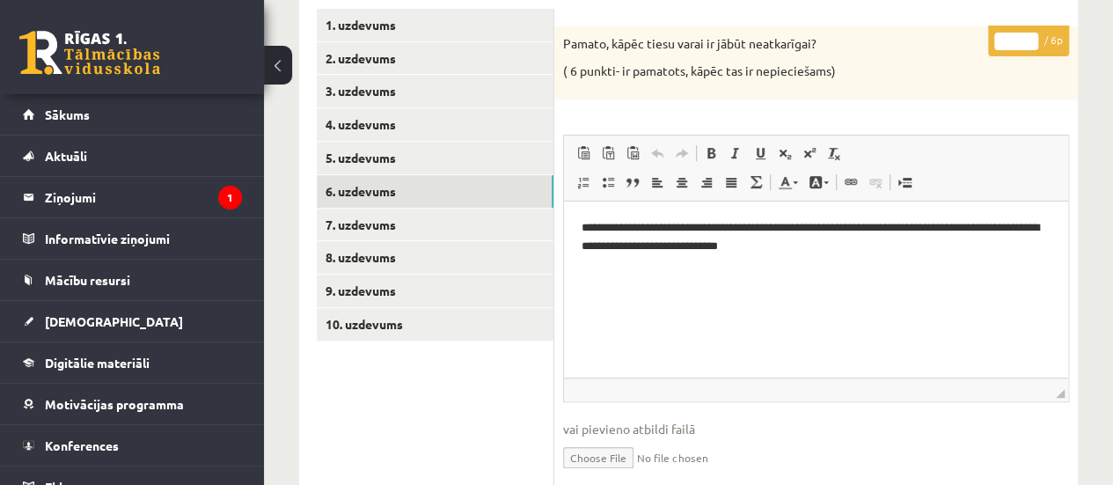
type input "*"
click at [1030, 36] on input "*" at bounding box center [1016, 42] width 44 height 18
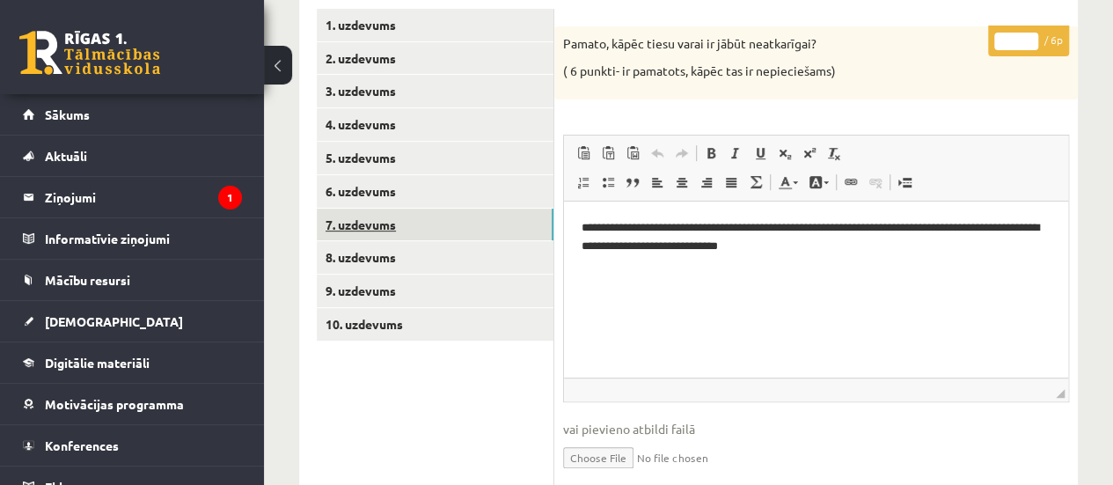
click at [451, 223] on link "7. uzdevums" at bounding box center [435, 224] width 237 height 33
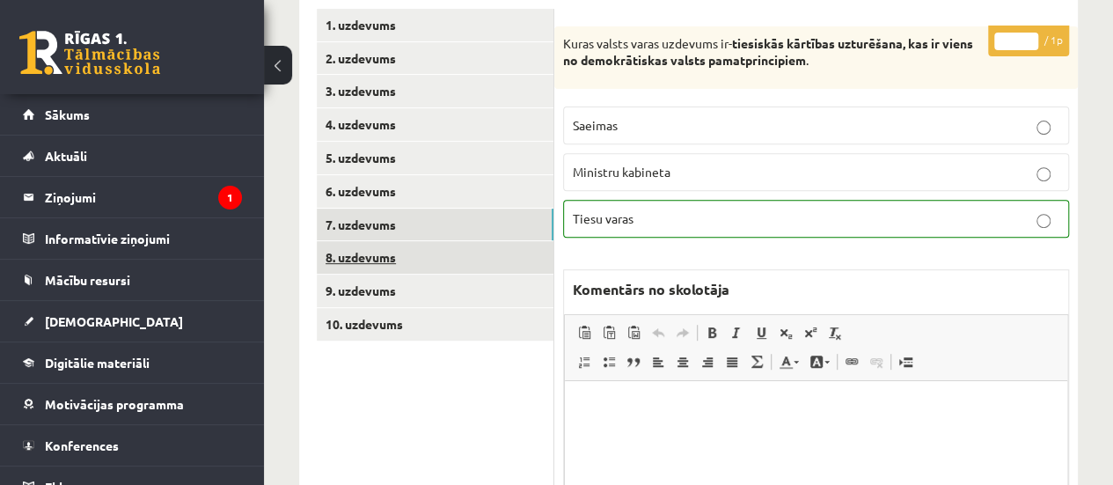
click at [458, 252] on link "8. uzdevums" at bounding box center [435, 257] width 237 height 33
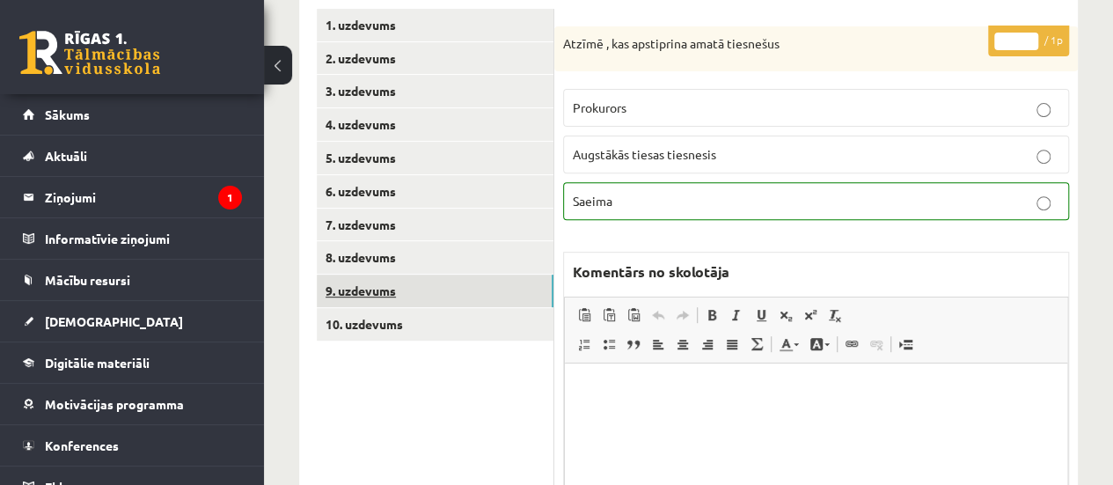
click at [464, 296] on link "9. uzdevums" at bounding box center [435, 290] width 237 height 33
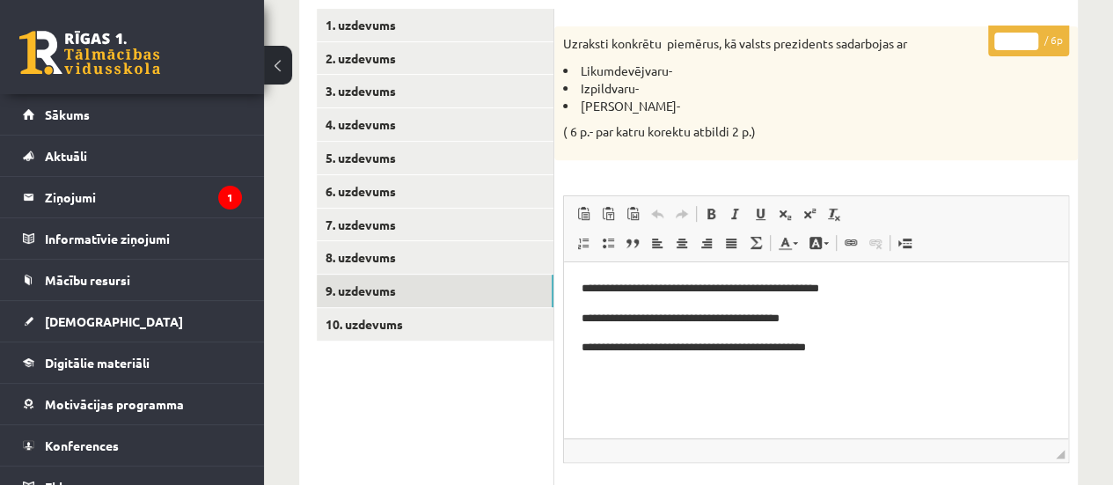
type input "*"
click at [1027, 33] on input "*" at bounding box center [1016, 42] width 44 height 18
click at [482, 324] on link "10. uzdevums" at bounding box center [435, 324] width 237 height 33
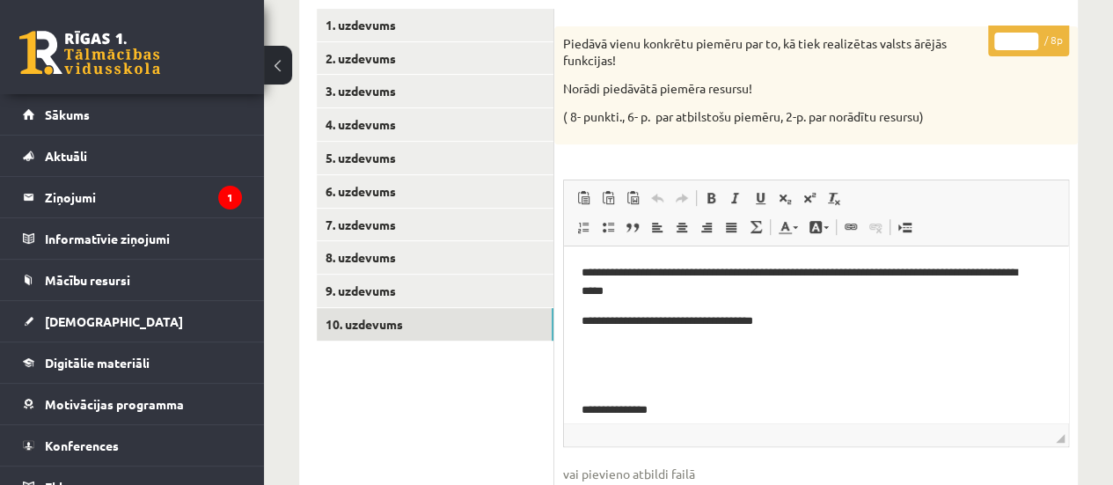
click at [1027, 34] on input "*" at bounding box center [1016, 42] width 44 height 18
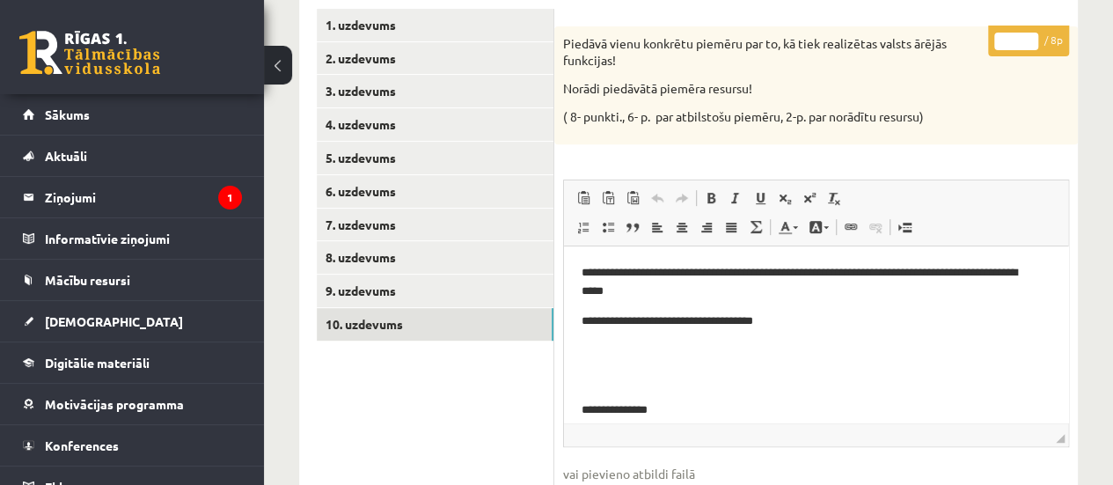
type input "*"
click at [1027, 34] on input "*" at bounding box center [1016, 42] width 44 height 18
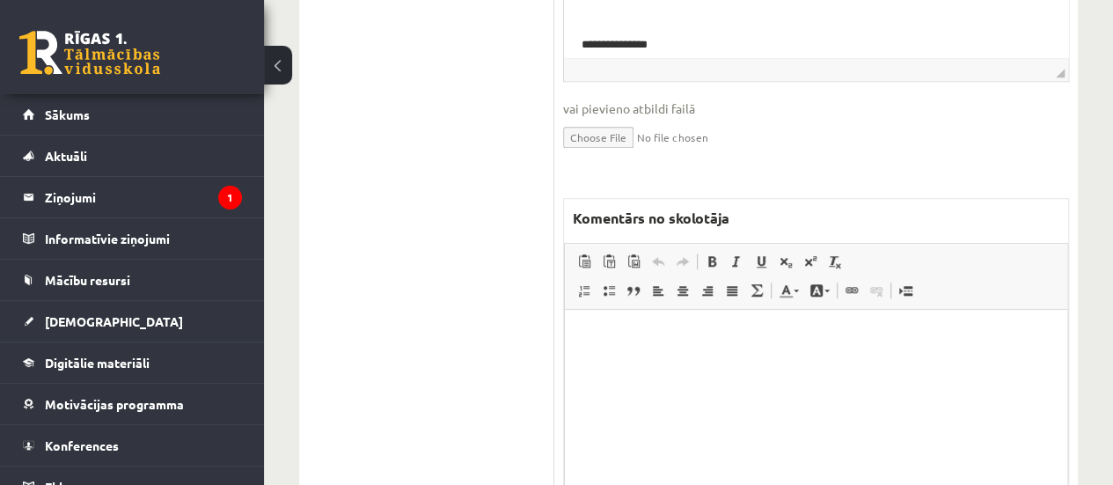
scroll to position [644, 0]
click at [772, 349] on html at bounding box center [816, 335] width 502 height 54
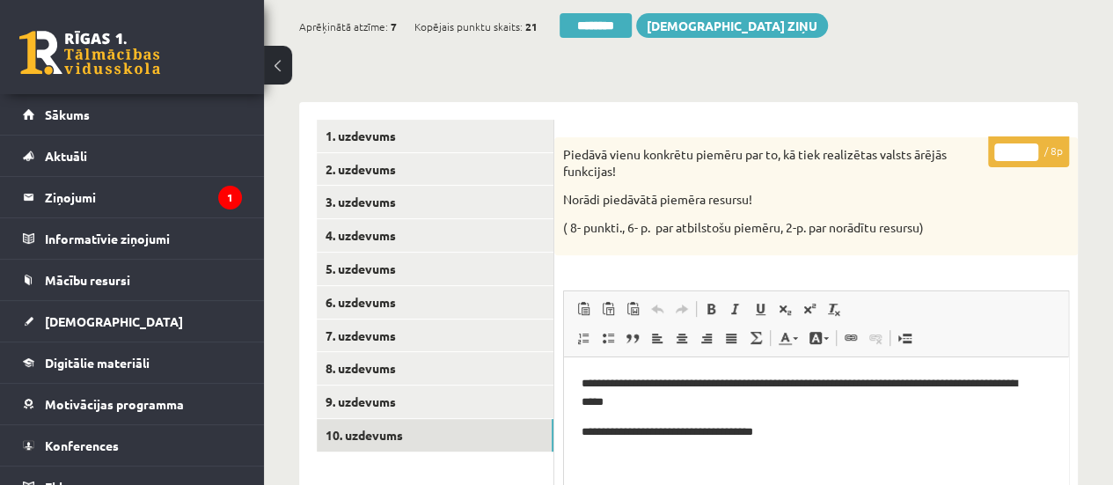
scroll to position [151, 0]
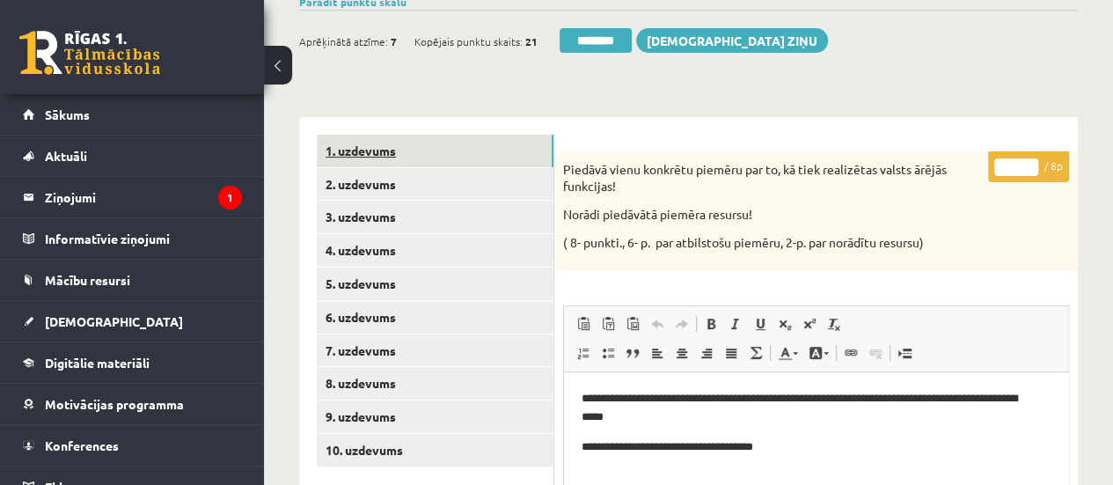
click at [363, 157] on link "1. uzdevums" at bounding box center [435, 151] width 237 height 33
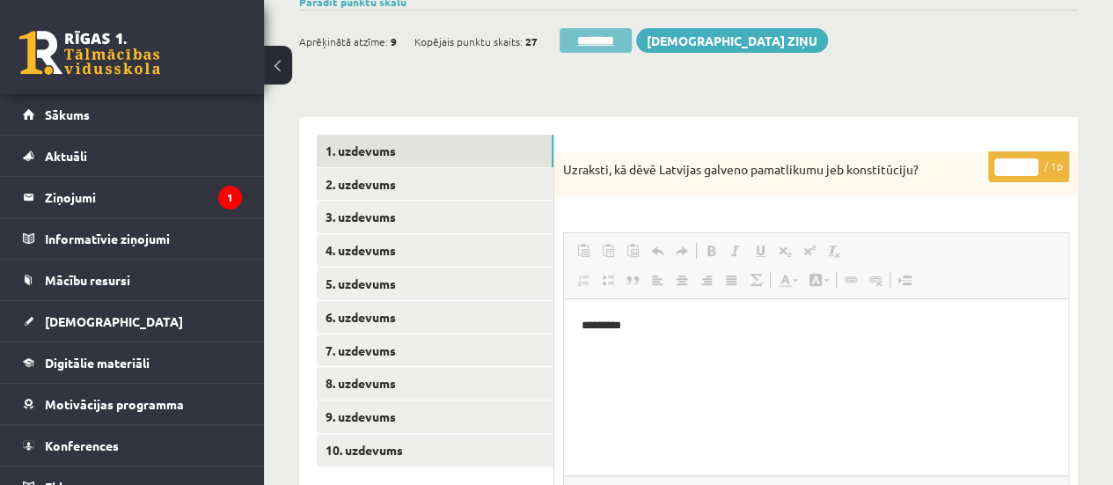
scroll to position [0, 0]
click at [591, 37] on input "********" at bounding box center [595, 40] width 72 height 25
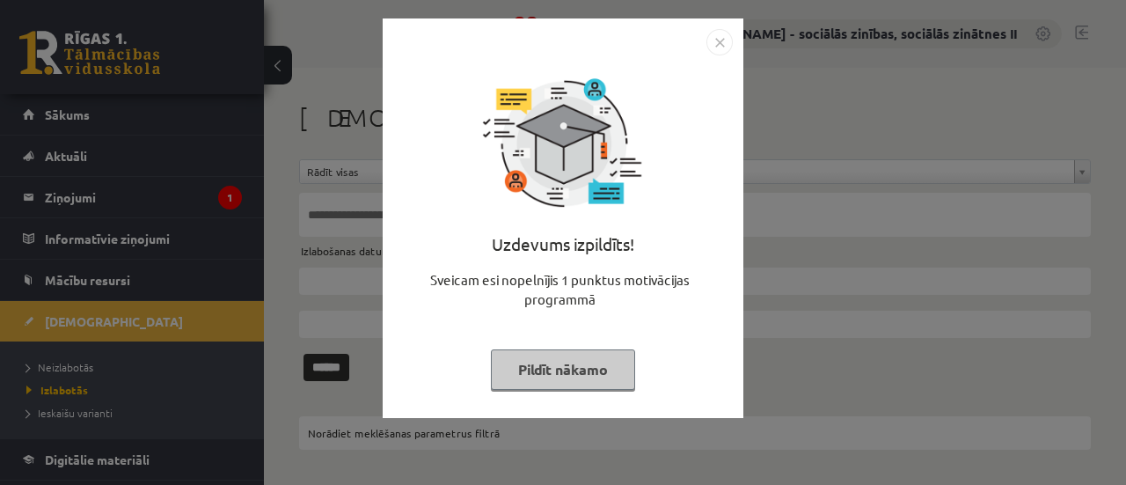
click at [545, 379] on button "Pildīt nākamo" at bounding box center [563, 369] width 144 height 40
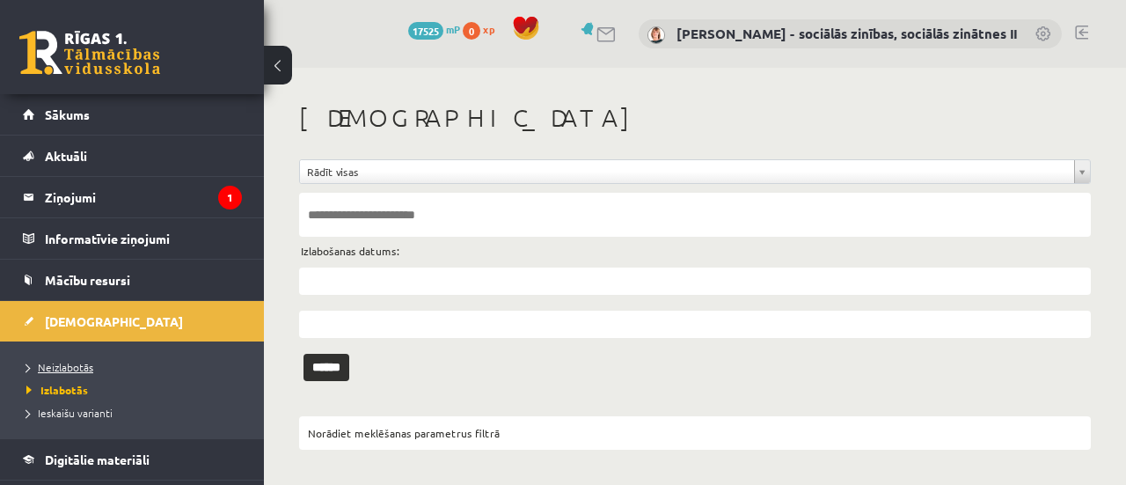
click at [74, 362] on span "Neizlabotās" at bounding box center [59, 367] width 67 height 14
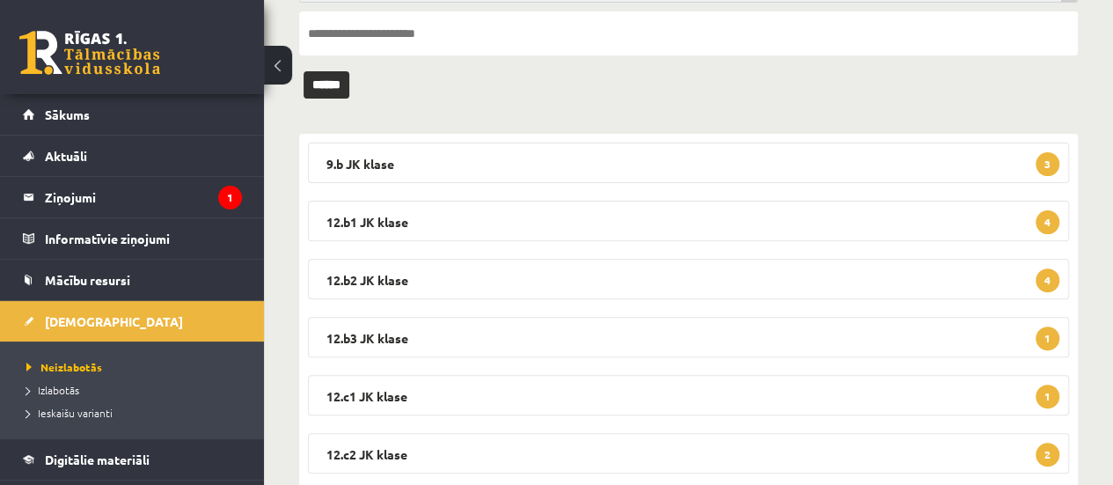
scroll to position [183, 0]
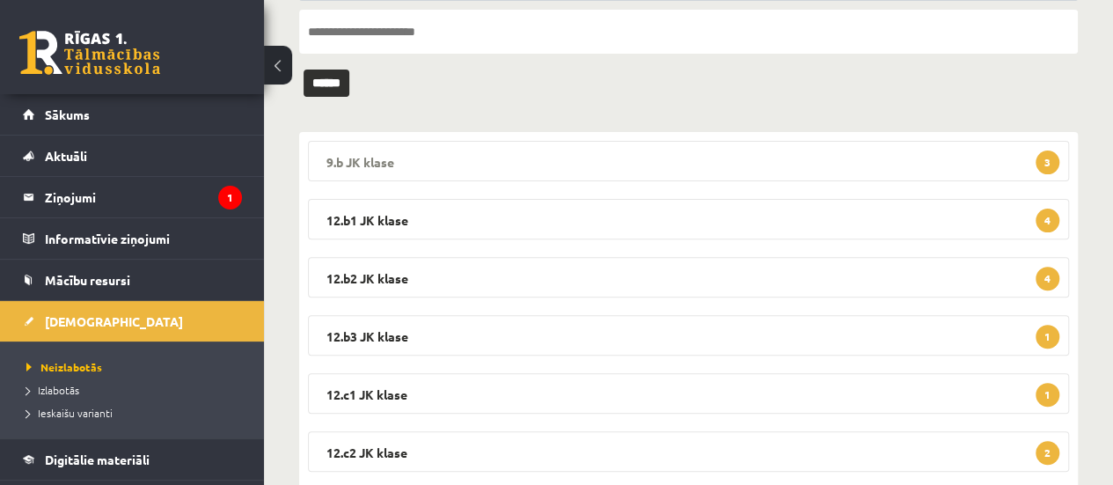
click at [973, 163] on legend "9.b JK klase 3" at bounding box center [688, 161] width 761 height 40
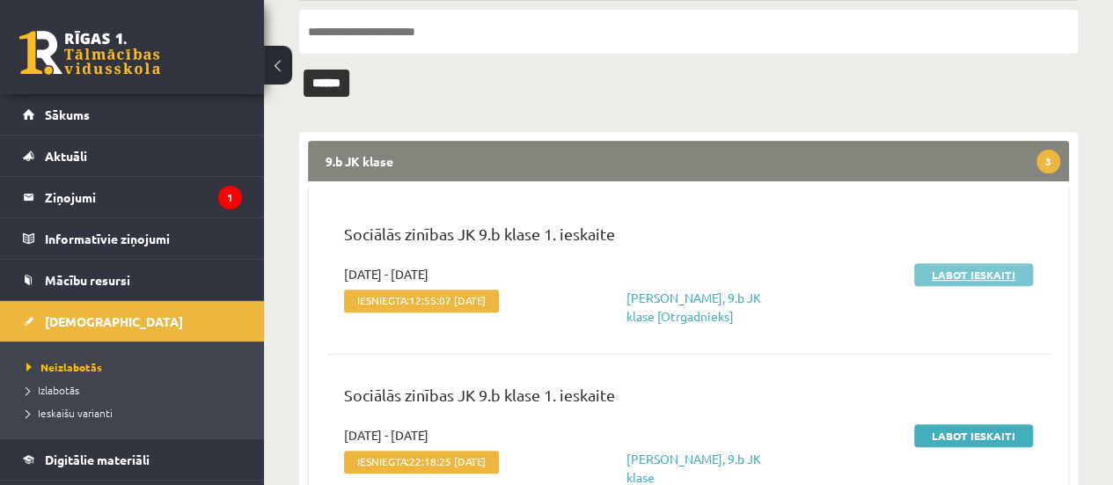
click at [979, 270] on link "Labot ieskaiti" at bounding box center [973, 274] width 119 height 23
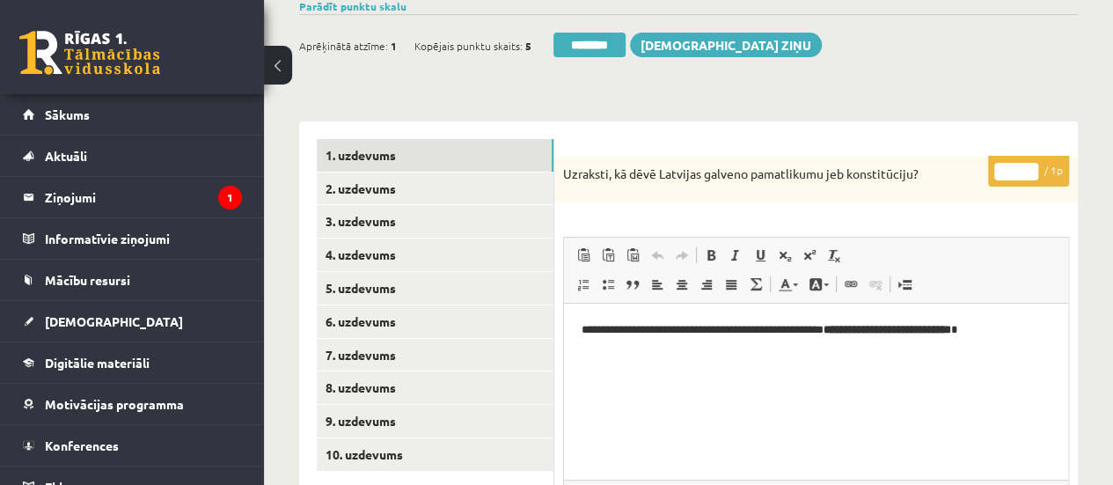
scroll to position [149, 0]
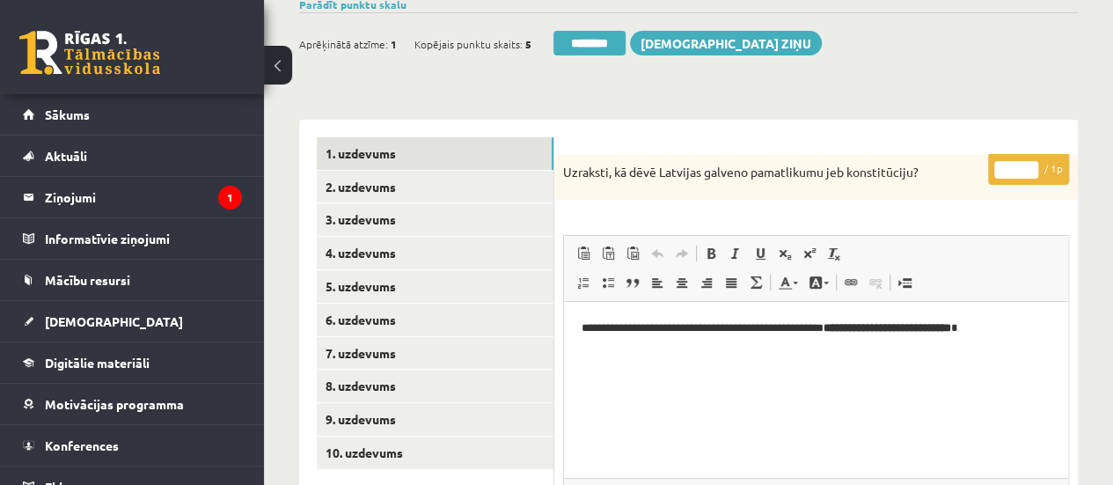
type input "*"
click at [1027, 163] on input "*" at bounding box center [1016, 170] width 44 height 18
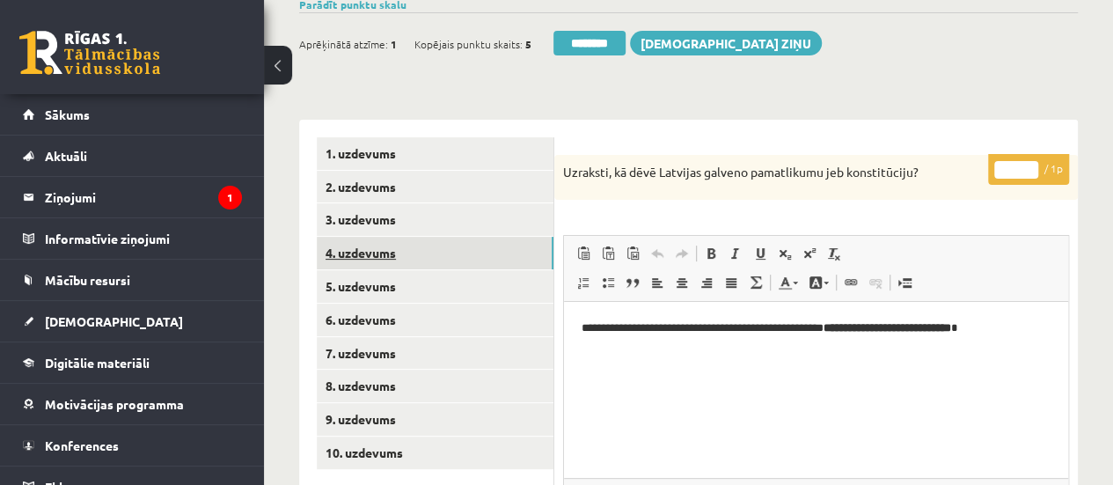
click at [493, 250] on link "4. uzdevums" at bounding box center [435, 253] width 237 height 33
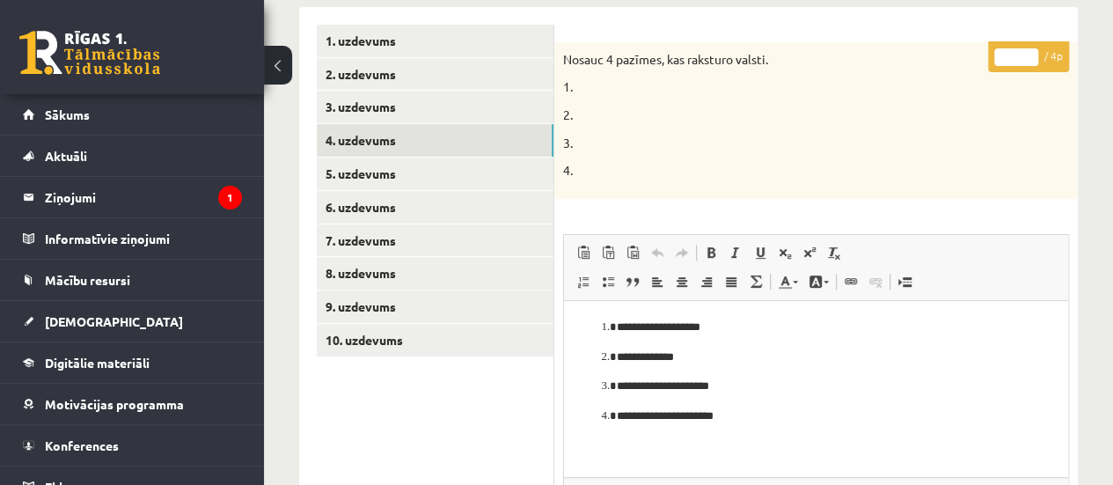
scroll to position [253, 0]
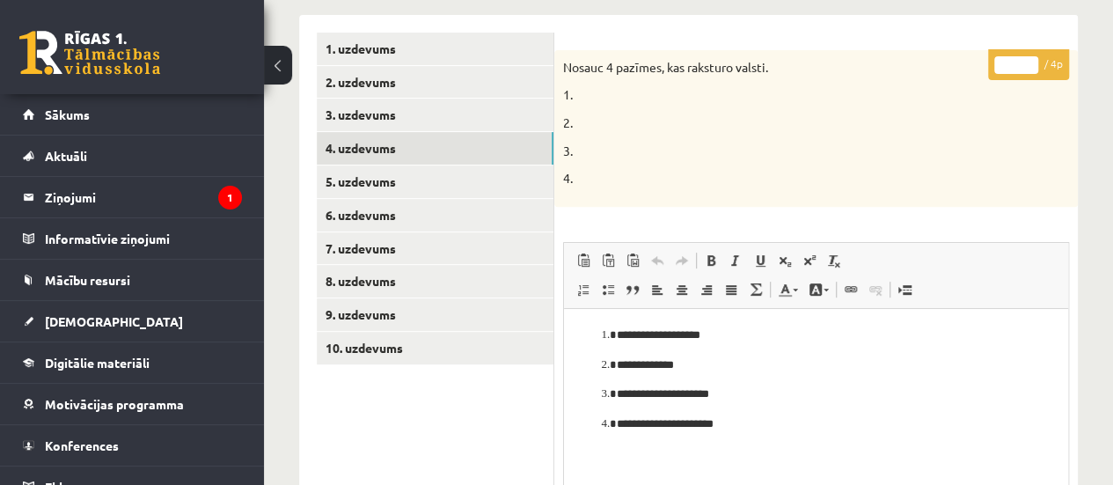
click at [1028, 56] on input "*" at bounding box center [1016, 65] width 44 height 18
type input "*"
click at [1028, 56] on input "*" at bounding box center [1016, 65] width 44 height 18
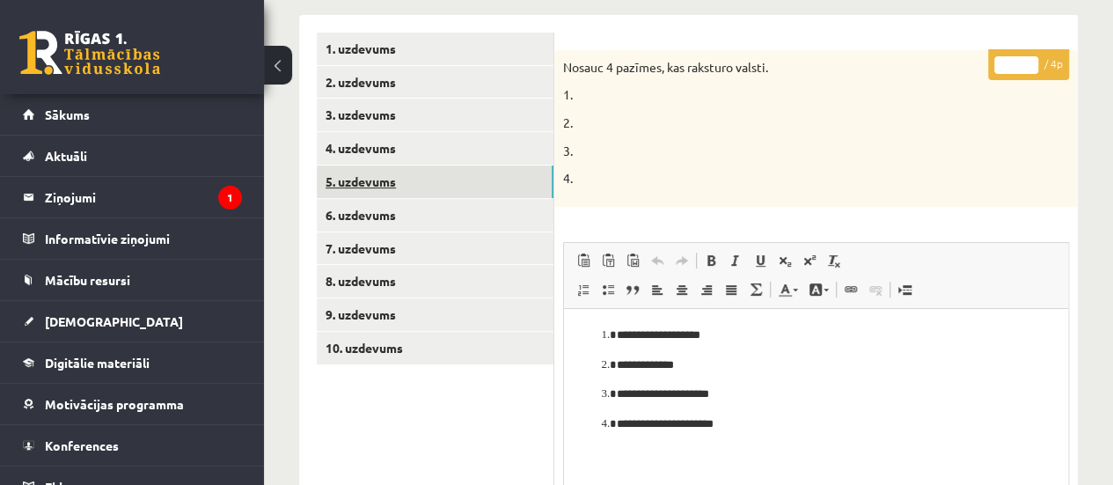
click at [491, 185] on link "5. uzdevums" at bounding box center [435, 181] width 237 height 33
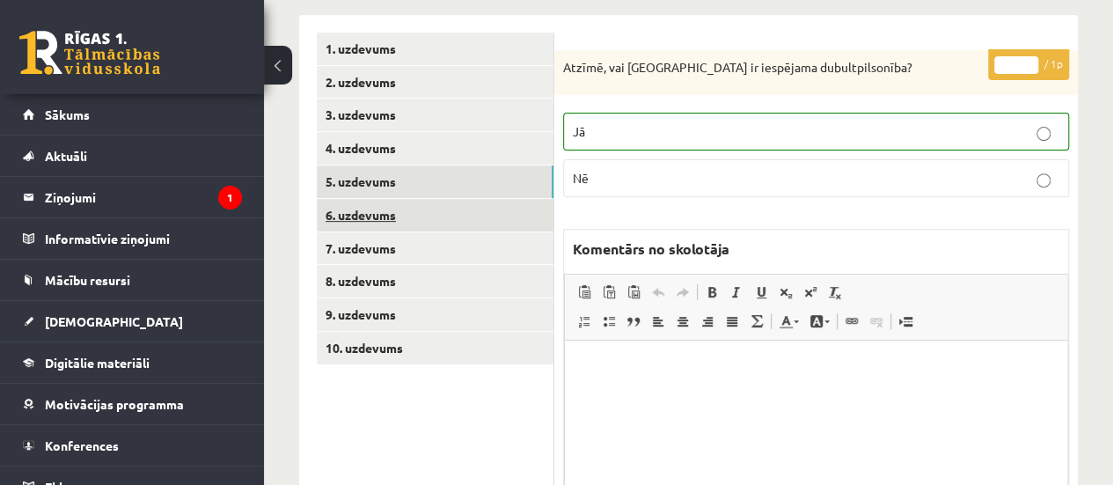
scroll to position [0, 0]
click at [506, 236] on link "7. uzdevums" at bounding box center [435, 248] width 237 height 33
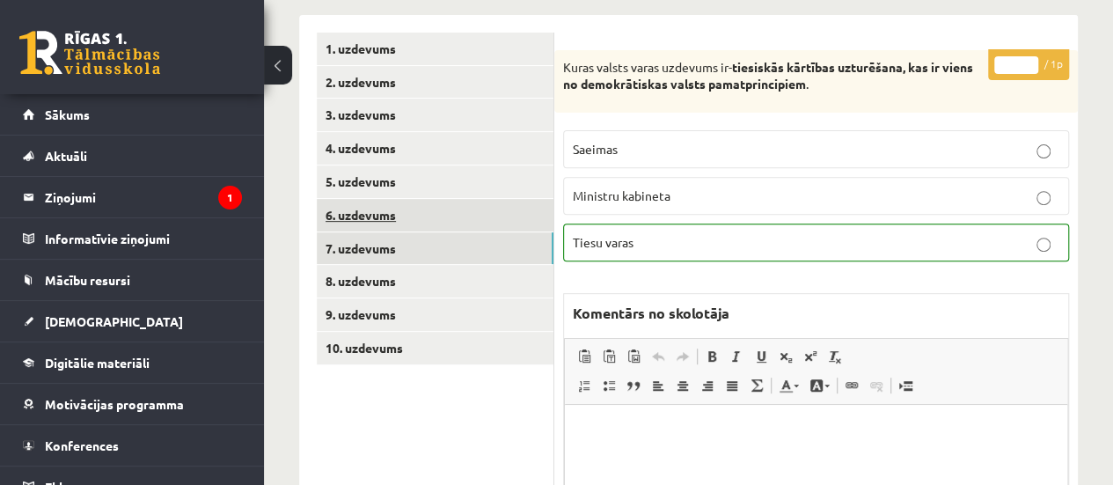
click at [508, 224] on link "6. uzdevums" at bounding box center [435, 215] width 237 height 33
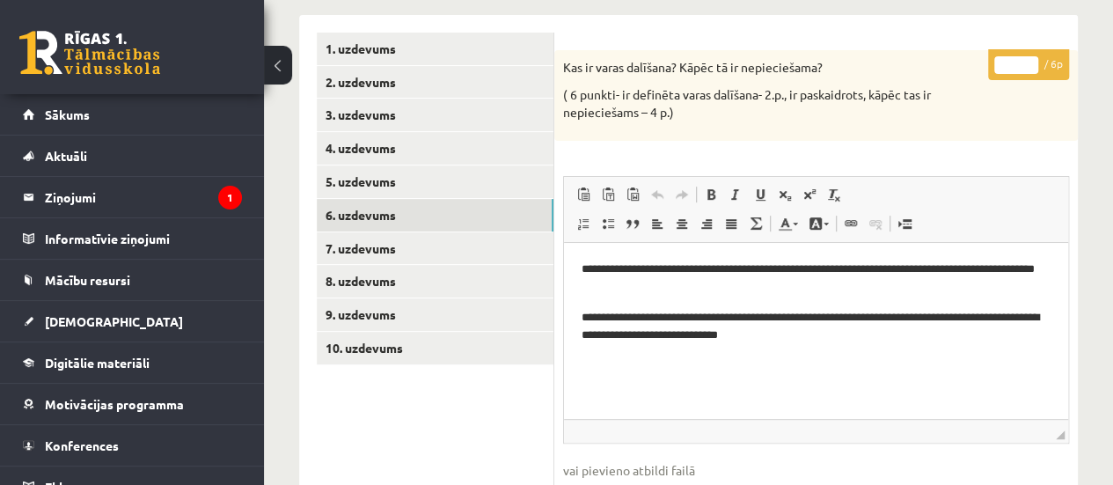
type input "*"
click at [1031, 59] on input "*" at bounding box center [1016, 65] width 44 height 18
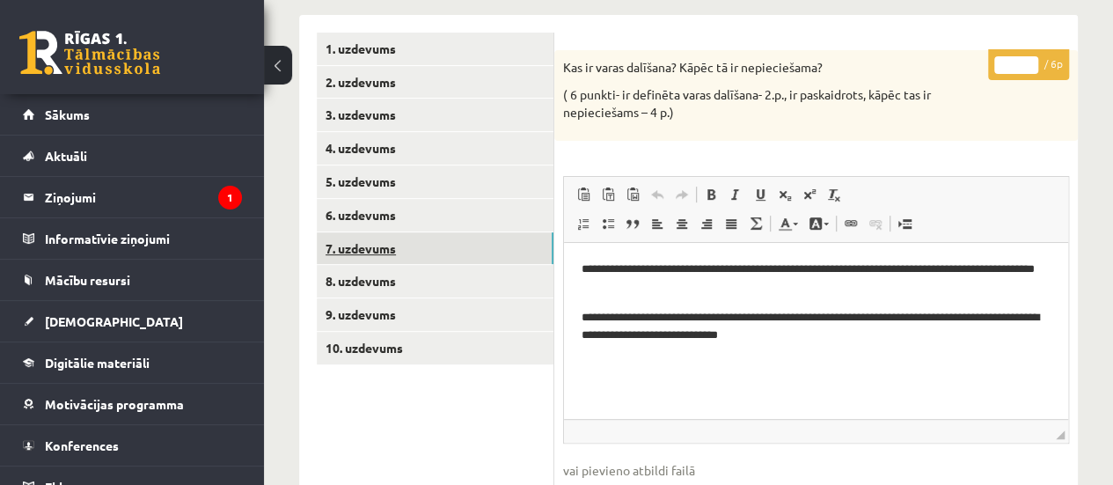
click at [478, 248] on link "7. uzdevums" at bounding box center [435, 248] width 237 height 33
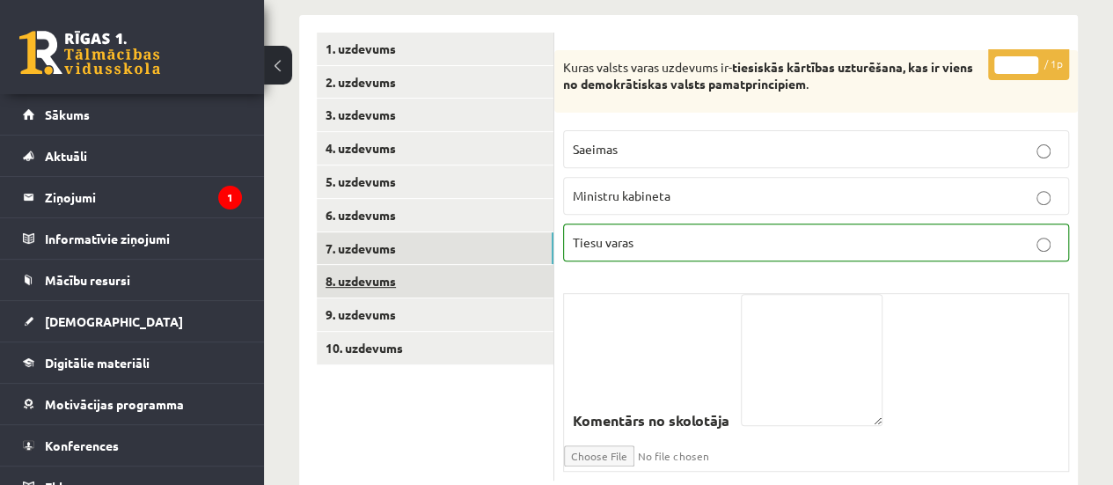
click at [490, 275] on link "8. uzdevums" at bounding box center [435, 281] width 237 height 33
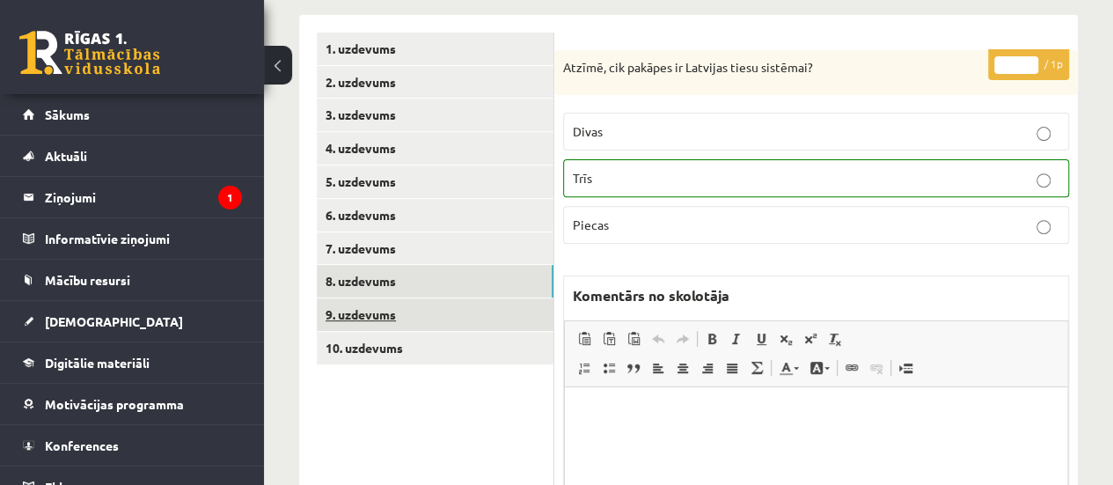
click at [498, 308] on link "9. uzdevums" at bounding box center [435, 314] width 237 height 33
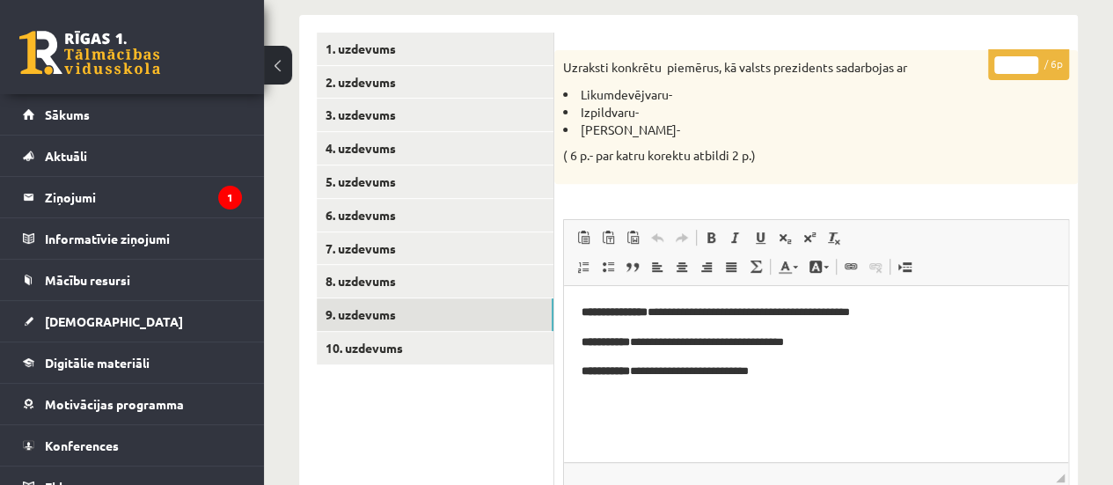
scroll to position [243, 0]
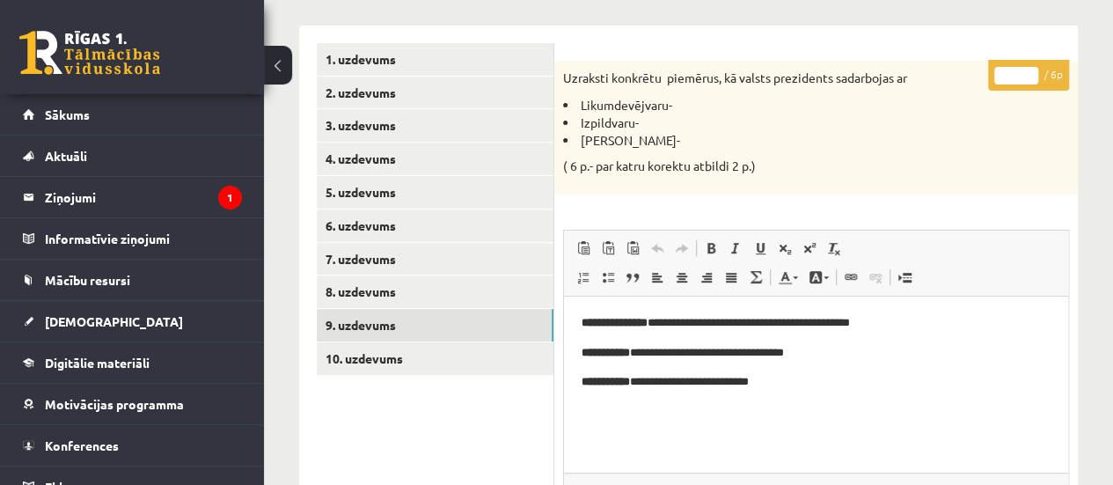
type input "*"
click at [1029, 67] on input "*" at bounding box center [1016, 76] width 44 height 18
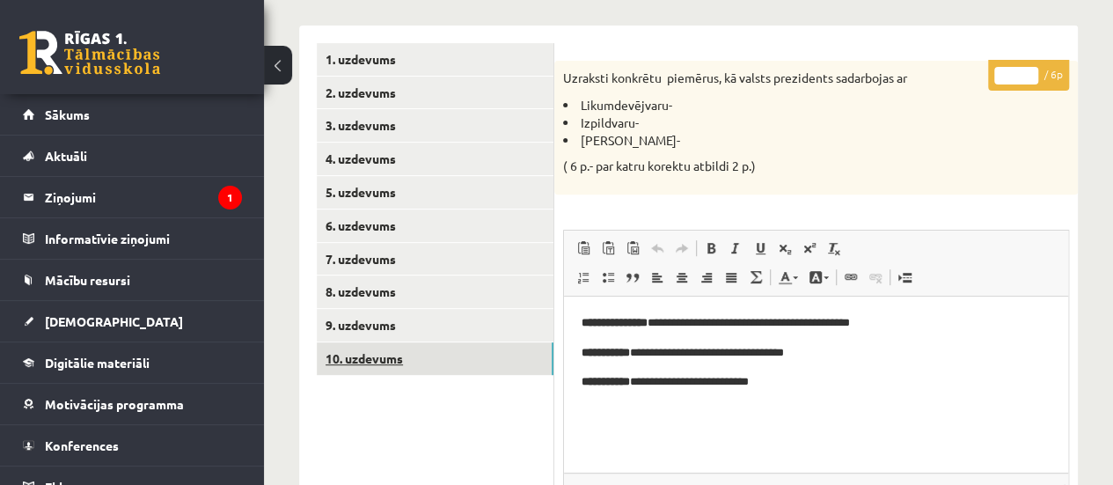
click at [434, 356] on link "10. uzdevums" at bounding box center [435, 358] width 237 height 33
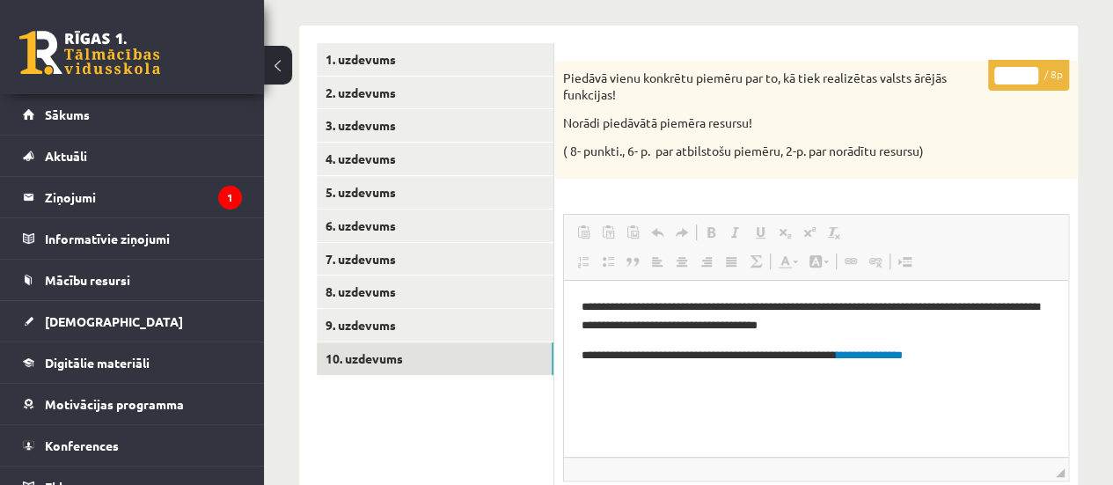
scroll to position [0, 0]
type input "*"
click at [1030, 69] on input "*" at bounding box center [1016, 76] width 44 height 18
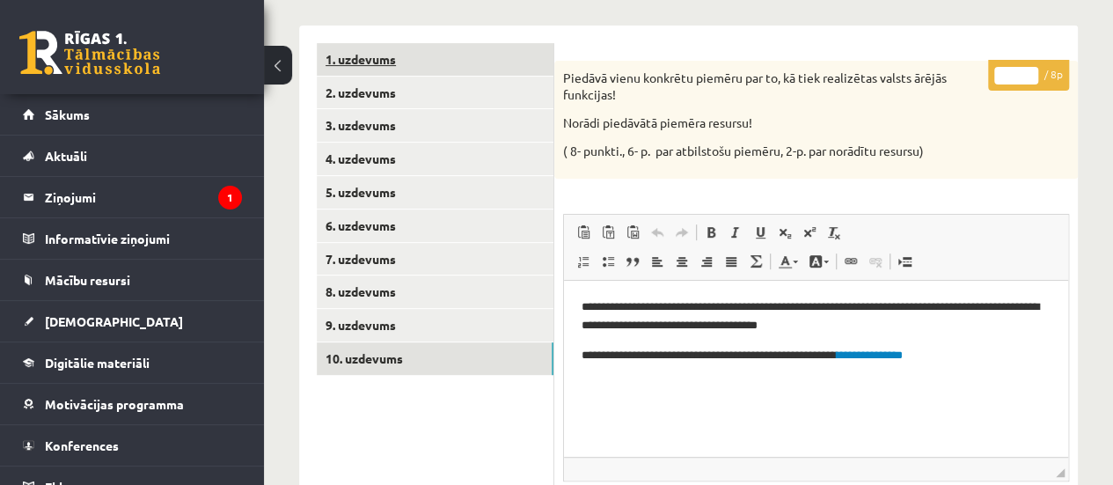
click at [512, 55] on link "1. uzdevums" at bounding box center [435, 59] width 237 height 33
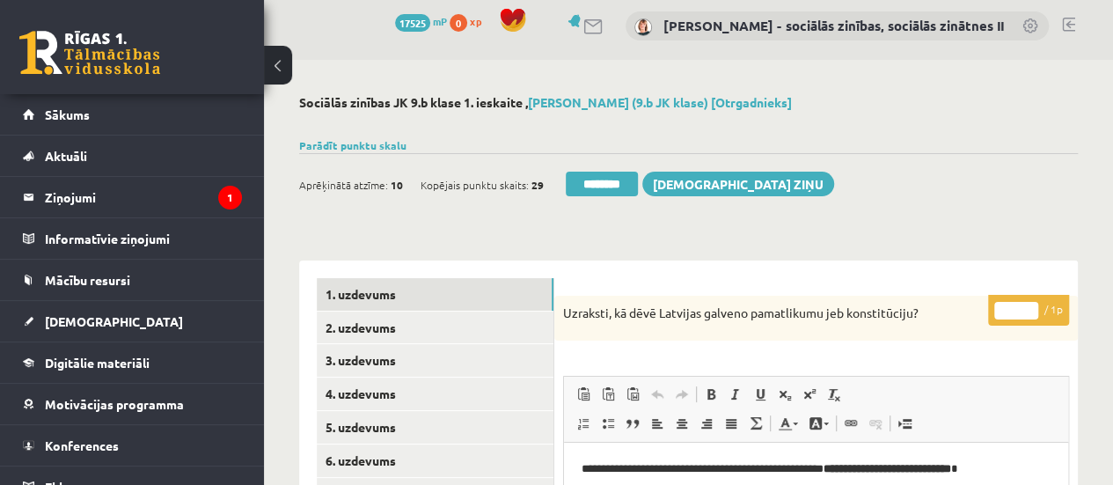
scroll to position [6, 0]
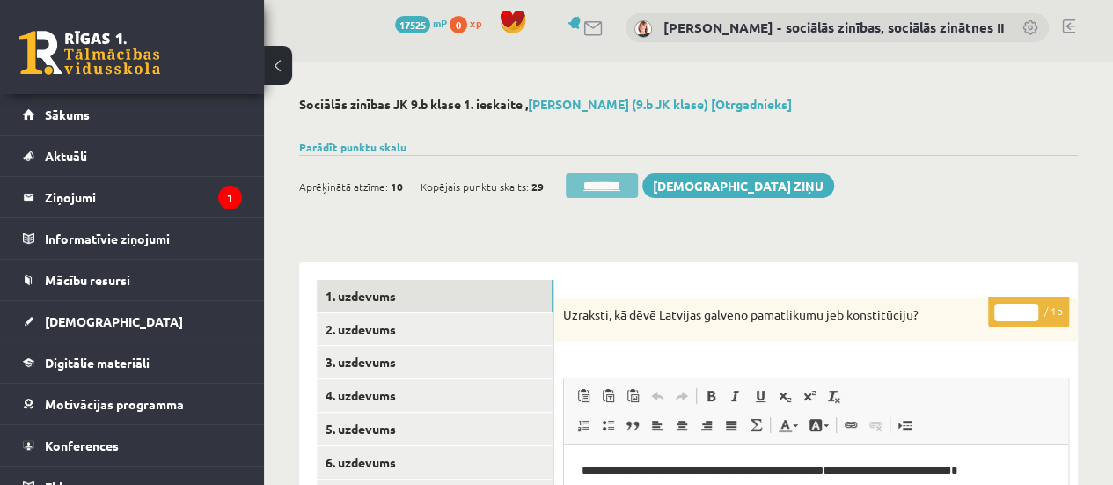
click at [625, 179] on input "********" at bounding box center [602, 185] width 72 height 25
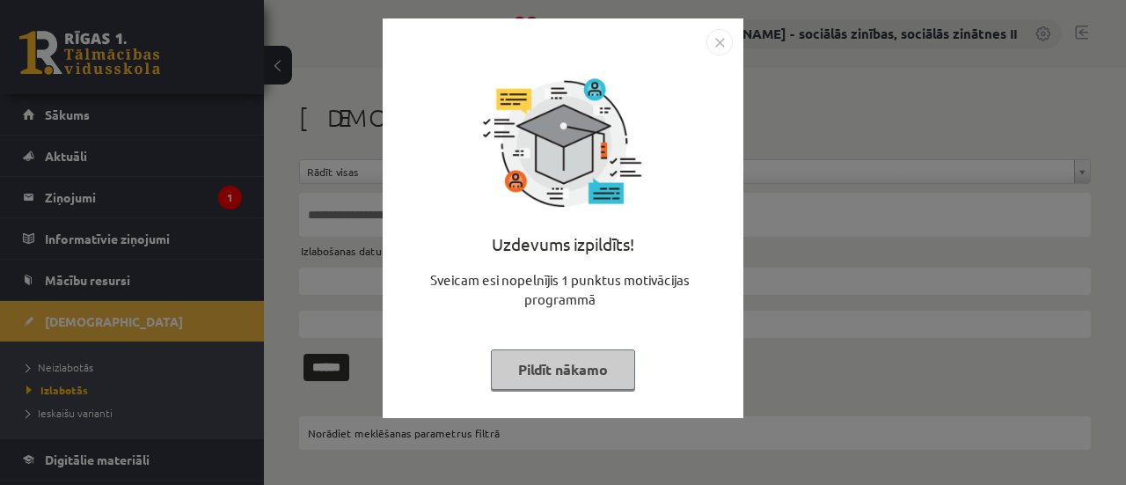
click at [551, 362] on button "Pildīt nākamo" at bounding box center [563, 369] width 144 height 40
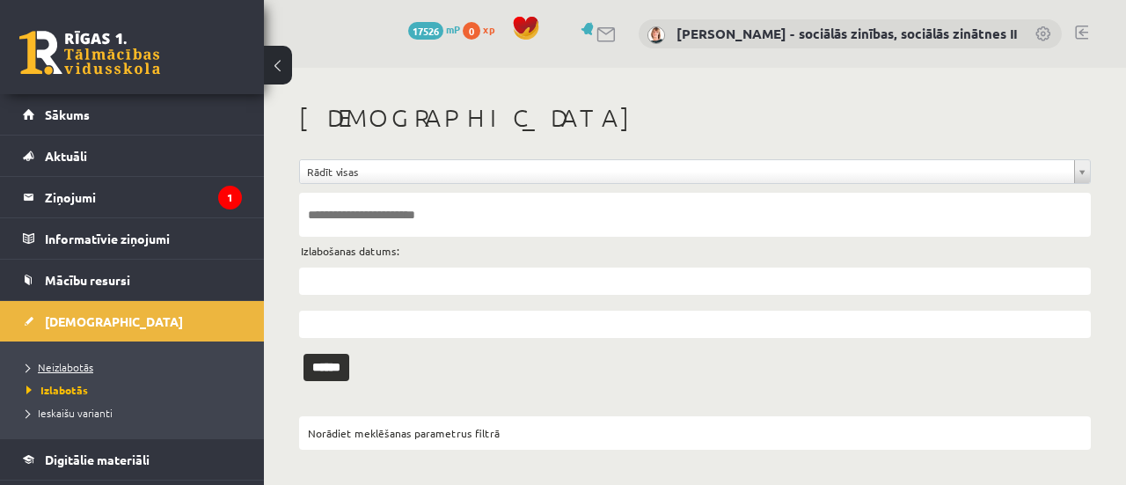
click at [69, 360] on span "Neizlabotās" at bounding box center [59, 367] width 67 height 14
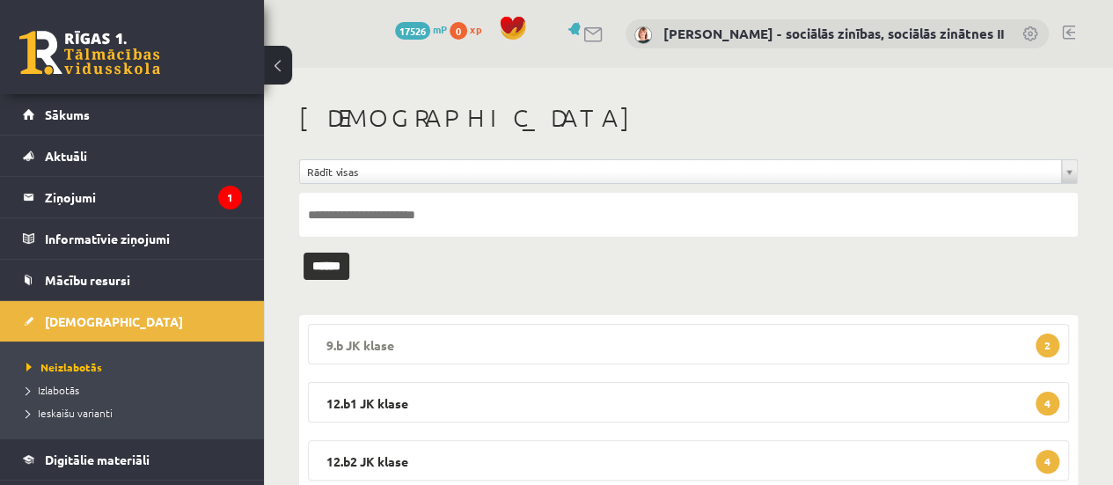
click at [749, 340] on legend "9.b JK klase 2" at bounding box center [688, 344] width 761 height 40
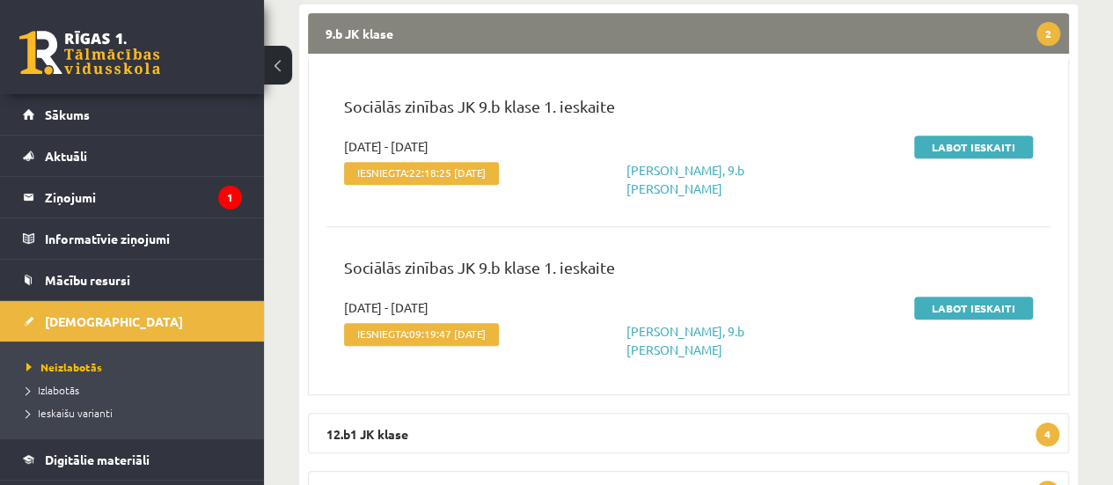
scroll to position [309, 0]
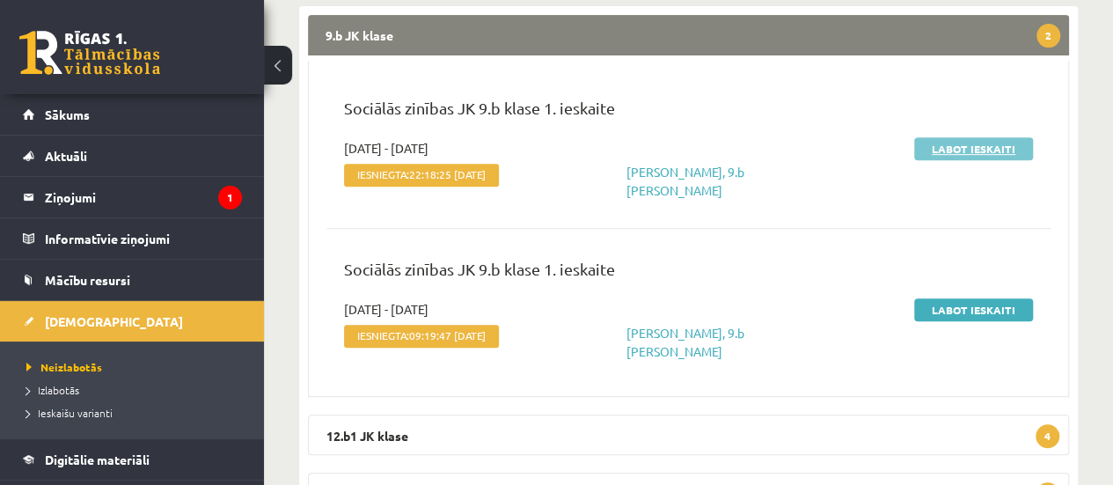
click at [964, 149] on link "Labot ieskaiti" at bounding box center [973, 148] width 119 height 23
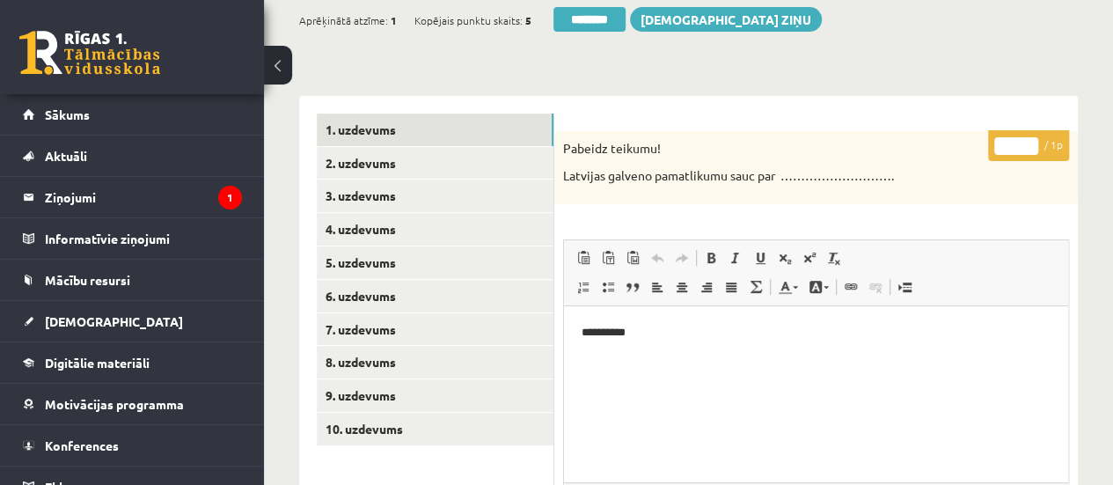
scroll to position [195, 0]
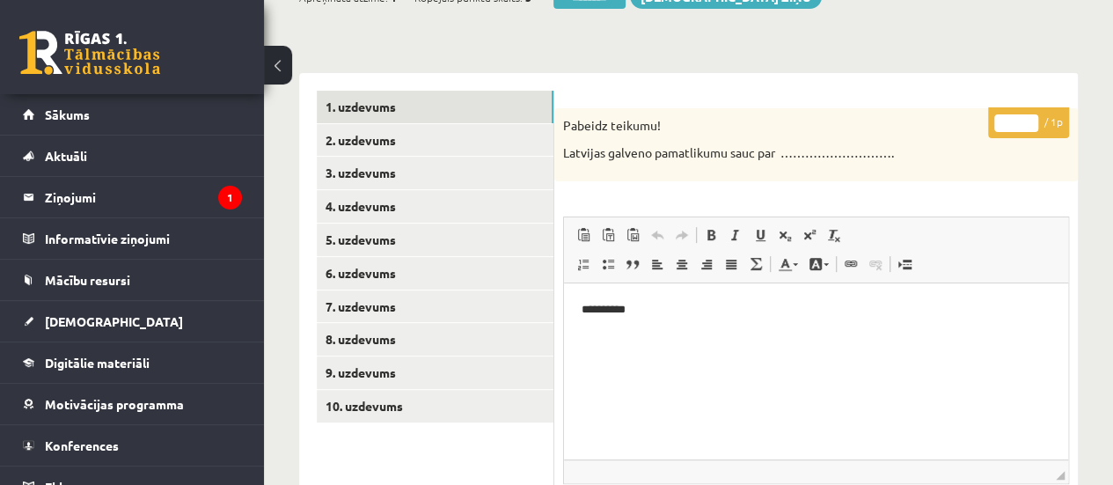
type input "*"
click at [1028, 114] on input "*" at bounding box center [1016, 123] width 44 height 18
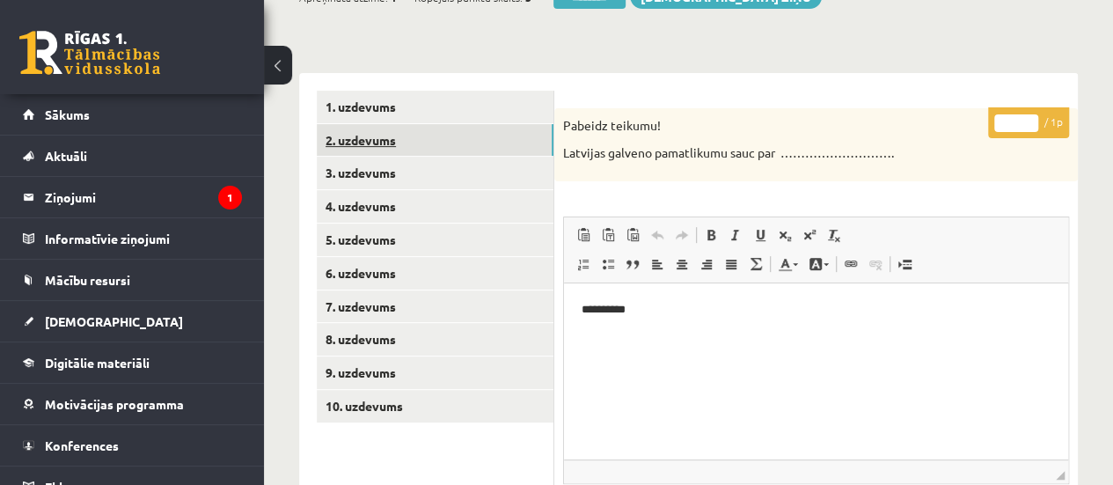
click at [490, 144] on link "2. uzdevums" at bounding box center [435, 140] width 237 height 33
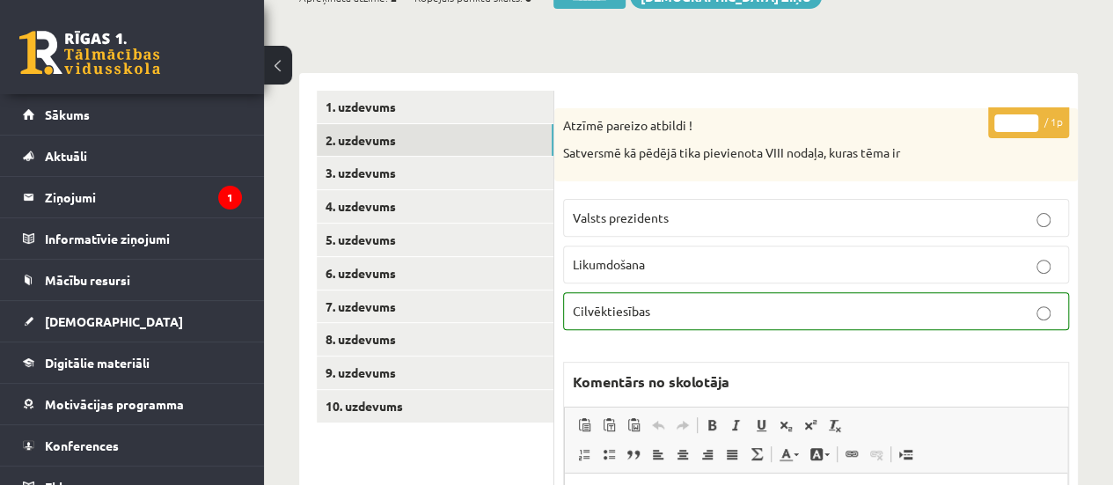
scroll to position [0, 0]
click at [510, 203] on link "4. uzdevums" at bounding box center [435, 206] width 237 height 33
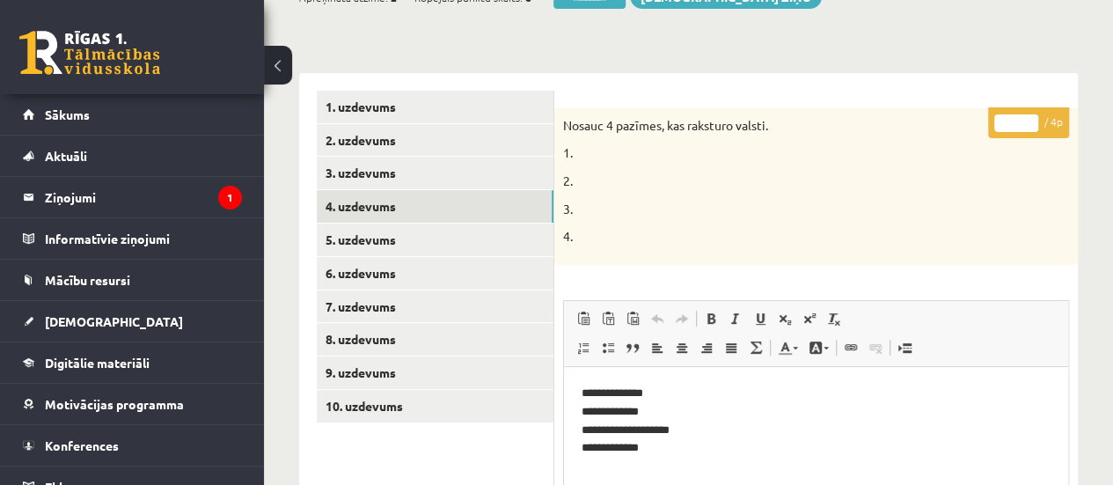
click at [1029, 120] on input "*" at bounding box center [1016, 123] width 44 height 18
type input "*"
click at [1029, 120] on input "*" at bounding box center [1016, 123] width 44 height 18
click at [477, 238] on link "5. uzdevums" at bounding box center [435, 239] width 237 height 33
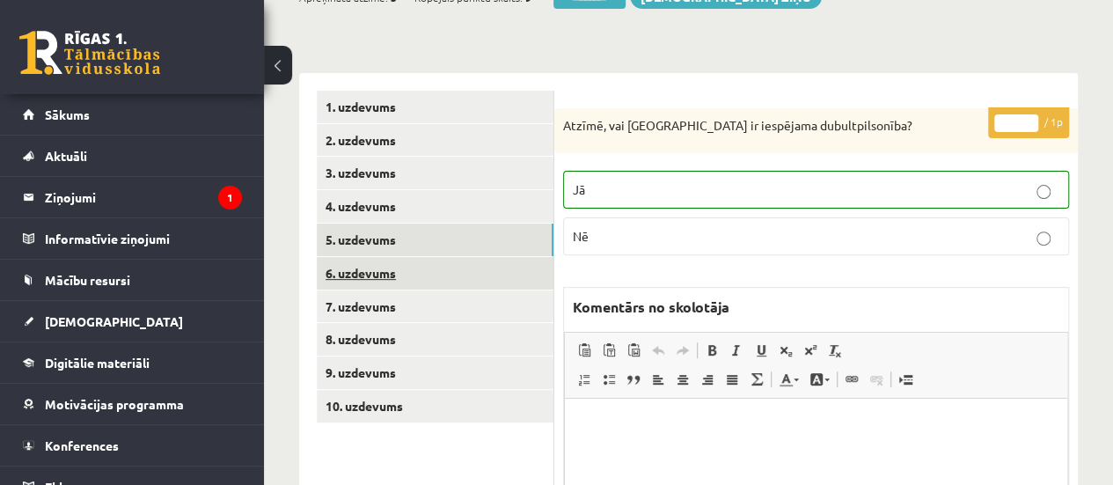
click at [478, 275] on link "6. uzdevums" at bounding box center [435, 273] width 237 height 33
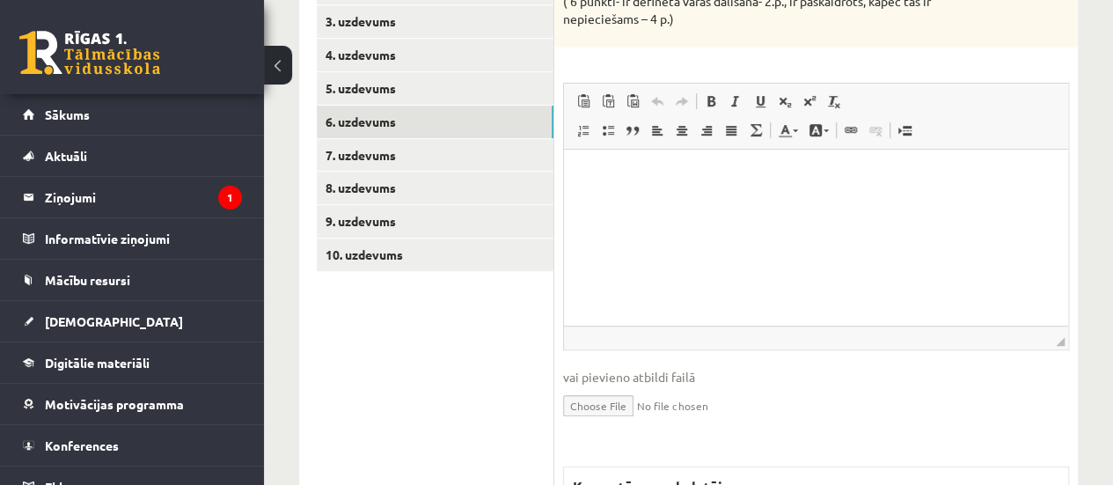
scroll to position [326, 0]
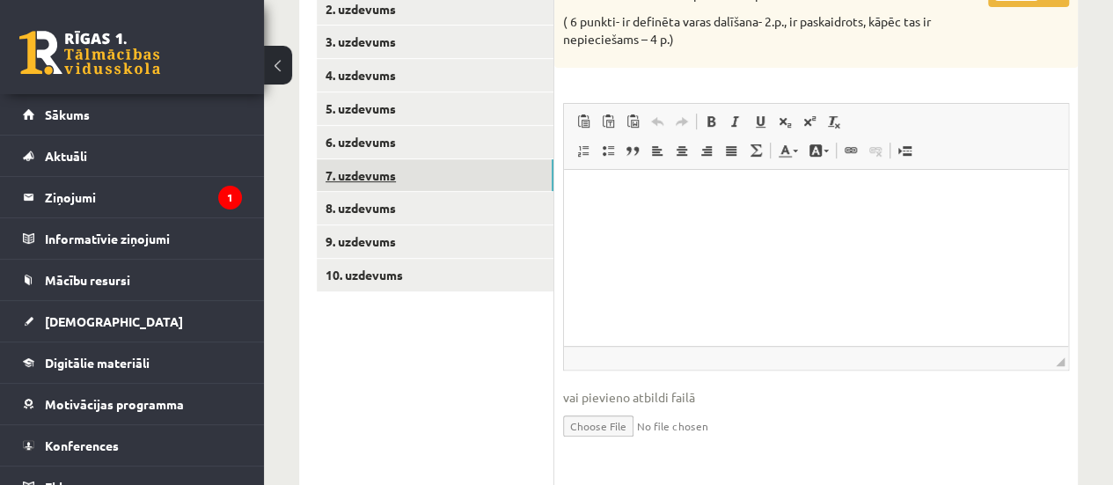
click at [437, 187] on link "7. uzdevums" at bounding box center [435, 175] width 237 height 33
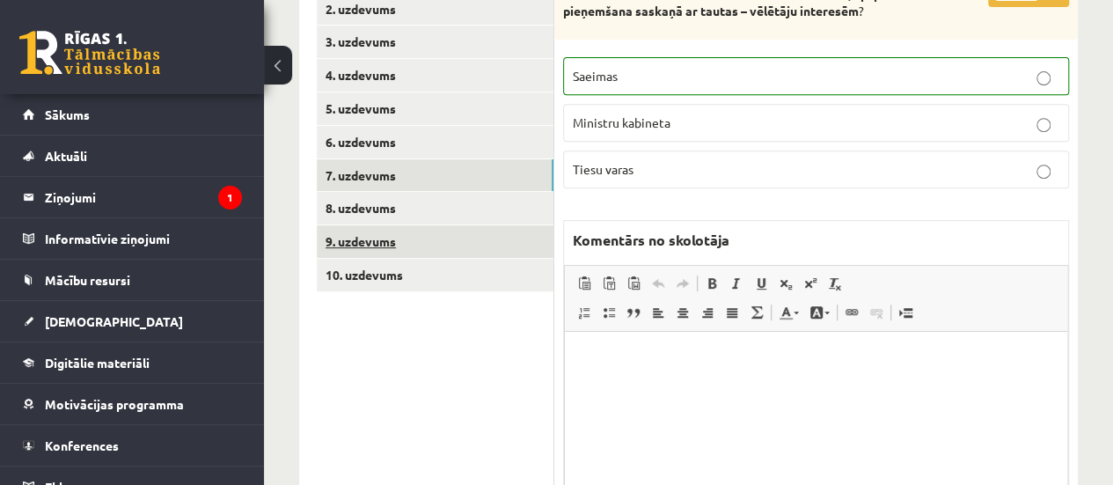
scroll to position [0, 0]
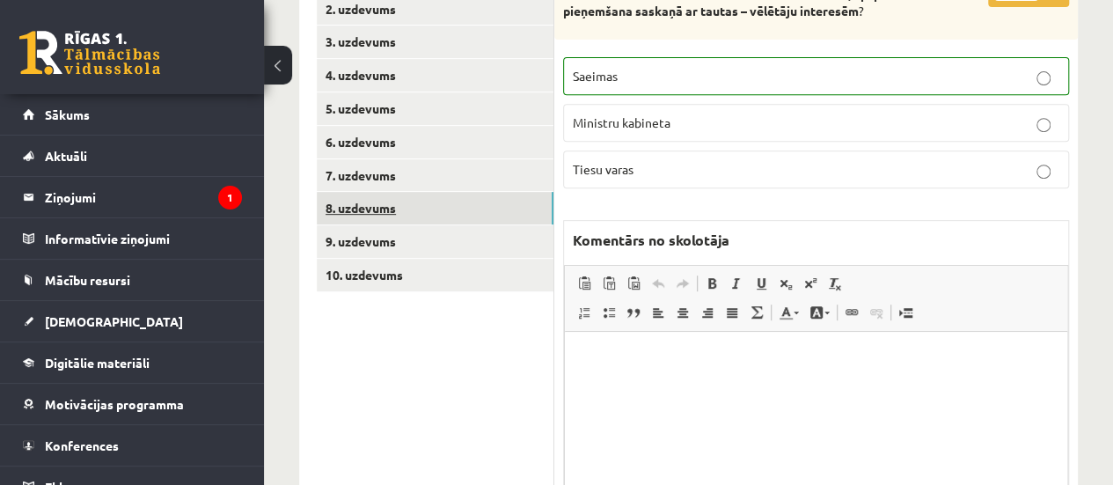
click at [492, 208] on link "8. uzdevums" at bounding box center [435, 208] width 237 height 33
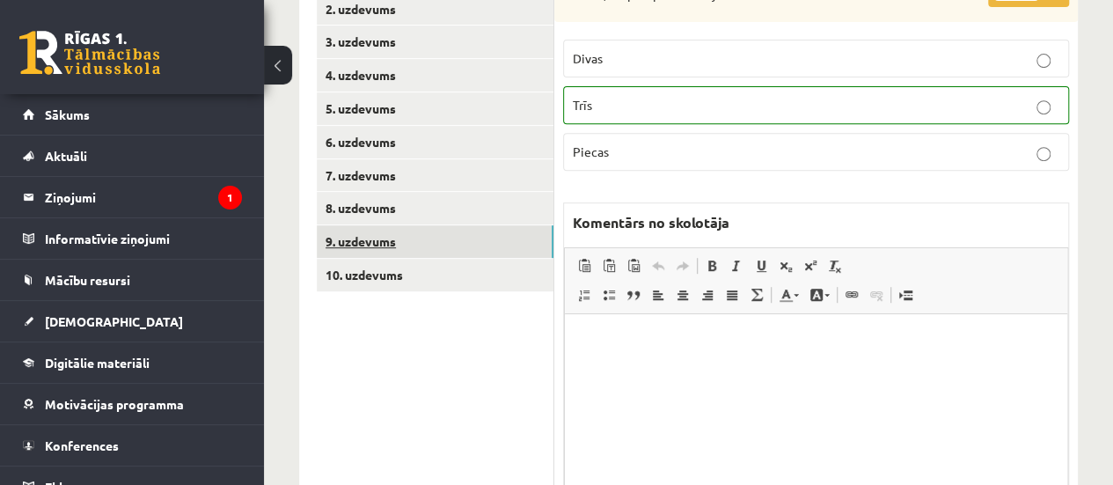
click at [500, 239] on link "9. uzdevums" at bounding box center [435, 241] width 237 height 33
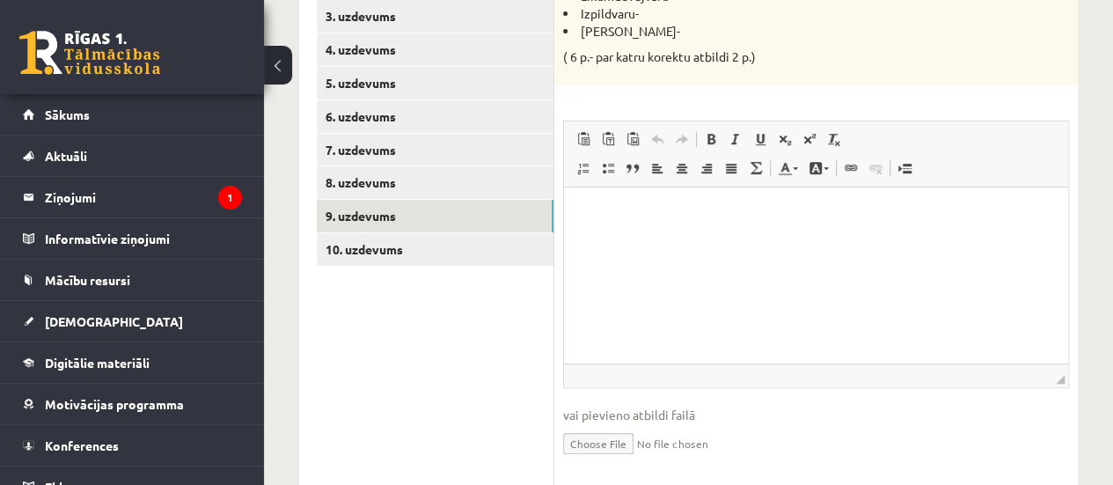
scroll to position [354, 0]
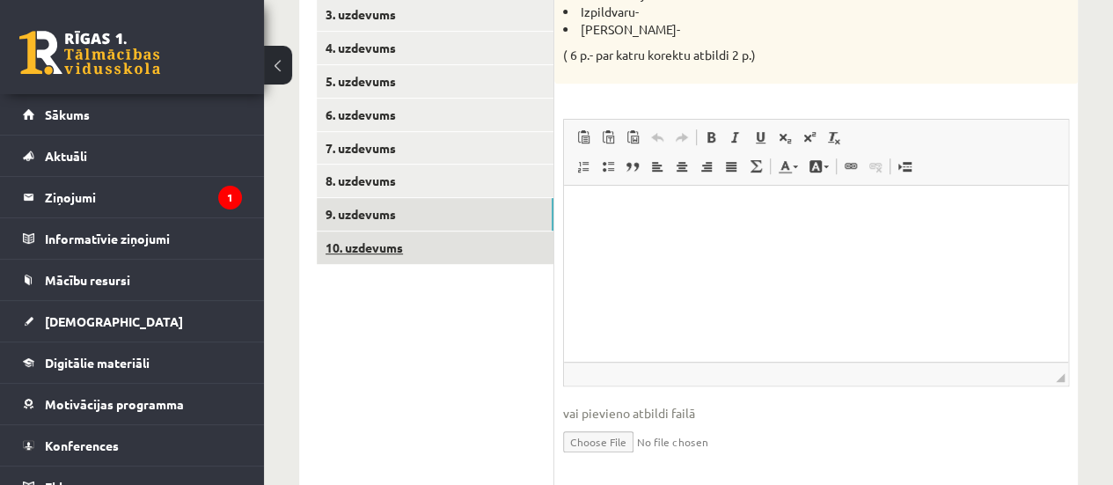
click at [498, 255] on link "10. uzdevums" at bounding box center [435, 247] width 237 height 33
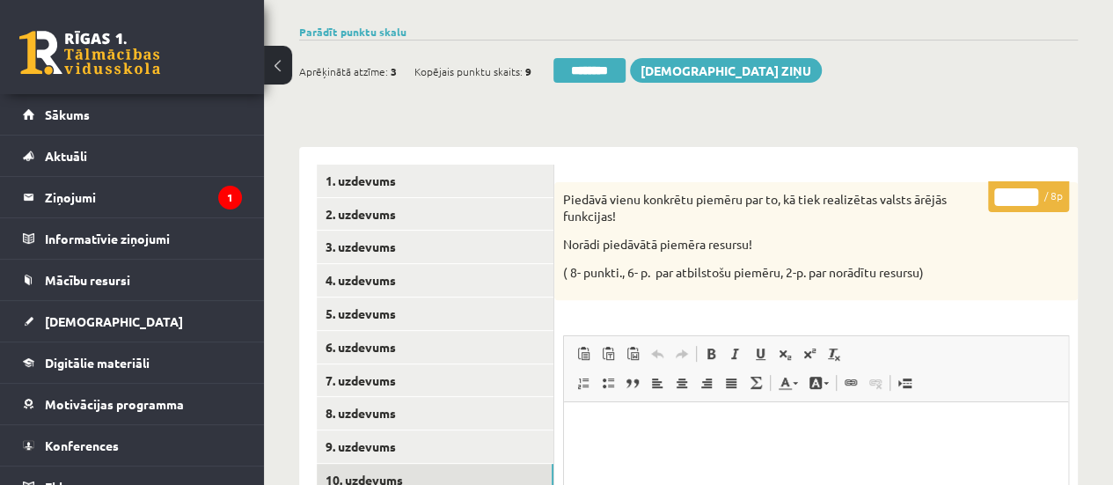
scroll to position [90, 0]
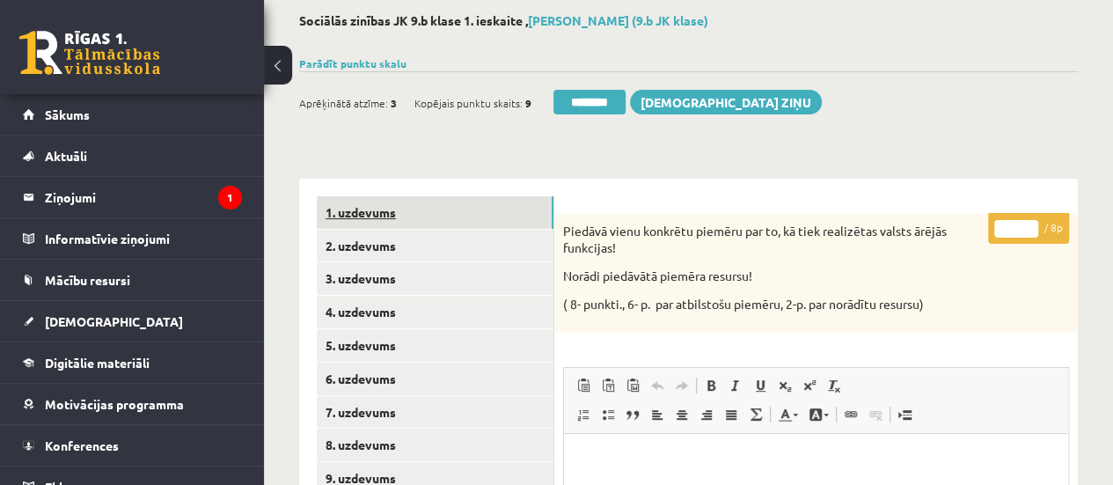
click at [463, 212] on link "1. uzdevums" at bounding box center [435, 212] width 237 height 33
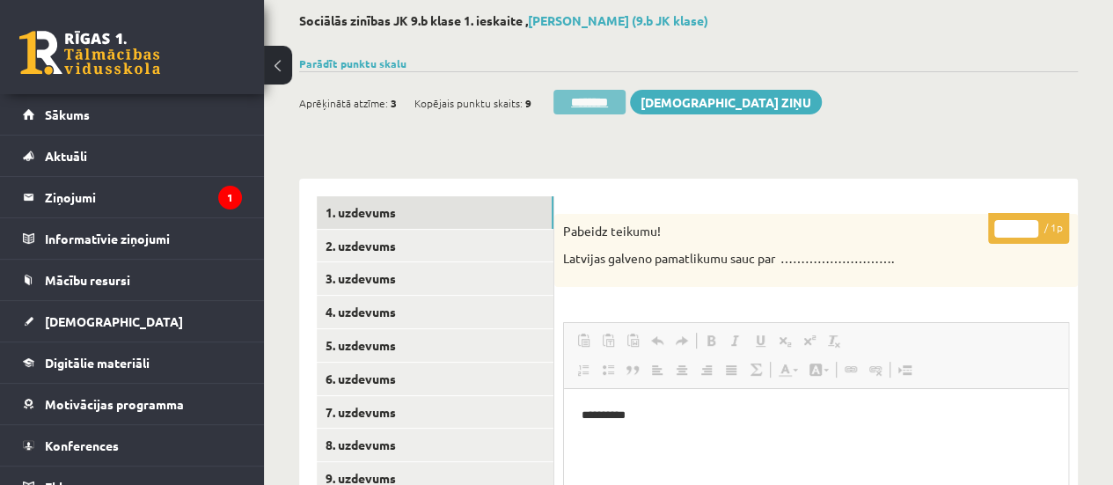
scroll to position [0, 0]
click at [571, 101] on input "********" at bounding box center [589, 102] width 72 height 25
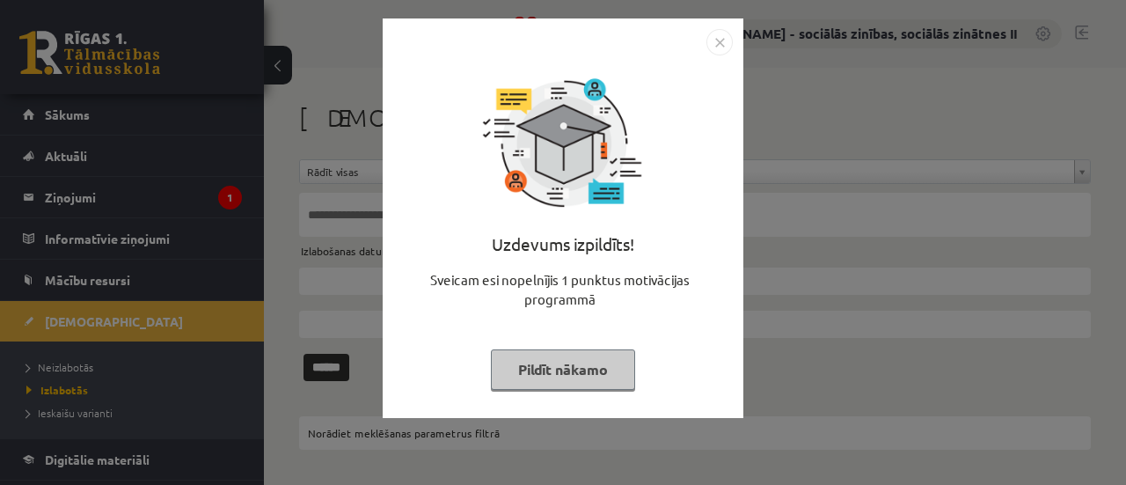
click at [556, 382] on button "Pildīt nākamo" at bounding box center [563, 369] width 144 height 40
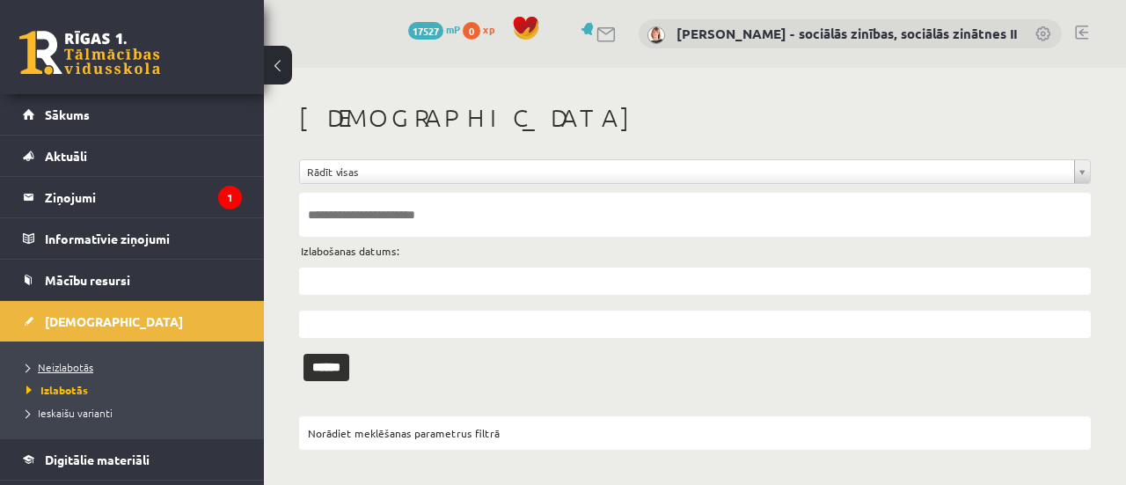
click at [69, 367] on span "Neizlabotās" at bounding box center [59, 367] width 67 height 14
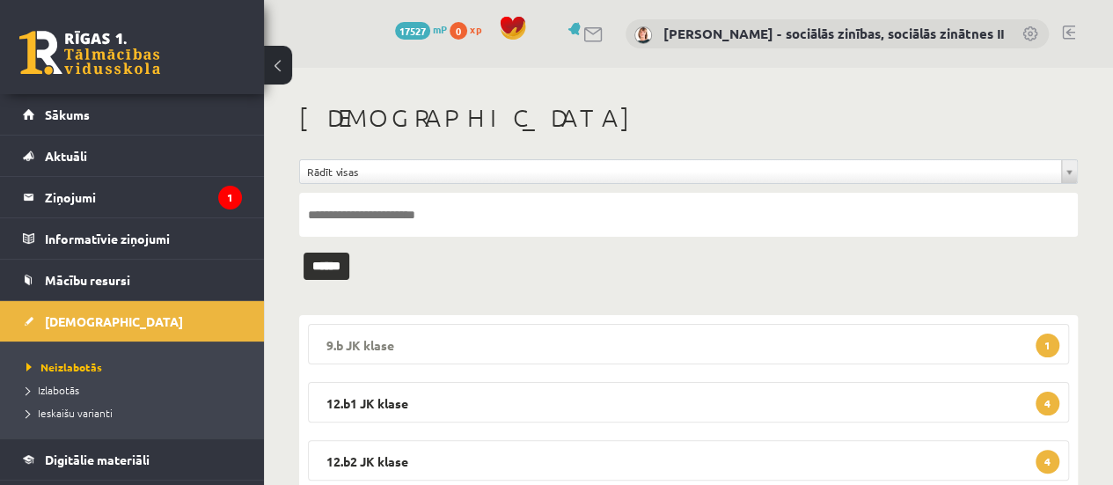
click at [769, 346] on legend "9.b JK klase 1" at bounding box center [688, 344] width 761 height 40
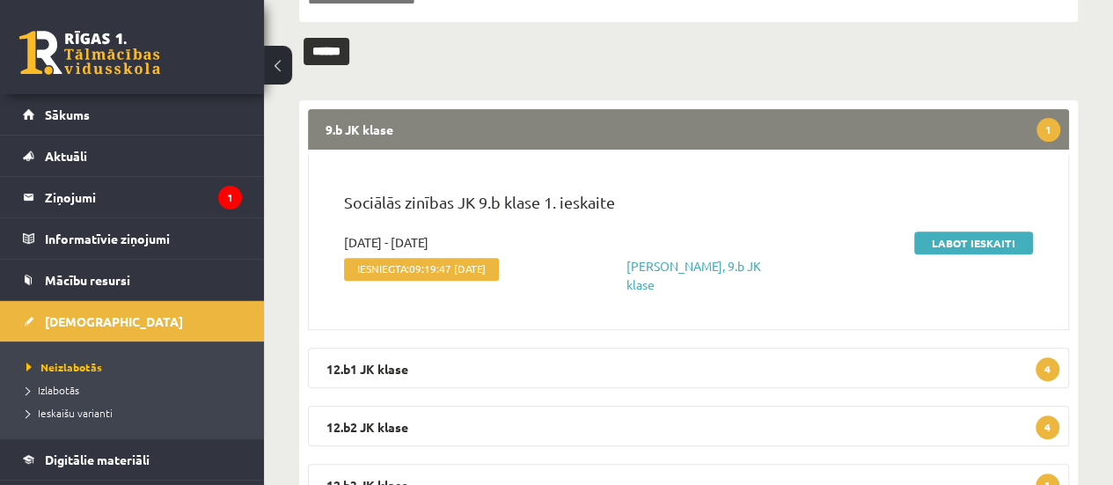
scroll to position [236, 0]
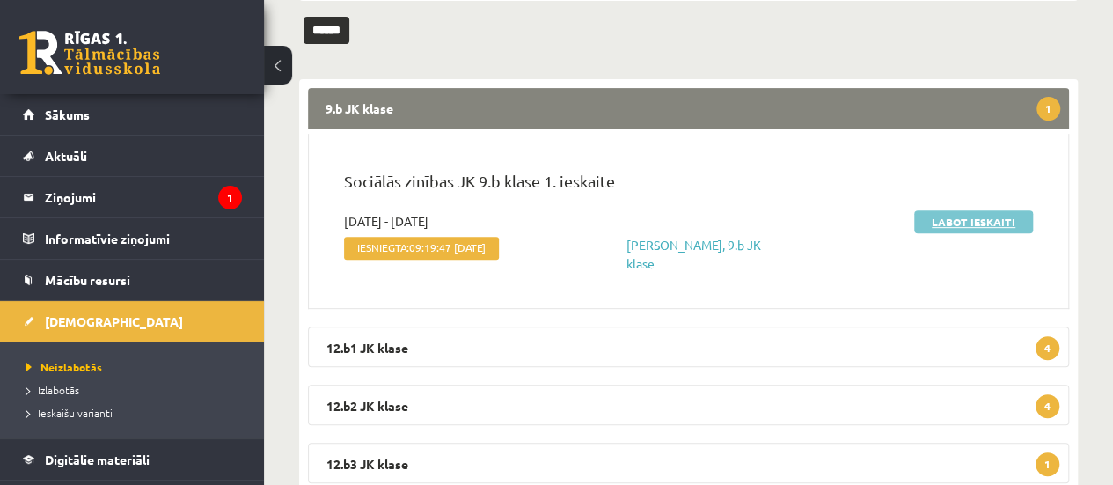
click at [955, 222] on link "Labot ieskaiti" at bounding box center [973, 221] width 119 height 23
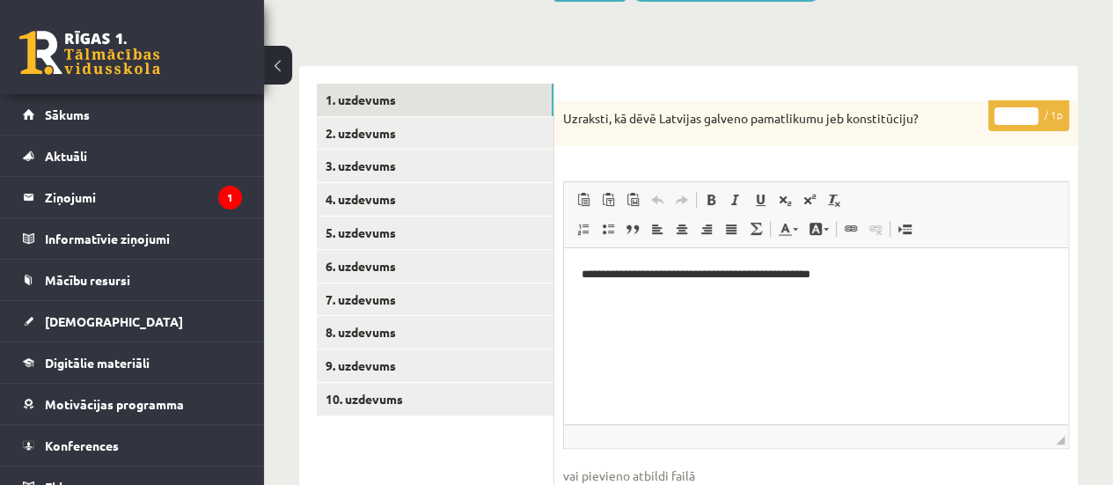
scroll to position [215, 0]
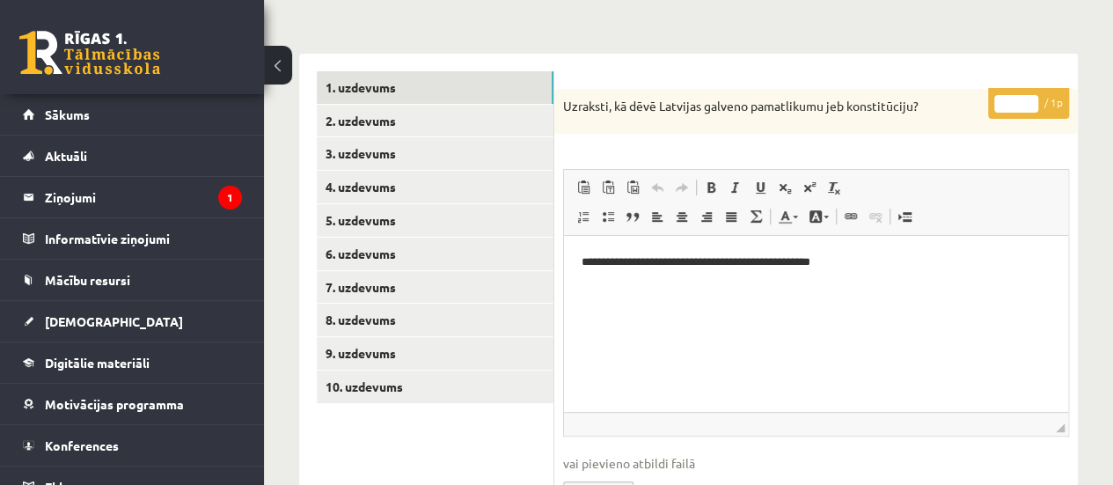
type input "*"
click at [1026, 102] on input "*" at bounding box center [1016, 104] width 44 height 18
click at [456, 196] on link "4. uzdevums" at bounding box center [435, 187] width 237 height 33
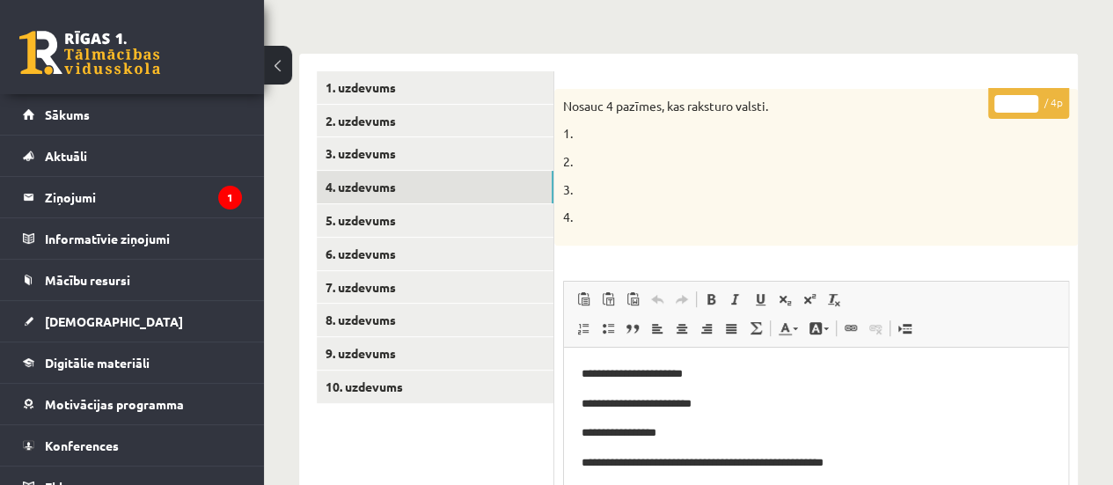
scroll to position [0, 0]
type input "*"
click at [1030, 99] on input "*" at bounding box center [1016, 104] width 44 height 18
click at [546, 221] on link "5. uzdevums" at bounding box center [435, 220] width 237 height 33
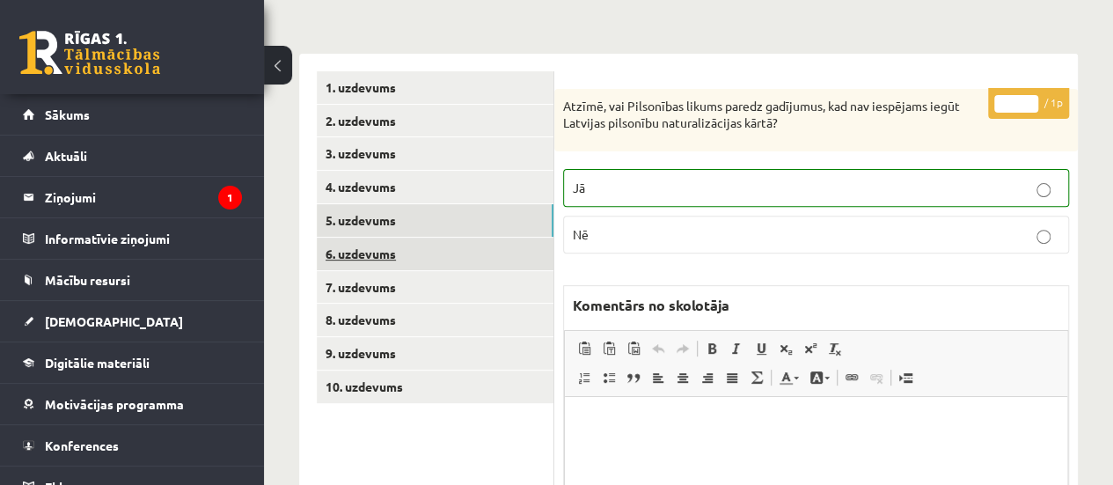
click at [538, 249] on link "6. uzdevums" at bounding box center [435, 253] width 237 height 33
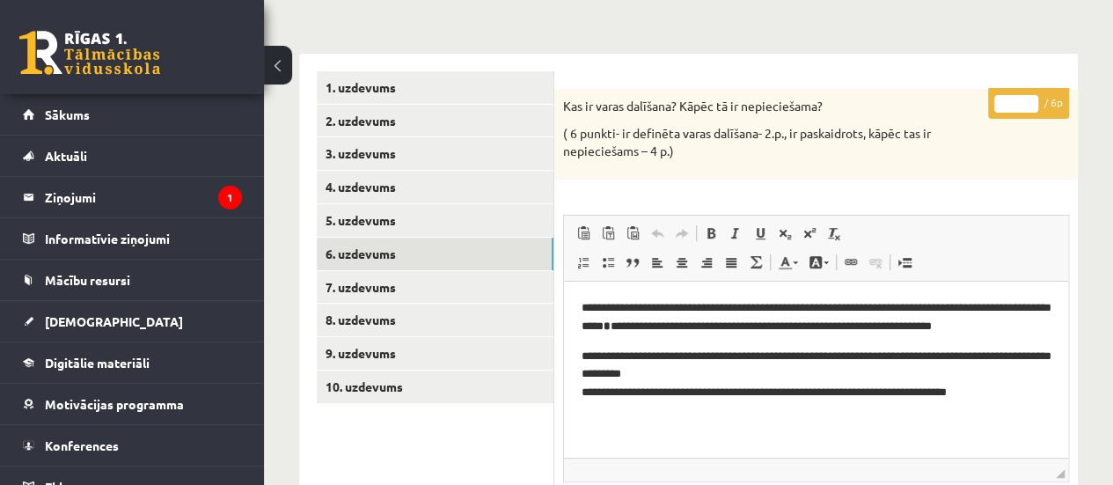
type input "*"
click at [1029, 95] on input "*" at bounding box center [1016, 104] width 44 height 18
click at [489, 281] on link "7. uzdevums" at bounding box center [435, 287] width 237 height 33
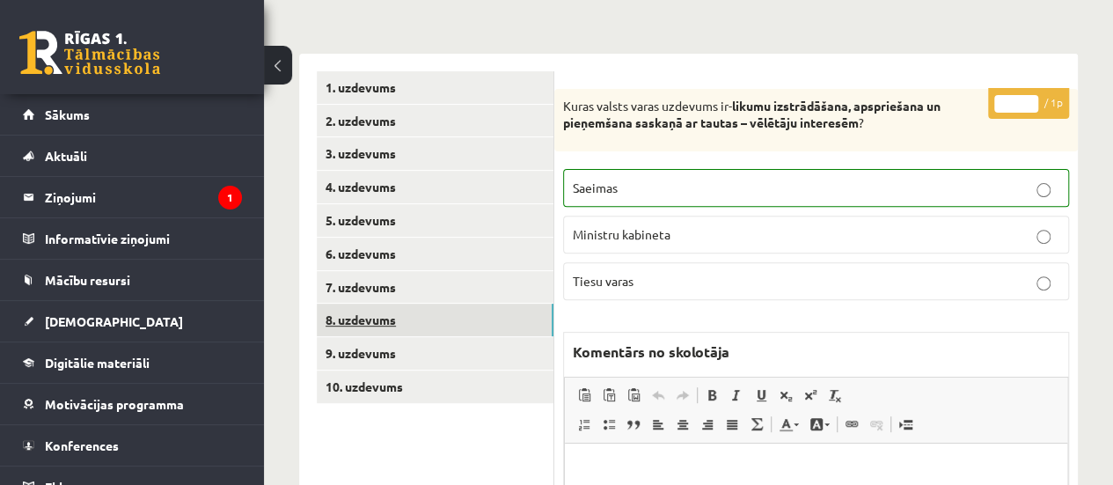
click at [490, 318] on link "8. uzdevums" at bounding box center [435, 319] width 237 height 33
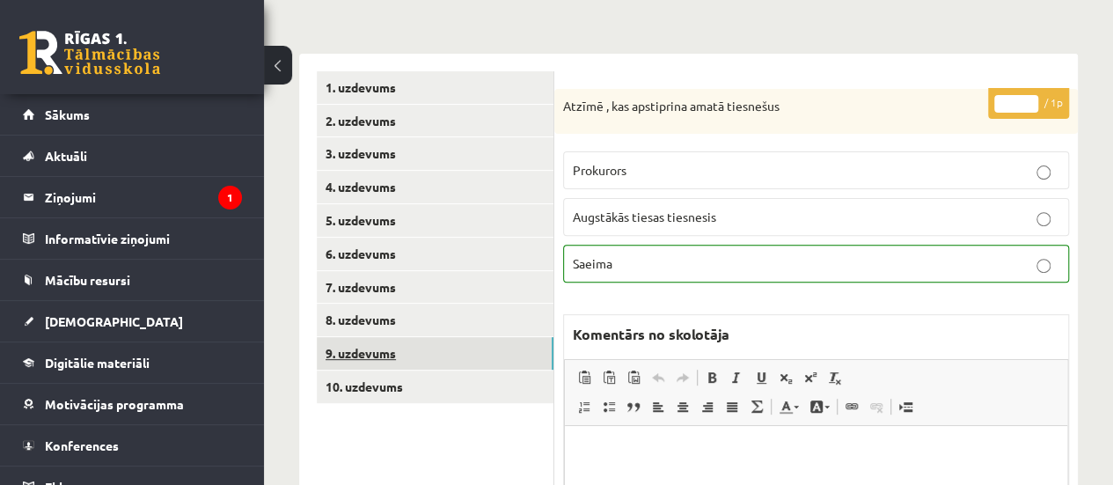
click at [488, 350] on link "9. uzdevums" at bounding box center [435, 353] width 237 height 33
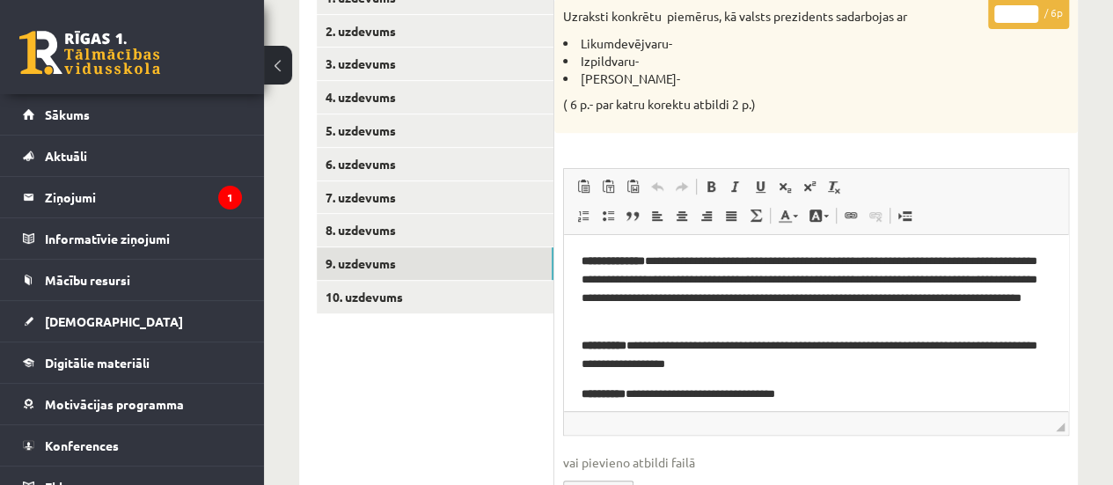
scroll to position [296, 0]
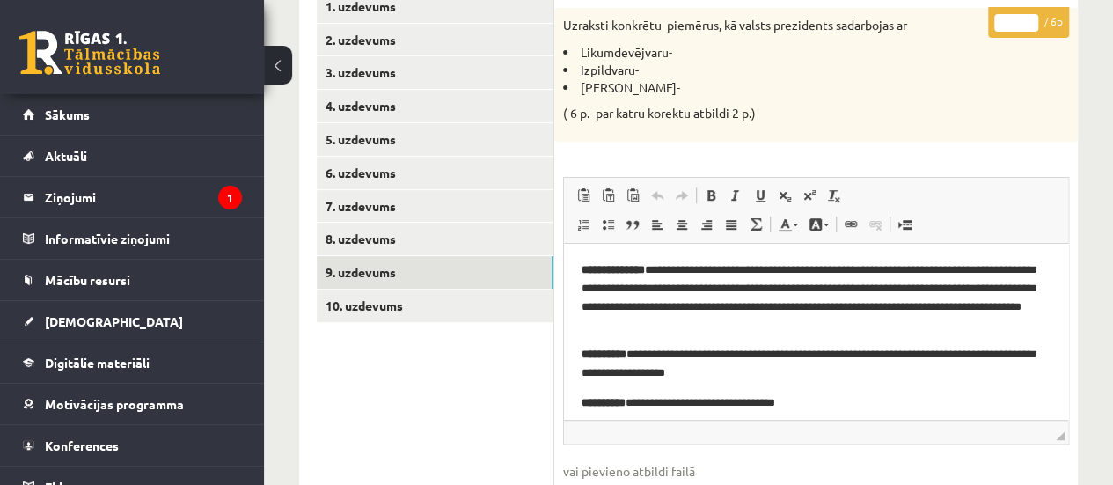
type input "*"
click at [1027, 14] on input "*" at bounding box center [1016, 23] width 44 height 18
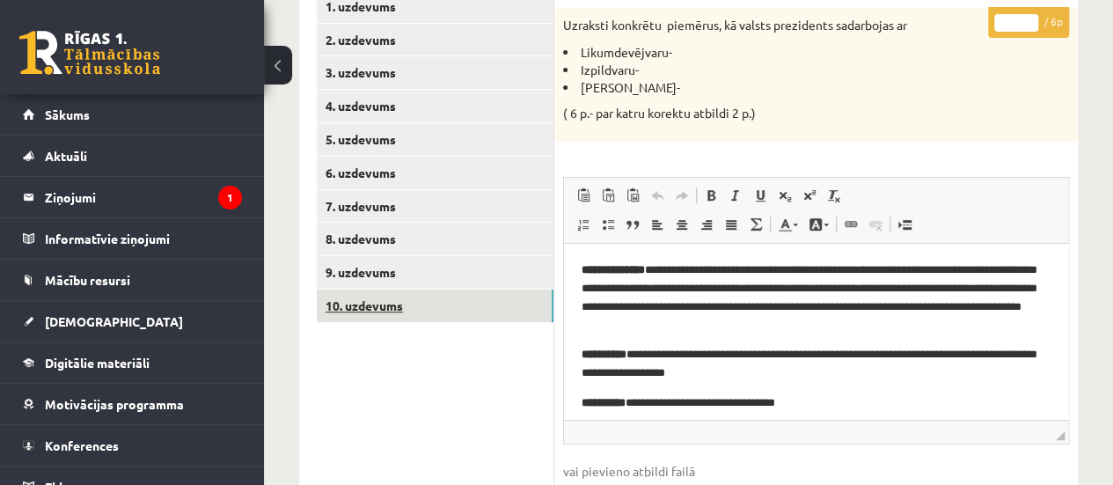
click at [507, 311] on link "10. uzdevums" at bounding box center [435, 305] width 237 height 33
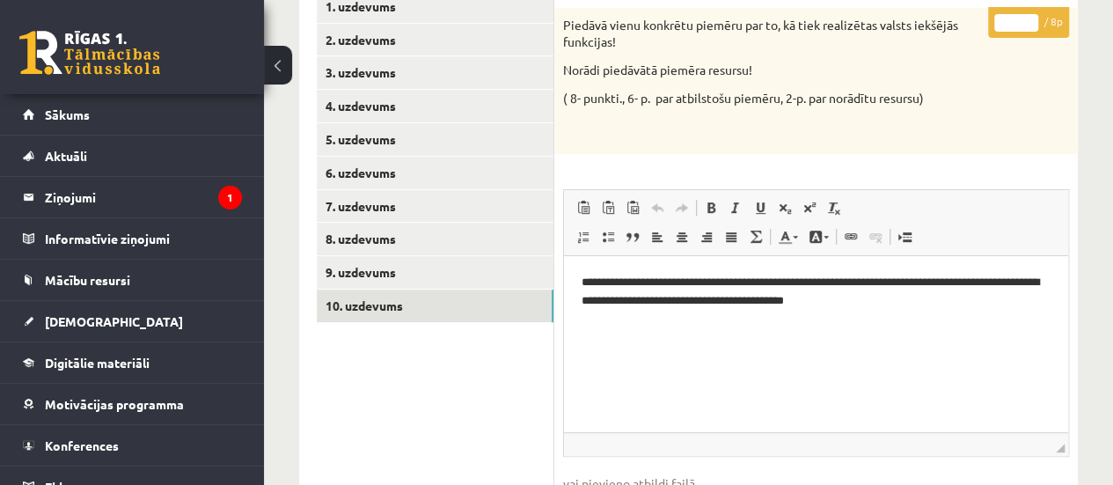
scroll to position [0, 0]
click at [1027, 15] on input "*" at bounding box center [1016, 23] width 44 height 18
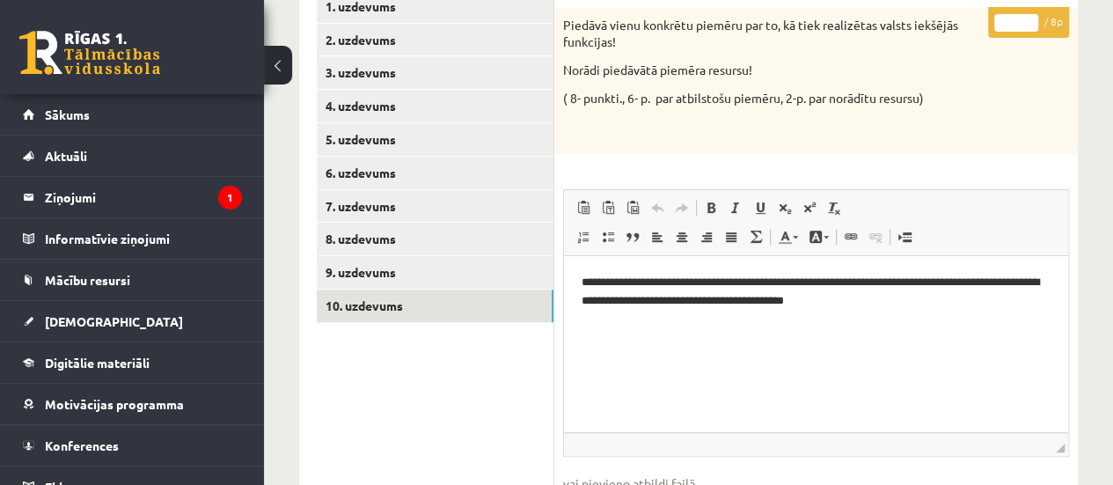
click at [1027, 15] on input "*" at bounding box center [1016, 23] width 44 height 18
type input "*"
click at [1027, 15] on input "*" at bounding box center [1016, 23] width 44 height 18
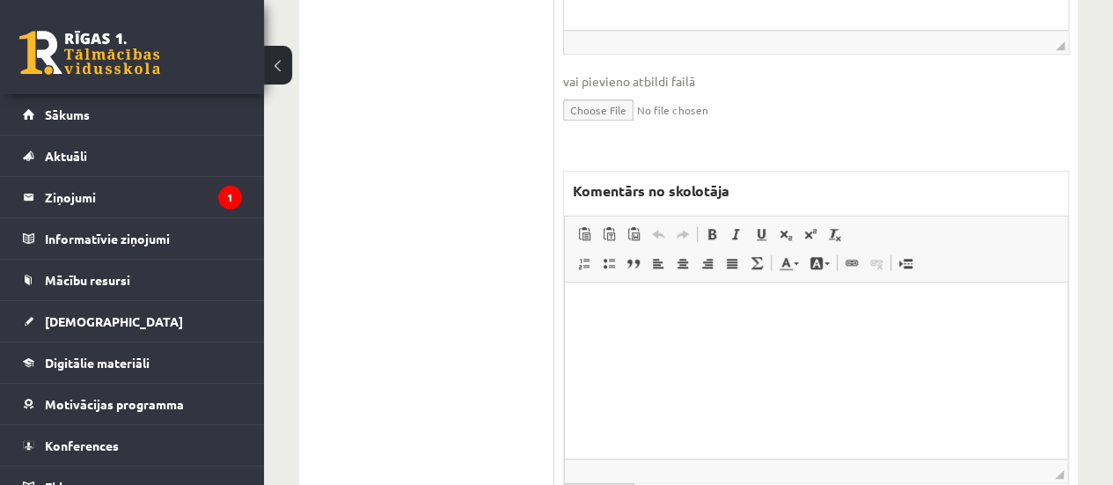
scroll to position [699, 0]
click at [763, 333] on html at bounding box center [816, 307] width 502 height 54
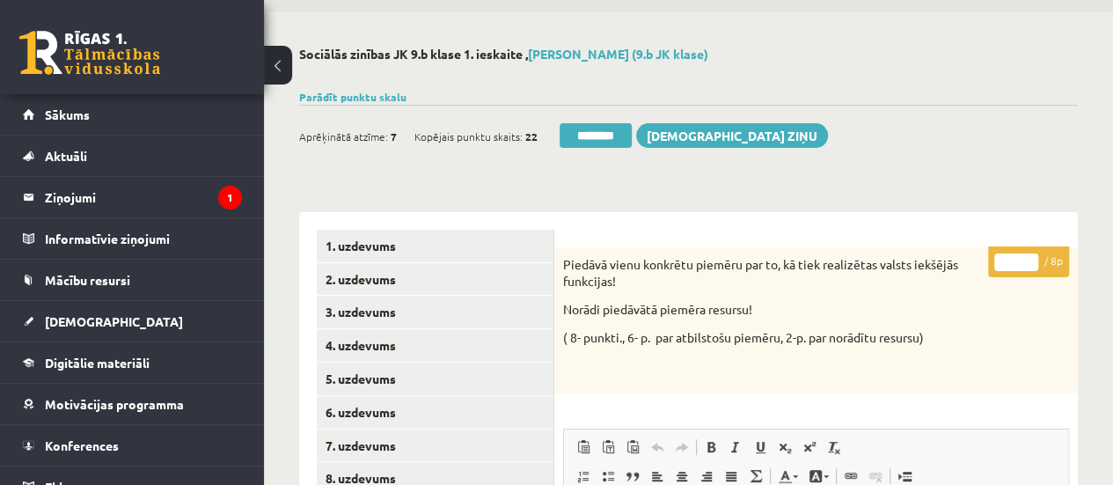
scroll to position [0, 0]
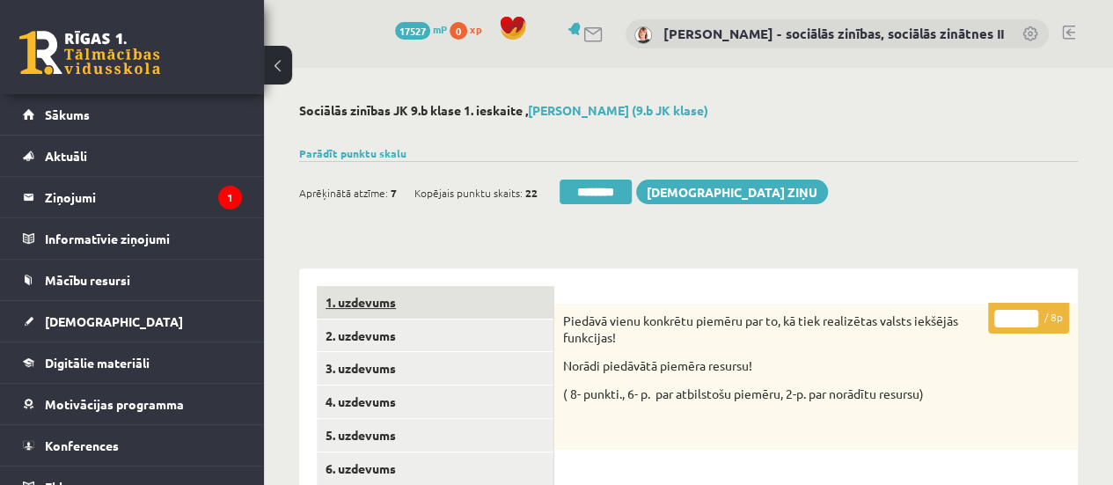
click at [443, 298] on link "1. uzdevums" at bounding box center [435, 302] width 237 height 33
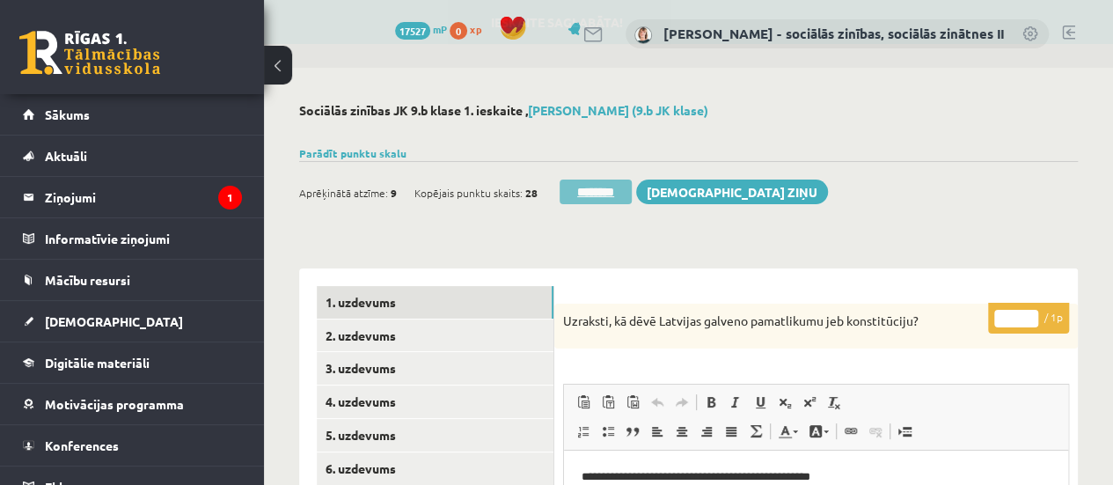
click at [595, 196] on input "********" at bounding box center [595, 191] width 72 height 25
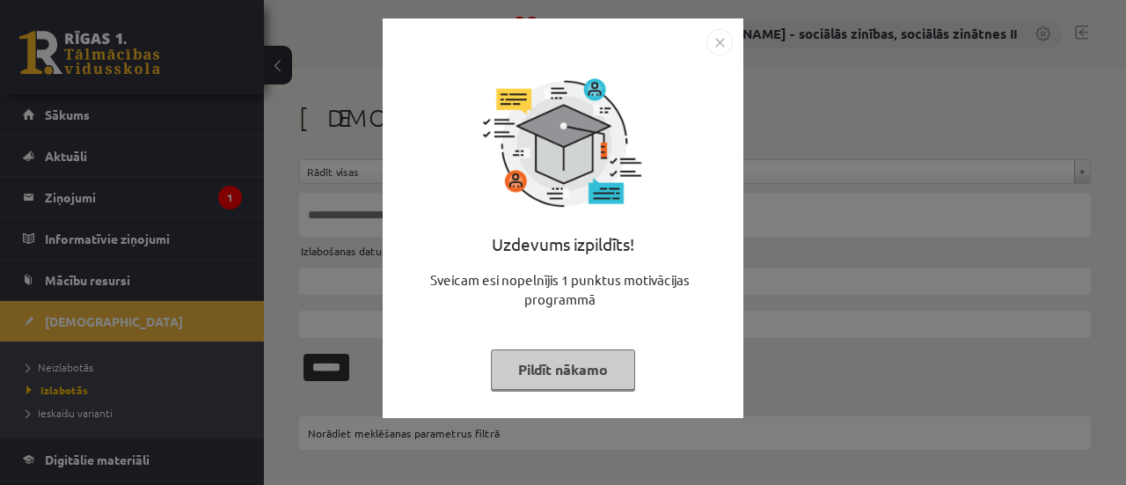
click at [541, 372] on button "Pildīt nākamo" at bounding box center [563, 369] width 144 height 40
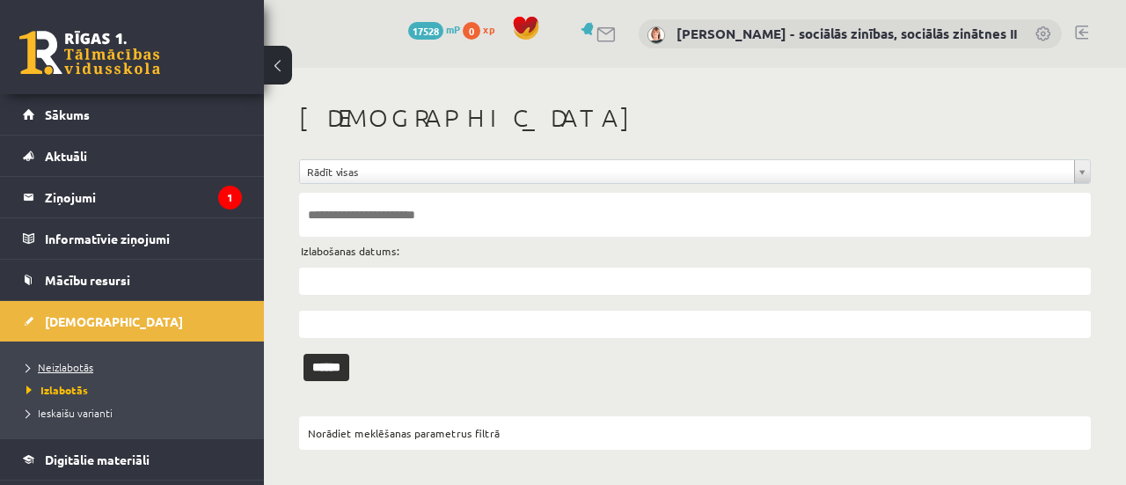
click at [70, 367] on span "Neizlabotās" at bounding box center [59, 367] width 67 height 14
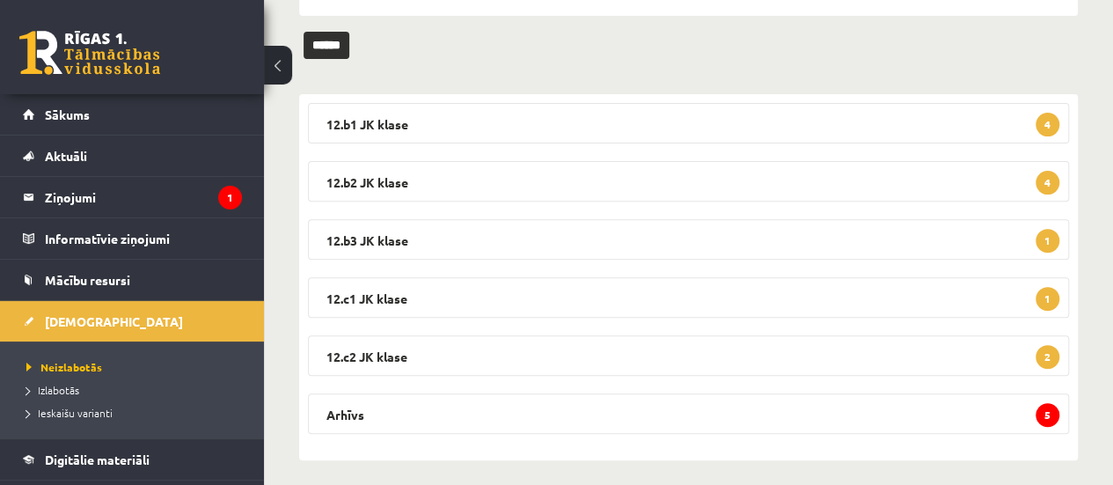
scroll to position [230, 0]
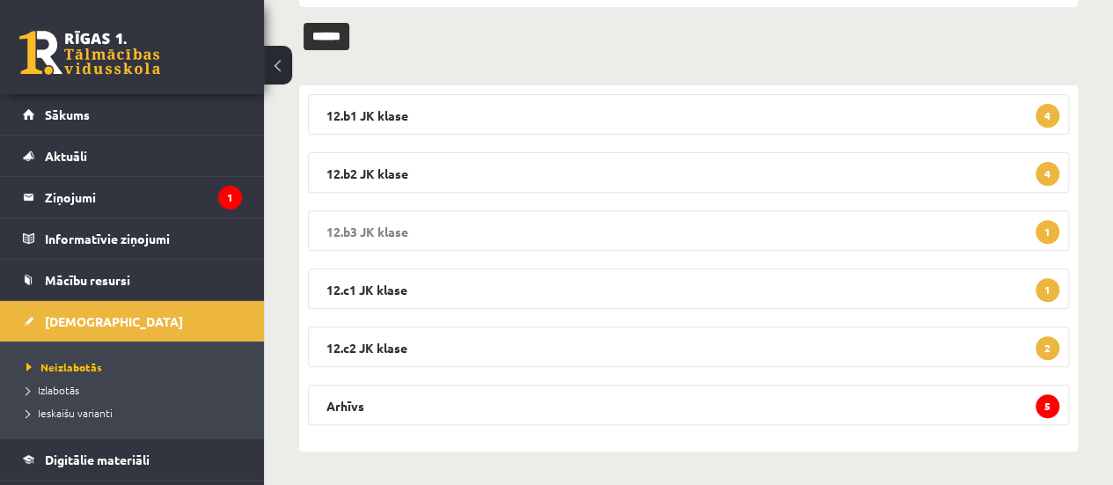
click at [1045, 236] on span "1" at bounding box center [1047, 232] width 24 height 24
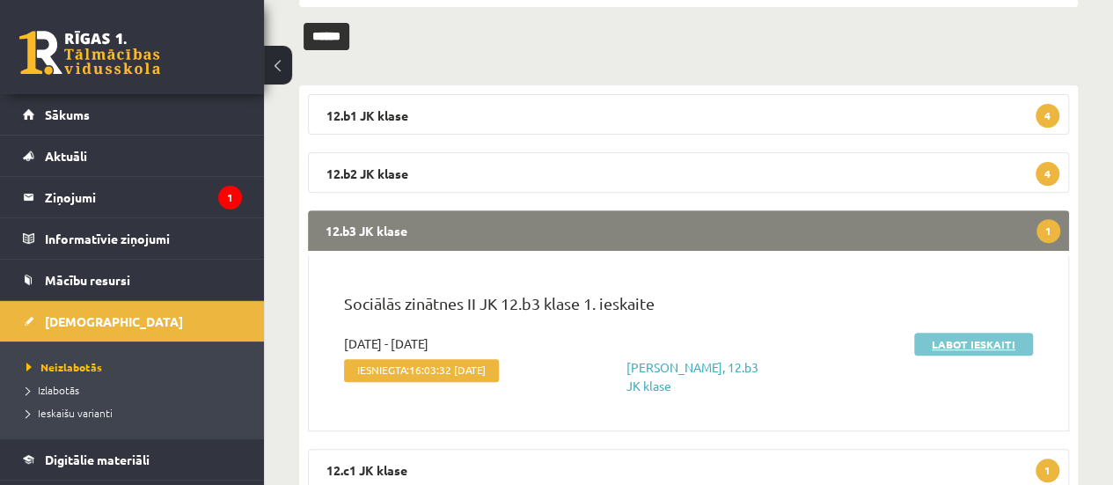
click at [971, 349] on link "Labot ieskaiti" at bounding box center [973, 343] width 119 height 23
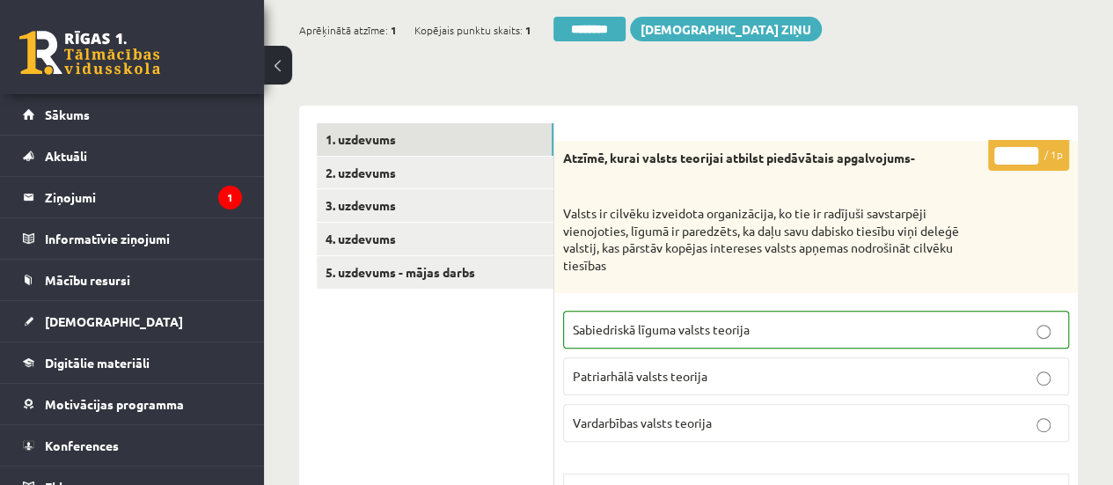
scroll to position [218, 0]
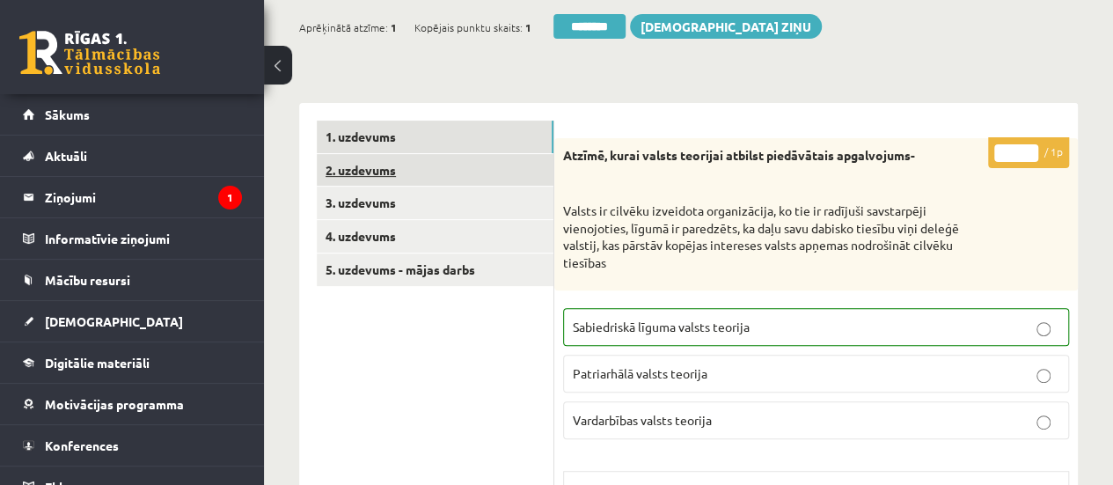
click at [538, 172] on link "2. uzdevums" at bounding box center [435, 170] width 237 height 33
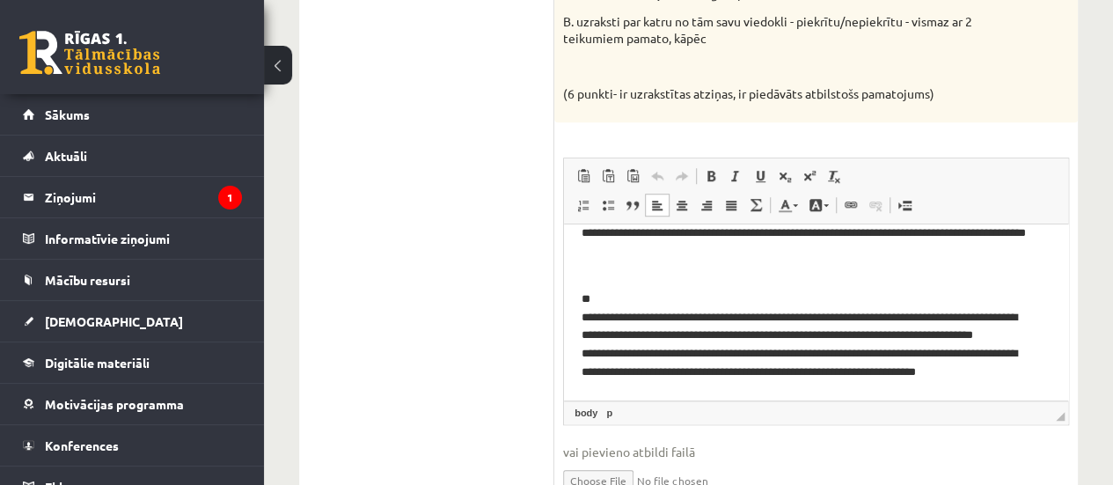
scroll to position [72, 0]
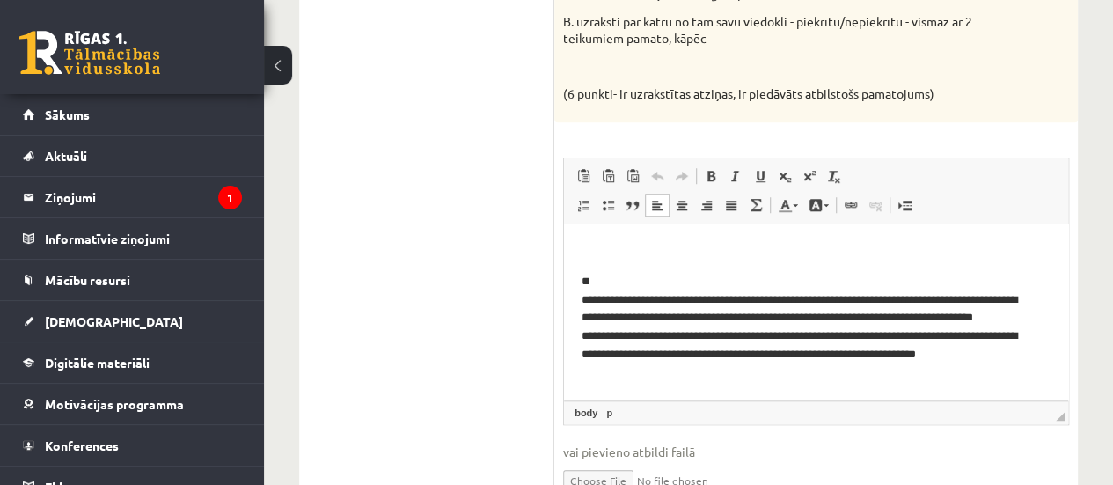
drag, startPoint x: 1058, startPoint y: 264, endPoint x: 1634, endPoint y: 551, distance: 643.9
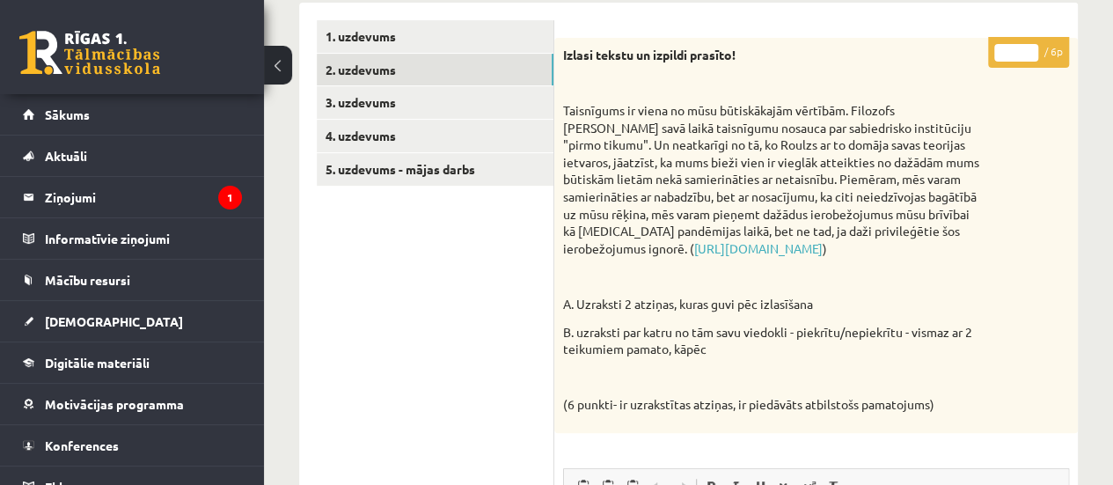
scroll to position [261, 0]
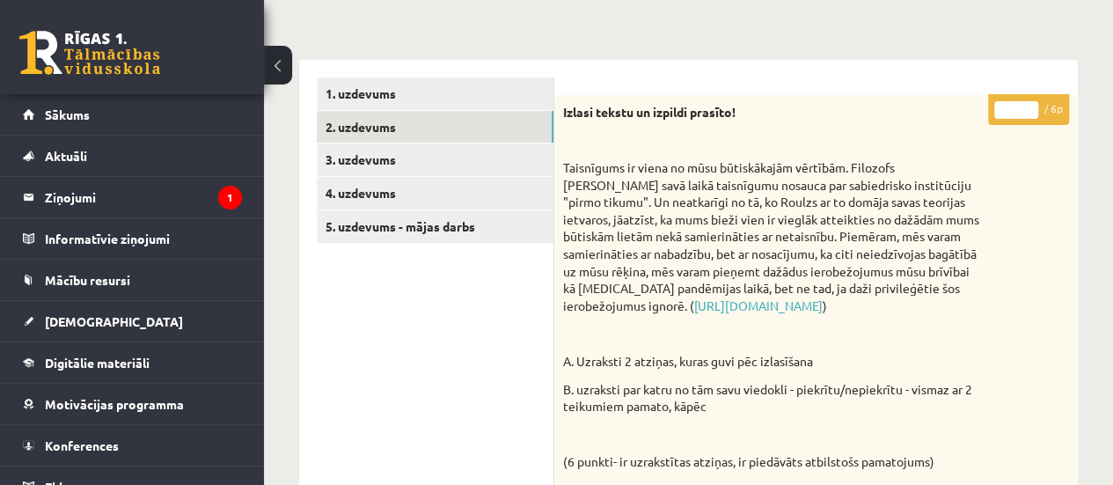
type input "*"
click at [1031, 103] on input "*" at bounding box center [1016, 110] width 44 height 18
click at [527, 157] on link "3. uzdevums" at bounding box center [435, 159] width 237 height 33
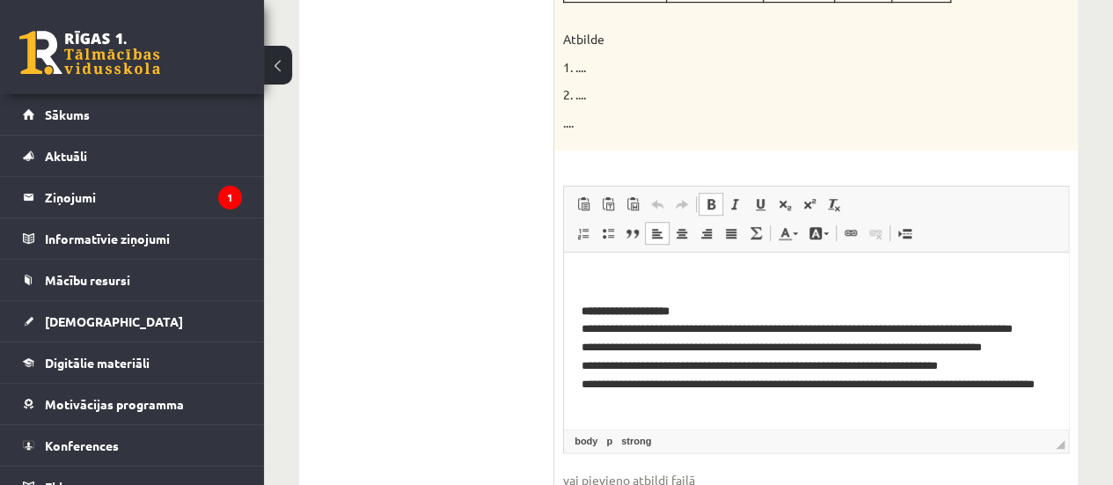
scroll to position [127, 0]
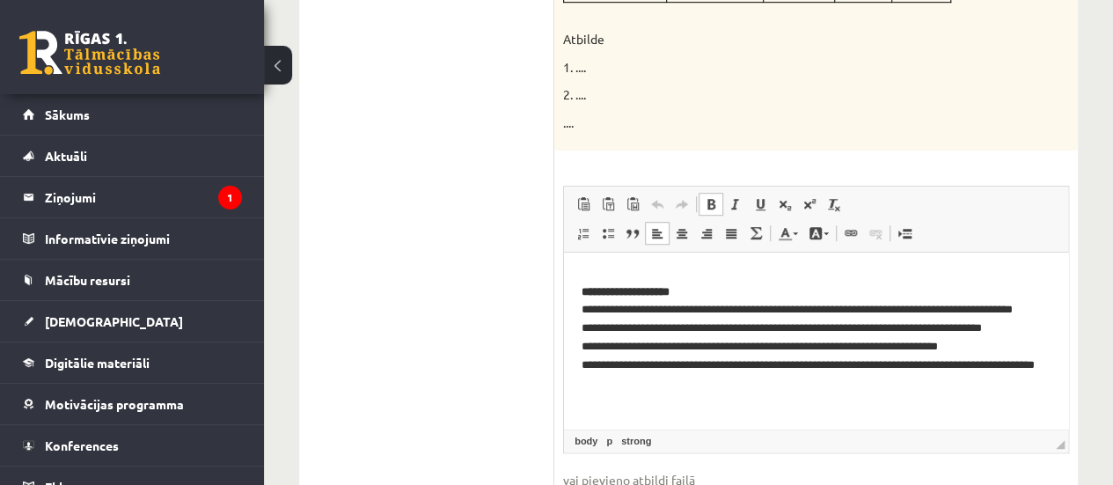
drag, startPoint x: 1060, startPoint y: 282, endPoint x: 1635, endPoint y: 583, distance: 649.1
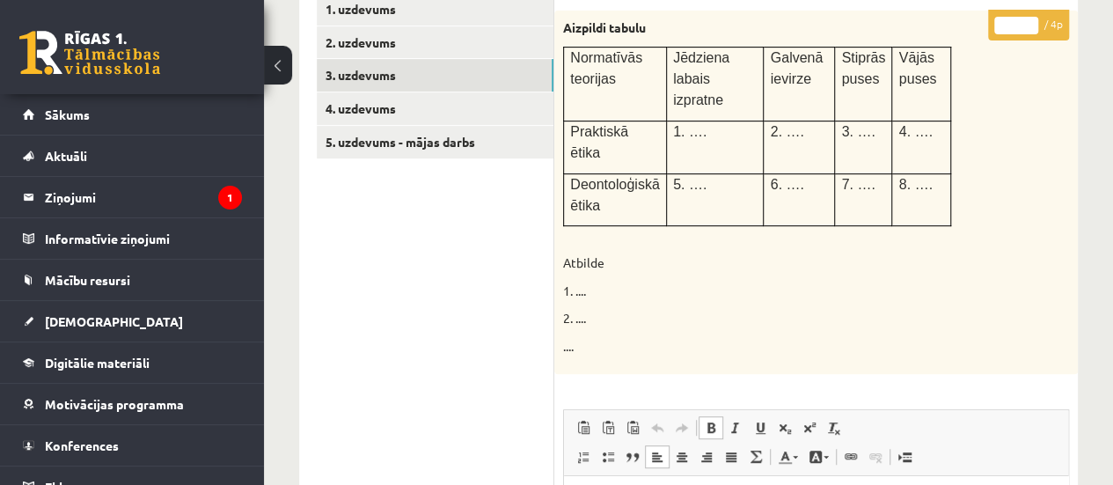
scroll to position [324, 0]
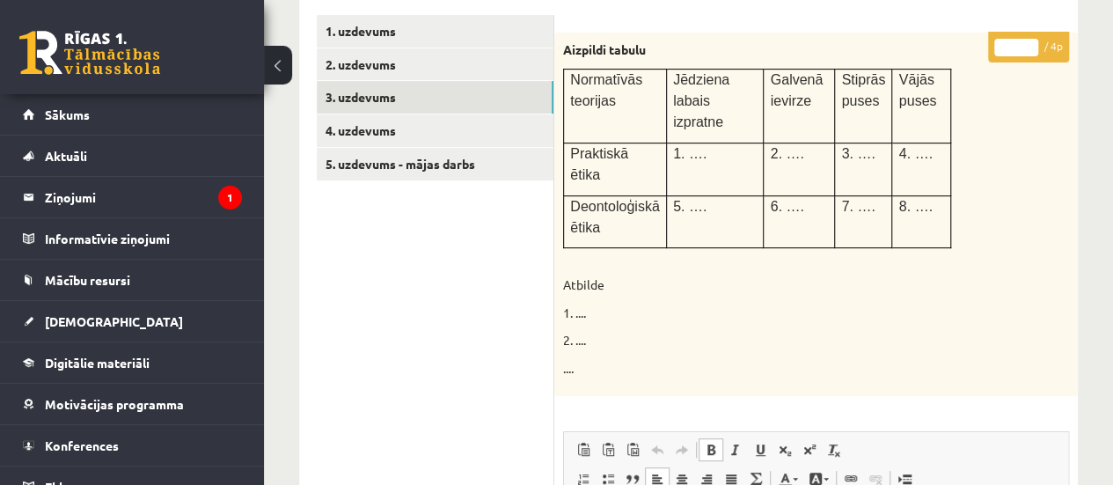
type input "*"
click at [1028, 44] on input "*" at bounding box center [1016, 48] width 44 height 18
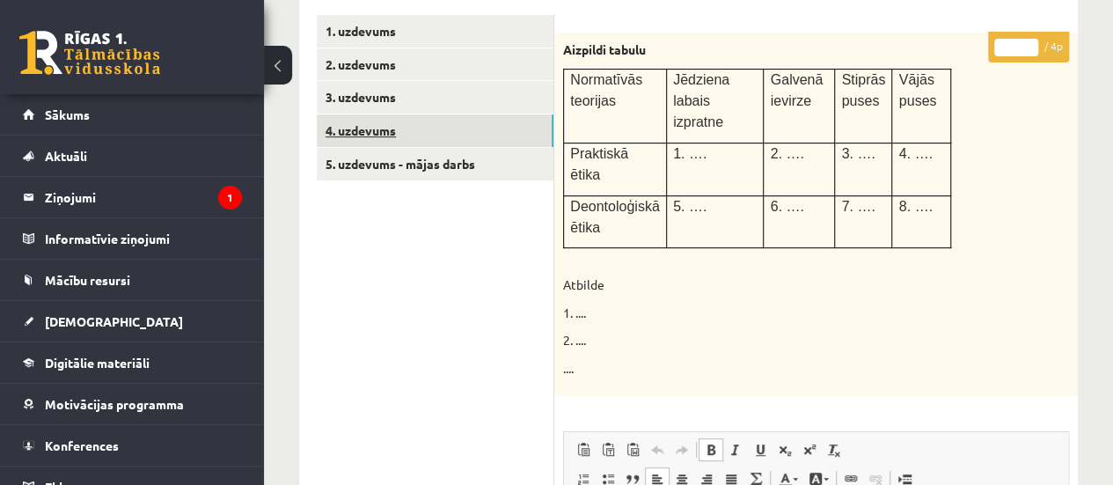
click at [508, 129] on link "4. uzdevums" at bounding box center [435, 130] width 237 height 33
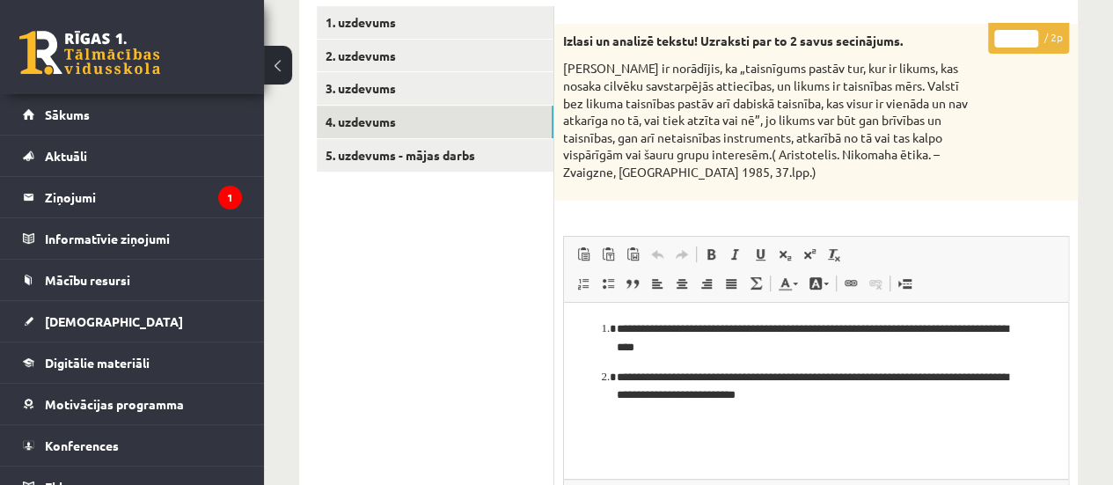
scroll to position [331, 0]
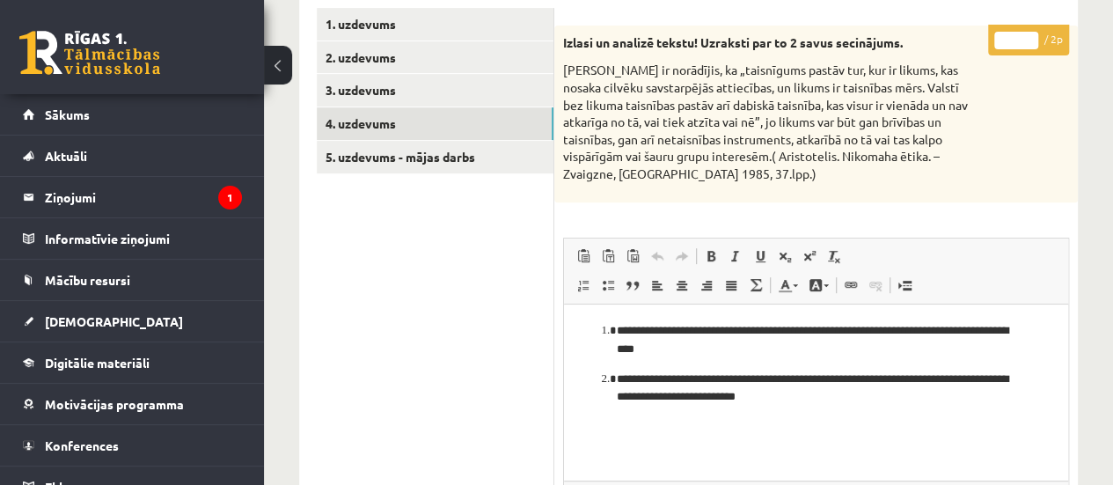
type input "*"
click at [1026, 34] on input "*" at bounding box center [1016, 41] width 44 height 18
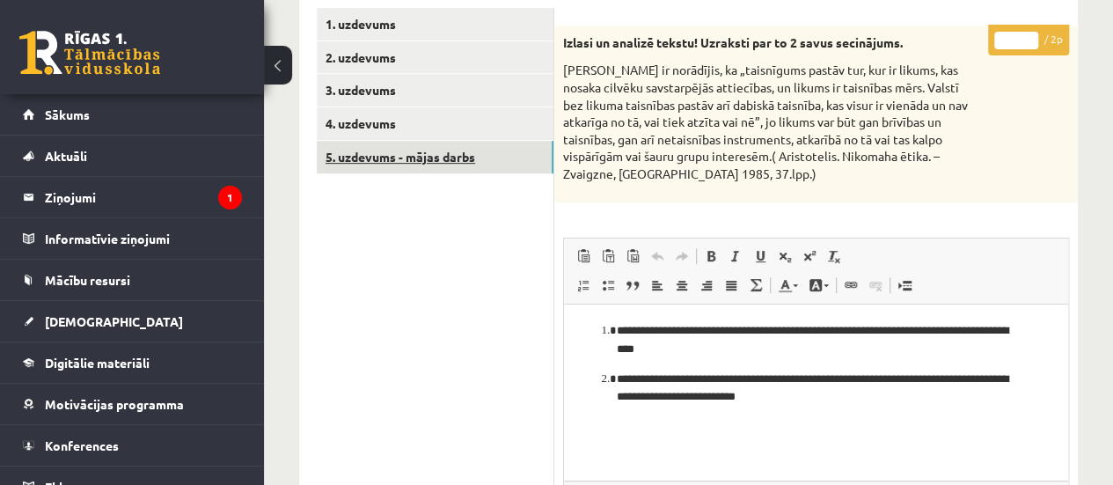
click at [477, 168] on link "5. uzdevums - mājas darbs" at bounding box center [435, 157] width 237 height 33
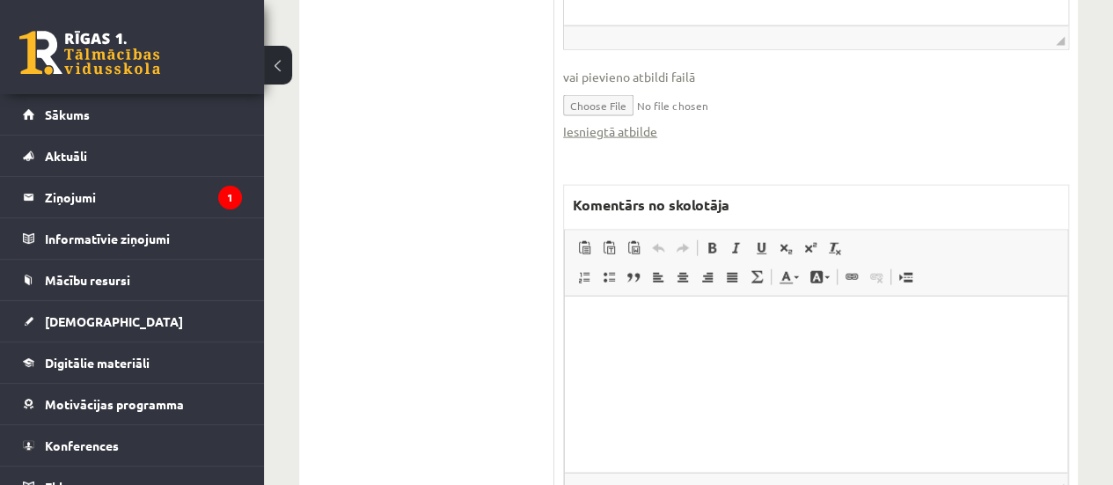
scroll to position [1968, 0]
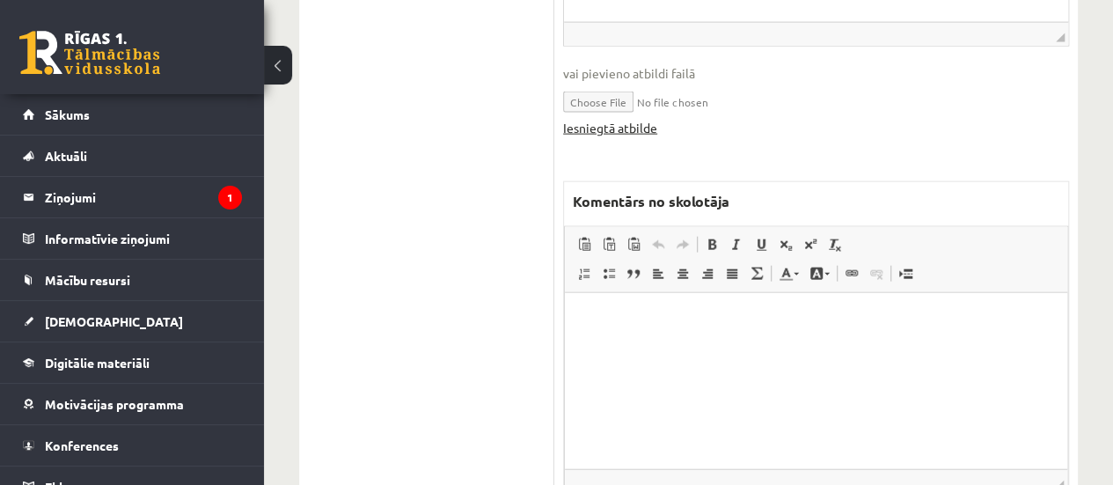
click at [595, 126] on link "Iesniegtā atbilde" at bounding box center [610, 128] width 94 height 18
